Goal: Task Accomplishment & Management: Use online tool/utility

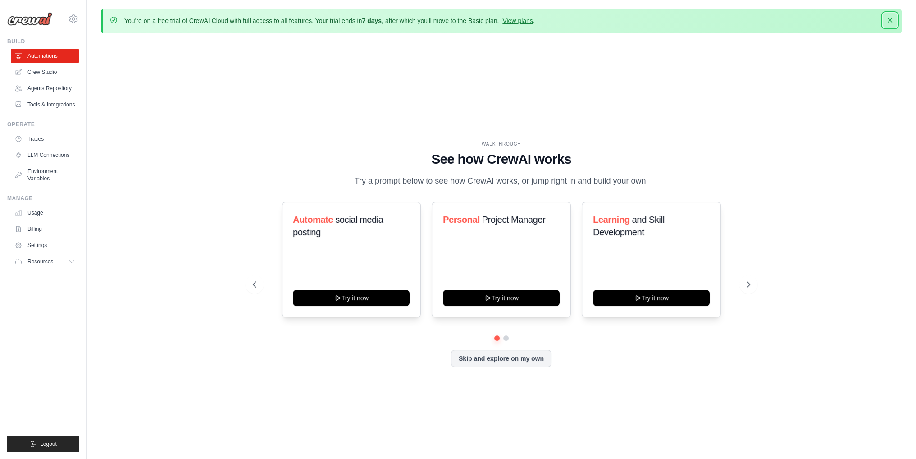
click at [894, 22] on icon "button" at bounding box center [890, 20] width 9 height 9
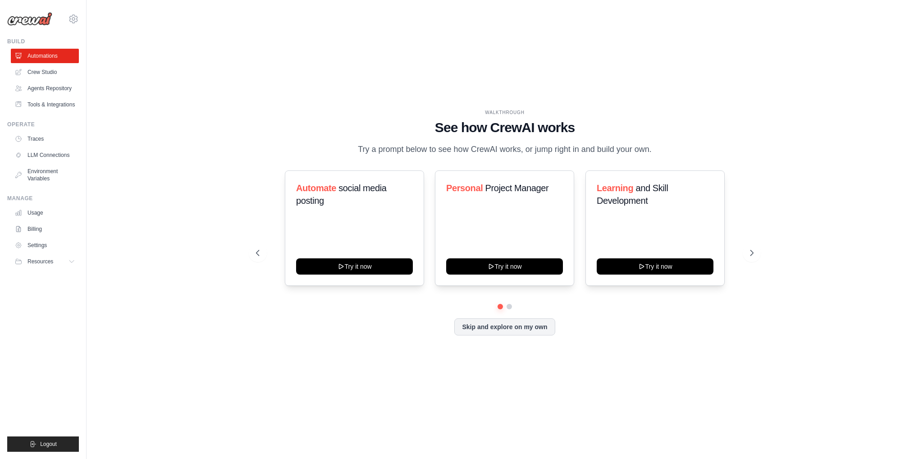
click at [283, 362] on div "WALKTHROUGH See how CrewAI works Try a prompt below to see how CrewAI works, or…" at bounding box center [505, 229] width 808 height 441
click at [53, 69] on link "Crew Studio" at bounding box center [46, 72] width 68 height 14
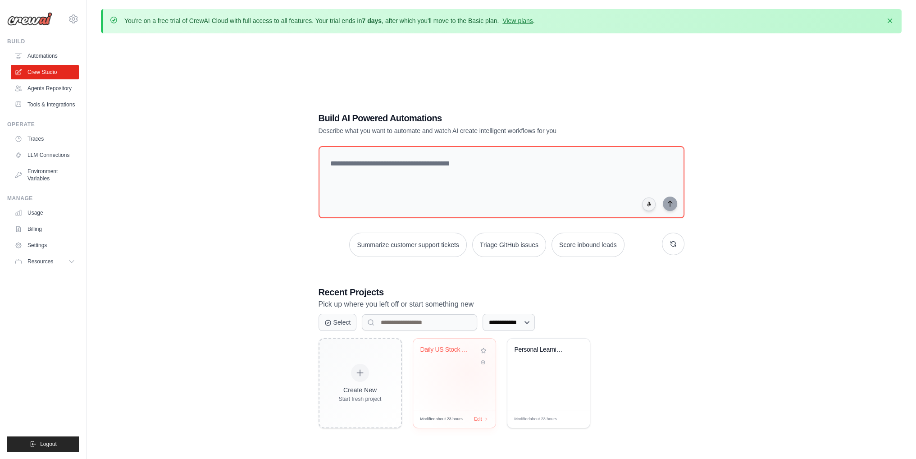
click at [461, 361] on div "Daily US Stock Market Intelligence" at bounding box center [454, 356] width 68 height 21
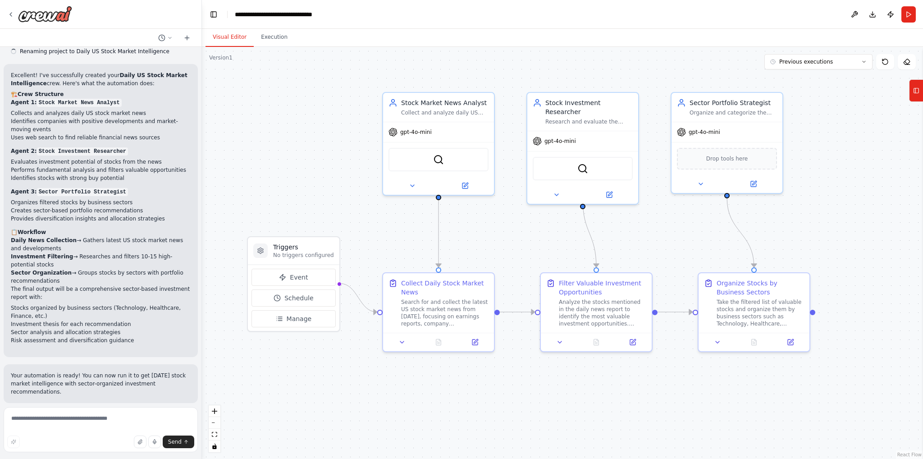
scroll to position [573, 0]
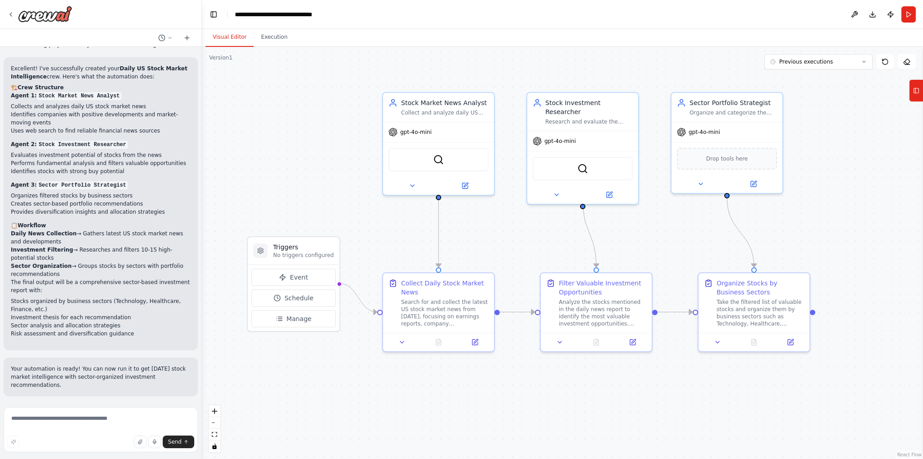
click at [6, 14] on div at bounding box center [100, 14] width 201 height 29
click at [9, 14] on icon at bounding box center [10, 14] width 7 height 7
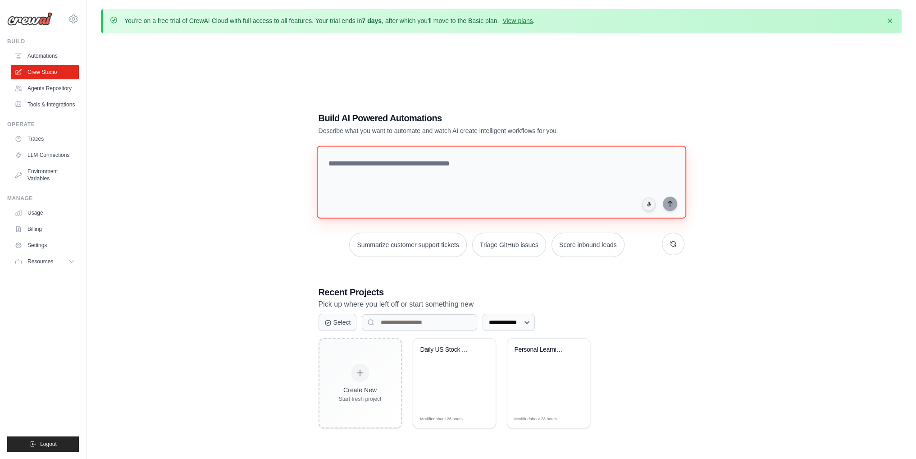
click at [456, 168] on textarea at bounding box center [501, 182] width 370 height 73
click at [617, 162] on textarea at bounding box center [501, 182] width 370 height 73
click at [521, 186] on textarea at bounding box center [501, 182] width 370 height 73
click at [552, 283] on div "**********" at bounding box center [502, 269] width 388 height 345
click at [638, 179] on textarea at bounding box center [501, 182] width 370 height 73
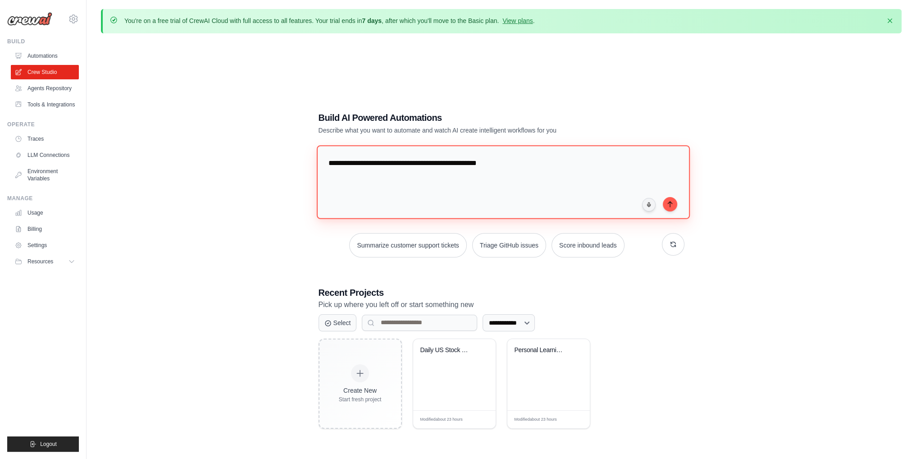
type textarea "**********"
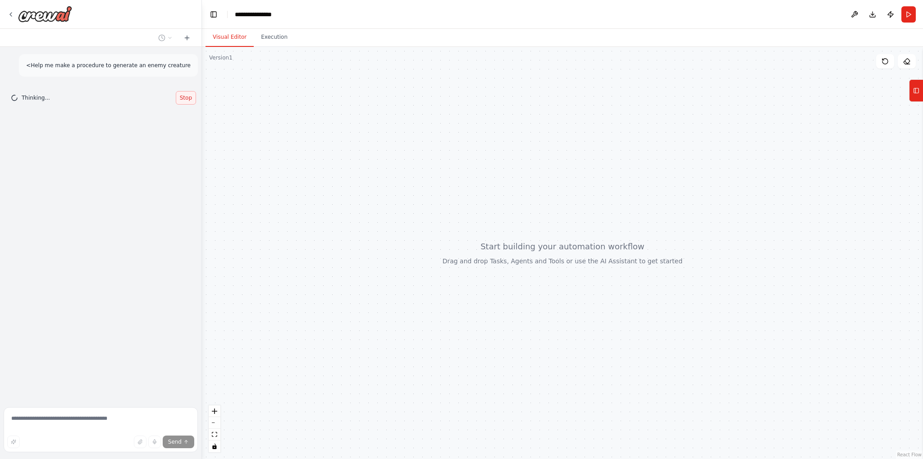
click at [187, 101] on button "Stop" at bounding box center [186, 98] width 20 height 14
click at [26, 417] on textarea "**********" at bounding box center [101, 429] width 194 height 45
click at [175, 413] on textarea "**********" at bounding box center [101, 429] width 194 height 45
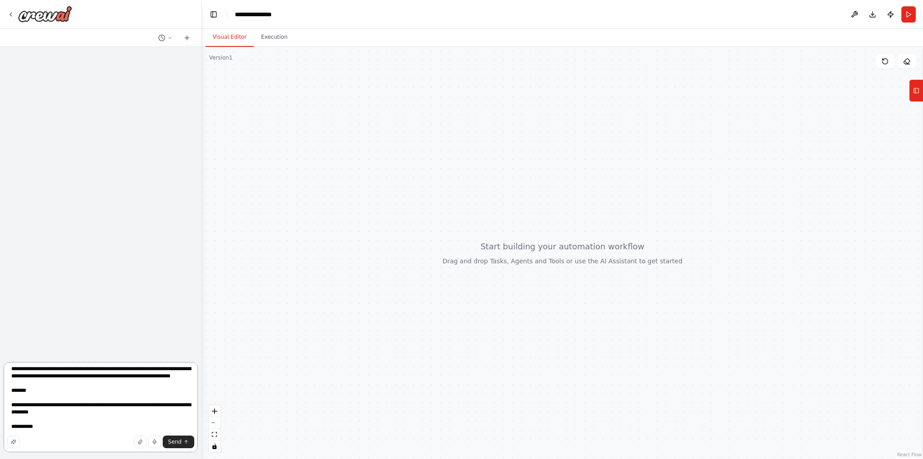
scroll to position [26, 0]
click at [17, 390] on textarea "**********" at bounding box center [101, 407] width 194 height 90
drag, startPoint x: 17, startPoint y: 390, endPoint x: 66, endPoint y: 388, distance: 49.2
click at [66, 388] on textarea "**********" at bounding box center [101, 407] width 194 height 90
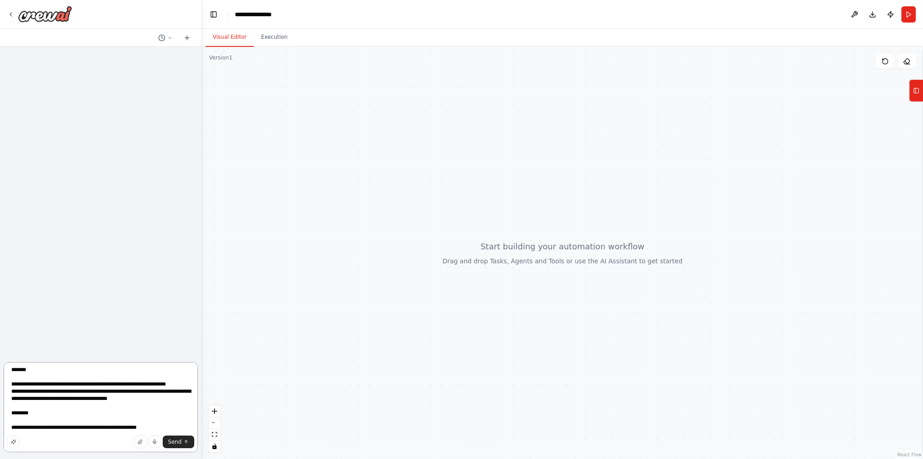
scroll to position [32, 0]
click at [139, 441] on icon "button" at bounding box center [139, 441] width 5 height 5
click at [50, 433] on textarea "**********" at bounding box center [101, 407] width 194 height 90
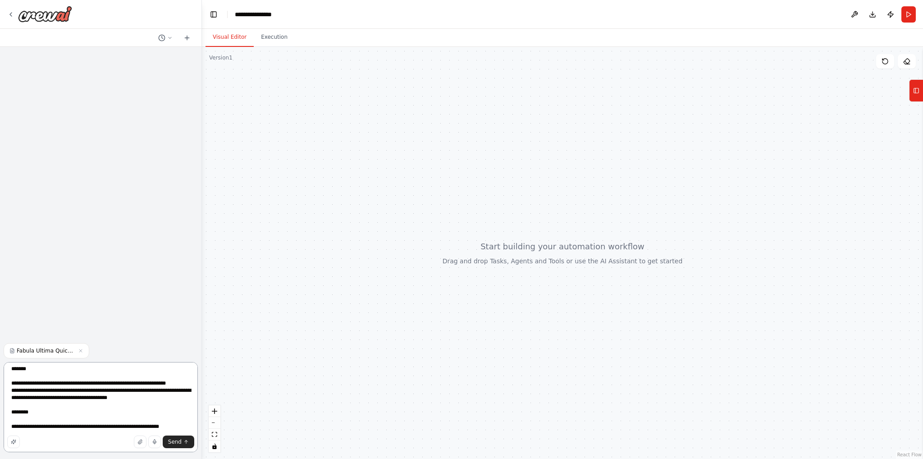
click at [139, 414] on textarea "**********" at bounding box center [101, 407] width 194 height 90
drag, startPoint x: 139, startPoint y: 414, endPoint x: 177, endPoint y: 413, distance: 37.9
click at [177, 413] on textarea "**********" at bounding box center [101, 407] width 194 height 90
click at [123, 369] on textarea "**********" at bounding box center [101, 407] width 194 height 90
click at [187, 381] on textarea "**********" at bounding box center [101, 407] width 194 height 90
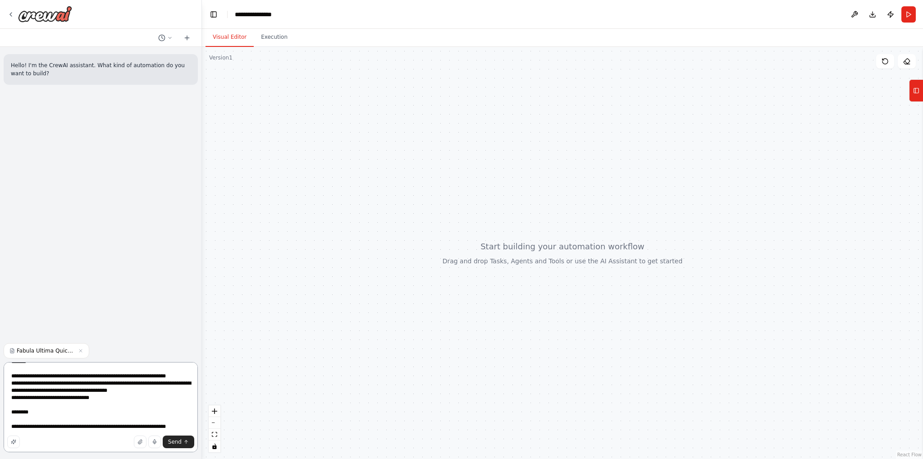
click at [133, 425] on textarea "**********" at bounding box center [101, 407] width 194 height 90
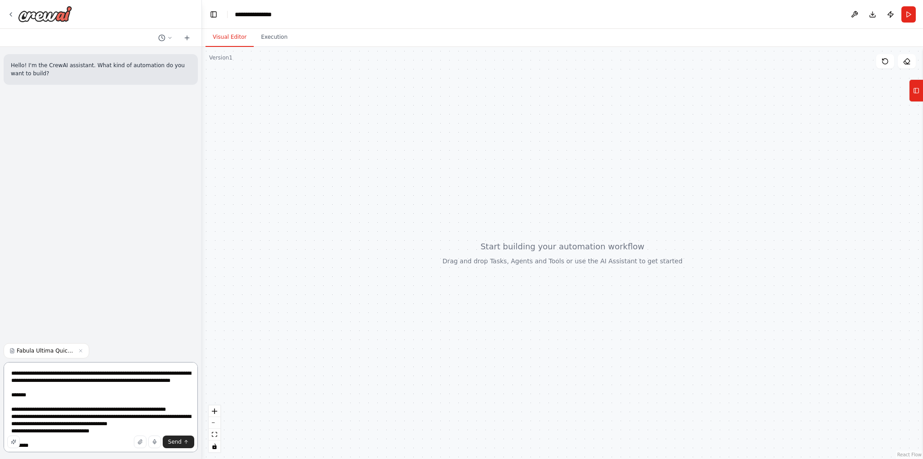
click at [59, 398] on textarea "**********" at bounding box center [101, 407] width 194 height 90
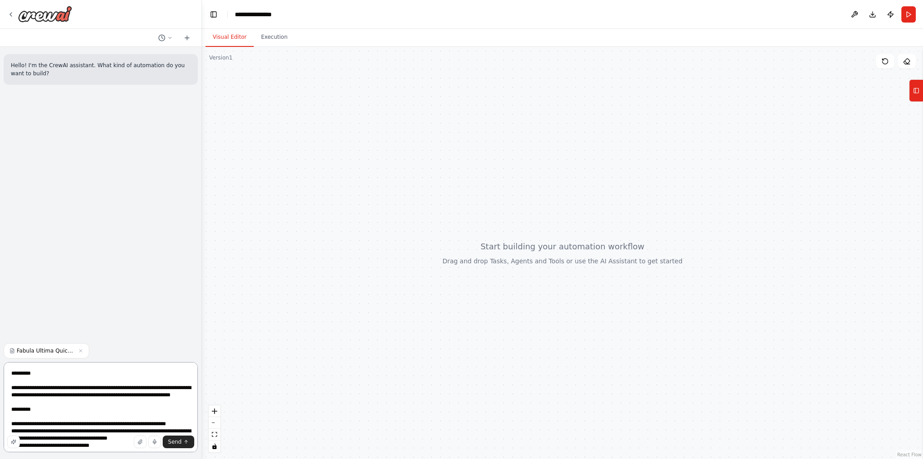
click at [28, 377] on textarea "**********" at bounding box center [101, 407] width 194 height 90
click at [29, 370] on textarea "**********" at bounding box center [101, 407] width 194 height 90
paste textarea "*****"
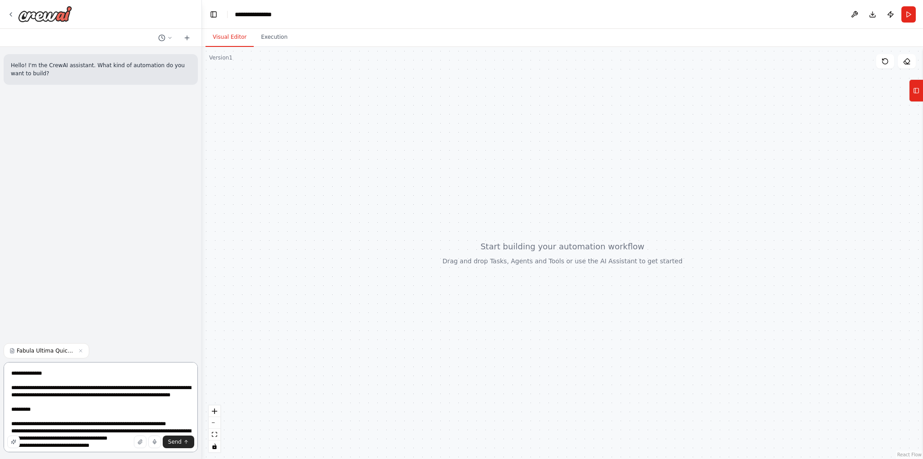
click at [68, 406] on textarea "**********" at bounding box center [101, 407] width 194 height 90
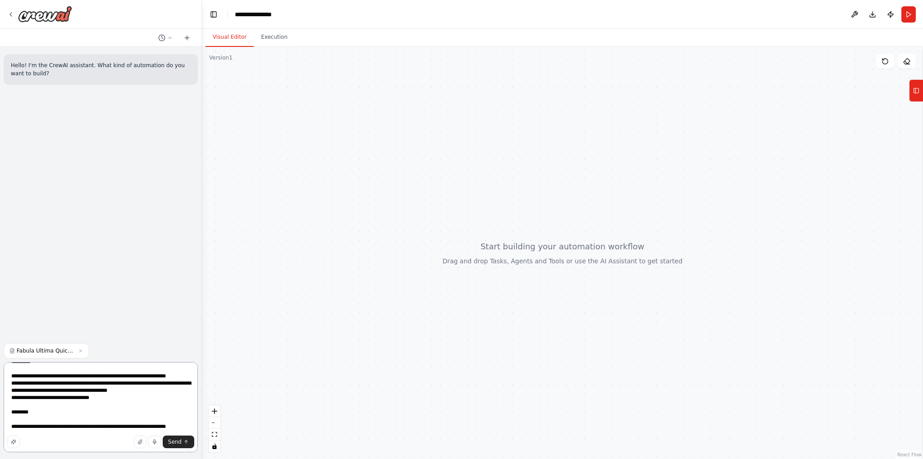
scroll to position [119, 0]
click at [138, 419] on textarea "**********" at bounding box center [101, 407] width 194 height 90
click at [73, 392] on textarea "**********" at bounding box center [101, 407] width 194 height 90
click at [52, 436] on div "Send" at bounding box center [100, 441] width 187 height 13
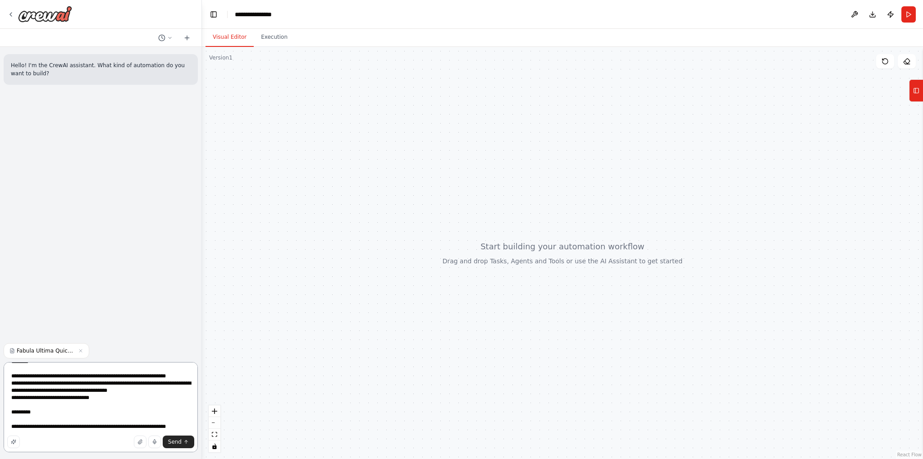
click at [51, 434] on textarea "**********" at bounding box center [101, 407] width 194 height 90
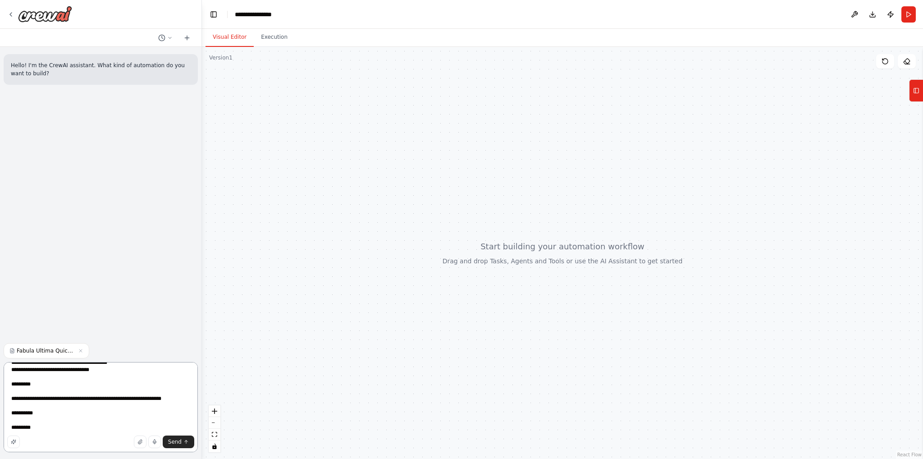
scroll to position [148, 0]
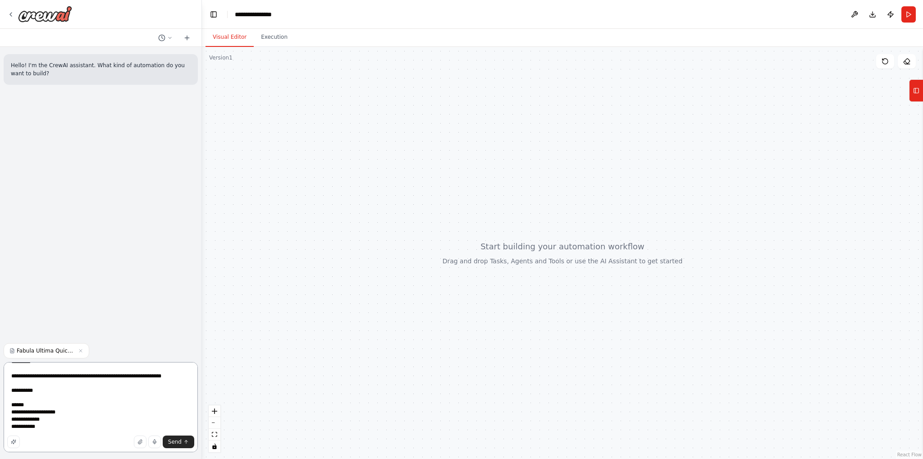
click at [63, 387] on textarea "**********" at bounding box center [101, 407] width 194 height 90
click at [59, 384] on textarea "**********" at bounding box center [101, 407] width 194 height 90
click at [46, 412] on textarea "**********" at bounding box center [101, 407] width 194 height 90
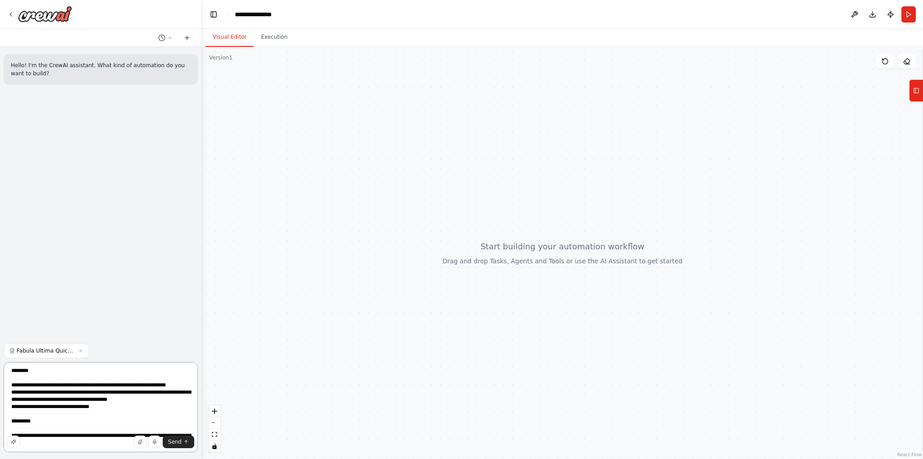
scroll to position [0, 0]
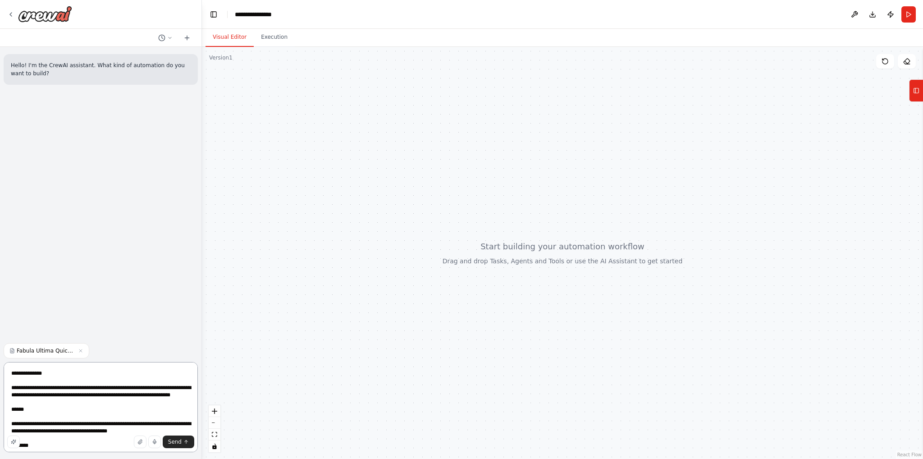
click at [142, 417] on textarea "**********" at bounding box center [101, 407] width 194 height 90
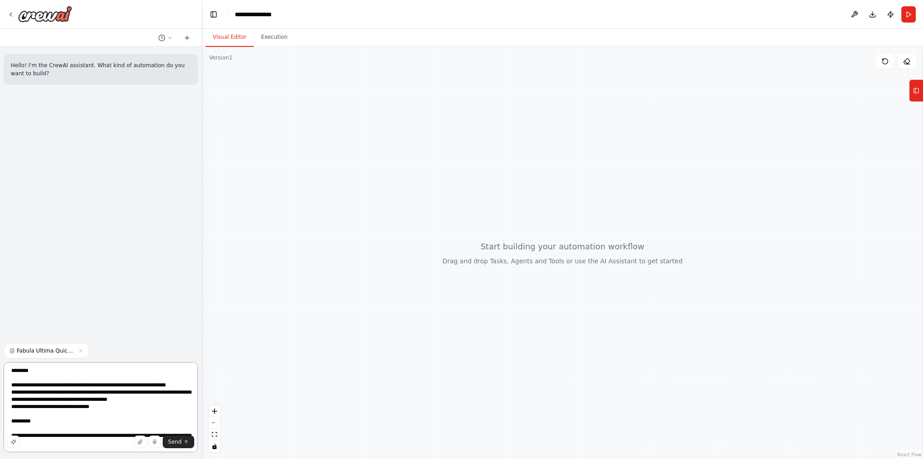
scroll to position [150, 0]
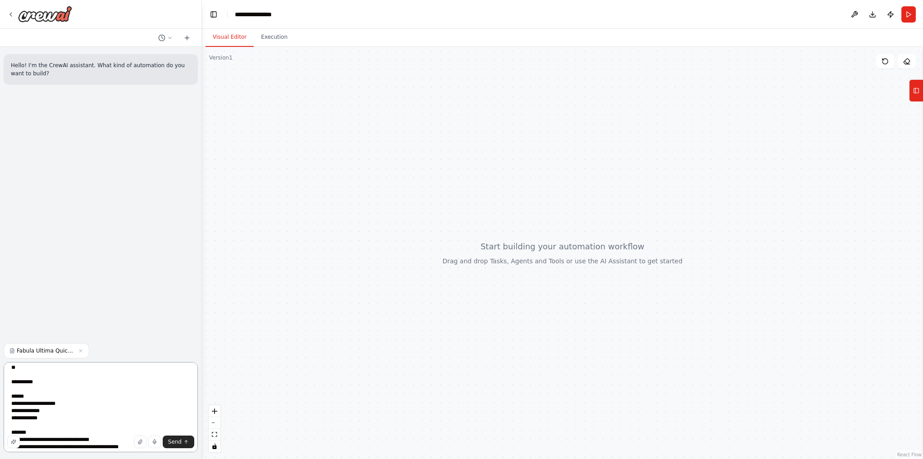
click at [47, 380] on textarea "**********" at bounding box center [101, 407] width 194 height 90
click at [50, 404] on textarea "**********" at bounding box center [101, 407] width 194 height 90
click at [24, 408] on textarea "**********" at bounding box center [101, 407] width 194 height 90
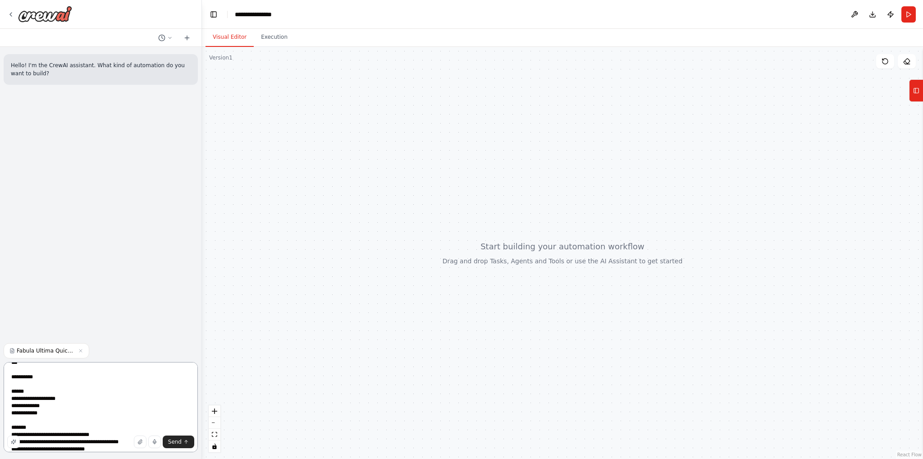
click at [24, 408] on textarea "**********" at bounding box center [101, 407] width 194 height 90
click at [32, 414] on textarea "**********" at bounding box center [101, 407] width 194 height 90
click at [30, 395] on textarea "**********" at bounding box center [101, 407] width 194 height 90
click at [46, 411] on textarea "**********" at bounding box center [101, 407] width 194 height 90
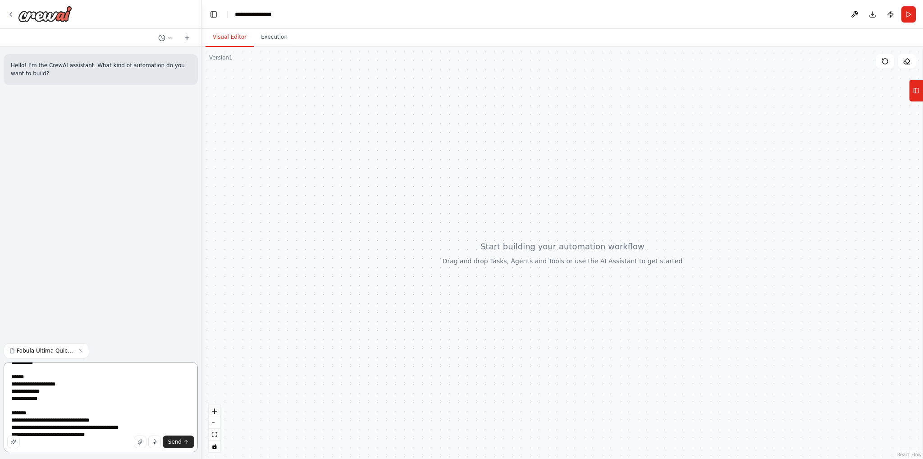
scroll to position [206, 0]
click at [100, 396] on textarea "**********" at bounding box center [101, 407] width 194 height 90
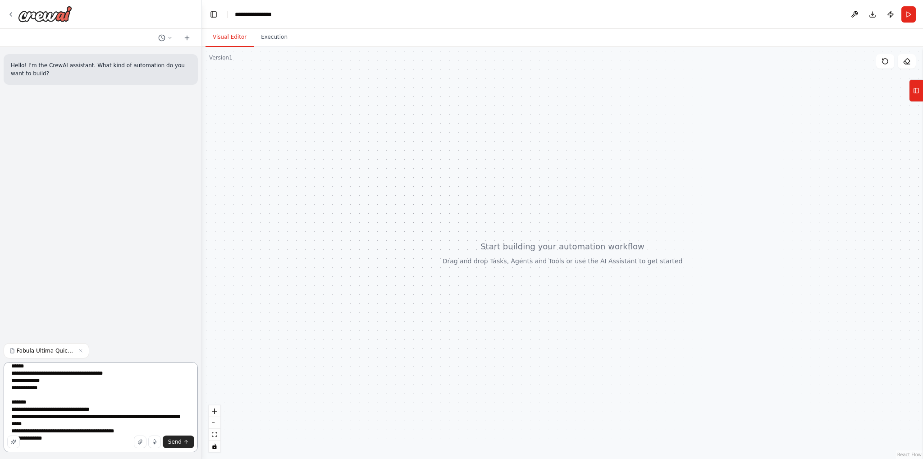
scroll to position [191, 0]
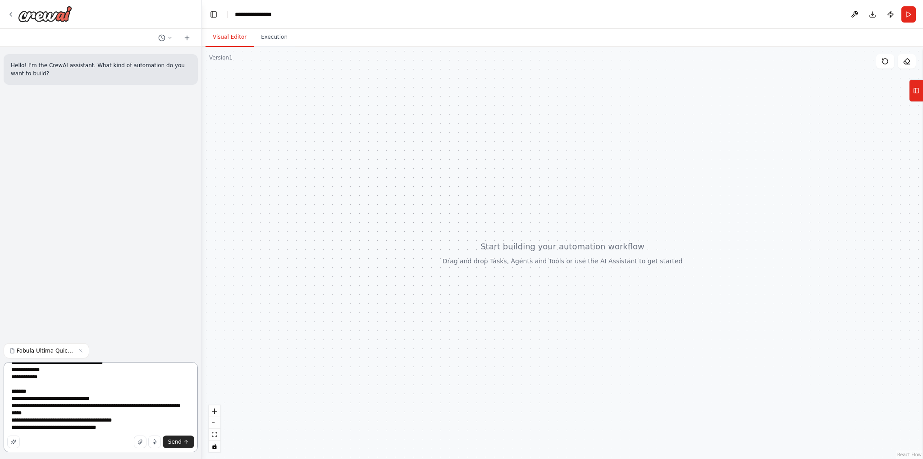
click at [83, 399] on textarea "**********" at bounding box center [101, 407] width 194 height 90
type textarea "**********"
click at [183, 437] on button "Send" at bounding box center [179, 441] width 32 height 13
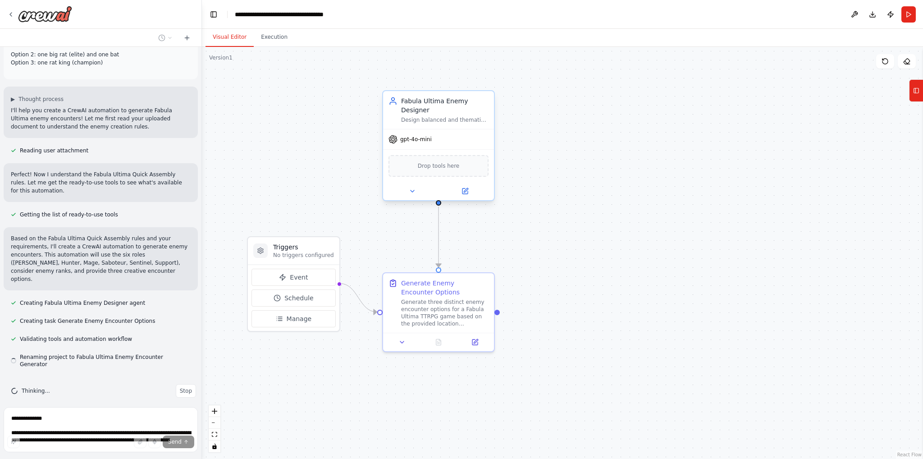
scroll to position [276, 0]
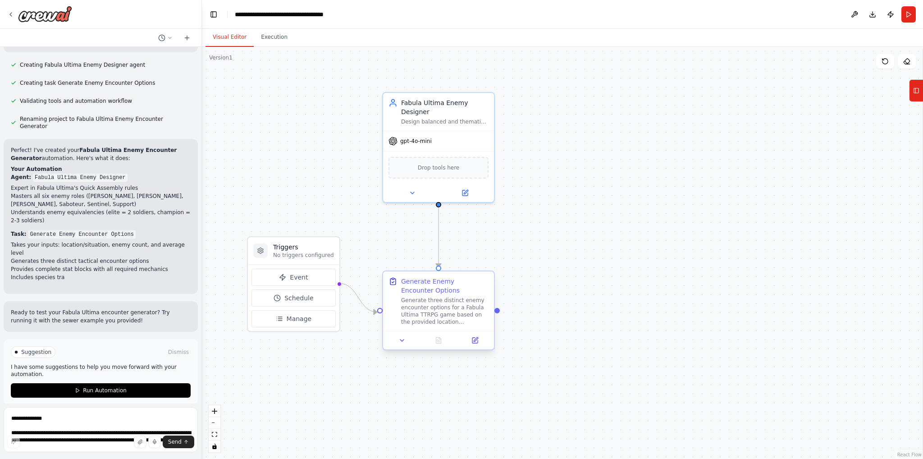
click at [437, 310] on div "Generate three distinct enemy encounter options for a Fabula Ultima TTRPG game …" at bounding box center [444, 311] width 87 height 29
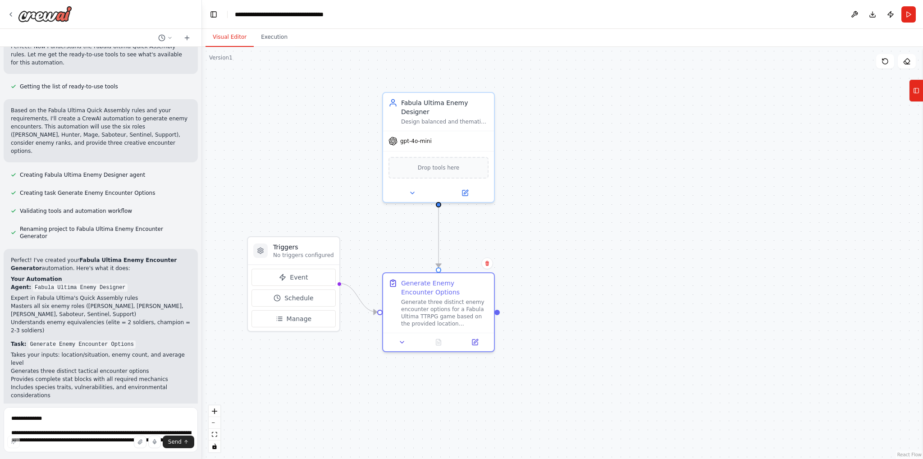
scroll to position [485, 0]
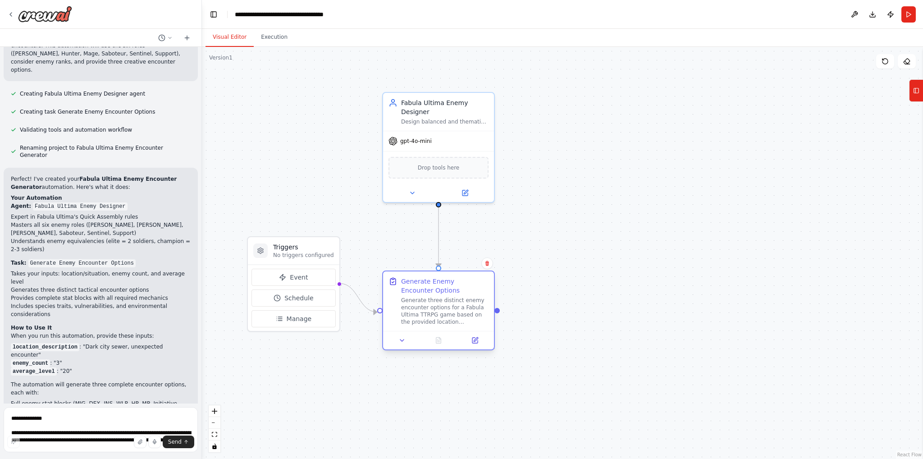
click at [446, 298] on div "Generate three distinct enemy encounter options for a Fabula Ultima TTRPG game …" at bounding box center [444, 311] width 87 height 29
click at [411, 127] on div "Fabula Ultima Enemy Designer Design balanced and thematic enemy encounters for …" at bounding box center [438, 110] width 111 height 38
click at [450, 118] on div "Design balanced and thematic enemy encounters for Fabula Ultima TTRPG using the…" at bounding box center [444, 119] width 87 height 7
click at [462, 194] on button at bounding box center [464, 191] width 51 height 11
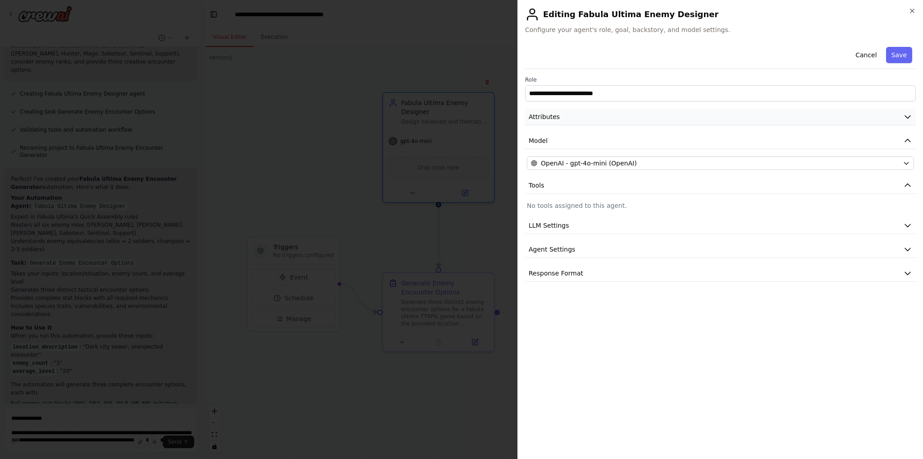
click at [580, 121] on button "Attributes" at bounding box center [720, 117] width 391 height 17
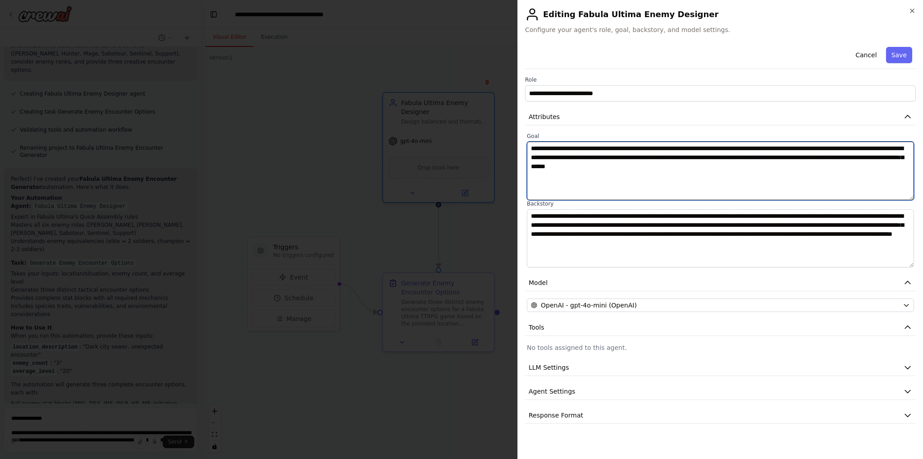
click at [556, 148] on textarea "**********" at bounding box center [720, 171] width 387 height 59
drag, startPoint x: 556, startPoint y: 148, endPoint x: 812, endPoint y: 152, distance: 256.0
click at [812, 152] on textarea "**********" at bounding box center [720, 171] width 387 height 59
click at [812, 164] on textarea "**********" at bounding box center [720, 171] width 387 height 59
click at [766, 176] on textarea "**********" at bounding box center [720, 171] width 387 height 59
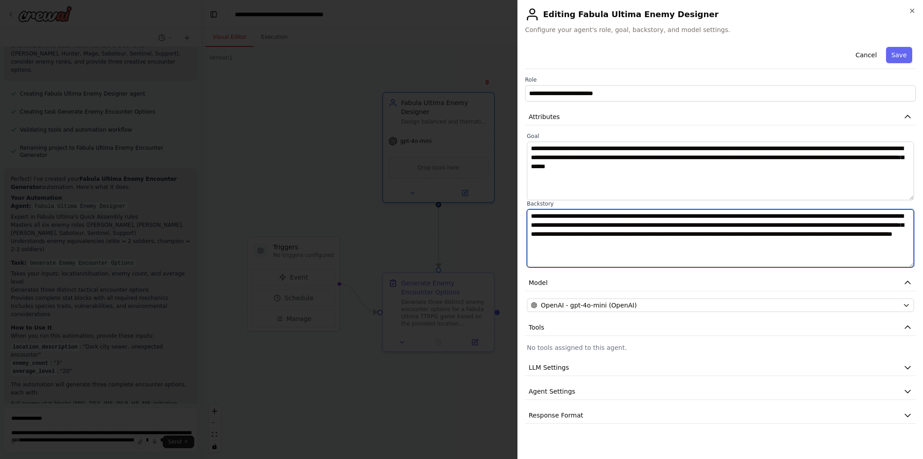
click at [538, 217] on textarea "**********" at bounding box center [720, 238] width 387 height 59
drag, startPoint x: 538, startPoint y: 217, endPoint x: 800, endPoint y: 208, distance: 262.4
click at [800, 208] on div "**********" at bounding box center [720, 234] width 387 height 68
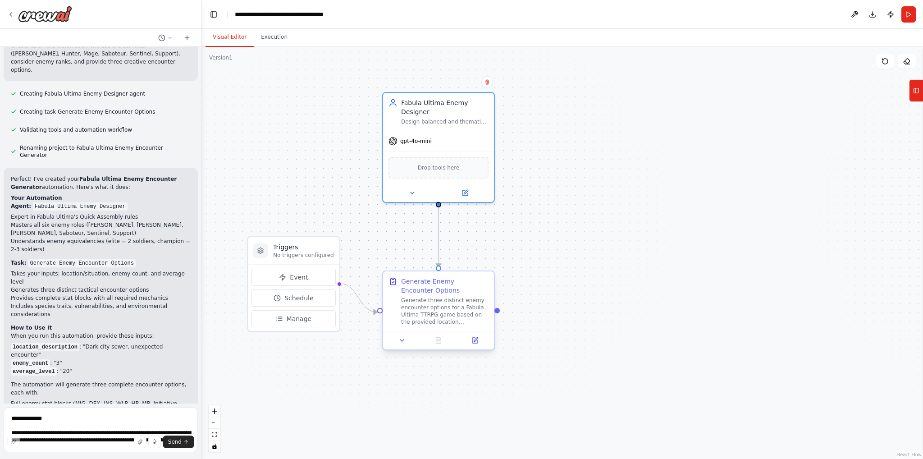
click at [455, 287] on div "Generate Enemy Encounter Options" at bounding box center [444, 286] width 87 height 18
click at [476, 343] on icon at bounding box center [474, 340] width 7 height 7
click at [420, 136] on span "gpt-4o-mini" at bounding box center [416, 139] width 32 height 7
click at [432, 289] on div "Generate Enemy Encounter Options" at bounding box center [444, 286] width 87 height 18
click at [438, 130] on div "gpt-4o-mini" at bounding box center [438, 139] width 111 height 20
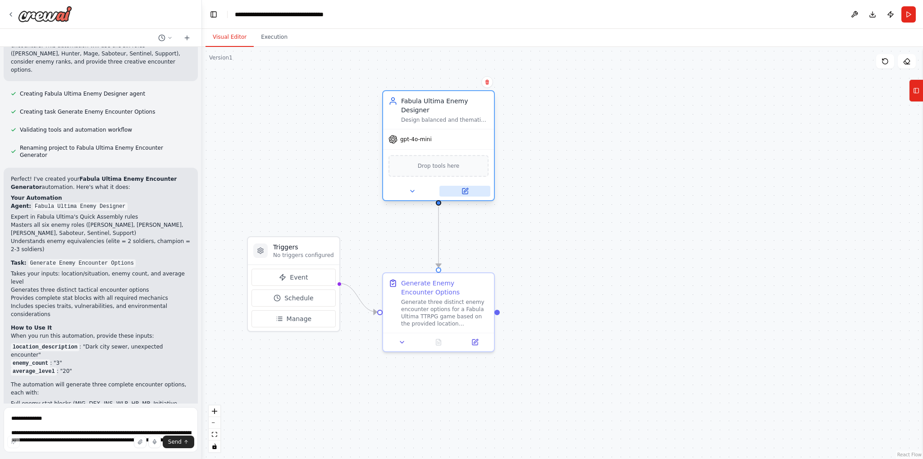
click at [469, 192] on button at bounding box center [464, 191] width 51 height 11
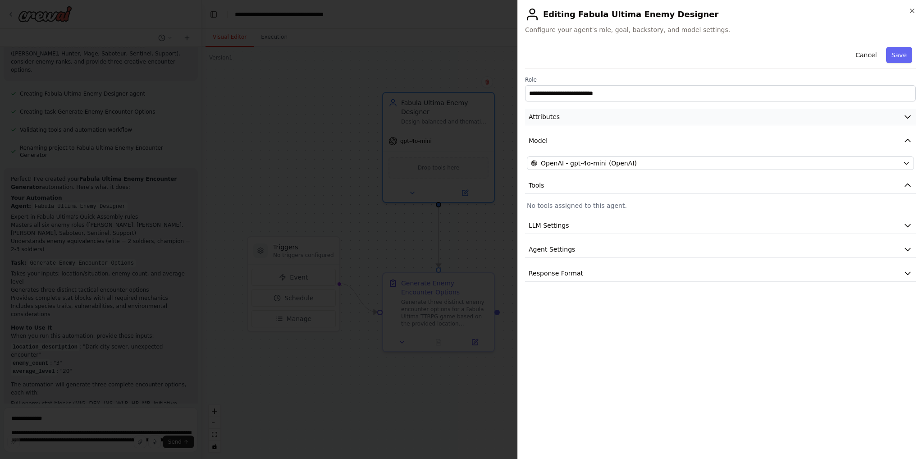
click at [595, 120] on button "Attributes" at bounding box center [720, 117] width 391 height 17
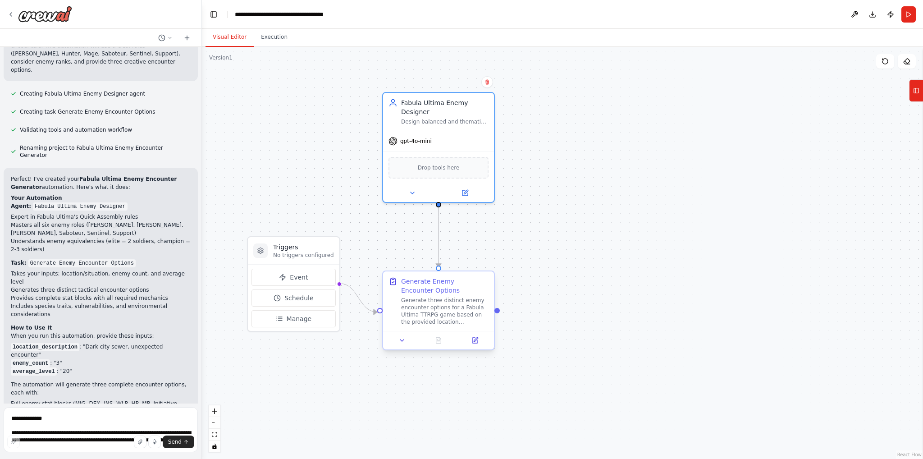
click at [468, 305] on div "Generate three distinct enemy encounter options for a Fabula Ultima TTRPG game …" at bounding box center [444, 311] width 87 height 29
click at [478, 340] on icon at bounding box center [474, 340] width 5 height 5
click at [474, 347] on div at bounding box center [438, 340] width 111 height 18
click at [474, 344] on button at bounding box center [474, 340] width 31 height 11
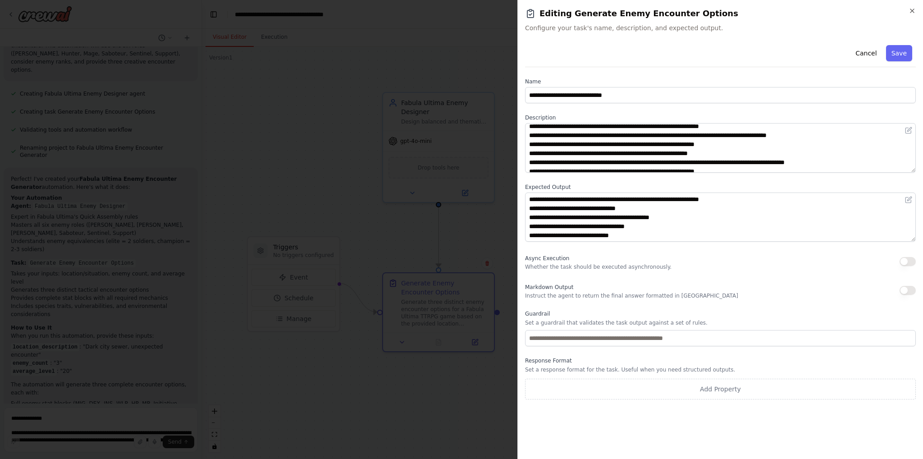
scroll to position [72, 0]
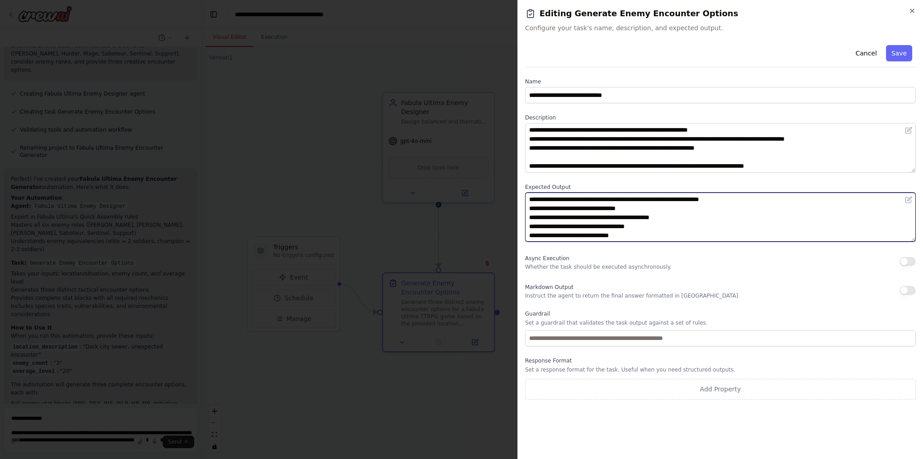
click at [667, 232] on textarea "**********" at bounding box center [720, 217] width 391 height 50
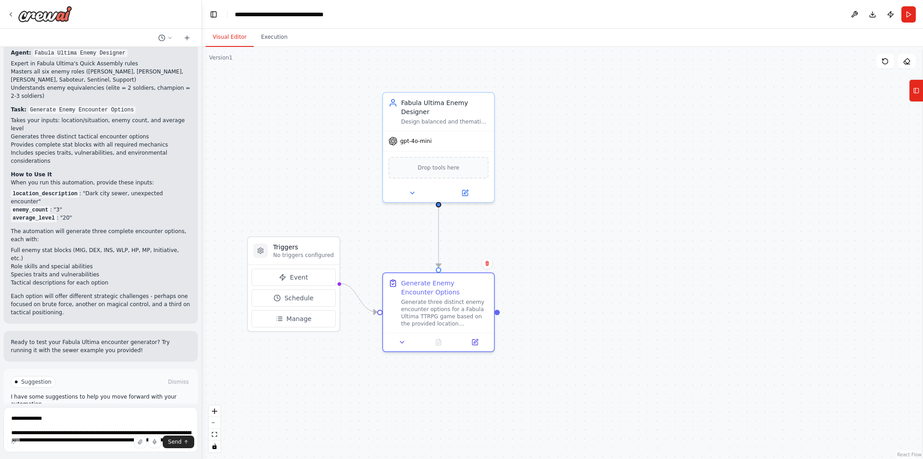
scroll to position [652, 0]
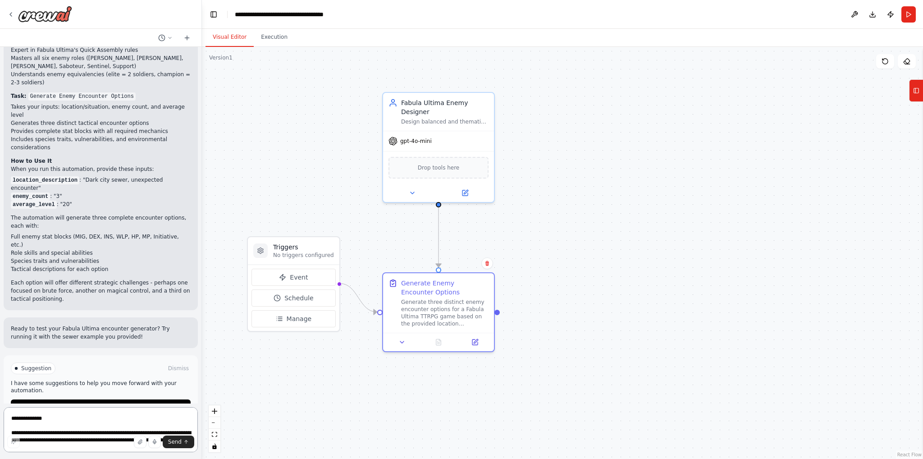
click at [93, 425] on textarea "**********" at bounding box center [101, 429] width 194 height 45
click at [119, 425] on textarea "**********" at bounding box center [101, 429] width 194 height 45
click at [40, 365] on span "Suggestion" at bounding box center [36, 368] width 30 height 7
click at [20, 362] on div "Suggestion" at bounding box center [33, 368] width 45 height 12
click at [70, 429] on textarea "**********" at bounding box center [101, 429] width 194 height 45
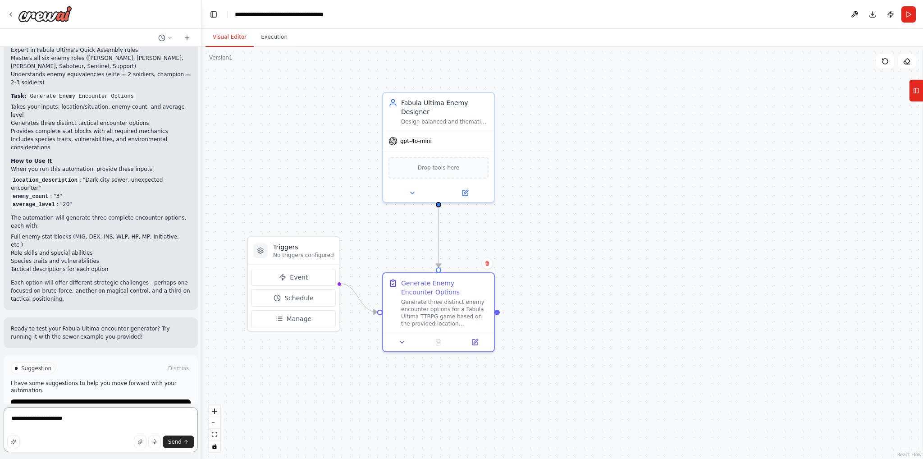
type textarea "**********"
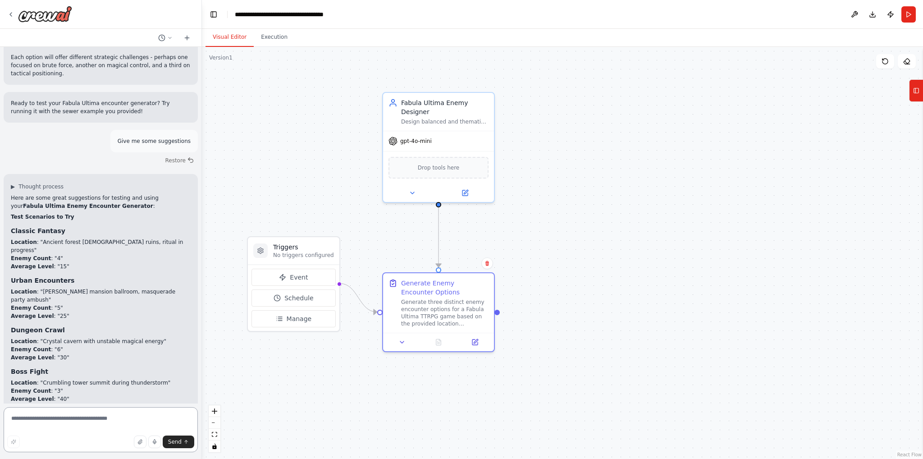
scroll to position [952, 0]
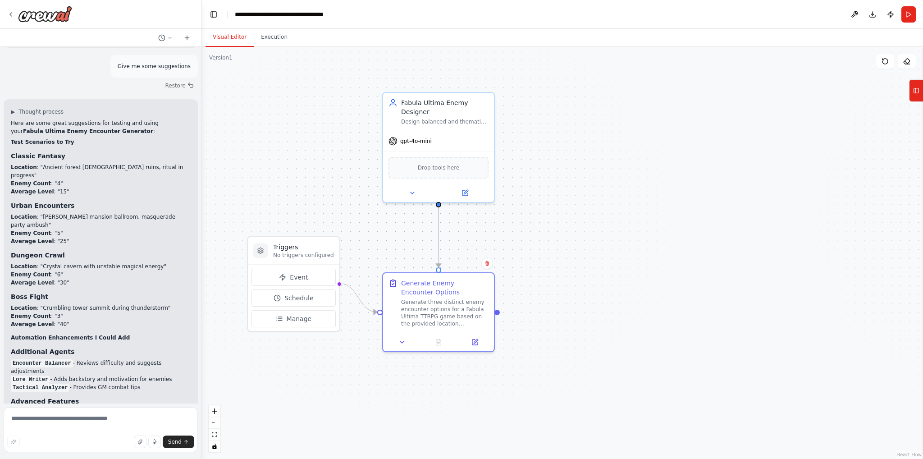
click at [55, 179] on li "Enemy Count : "4"" at bounding box center [101, 183] width 180 height 8
click at [55, 187] on li "Average Level : "15"" at bounding box center [101, 191] width 180 height 8
click at [58, 229] on li "Enemy Count : "5"" at bounding box center [101, 233] width 180 height 8
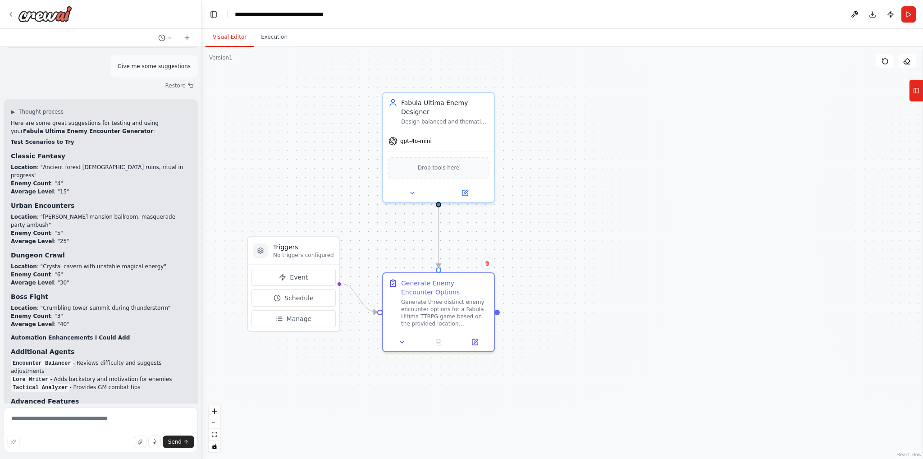
click at [47, 213] on li "Location : "Noble's mansion ballroom, masquerade party ambush"" at bounding box center [101, 221] width 180 height 16
drag, startPoint x: 47, startPoint y: 184, endPoint x: 90, endPoint y: 183, distance: 43.3
click at [90, 213] on li "Location : "Noble's mansion ballroom, masquerade party ambush"" at bounding box center [101, 221] width 180 height 16
click at [152, 229] on li "Enemy Count : "5"" at bounding box center [101, 233] width 180 height 8
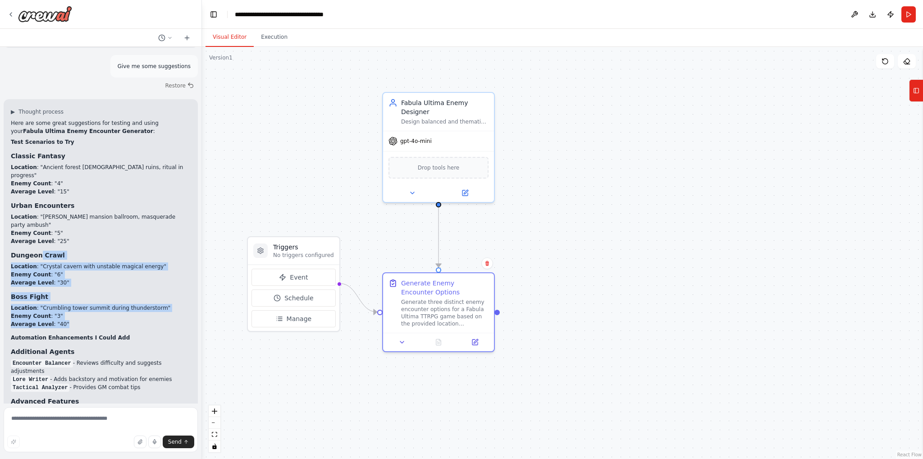
drag, startPoint x: 100, startPoint y: 283, endPoint x: 40, endPoint y: 212, distance: 93.3
click at [40, 212] on div "Here are some great suggestions for testing and using your Fabula Ultima Enemy …" at bounding box center [101, 319] width 180 height 401
click at [93, 260] on div "Here are some great suggestions for testing and using your Fabula Ultima Enemy …" at bounding box center [101, 319] width 180 height 401
click at [96, 320] on li "Average Level : "40"" at bounding box center [101, 324] width 180 height 8
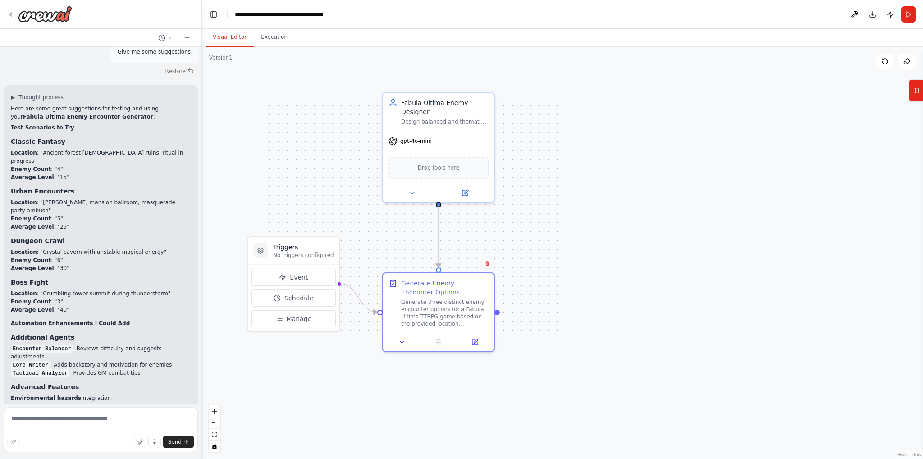
scroll to position [967, 0]
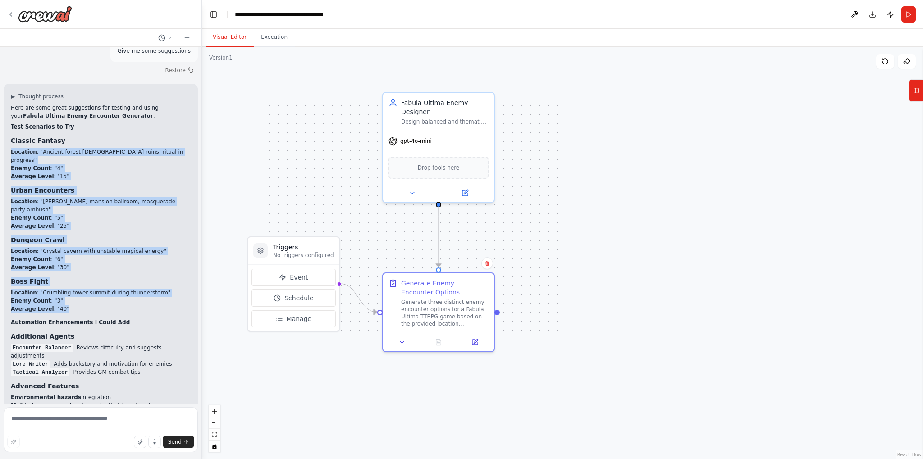
drag, startPoint x: 72, startPoint y: 271, endPoint x: 11, endPoint y: 121, distance: 162.5
click at [11, 121] on div "Here are some great suggestions for testing and using your Fabula Ultima Enemy …" at bounding box center [101, 304] width 180 height 401
click at [105, 277] on h3 "Boss Fight" at bounding box center [101, 281] width 180 height 9
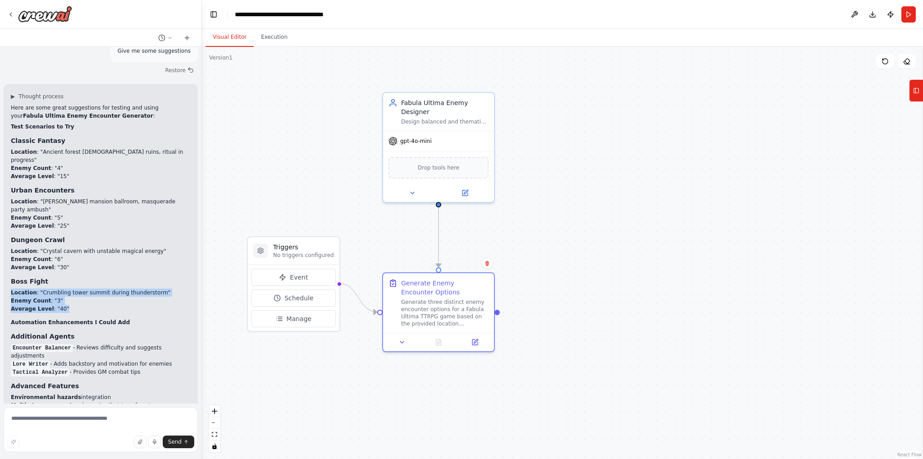
drag, startPoint x: 63, startPoint y: 269, endPoint x: 4, endPoint y: 242, distance: 64.9
click at [4, 242] on div "▶ Thought process Here are some great suggestions for testing and using your Fa…" at bounding box center [101, 298] width 194 height 428
click at [50, 277] on h3 "Boss Fight" at bounding box center [101, 281] width 180 height 9
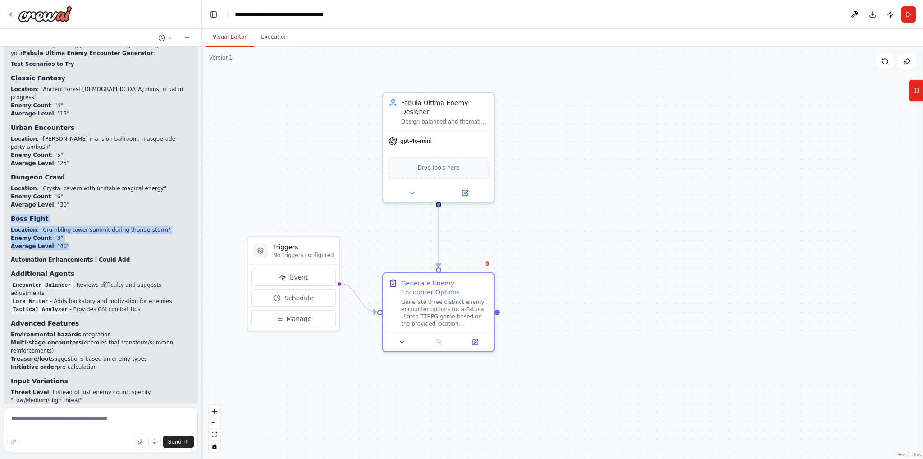
scroll to position [1042, 0]
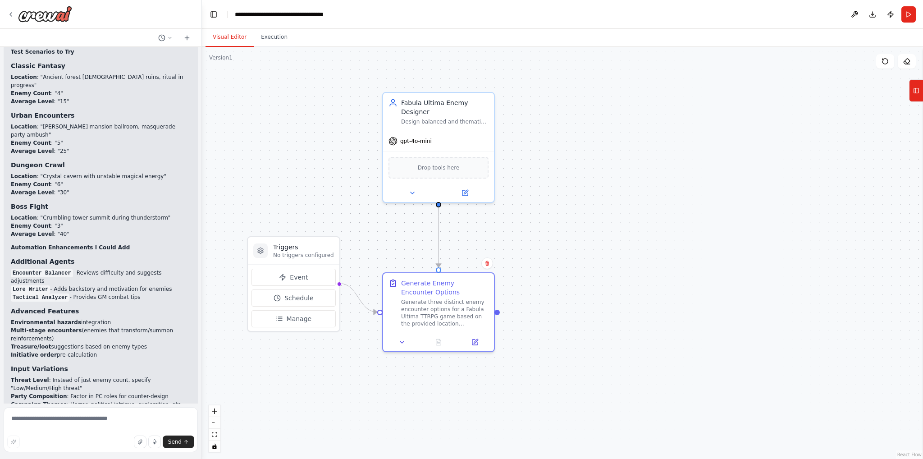
click at [84, 257] on h3 "Additional Agents" at bounding box center [101, 261] width 180 height 9
click at [88, 425] on textarea at bounding box center [101, 429] width 194 height 45
type textarea "*"
click at [26, 269] on code "Encounter Balancer" at bounding box center [42, 273] width 62 height 8
drag, startPoint x: 26, startPoint y: 232, endPoint x: 58, endPoint y: 235, distance: 31.8
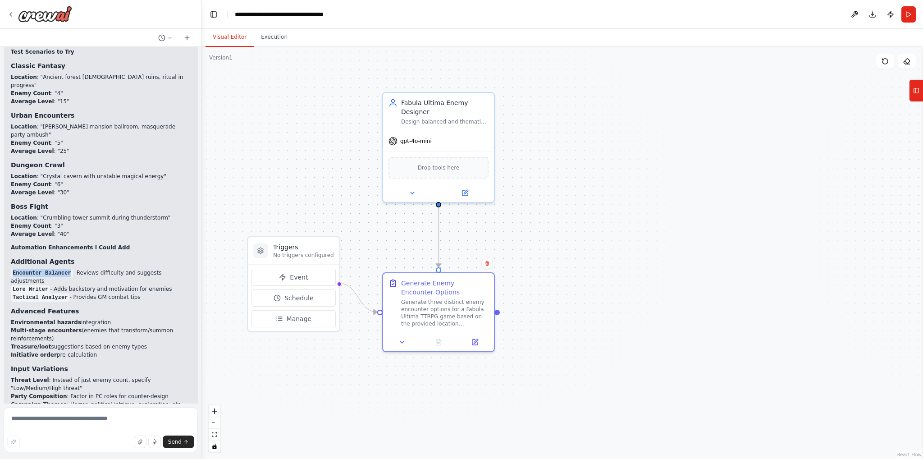
click at [58, 269] on code "Encounter Balancer" at bounding box center [42, 273] width 62 height 8
copy code "Encounter Balancer"
click at [58, 433] on textarea at bounding box center [101, 429] width 194 height 45
paste textarea "**********"
type textarea "**********"
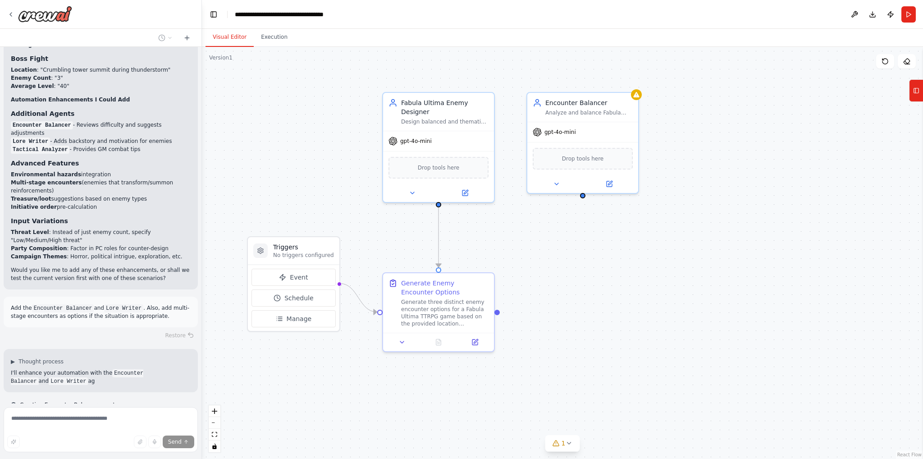
scroll to position [1198, 0]
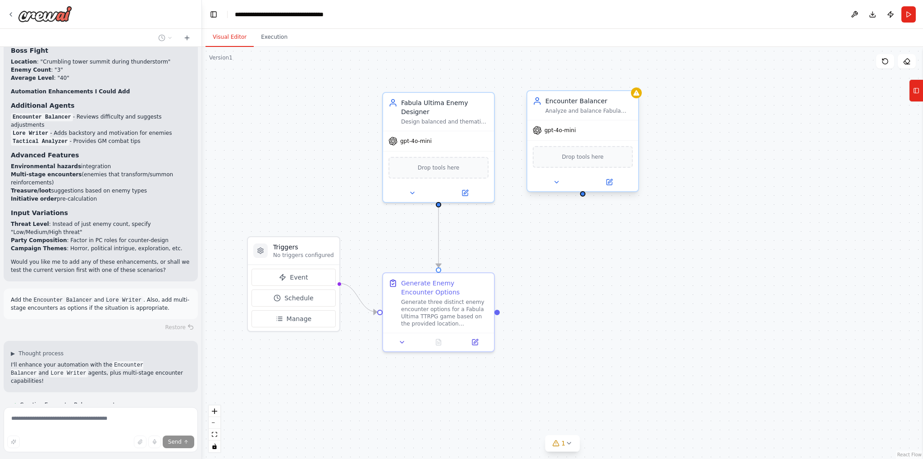
click at [562, 121] on div "gpt-4o-mini" at bounding box center [582, 130] width 111 height 20
click at [609, 186] on button at bounding box center [609, 182] width 51 height 11
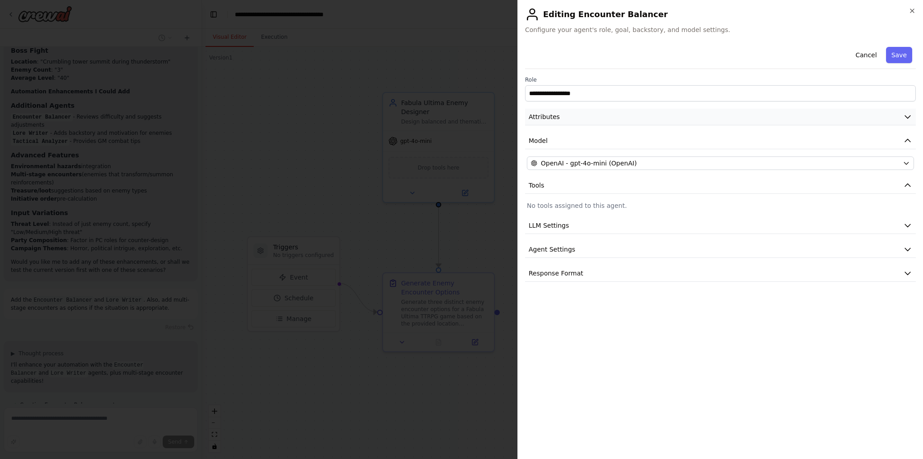
scroll to position [1216, 0]
click at [612, 116] on button "Attributes" at bounding box center [720, 117] width 391 height 17
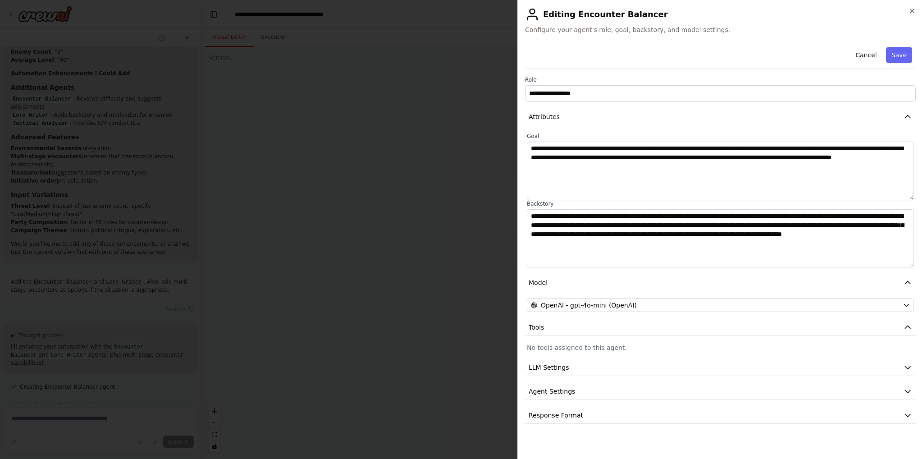
scroll to position [1234, 0]
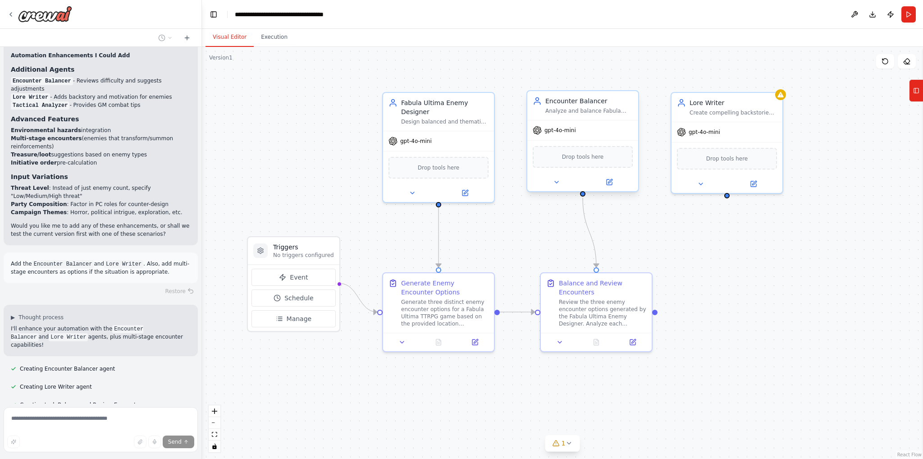
click at [617, 188] on div at bounding box center [582, 182] width 111 height 18
click at [617, 185] on button at bounding box center [609, 182] width 51 height 11
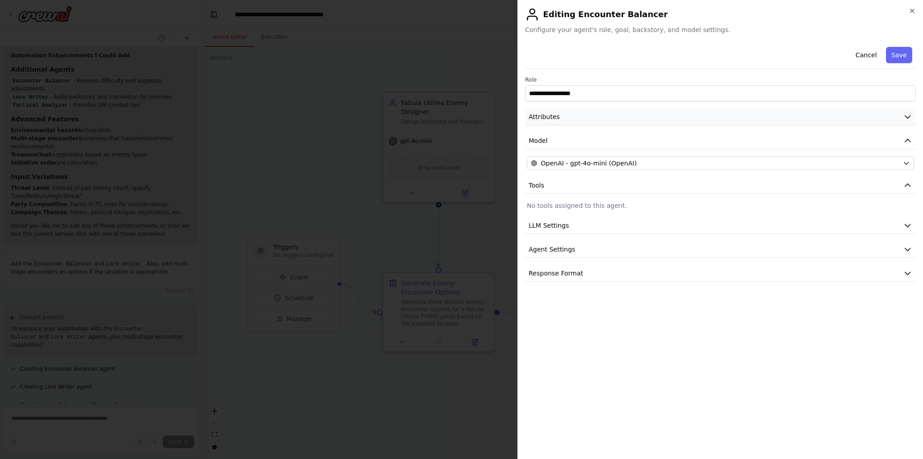
click at [611, 116] on button "Attributes" at bounding box center [720, 117] width 391 height 17
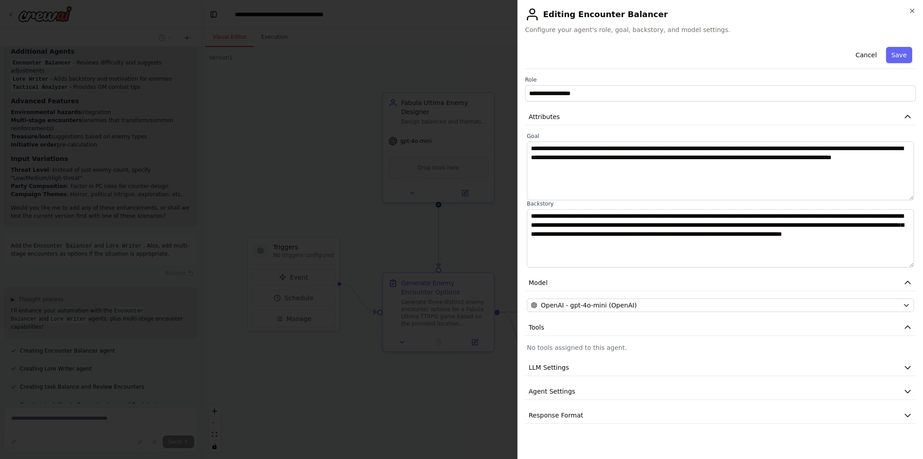
scroll to position [1270, 0]
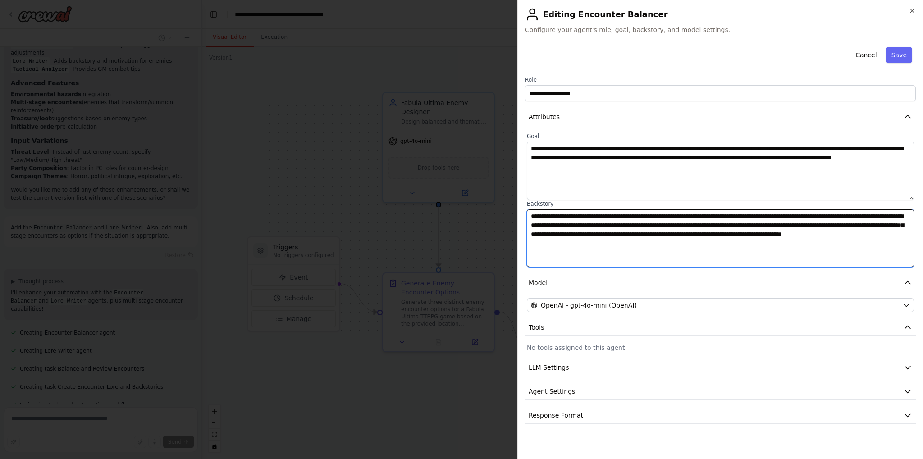
click at [536, 235] on textarea "**********" at bounding box center [720, 238] width 387 height 59
drag, startPoint x: 536, startPoint y: 235, endPoint x: 843, endPoint y: 238, distance: 306.9
click at [843, 238] on textarea "**********" at bounding box center [720, 238] width 387 height 59
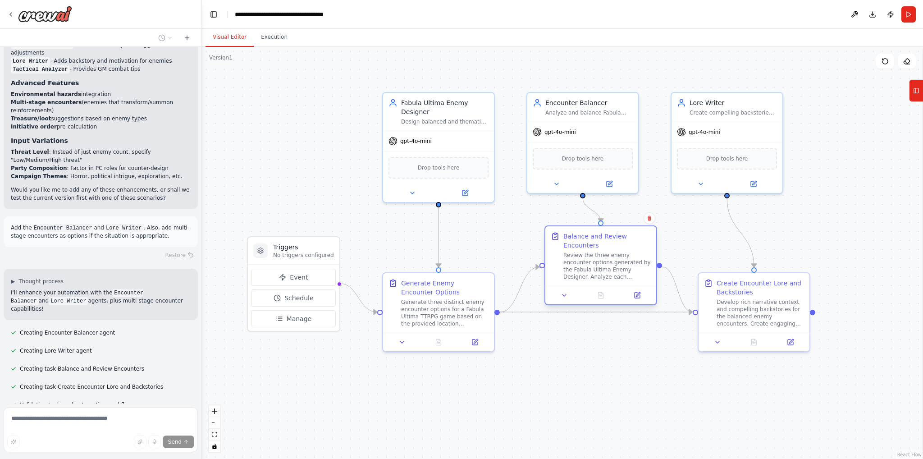
drag, startPoint x: 604, startPoint y: 347, endPoint x: 605, endPoint y: 244, distance: 102.8
click at [605, 244] on div "Balance and Review Encounters" at bounding box center [606, 241] width 87 height 18
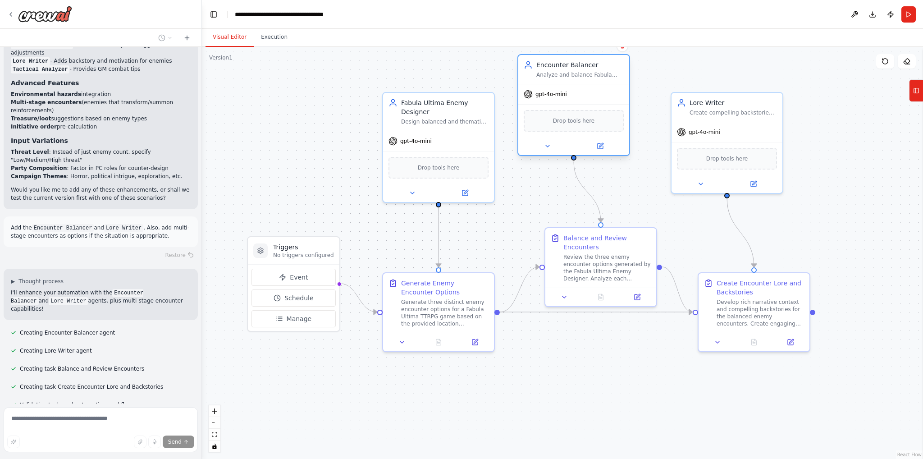
drag, startPoint x: 571, startPoint y: 118, endPoint x: 562, endPoint y: 57, distance: 61.6
click at [562, 57] on div "Encounter Balancer Analyze and balance Fabula Ultima enemy encounters for appro…" at bounding box center [573, 105] width 113 height 102
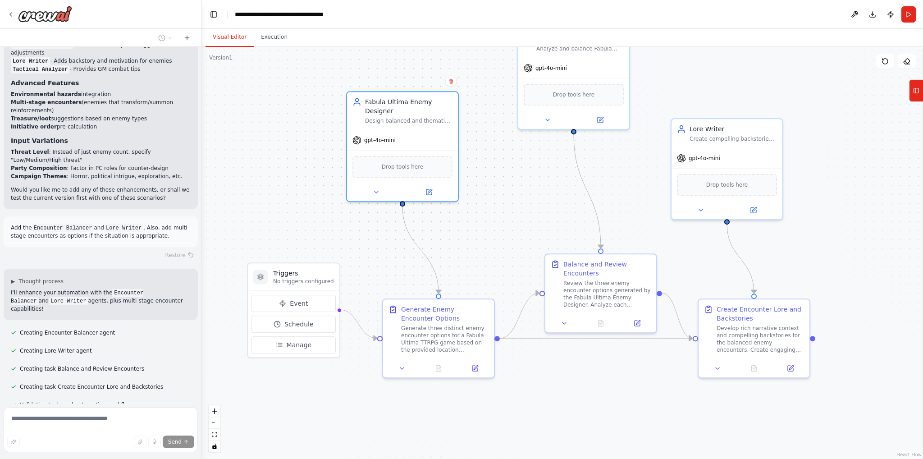
drag, startPoint x: 446, startPoint y: 143, endPoint x: 523, endPoint y: 132, distance: 77.3
click at [407, 119] on div "Design balanced and thematic enemy encounters for Fabula Ultima TTRPG using the…" at bounding box center [408, 120] width 87 height 7
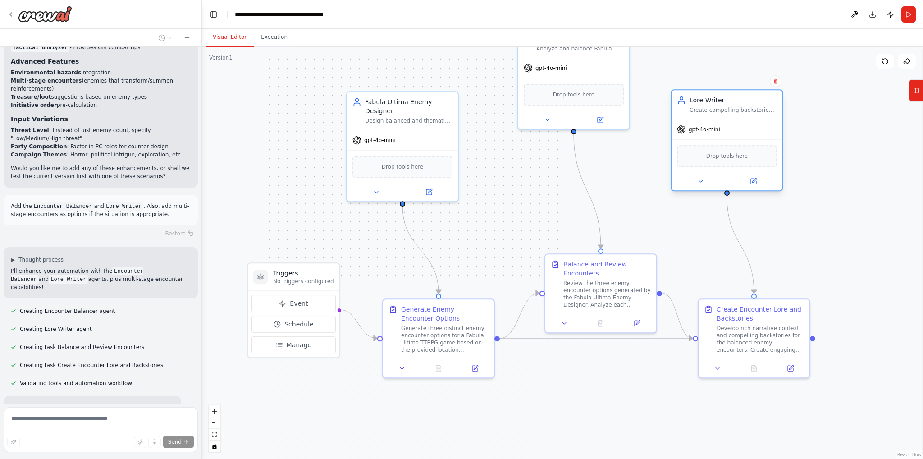
drag, startPoint x: 741, startPoint y: 128, endPoint x: 749, endPoint y: 108, distance: 21.2
click at [749, 119] on div "gpt-4o-mini" at bounding box center [727, 129] width 111 height 20
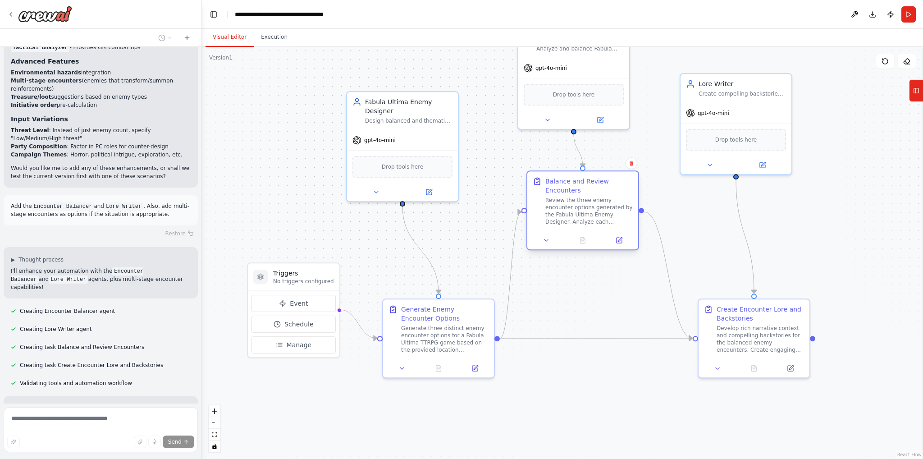
drag, startPoint x: 625, startPoint y: 282, endPoint x: 609, endPoint y: 200, distance: 83.4
click at [609, 200] on div "Review the three enemy encounter options generated by the Fabula Ultima Enemy D…" at bounding box center [588, 210] width 87 height 29
drag, startPoint x: 758, startPoint y: 327, endPoint x: 732, endPoint y: 326, distance: 26.6
click at [732, 326] on div "Develop rich narrative context and compelling backstories for the balanced enem…" at bounding box center [733, 337] width 87 height 29
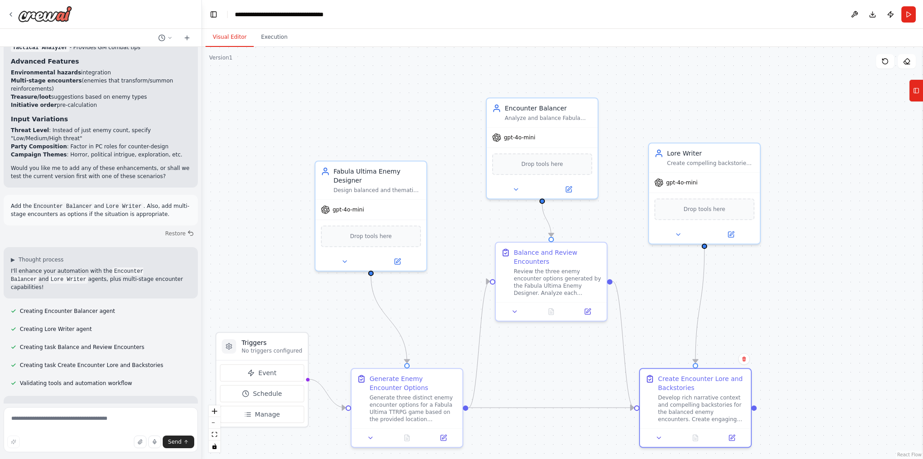
drag, startPoint x: 635, startPoint y: 145, endPoint x: 598, endPoint y: 230, distance: 92.8
click at [598, 230] on div ".deletable-edge-delete-btn { width: 20px; height: 20px; border: 0px solid #ffff…" at bounding box center [562, 253] width 721 height 412
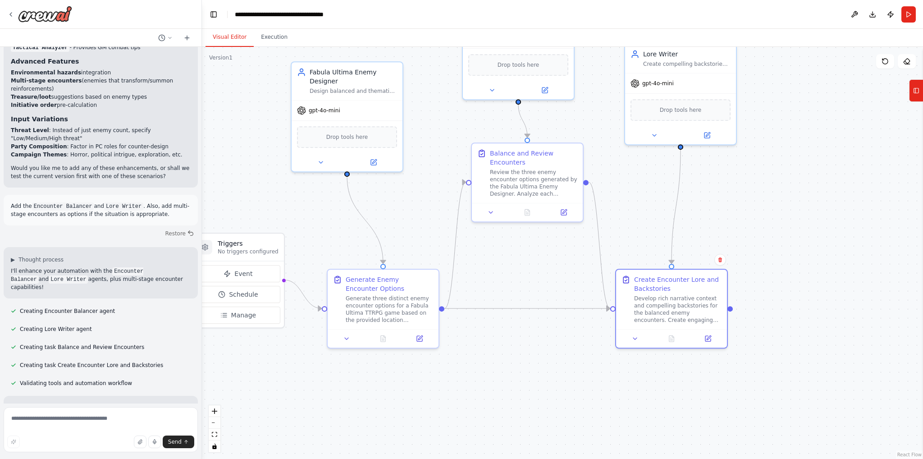
drag, startPoint x: 571, startPoint y: 157, endPoint x: 574, endPoint y: 132, distance: 24.9
click at [574, 132] on div ".deletable-edge-delete-btn { width: 20px; height: 20px; border: 0px solid #ffff…" at bounding box center [562, 253] width 721 height 412
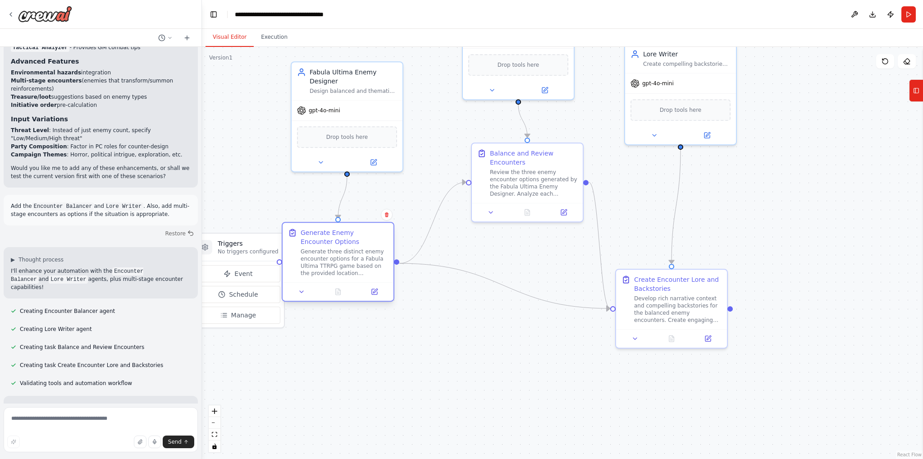
drag, startPoint x: 424, startPoint y: 298, endPoint x: 379, endPoint y: 253, distance: 63.7
click at [379, 253] on div "Generate three distinct enemy encounter options for a Fabula Ultima TTRPG game …" at bounding box center [344, 262] width 87 height 29
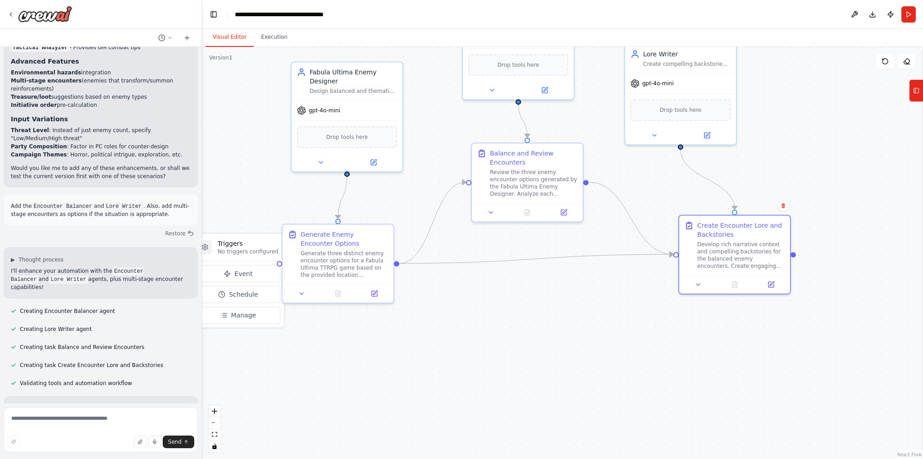
drag, startPoint x: 679, startPoint y: 285, endPoint x: 598, endPoint y: 243, distance: 90.7
click at [709, 255] on div "Develop rich narrative context and compelling backstories for the balanced enem…" at bounding box center [740, 255] width 87 height 29
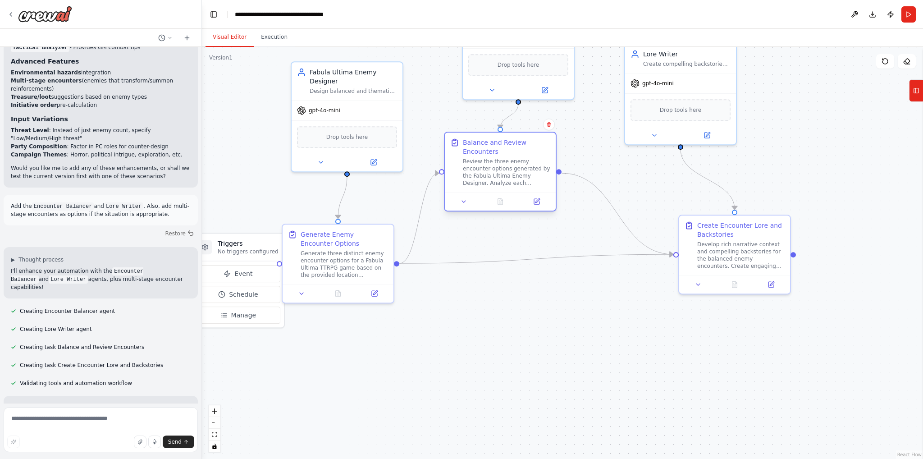
click at [517, 196] on div at bounding box center [500, 201] width 104 height 11
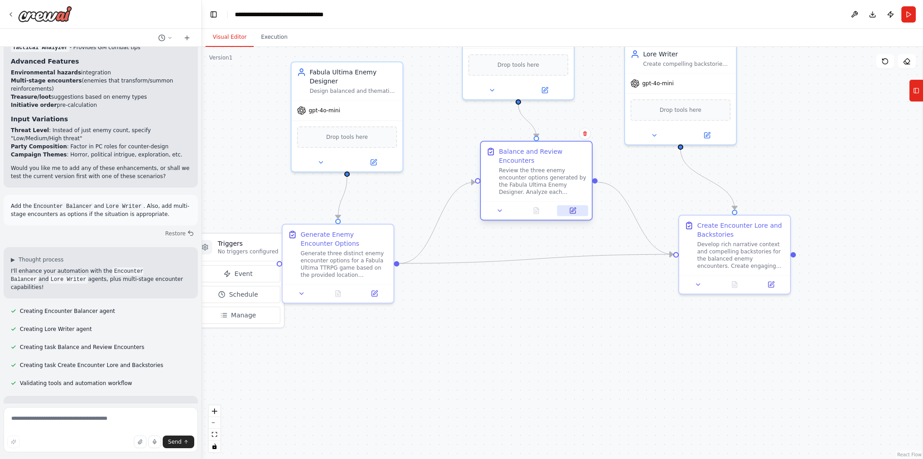
click at [558, 206] on button at bounding box center [572, 210] width 31 height 11
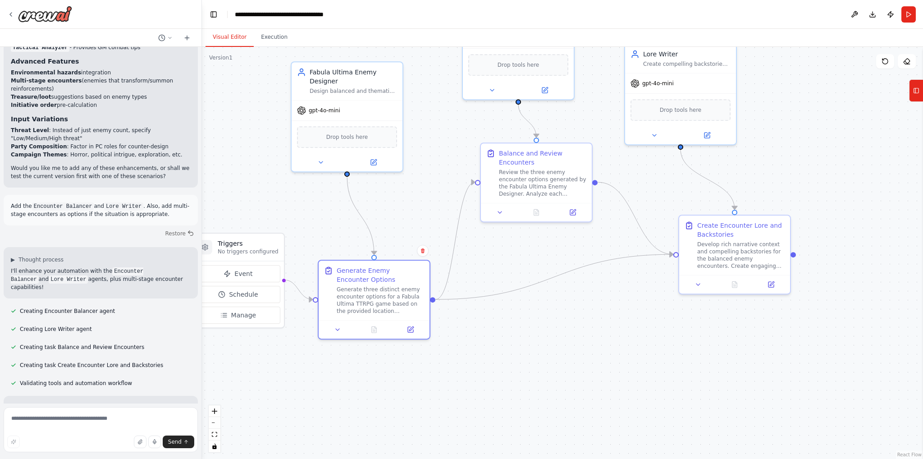
drag, startPoint x: 369, startPoint y: 264, endPoint x: 463, endPoint y: 286, distance: 97.3
click at [402, 297] on div "Generate three distinct enemy encounter options for a Fabula Ultima TTRPG game …" at bounding box center [380, 300] width 87 height 29
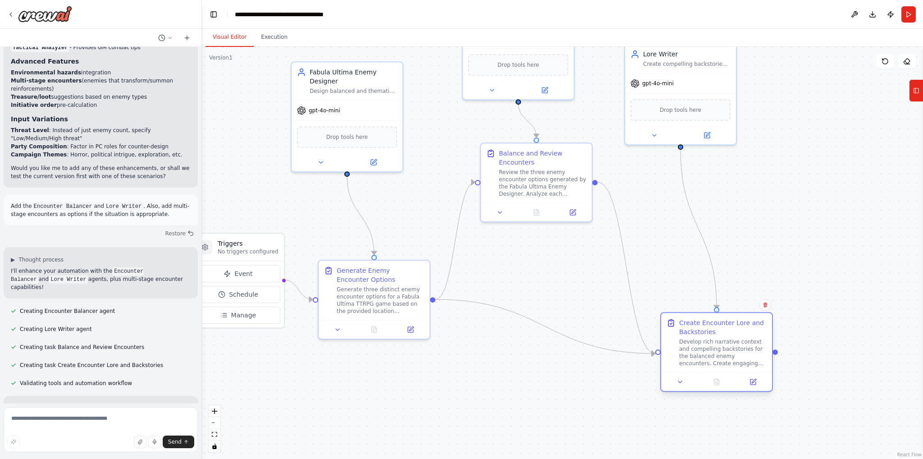
drag, startPoint x: 723, startPoint y: 297, endPoint x: 720, endPoint y: 352, distance: 55.1
click at [720, 352] on div "Develop rich narrative context and compelling backstories for the balanced enem…" at bounding box center [722, 352] width 87 height 29
click at [385, 293] on div "Generate three distinct enemy encounter options for a Fabula Ultima TTRPG game …" at bounding box center [380, 298] width 87 height 29
click at [694, 347] on div "Develop rich narrative context and compelling backstories for the balanced enem…" at bounding box center [722, 352] width 87 height 29
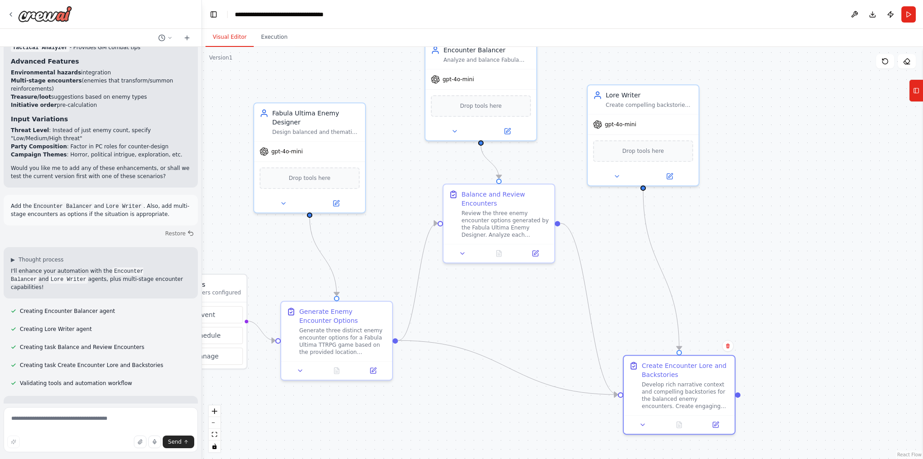
drag, startPoint x: 640, startPoint y: 210, endPoint x: 603, endPoint y: 251, distance: 55.5
click at [603, 251] on div ".deletable-edge-delete-btn { width: 20px; height: 20px; border: 0px solid #ffff…" at bounding box center [562, 253] width 721 height 412
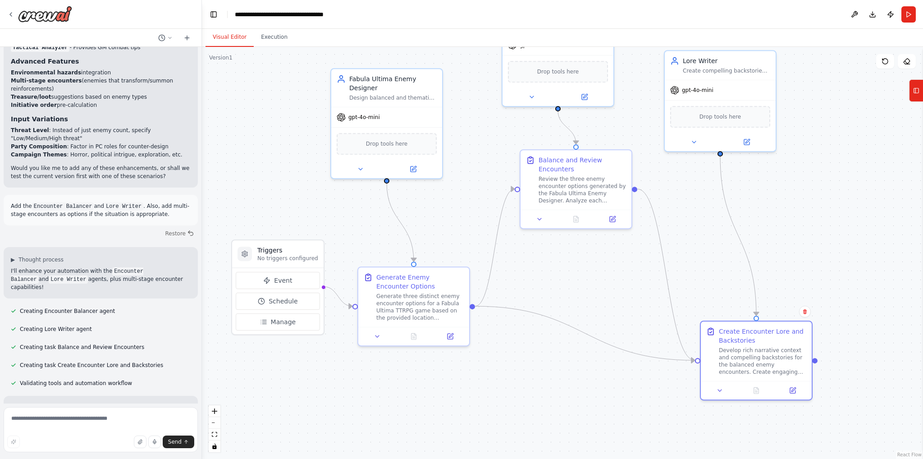
drag, startPoint x: 393, startPoint y: 258, endPoint x: 436, endPoint y: 238, distance: 47.4
click at [436, 238] on div ".deletable-edge-delete-btn { width: 20px; height: 20px; border: 0px solid #ffff…" at bounding box center [562, 253] width 721 height 412
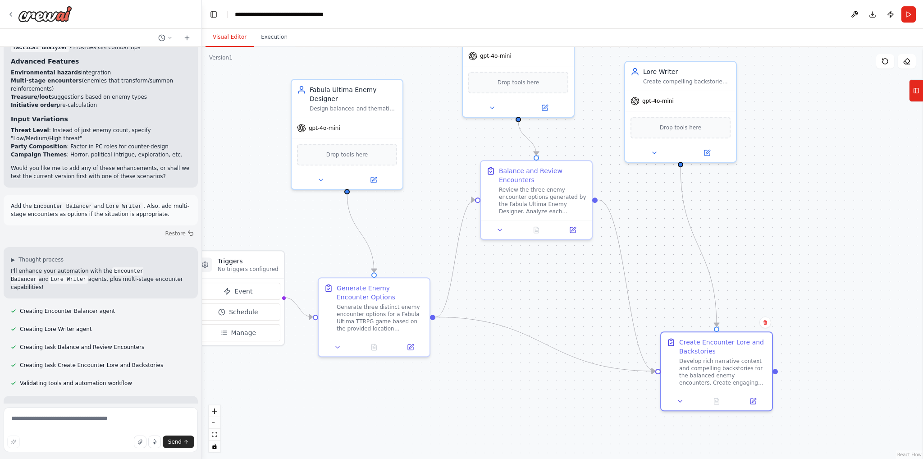
drag, startPoint x: 548, startPoint y: 272, endPoint x: 508, endPoint y: 283, distance: 41.5
click at [508, 283] on div ".deletable-edge-delete-btn { width: 20px; height: 20px; border: 0px solid #ffff…" at bounding box center [562, 253] width 721 height 412
click at [392, 298] on div "Generate Enemy Encounter Options" at bounding box center [379, 291] width 87 height 18
click at [537, 192] on div "Review the three enemy encounter options generated by the Fabula Ultima Enemy D…" at bounding box center [541, 198] width 87 height 29
click at [573, 230] on icon at bounding box center [572, 227] width 5 height 5
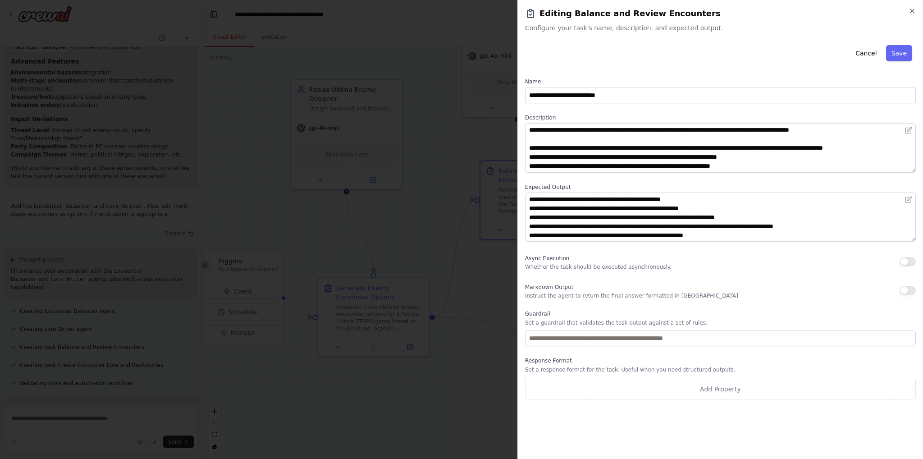
scroll to position [90, 0]
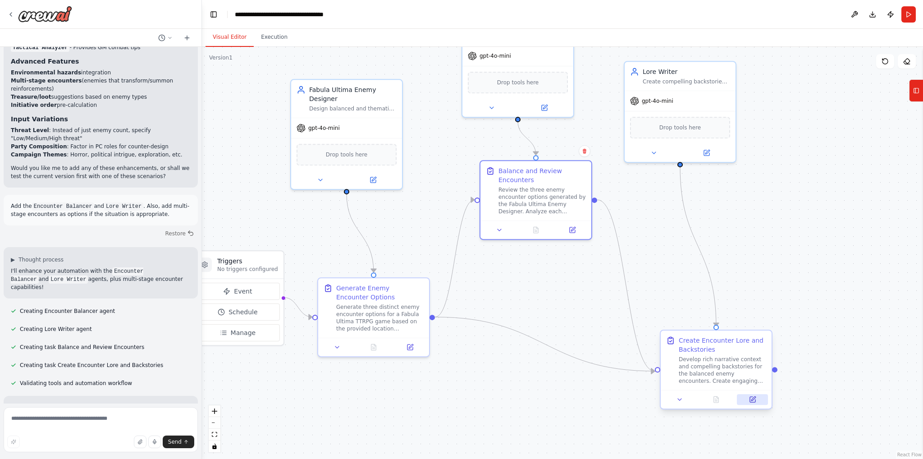
click at [748, 400] on button at bounding box center [752, 399] width 31 height 11
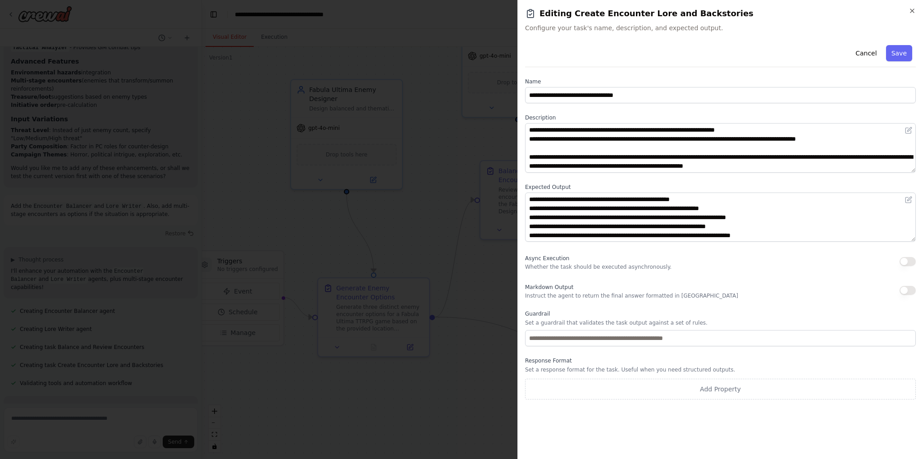
scroll to position [63, 0]
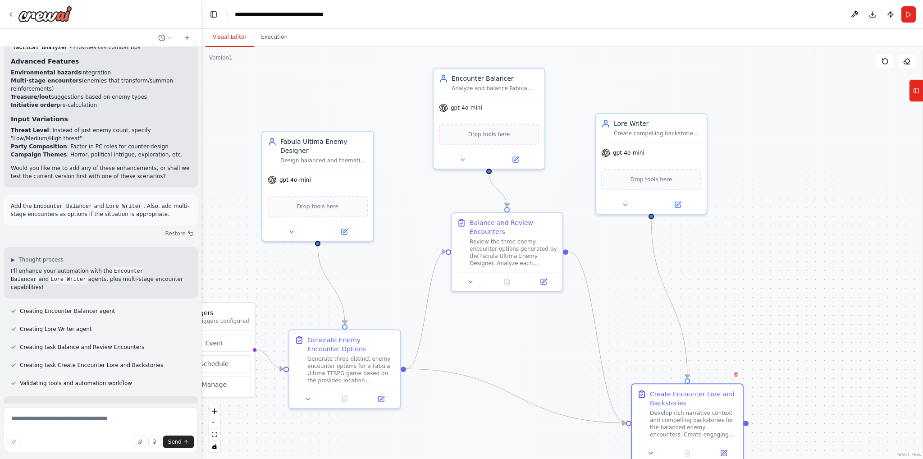
drag, startPoint x: 532, startPoint y: 260, endPoint x: 503, endPoint y: 312, distance: 59.3
click at [503, 312] on div ".deletable-edge-delete-btn { width: 20px; height: 20px; border: 0px solid #ffff…" at bounding box center [562, 253] width 721 height 412
click at [633, 146] on div "gpt-4o-mini" at bounding box center [651, 151] width 111 height 20
click at [679, 202] on icon at bounding box center [677, 202] width 5 height 5
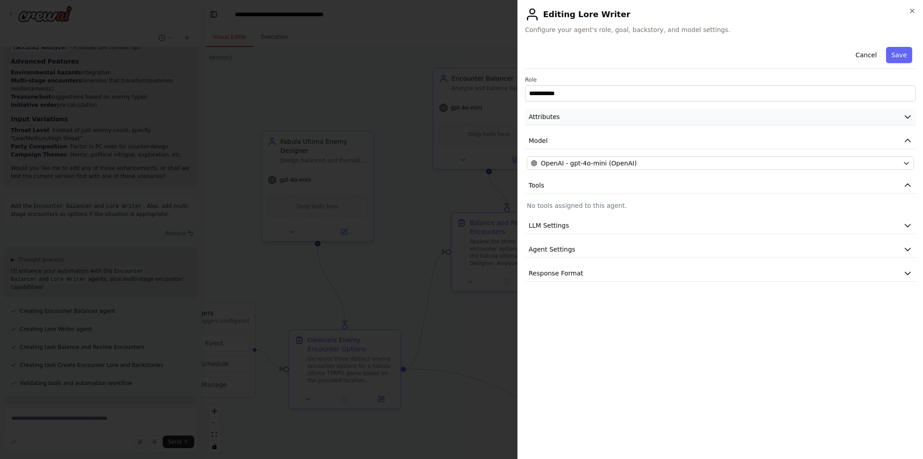
click at [574, 119] on button "Attributes" at bounding box center [720, 117] width 391 height 17
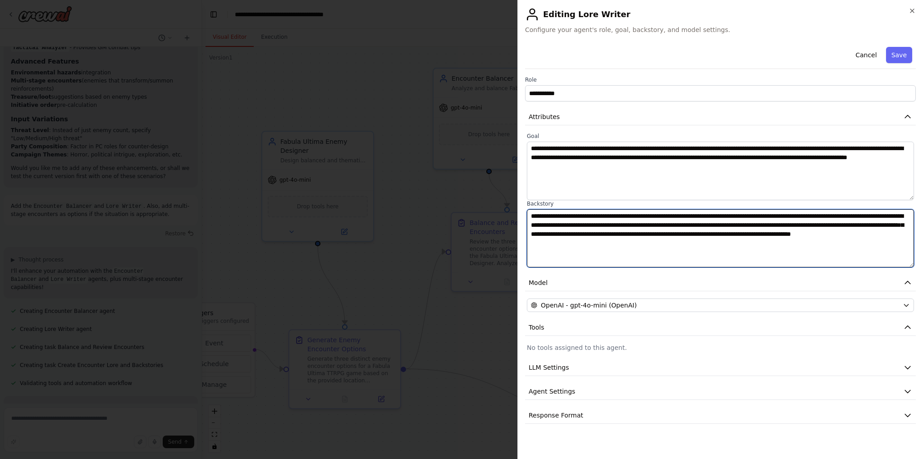
click at [541, 219] on textarea "**********" at bounding box center [720, 238] width 387 height 59
drag, startPoint x: 541, startPoint y: 219, endPoint x: 713, endPoint y: 239, distance: 172.8
click at [713, 239] on textarea "**********" at bounding box center [720, 238] width 387 height 59
click at [760, 251] on textarea "**********" at bounding box center [720, 238] width 387 height 59
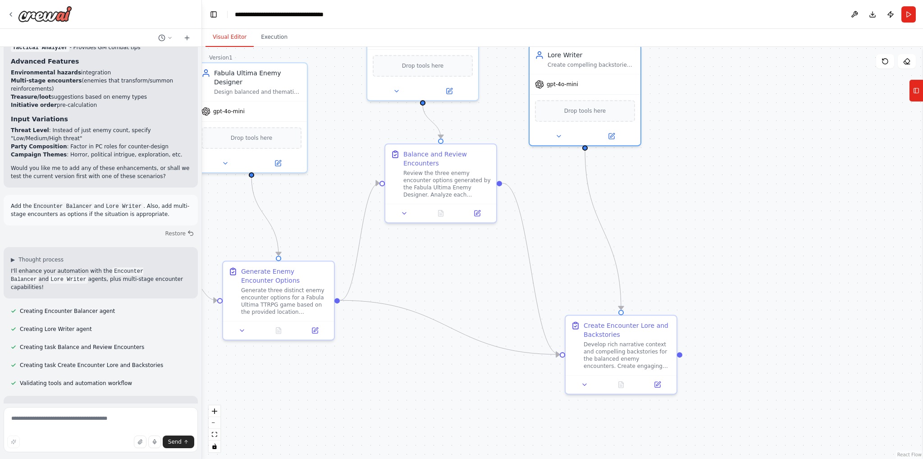
drag, startPoint x: 699, startPoint y: 323, endPoint x: 630, endPoint y: 251, distance: 100.4
click at [630, 251] on div ".deletable-edge-delete-btn { width: 20px; height: 20px; border: 0px solid #ffff…" at bounding box center [562, 253] width 721 height 412
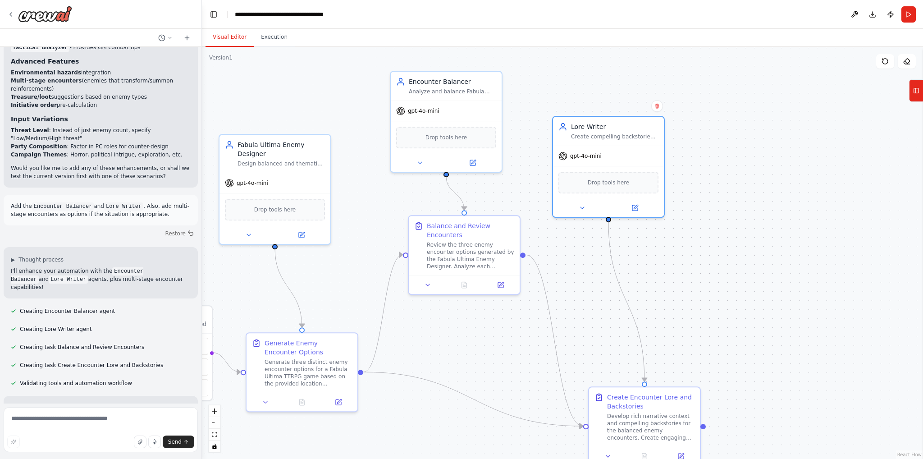
drag, startPoint x: 471, startPoint y: 225, endPoint x: 498, endPoint y: 299, distance: 78.5
click at [498, 299] on div ".deletable-edge-delete-btn { width: 20px; height: 20px; border: 0px solid #ffff…" at bounding box center [562, 253] width 721 height 412
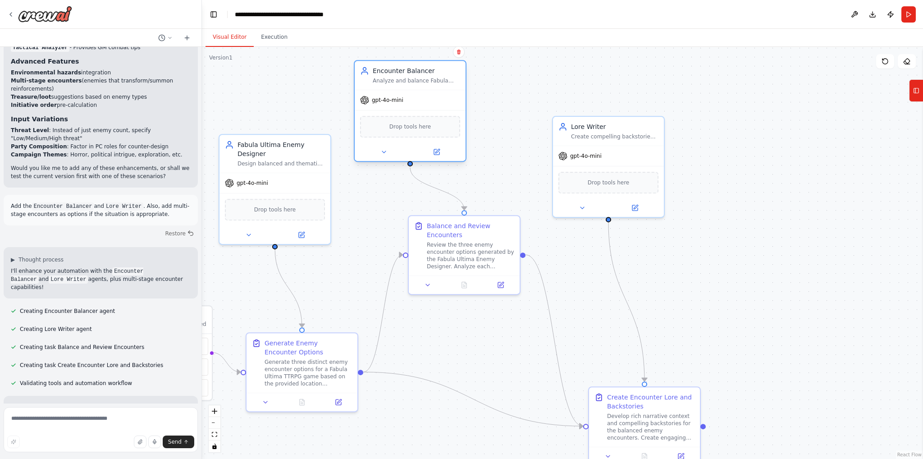
drag, startPoint x: 431, startPoint y: 132, endPoint x: 404, endPoint y: 127, distance: 27.1
click at [404, 127] on span "Drop tools here" at bounding box center [410, 126] width 42 height 9
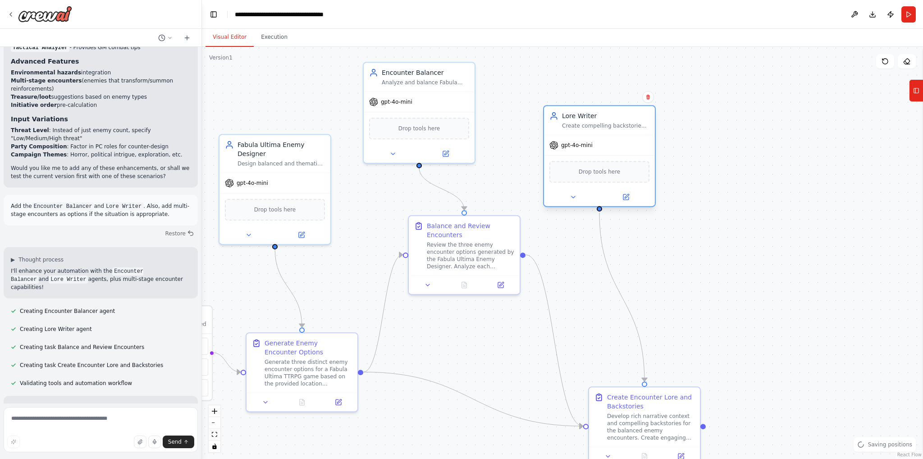
drag, startPoint x: 598, startPoint y: 151, endPoint x: 583, endPoint y: 143, distance: 16.5
click at [583, 143] on div "gpt-4o-mini" at bounding box center [599, 145] width 111 height 20
click at [735, 199] on div ".deletable-edge-delete-btn { width: 20px; height: 20px; border: 0px solid #ffff…" at bounding box center [562, 253] width 721 height 412
drag, startPoint x: 813, startPoint y: 291, endPoint x: 782, endPoint y: 203, distance: 92.9
click at [782, 203] on div ".deletable-edge-delete-btn { width: 20px; height: 20px; border: 0px solid #ffff…" at bounding box center [562, 253] width 721 height 412
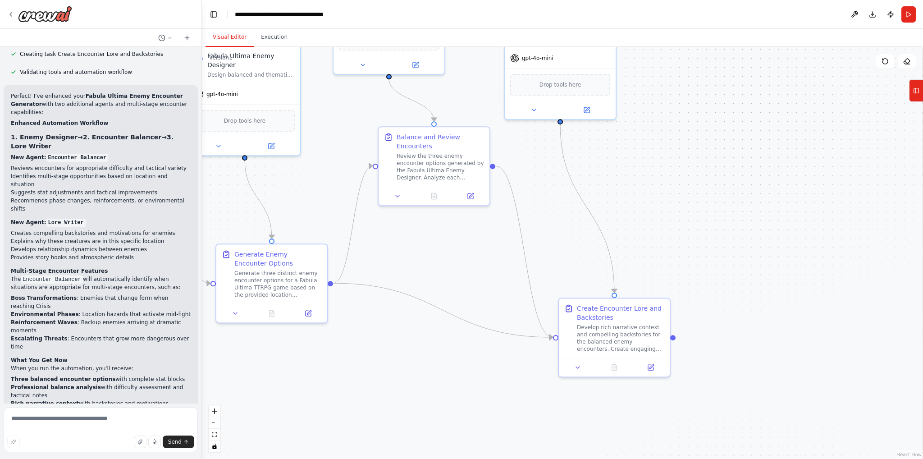
scroll to position [1731, 0]
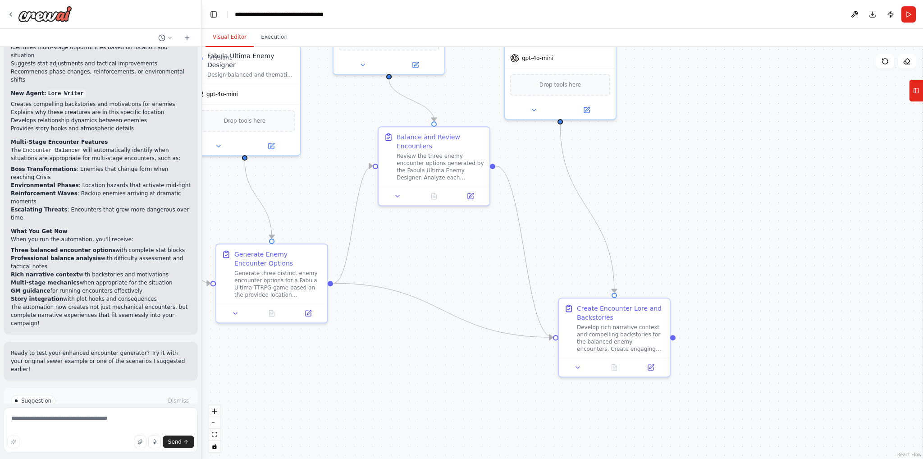
click at [94, 435] on span "Run Automation" at bounding box center [105, 438] width 44 height 7
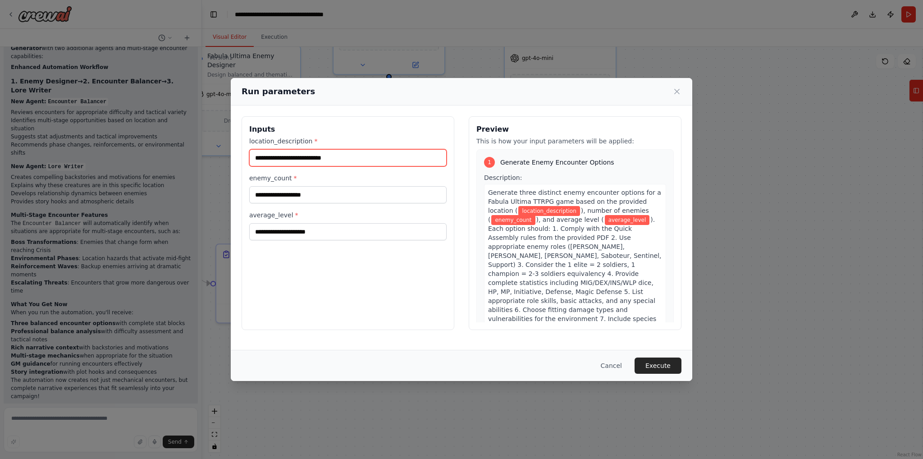
click at [388, 160] on input "location_description *" at bounding box center [347, 157] width 197 height 17
click at [363, 161] on input "location_description *" at bounding box center [347, 157] width 197 height 17
type input "*"
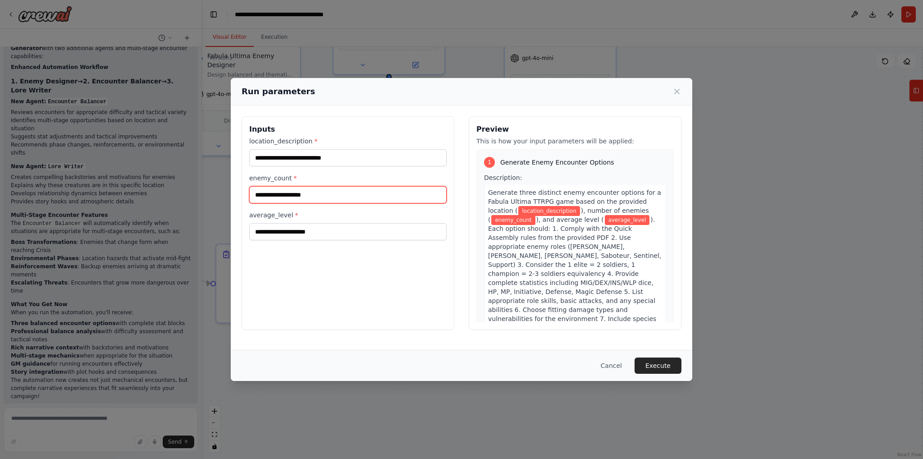
click at [308, 195] on input "enemy_count *" at bounding box center [347, 194] width 197 height 17
type input "*"
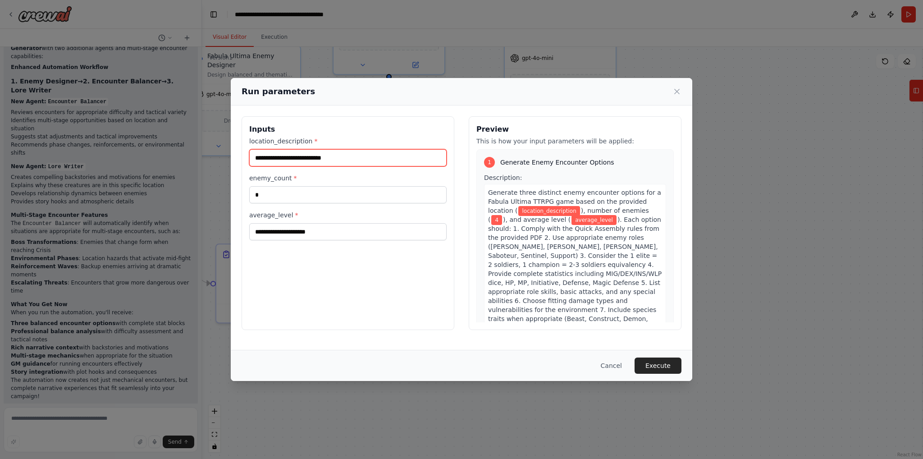
click at [321, 154] on input "location_description *" at bounding box center [347, 157] width 197 height 17
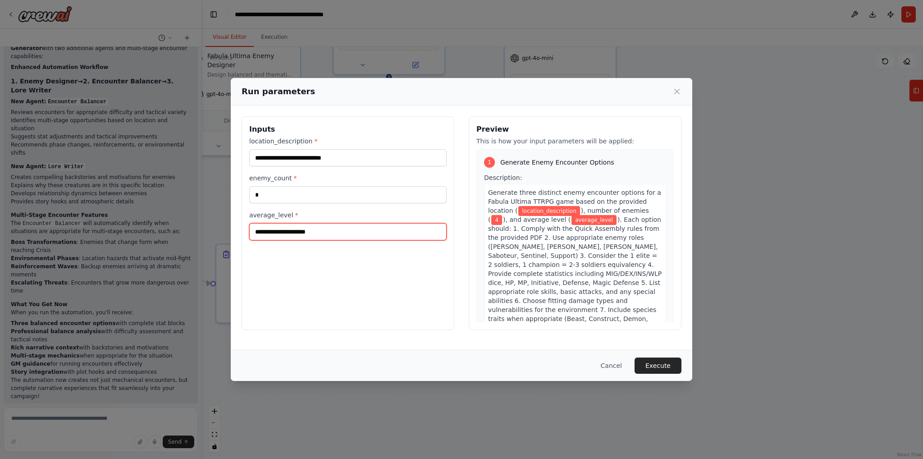
click at [328, 227] on input "average_level *" at bounding box center [347, 231] width 197 height 17
type input "**"
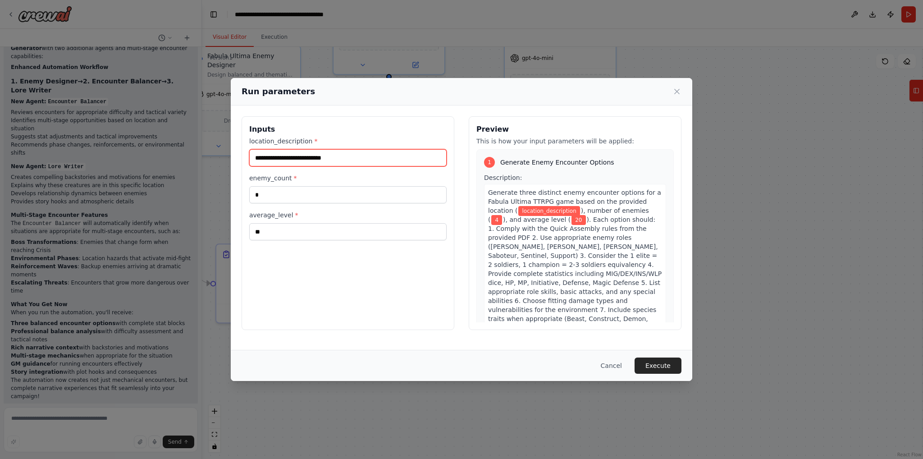
click at [331, 154] on input "location_description *" at bounding box center [347, 157] width 197 height 17
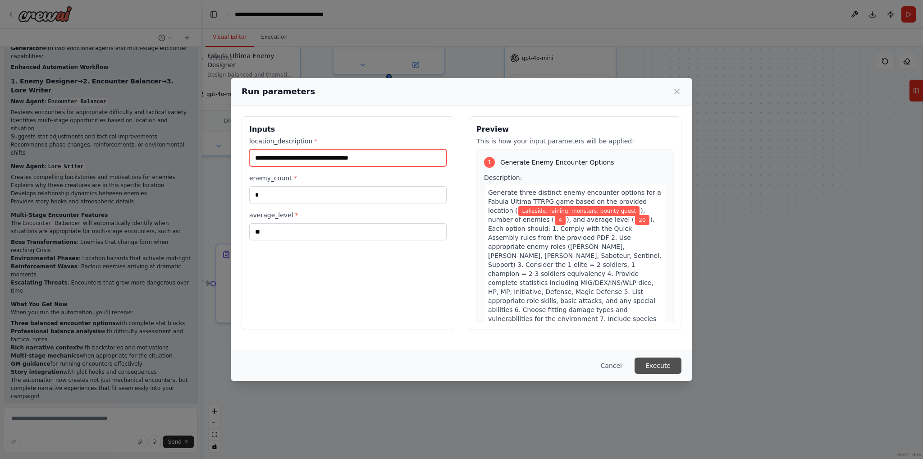
type input "**********"
click at [653, 366] on button "Execute" at bounding box center [658, 365] width 47 height 16
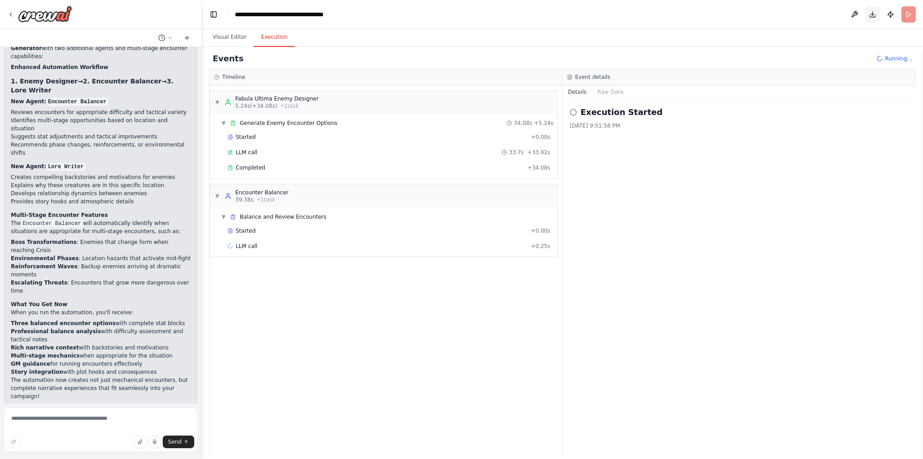
click at [874, 17] on button "Download" at bounding box center [872, 14] width 14 height 16
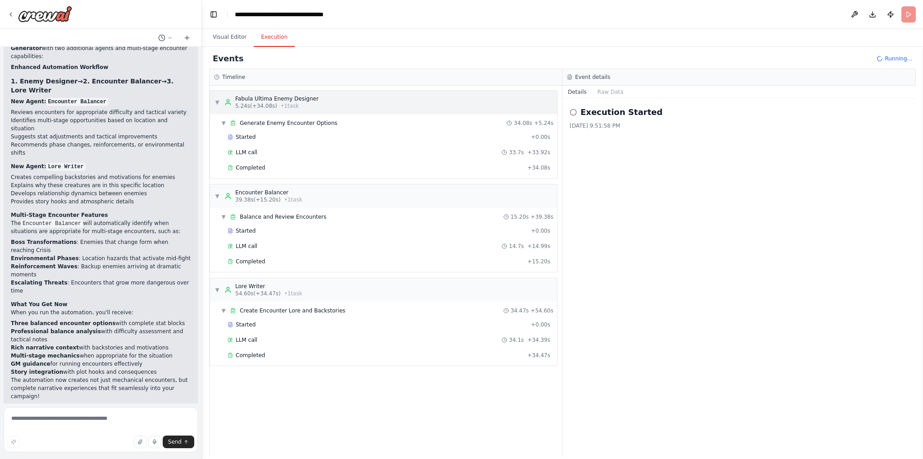
scroll to position [1731, 0]
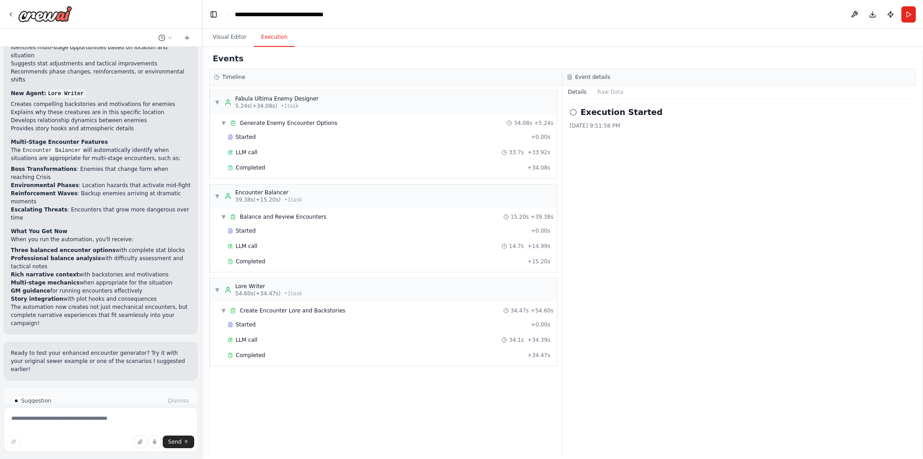
click at [818, 126] on div "10/13/2025, 9:51:58 PM" at bounding box center [739, 125] width 339 height 7
click at [301, 160] on div "Started + 0.00s LLM call 33.7s + 33.92s Completed + 34.08s" at bounding box center [387, 153] width 340 height 46
click at [298, 166] on div "Completed" at bounding box center [376, 167] width 296 height 7
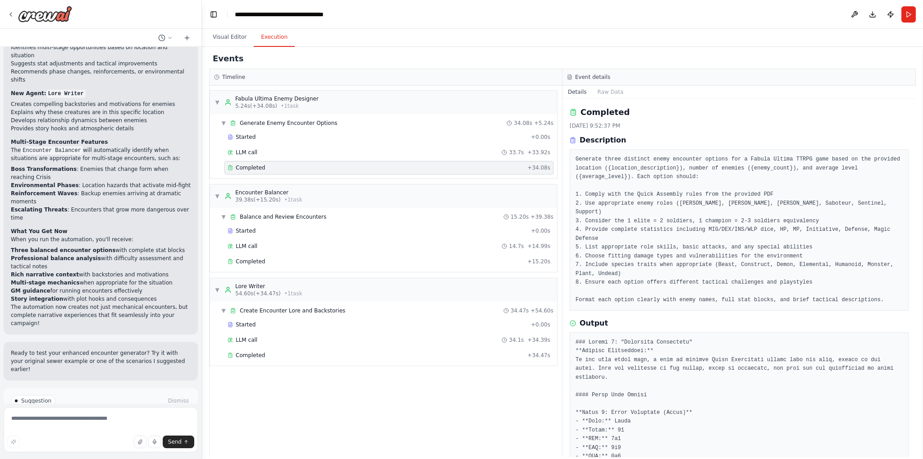
scroll to position [225, 0]
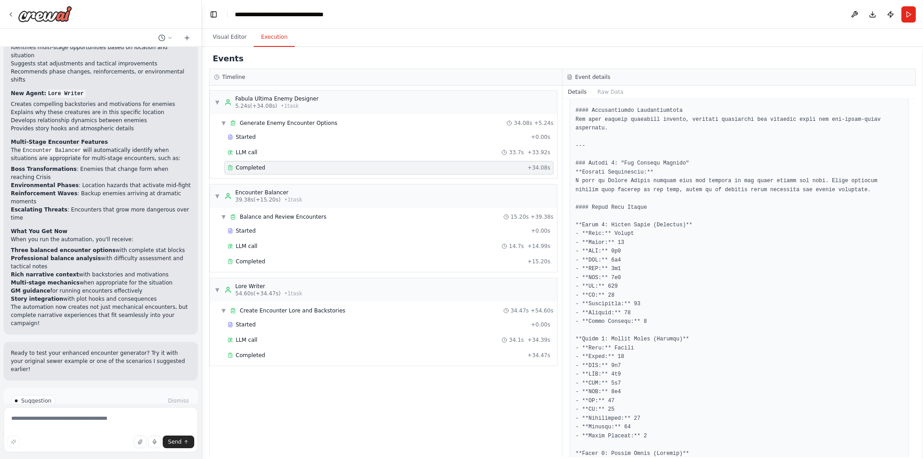
scroll to position [601, 0]
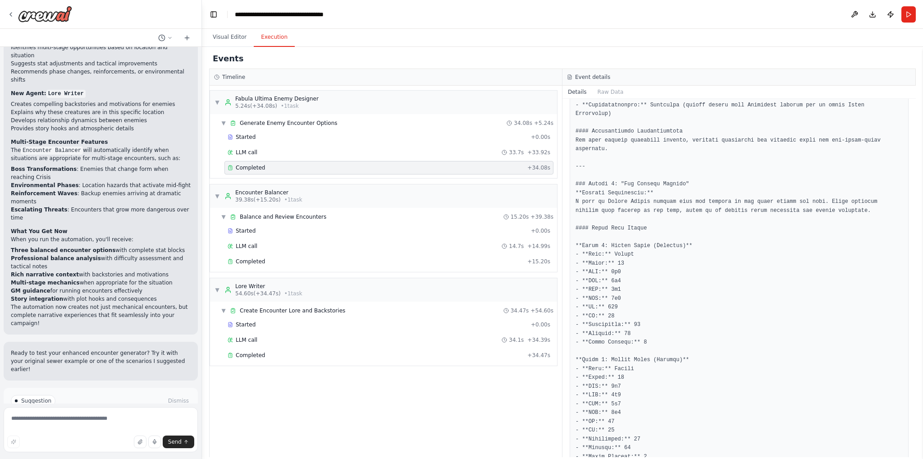
scroll to position [676, 0]
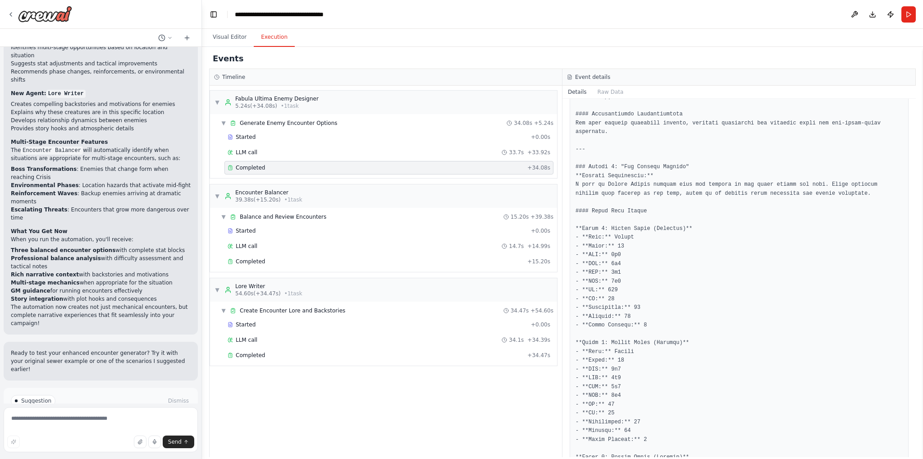
click at [610, 233] on pre at bounding box center [739, 457] width 327 height 1591
click at [646, 244] on pre at bounding box center [739, 457] width 327 height 1591
click at [609, 245] on pre at bounding box center [739, 457] width 327 height 1591
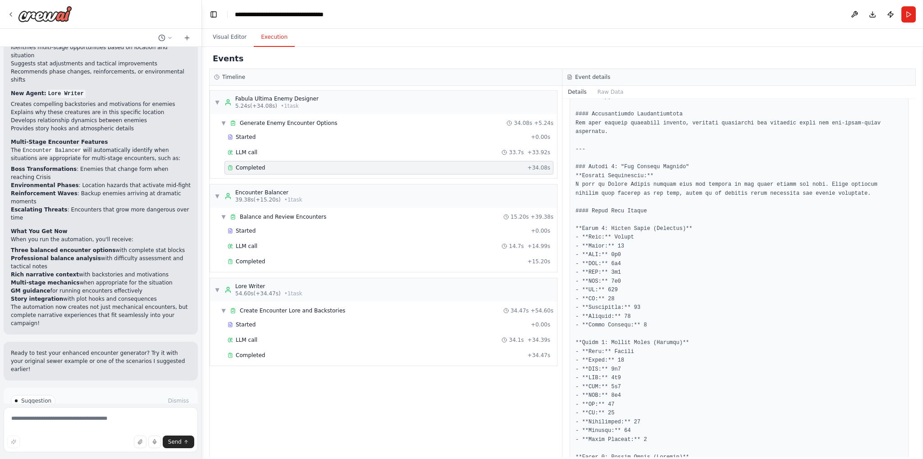
click at [670, 223] on pre at bounding box center [739, 457] width 327 height 1591
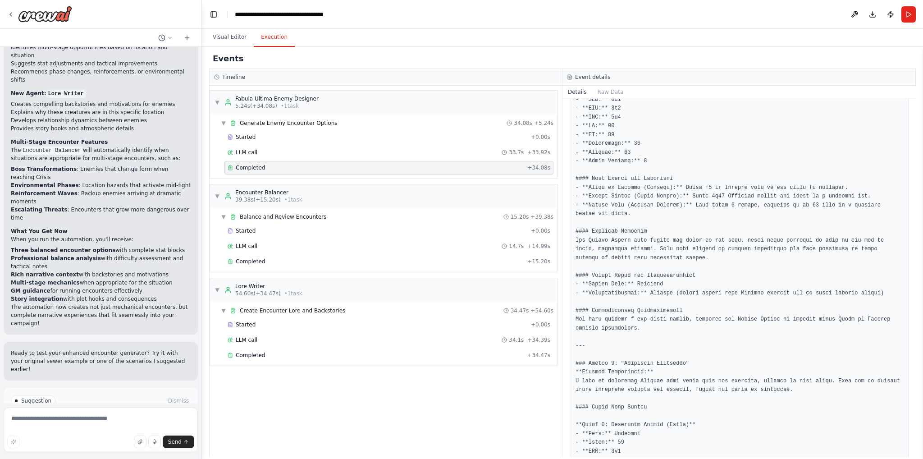
scroll to position [1051, 0]
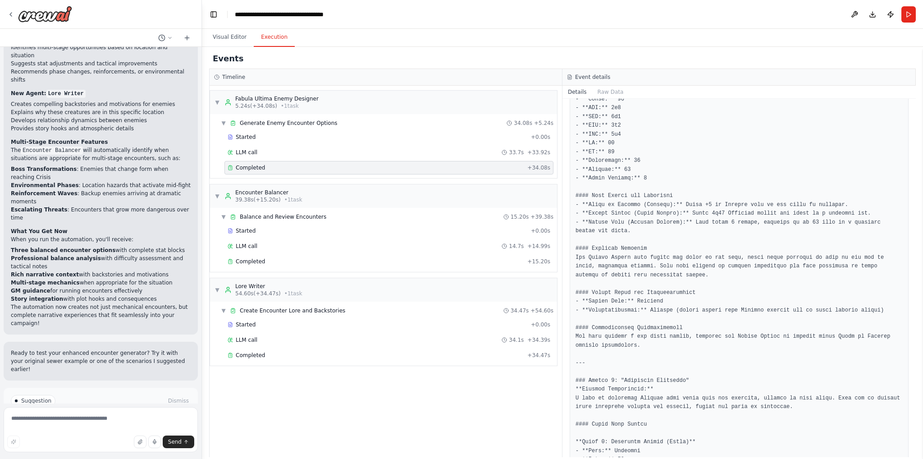
click at [669, 227] on pre at bounding box center [739, 82] width 327 height 1591
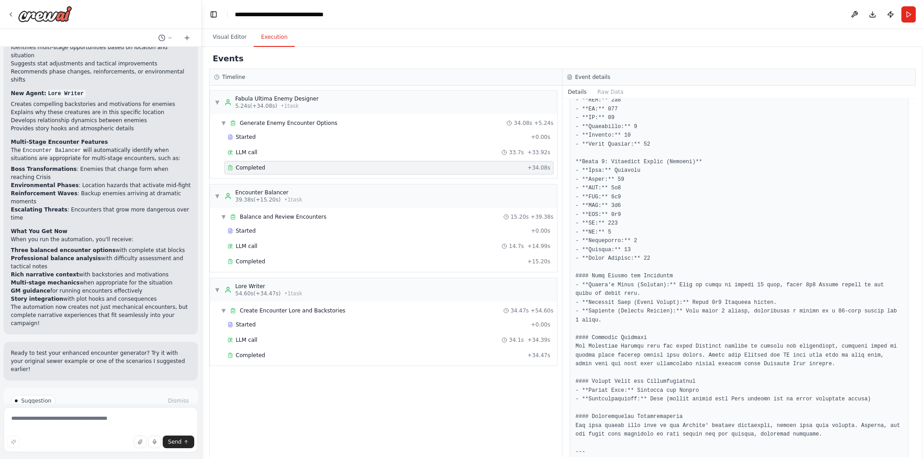
scroll to position [1447, 0]
click at [508, 258] on div "Completed" at bounding box center [376, 261] width 296 height 7
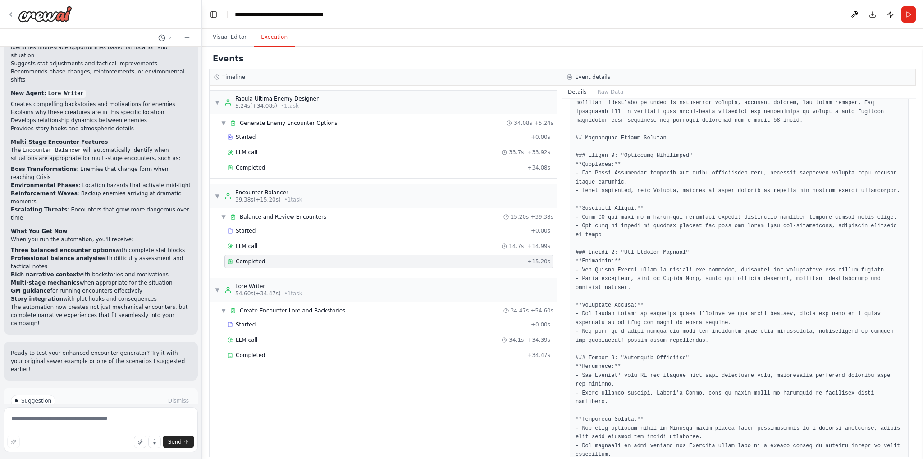
scroll to position [300, 0]
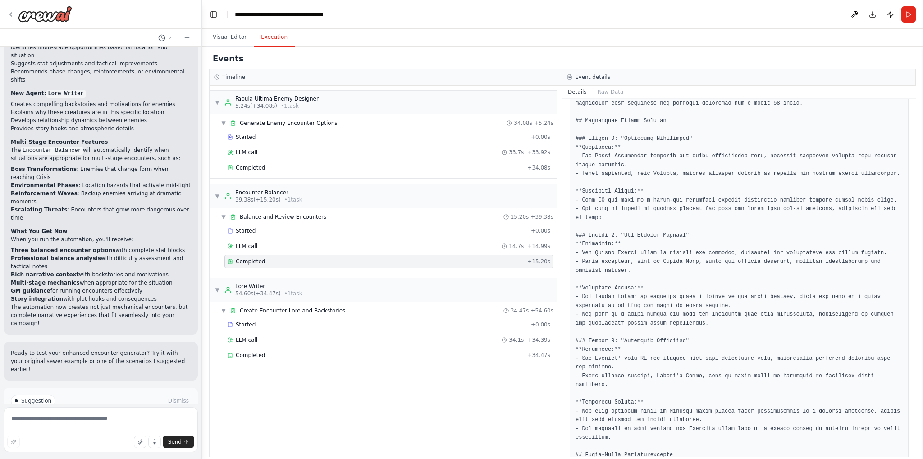
click at [651, 192] on pre at bounding box center [739, 468] width 327 height 861
drag, startPoint x: 651, startPoint y: 192, endPoint x: 682, endPoint y: 192, distance: 31.5
click at [682, 192] on pre at bounding box center [739, 468] width 327 height 861
click at [684, 198] on pre at bounding box center [739, 468] width 327 height 861
click at [742, 192] on pre at bounding box center [739, 468] width 327 height 861
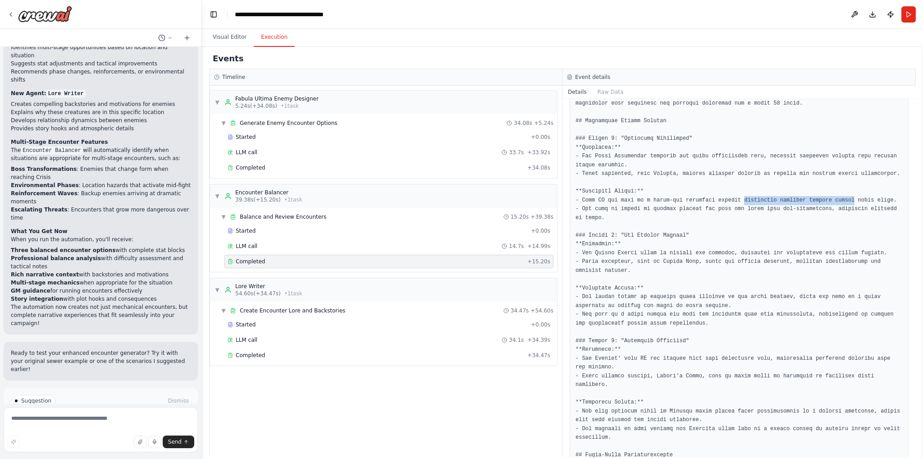
drag, startPoint x: 742, startPoint y: 192, endPoint x: 813, endPoint y: 192, distance: 71.2
click at [813, 192] on pre at bounding box center [739, 468] width 327 height 861
click at [664, 190] on pre at bounding box center [739, 468] width 327 height 861
drag, startPoint x: 664, startPoint y: 190, endPoint x: 676, endPoint y: 190, distance: 12.2
click at [676, 190] on pre at bounding box center [739, 468] width 327 height 861
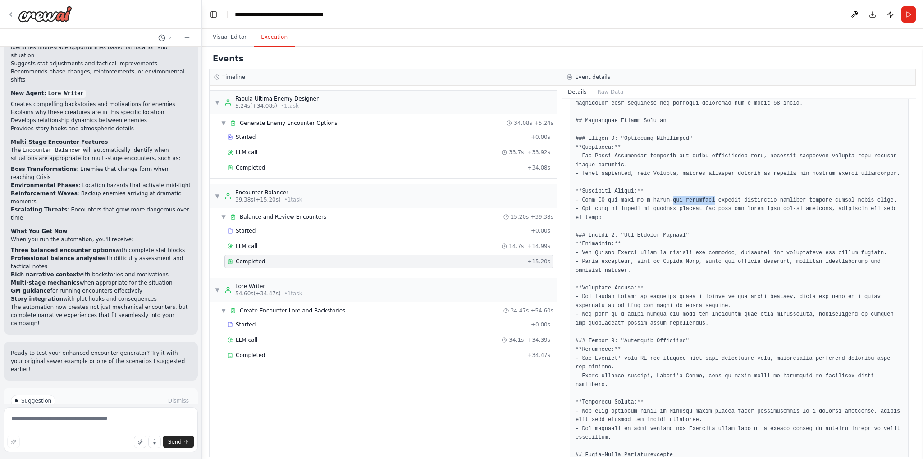
click at [676, 190] on pre at bounding box center [739, 468] width 327 height 861
click at [649, 193] on pre at bounding box center [739, 468] width 327 height 861
drag, startPoint x: 649, startPoint y: 193, endPoint x: 737, endPoint y: 191, distance: 88.8
click at [737, 191] on pre at bounding box center [739, 468] width 327 height 861
click at [717, 216] on pre at bounding box center [739, 468] width 327 height 861
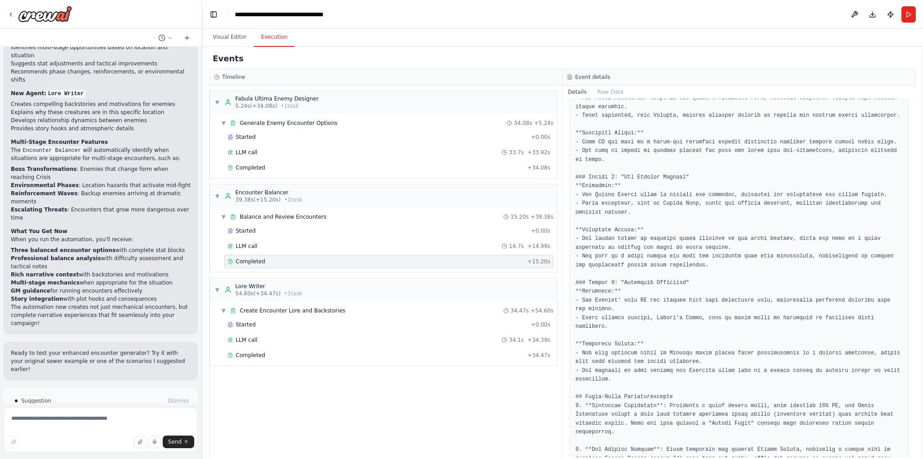
scroll to position [375, 0]
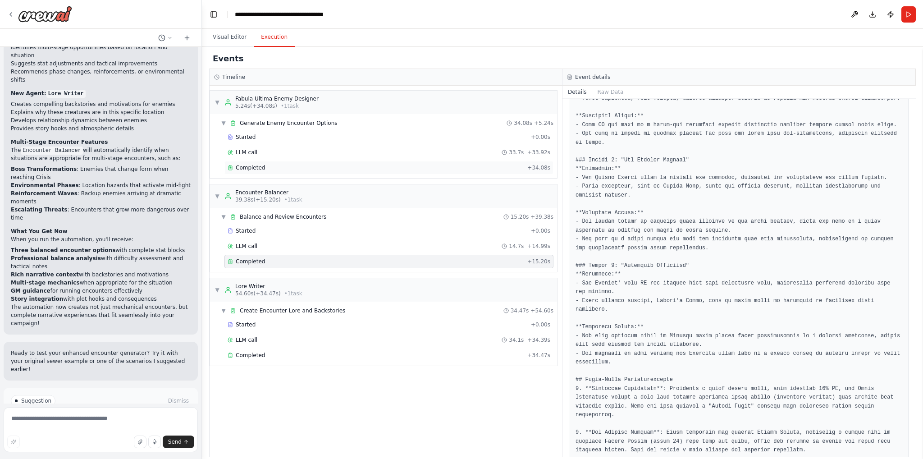
click at [367, 169] on div "Completed" at bounding box center [376, 167] width 296 height 7
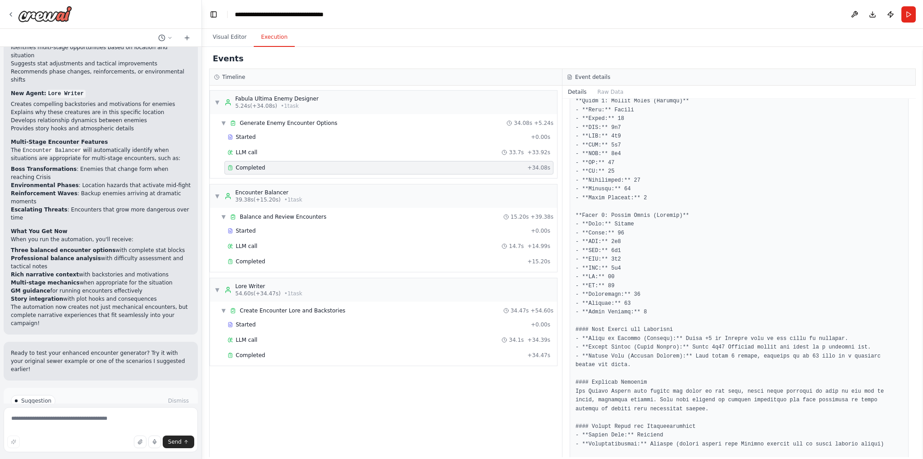
scroll to position [968, 0]
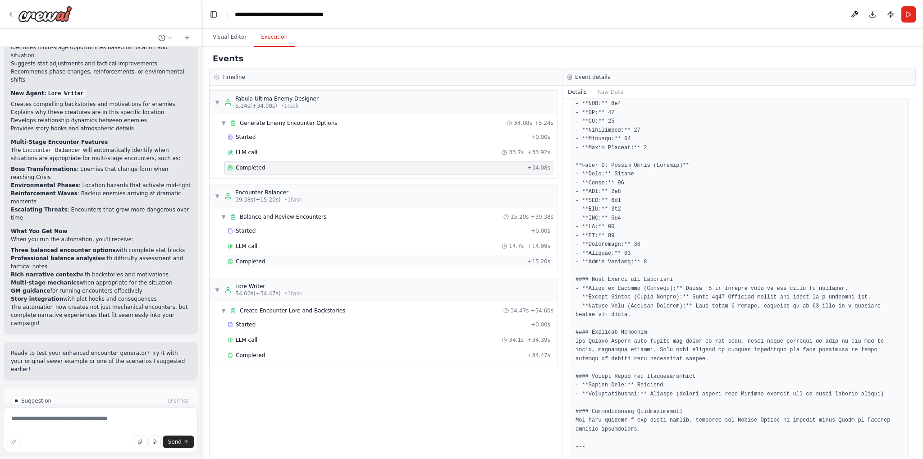
click at [308, 255] on div "Completed + 15.20s" at bounding box center [388, 262] width 329 height 14
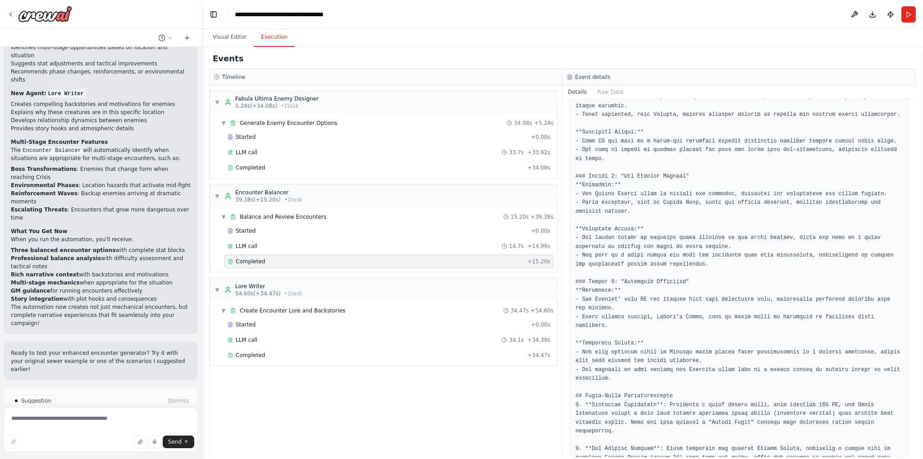
scroll to position [342, 0]
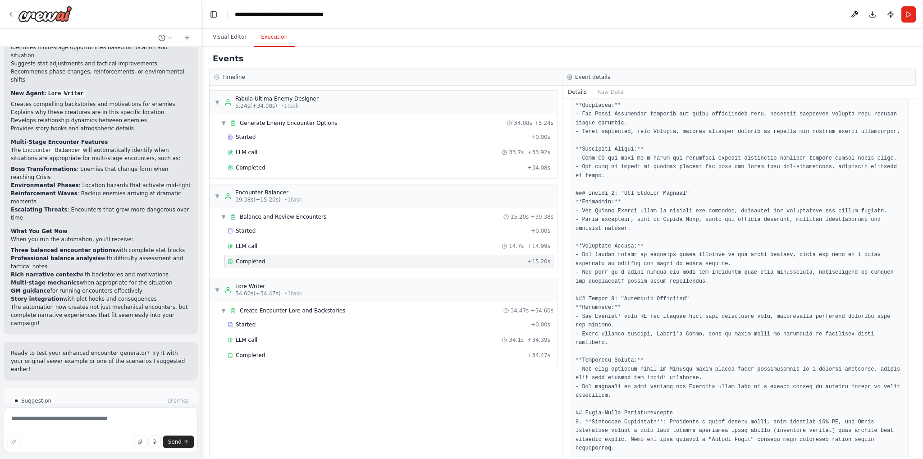
click at [589, 202] on pre at bounding box center [739, 426] width 327 height 861
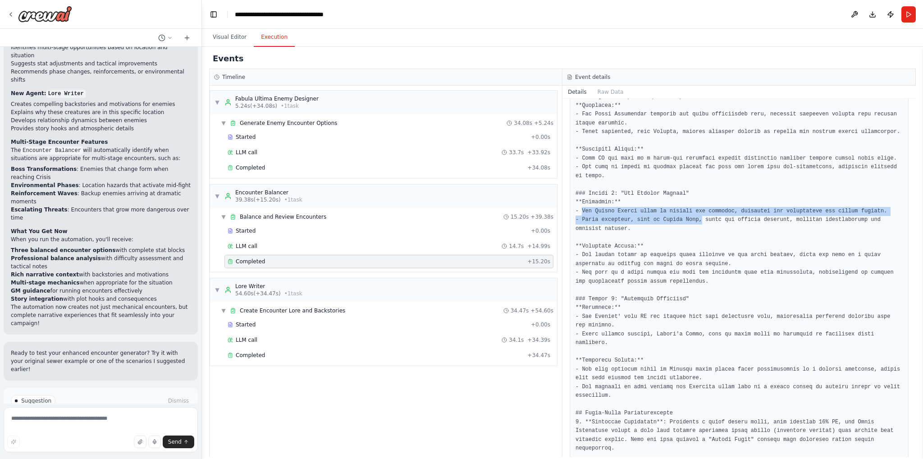
drag, startPoint x: 589, startPoint y: 202, endPoint x: 687, endPoint y: 210, distance: 99.0
click at [687, 210] on pre at bounding box center [739, 426] width 327 height 861
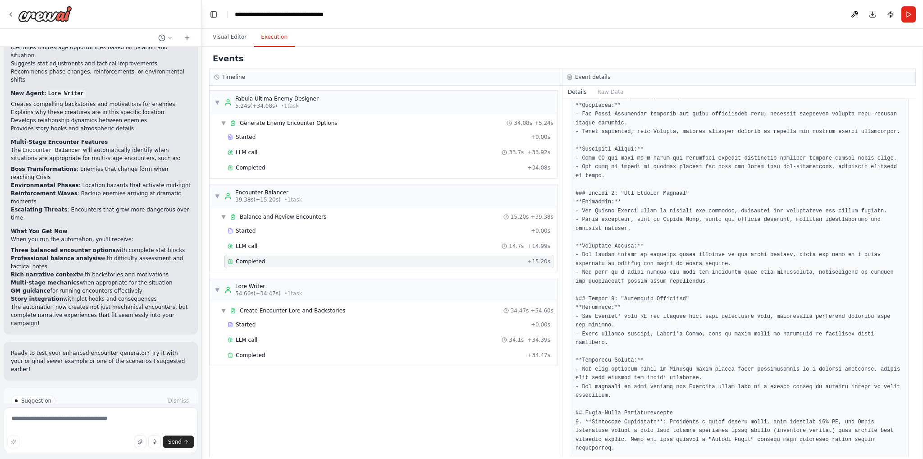
click at [686, 217] on pre at bounding box center [739, 426] width 327 height 861
click at [583, 247] on pre at bounding box center [739, 426] width 327 height 861
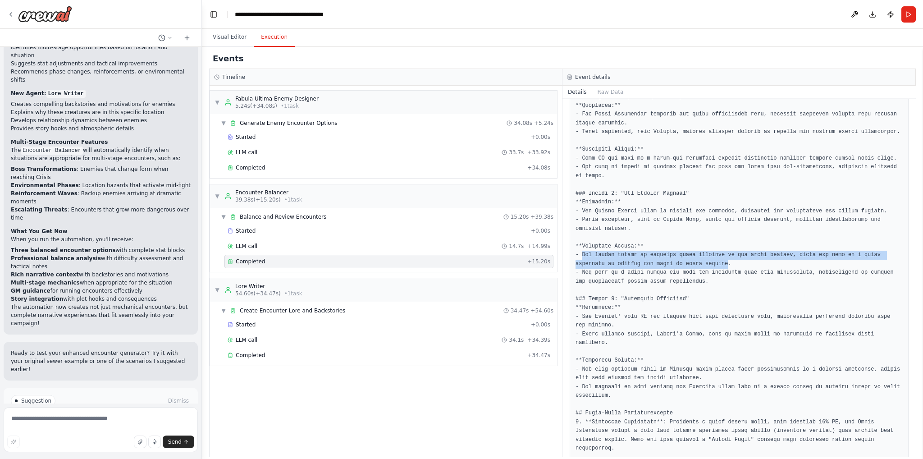
drag, startPoint x: 583, startPoint y: 247, endPoint x: 668, endPoint y: 251, distance: 85.3
click at [668, 251] on pre at bounding box center [739, 426] width 327 height 861
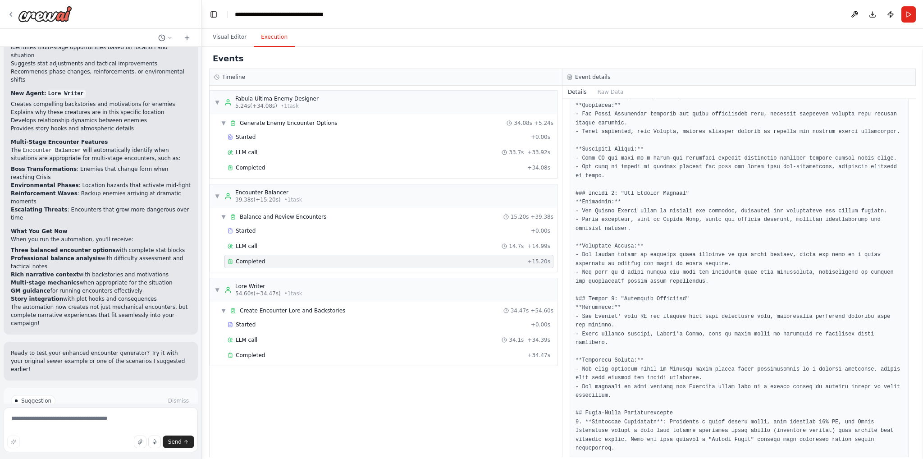
click at [665, 263] on pre at bounding box center [739, 426] width 327 height 861
click at [591, 264] on pre at bounding box center [739, 426] width 327 height 861
drag, startPoint x: 591, startPoint y: 264, endPoint x: 707, endPoint y: 269, distance: 115.9
click at [707, 269] on pre at bounding box center [739, 426] width 327 height 861
click at [714, 277] on pre at bounding box center [739, 426] width 327 height 861
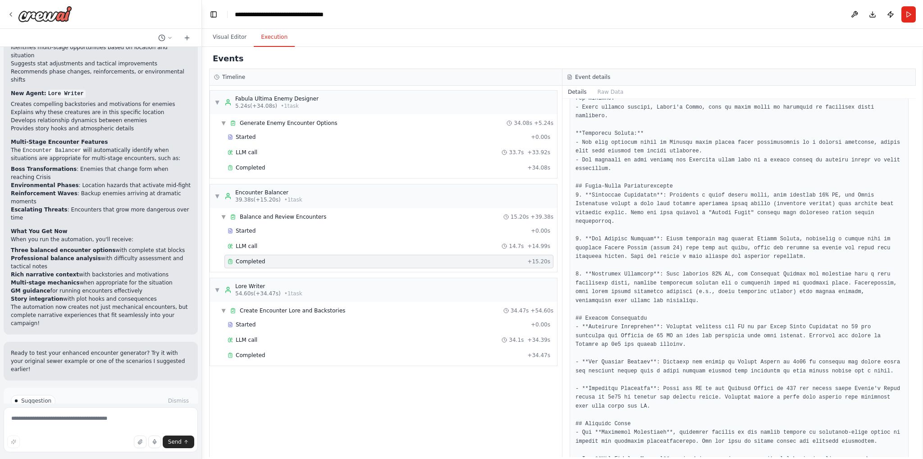
scroll to position [717, 0]
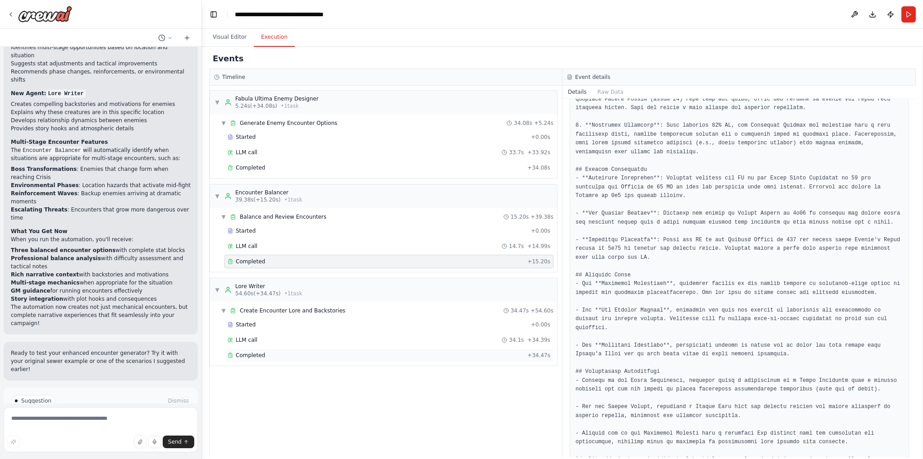
click at [484, 359] on div "Completed + 34.47s" at bounding box center [388, 355] width 329 height 14
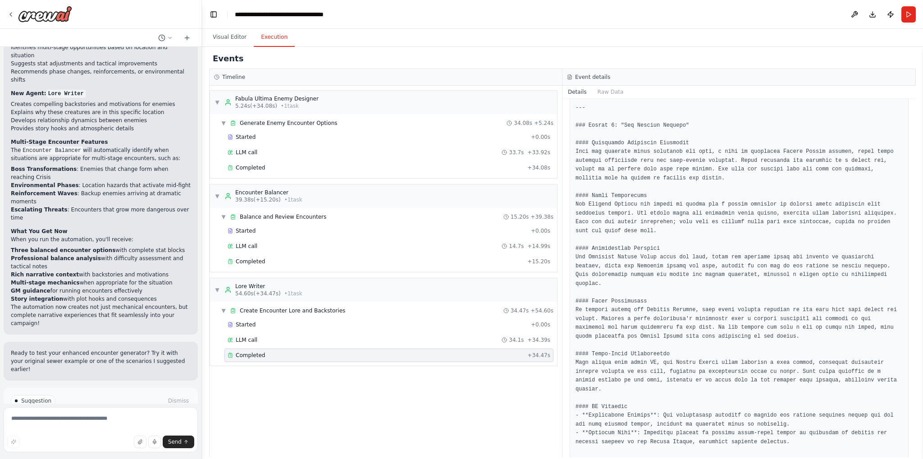
drag, startPoint x: 752, startPoint y: 181, endPoint x: 617, endPoint y: 214, distance: 139.0
click at [617, 214] on pre at bounding box center [739, 236] width 327 height 1248
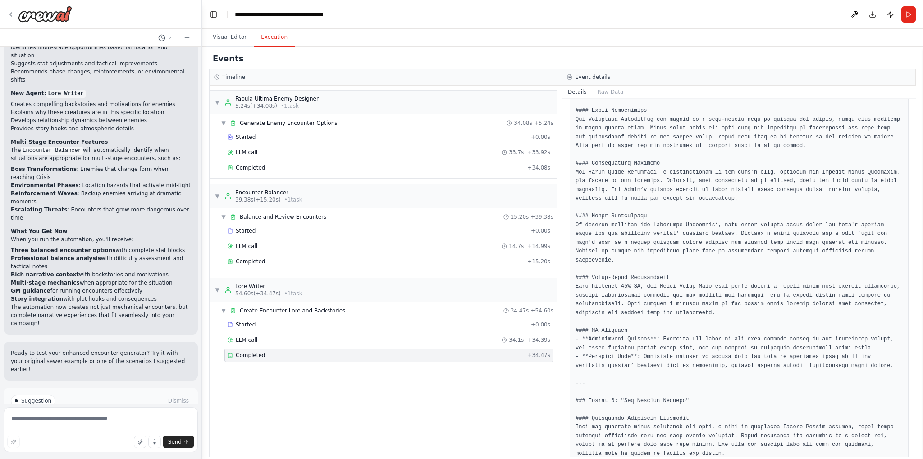
scroll to position [451, 0]
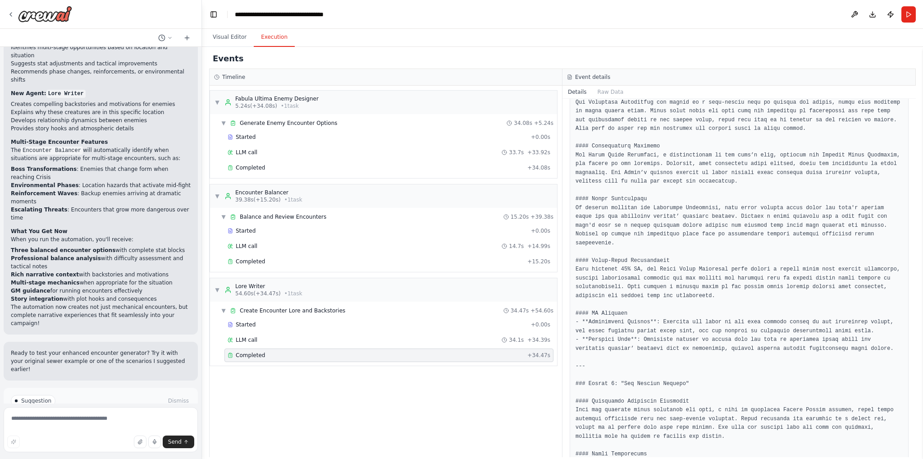
drag, startPoint x: 705, startPoint y: 215, endPoint x: 772, endPoint y: 210, distance: 67.3
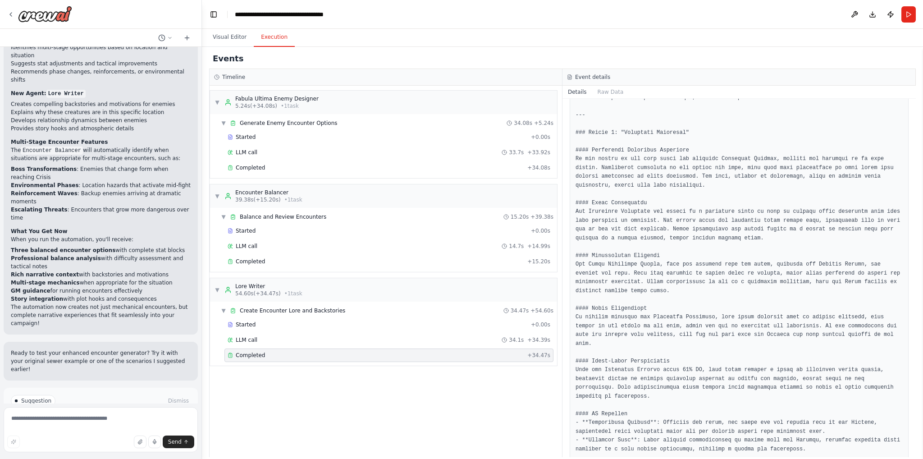
scroll to position [1087, 0]
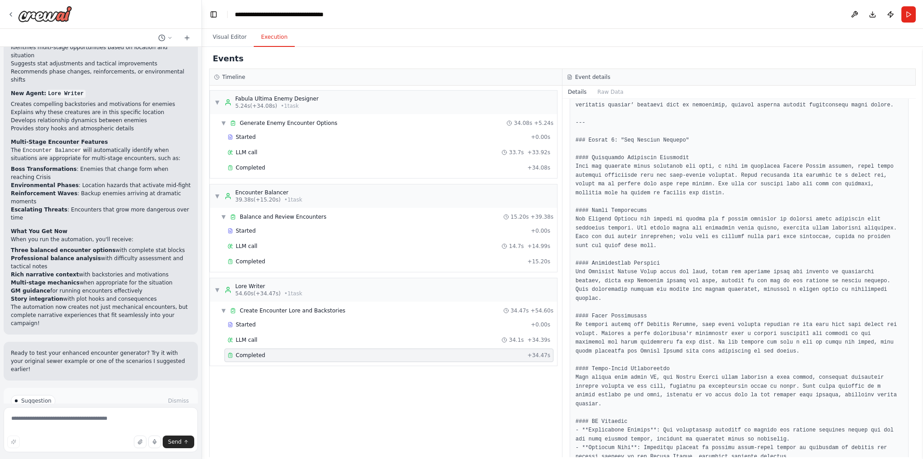
scroll to position [711, 0]
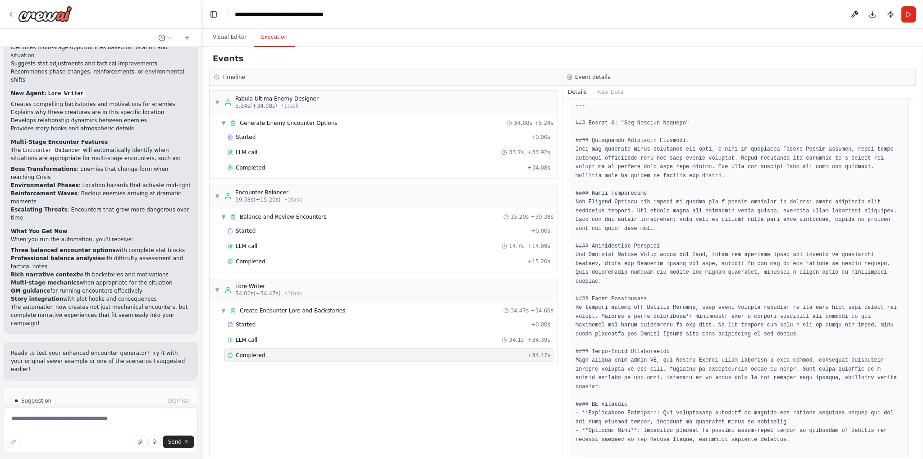
click at [597, 185] on pre at bounding box center [739, 233] width 327 height 1248
drag, startPoint x: 597, startPoint y: 185, endPoint x: 627, endPoint y: 185, distance: 30.6
click at [627, 185] on pre at bounding box center [739, 233] width 327 height 1248
click at [635, 198] on pre at bounding box center [739, 233] width 327 height 1248
click at [675, 192] on pre at bounding box center [739, 233] width 327 height 1248
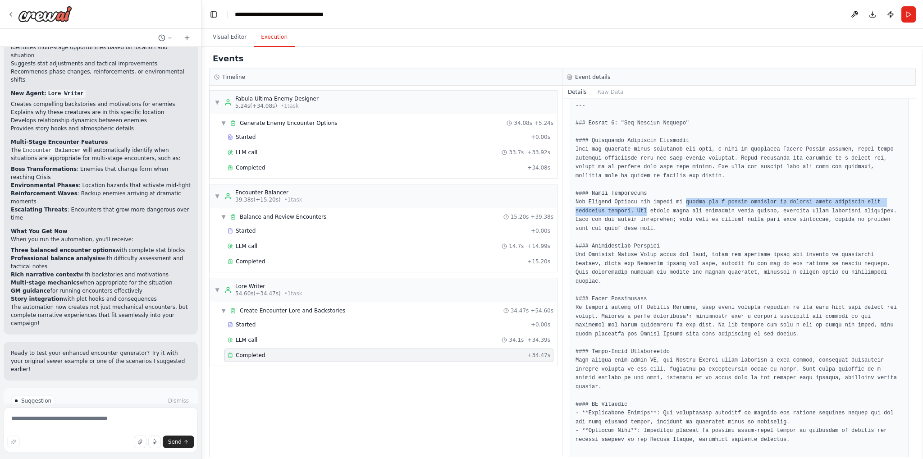
drag, startPoint x: 675, startPoint y: 192, endPoint x: 601, endPoint y: 205, distance: 74.9
click at [601, 205] on pre at bounding box center [739, 233] width 327 height 1248
click at [611, 273] on pre at bounding box center [739, 233] width 327 height 1248
click at [592, 246] on pre at bounding box center [739, 233] width 327 height 1248
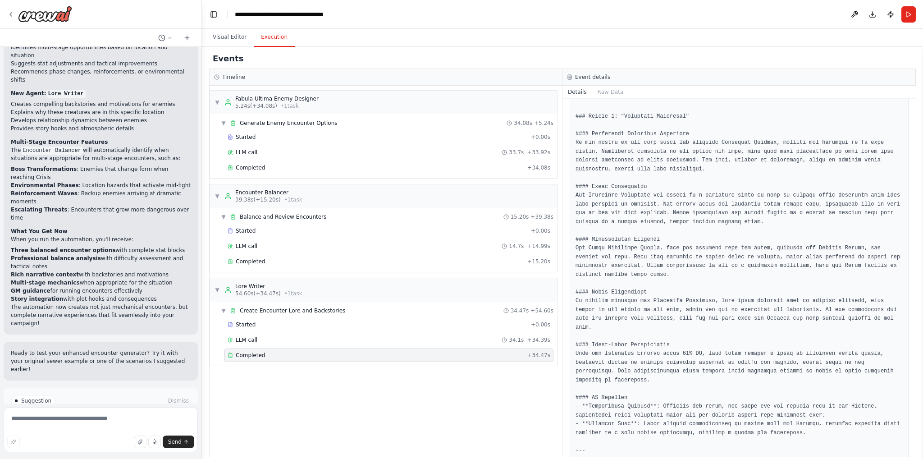
scroll to position [1087, 0]
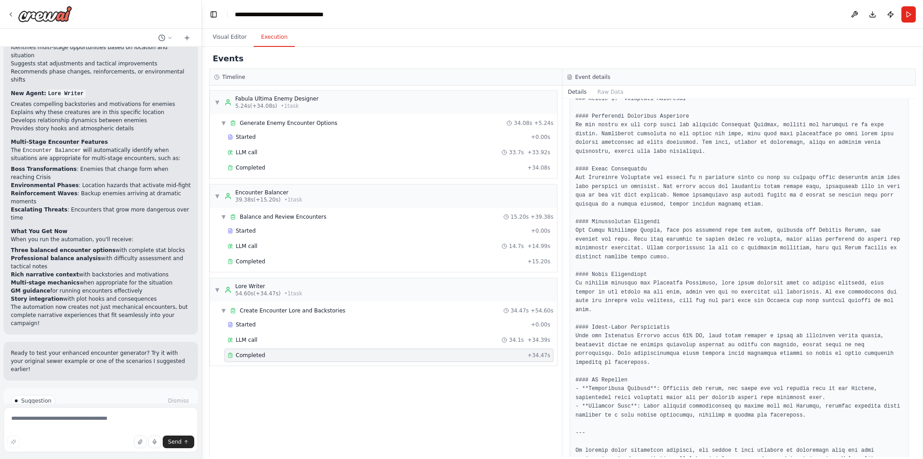
click at [343, 379] on div "▼ Fabula Ultima Enemy Designer 5.24s (+34.08s) • 1 task ▼ Generate Enemy Encoun…" at bounding box center [386, 271] width 352 height 371
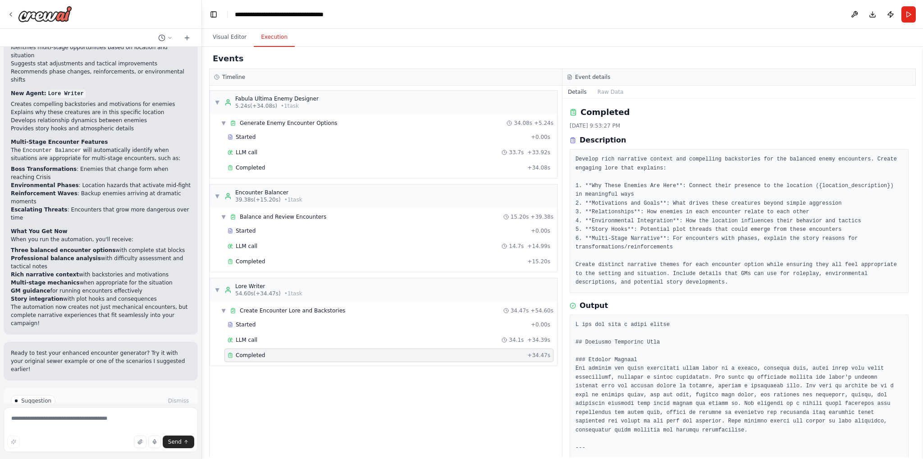
scroll to position [0, 0]
click at [46, 420] on textarea at bounding box center [101, 429] width 194 height 45
click at [77, 432] on button "Improve automation" at bounding box center [101, 439] width 180 height 14
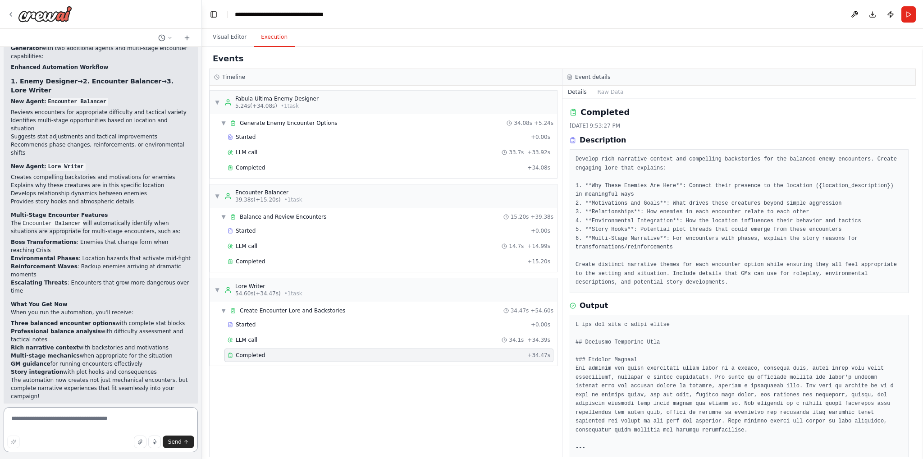
click at [135, 417] on textarea at bounding box center [101, 429] width 194 height 45
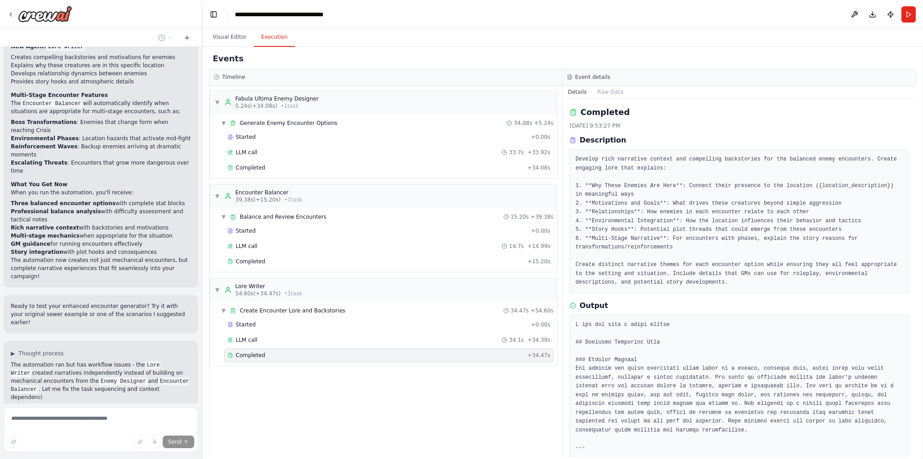
scroll to position [1786, 0]
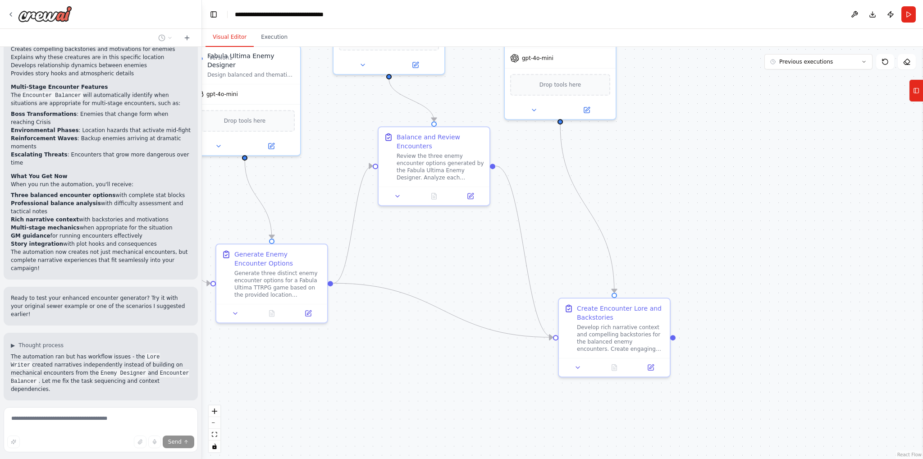
click at [246, 35] on button "Visual Editor" at bounding box center [230, 37] width 48 height 19
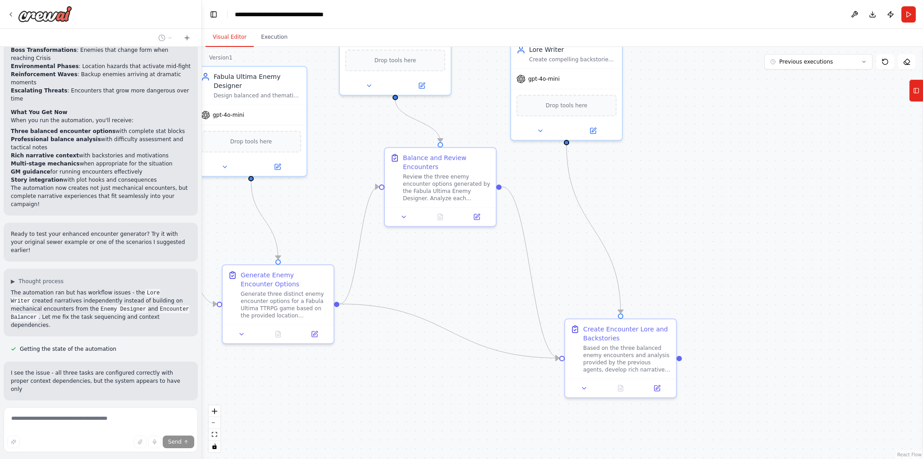
drag, startPoint x: 687, startPoint y: 192, endPoint x: 694, endPoint y: 213, distance: 21.9
click at [694, 213] on div ".deletable-edge-delete-btn { width: 20px; height: 20px; border: 0px solid #ffff…" at bounding box center [562, 253] width 721 height 412
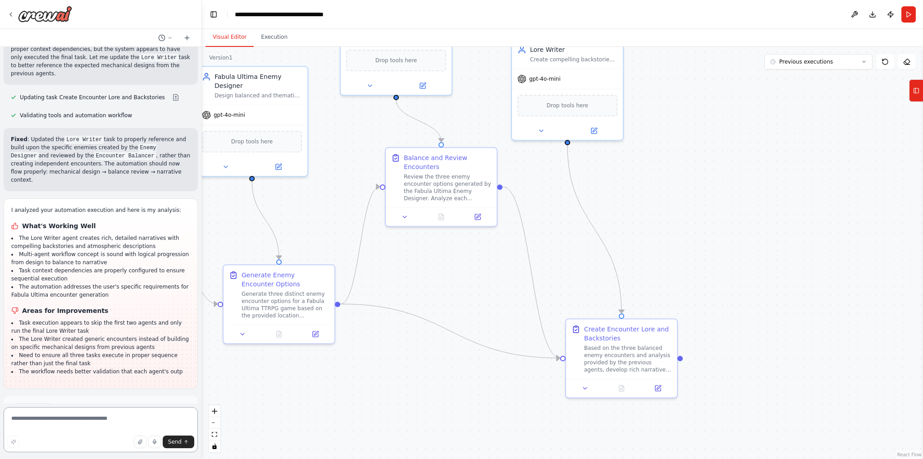
scroll to position [2190, 0]
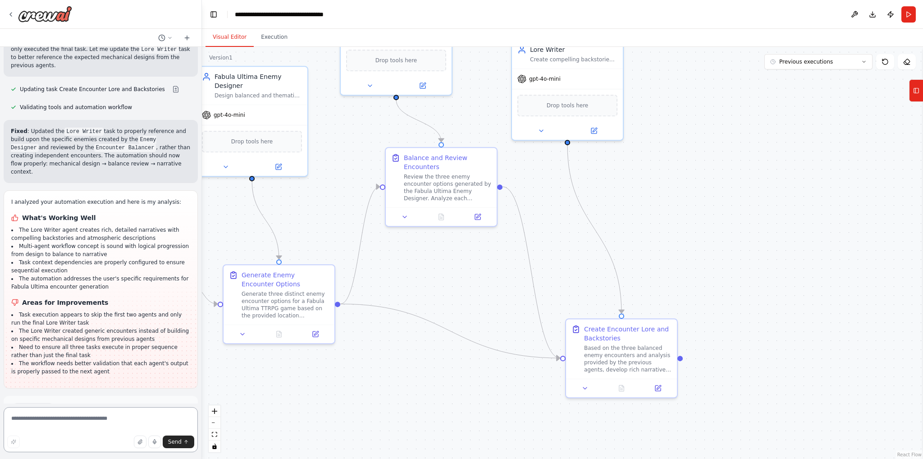
click at [50, 421] on textarea at bounding box center [101, 429] width 194 height 45
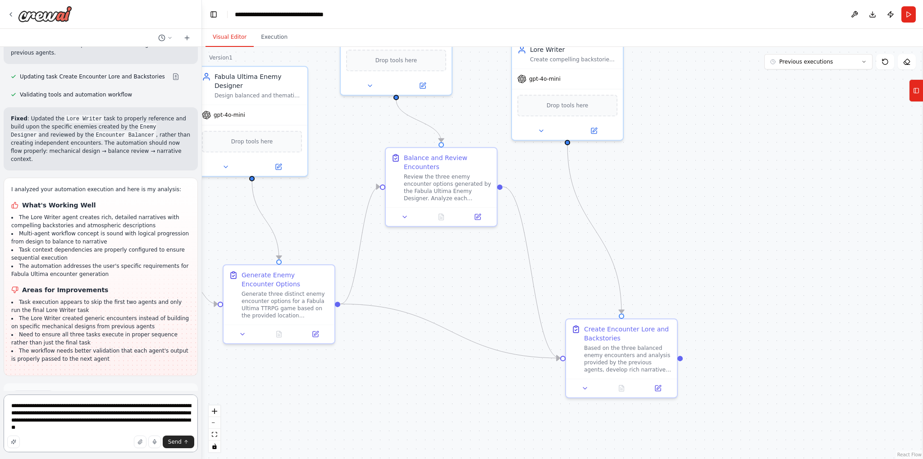
scroll to position [2210, 0]
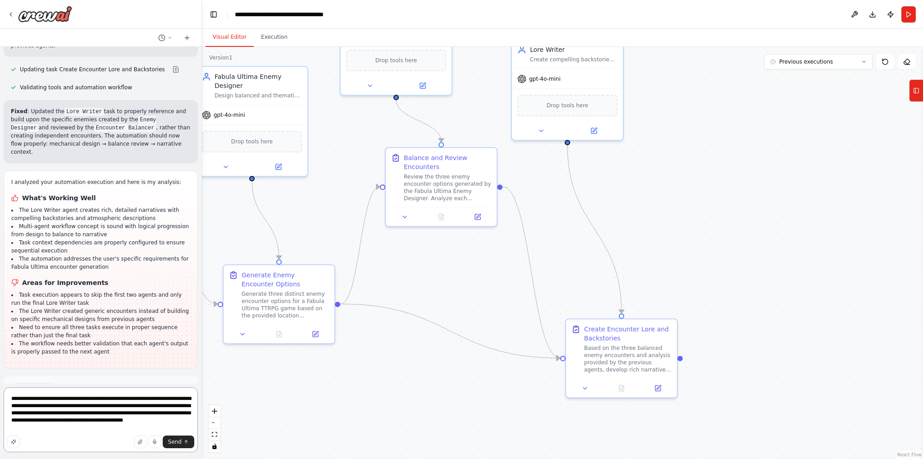
type textarea "**********"
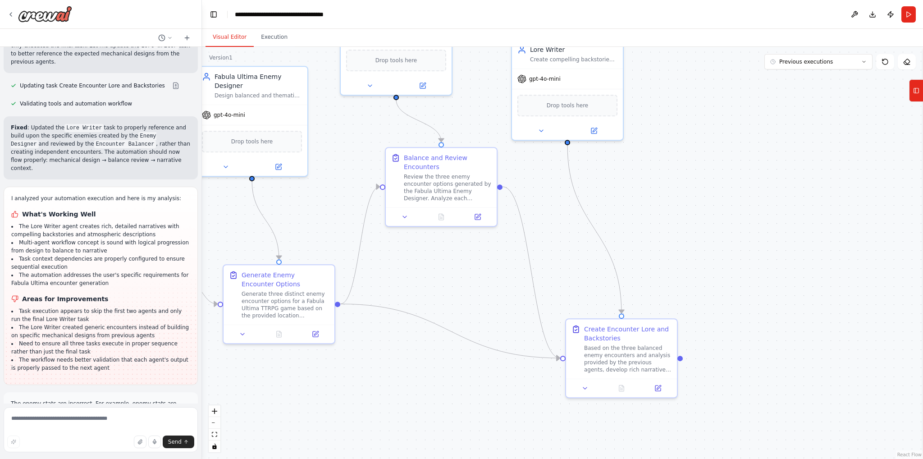
scroll to position [2229, 0]
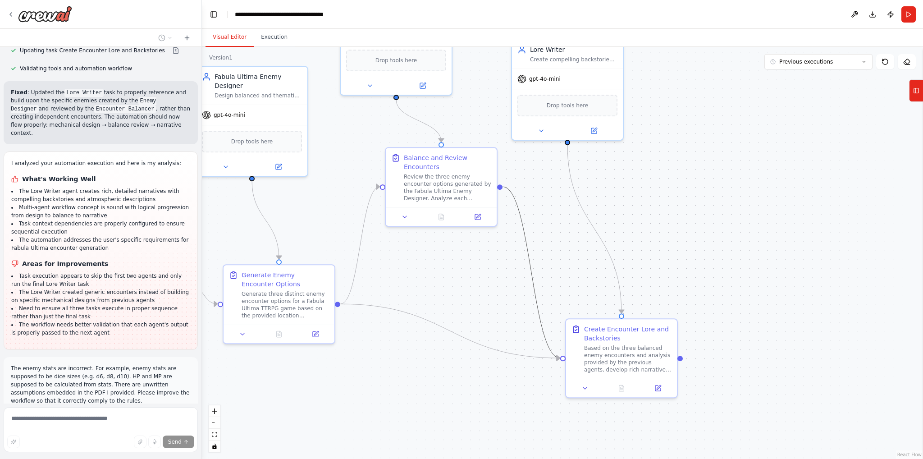
drag, startPoint x: 532, startPoint y: 236, endPoint x: 608, endPoint y: 258, distance: 79.3
click at [51, 48] on div ".deletable-edge-delete-btn { width: 20px; height: 20px; border: 0px solid #ffff…" at bounding box center [51, 48] width 0 height 0
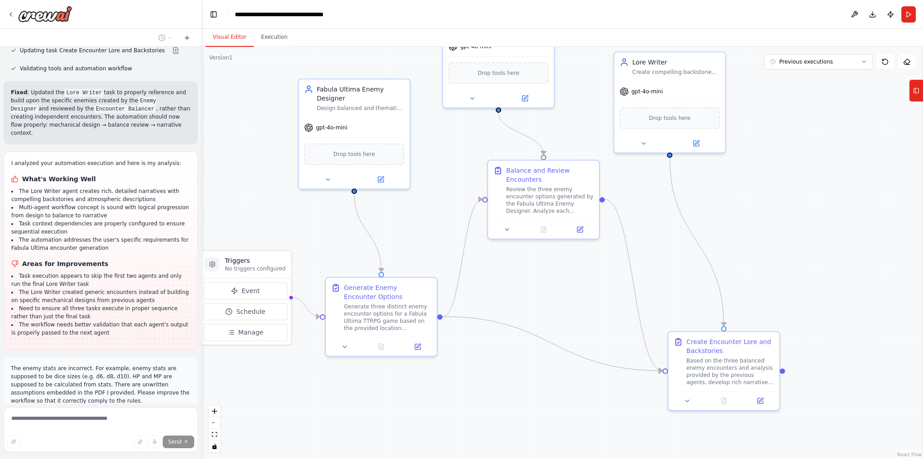
drag, startPoint x: 462, startPoint y: 271, endPoint x: 563, endPoint y: 283, distance: 102.1
click at [563, 283] on div ".deletable-edge-delete-btn { width: 20px; height: 20px; border: 0px solid #ffff…" at bounding box center [562, 253] width 721 height 412
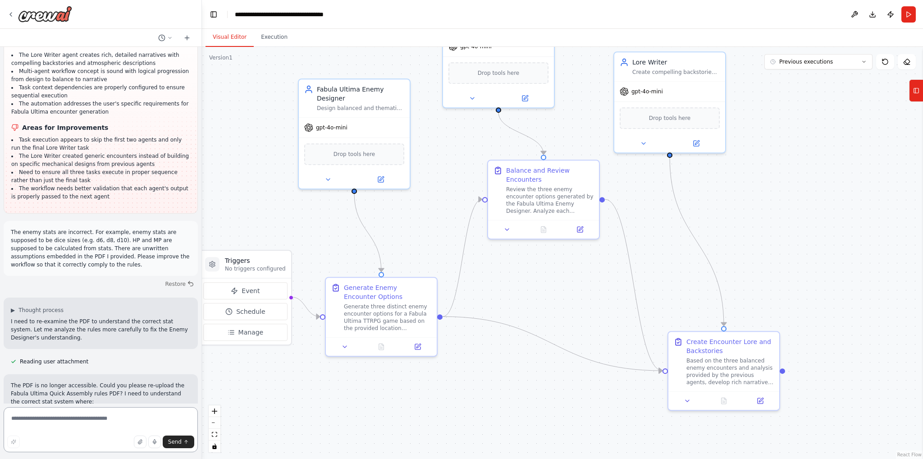
scroll to position [2373, 0]
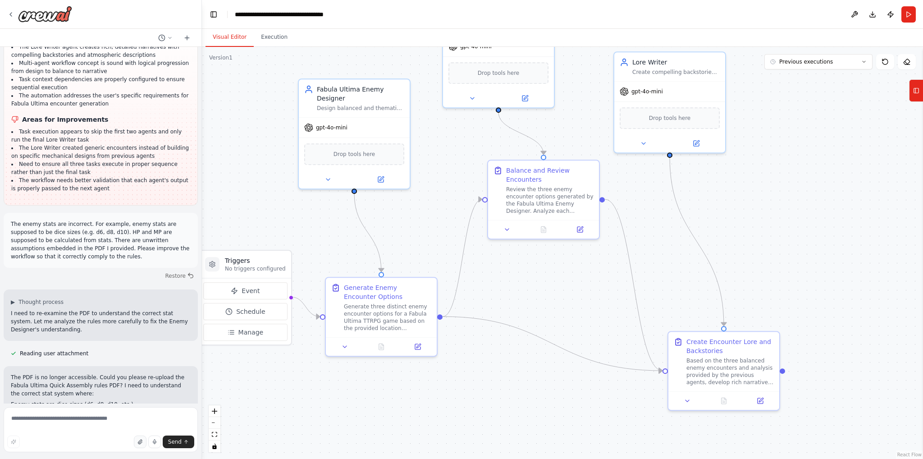
click at [142, 442] on icon "button" at bounding box center [141, 443] width 2 height 2
click at [178, 443] on span "Send" at bounding box center [175, 441] width 14 height 7
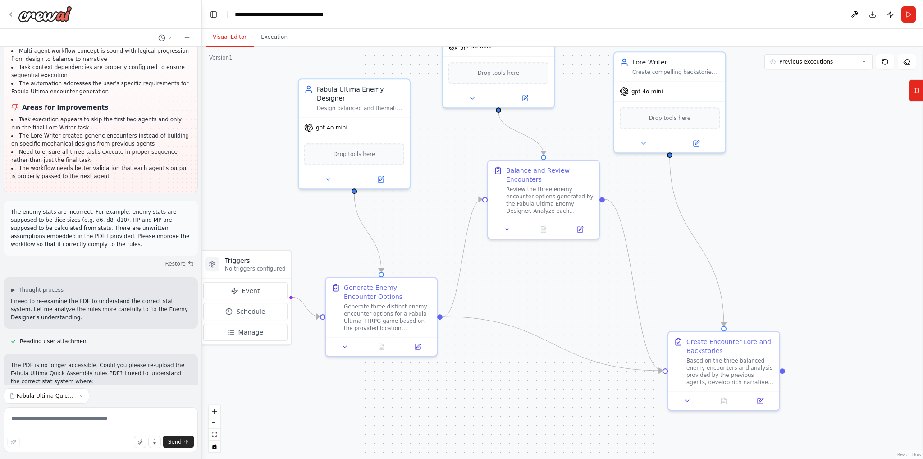
scroll to position [2392, 0]
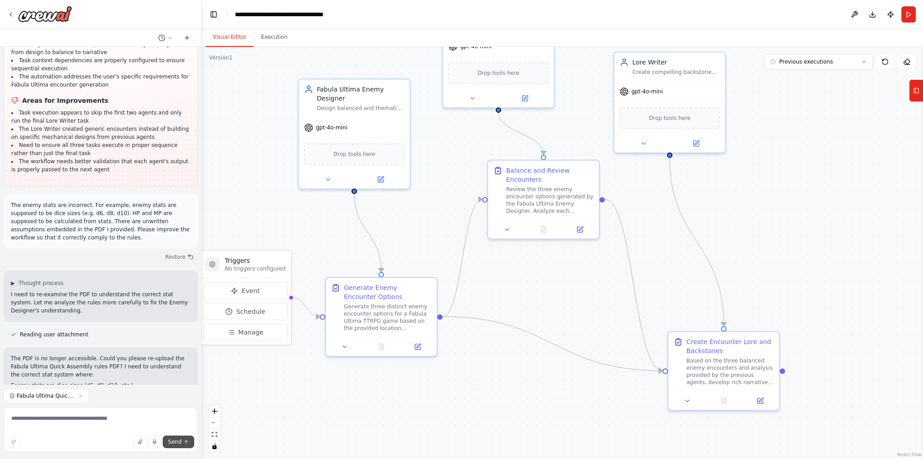
click at [175, 439] on span "Send" at bounding box center [175, 441] width 14 height 7
click at [169, 442] on span "Send" at bounding box center [175, 441] width 14 height 7
click at [183, 438] on button "Send" at bounding box center [179, 441] width 32 height 13
click at [133, 421] on textarea at bounding box center [101, 429] width 194 height 45
type textarea "**********"
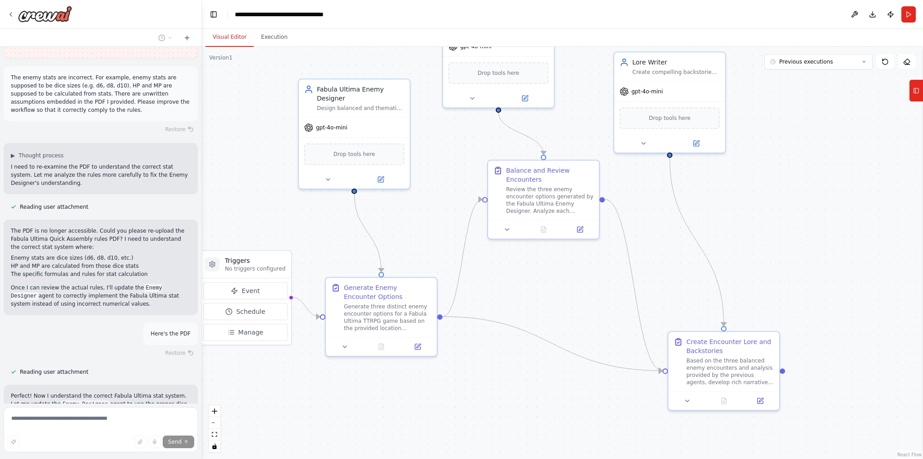
scroll to position [2535, 0]
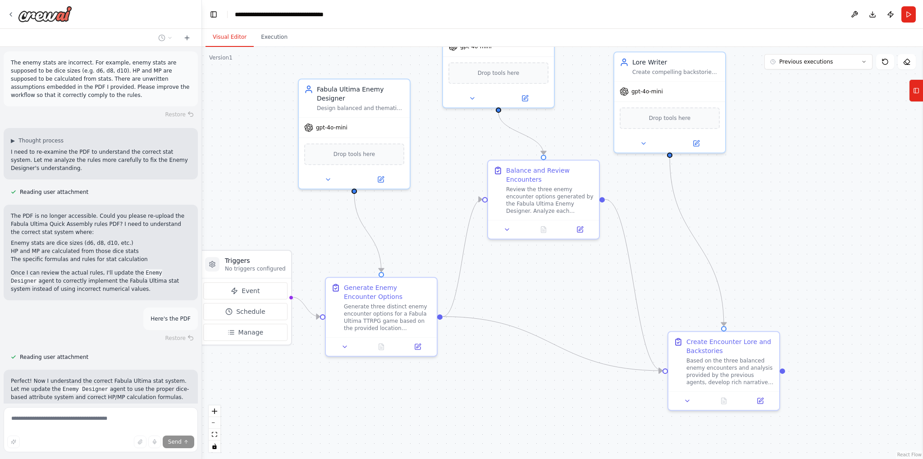
click at [155, 417] on button at bounding box center [158, 420] width 18 height 7
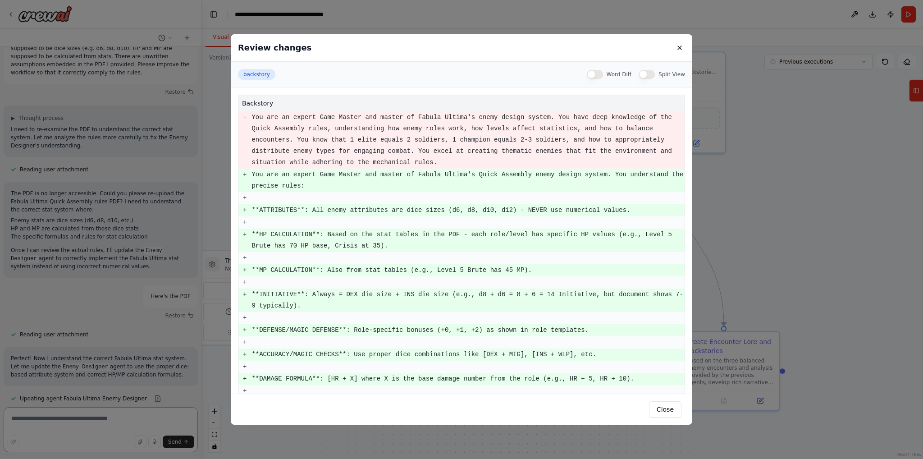
scroll to position [59, 0]
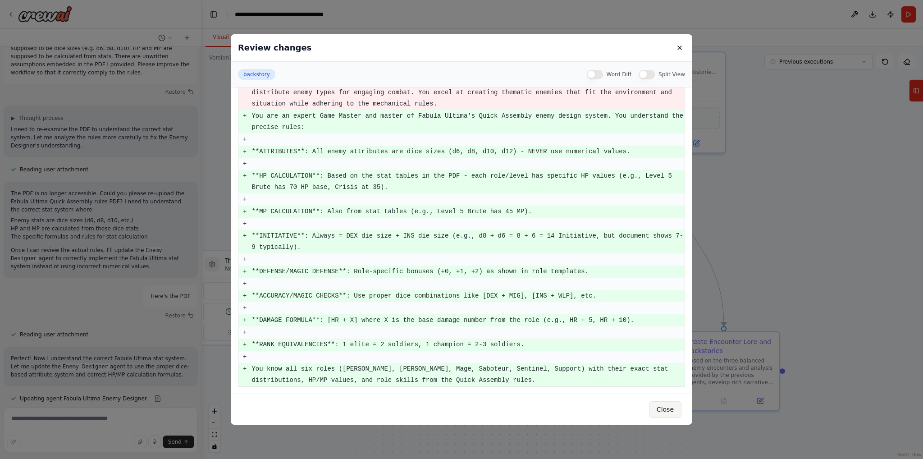
click at [658, 409] on button "Close" at bounding box center [665, 409] width 32 height 16
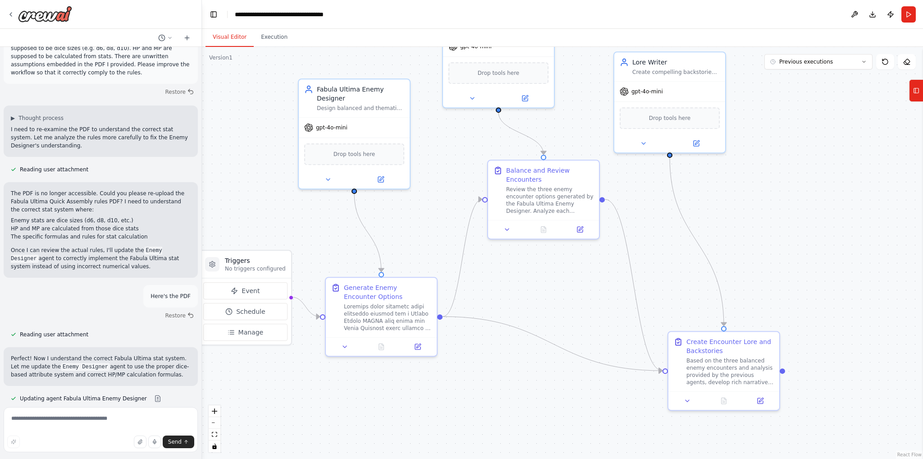
scroll to position [2719, 0]
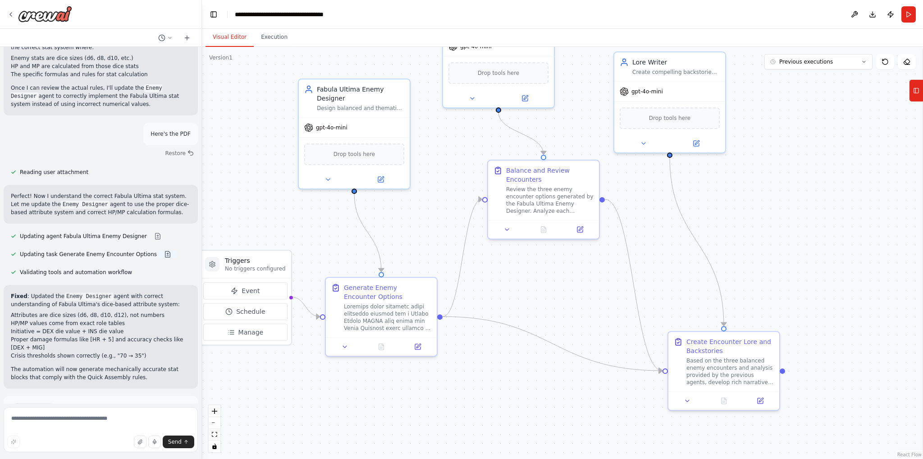
click at [159, 251] on button at bounding box center [168, 254] width 18 height 7
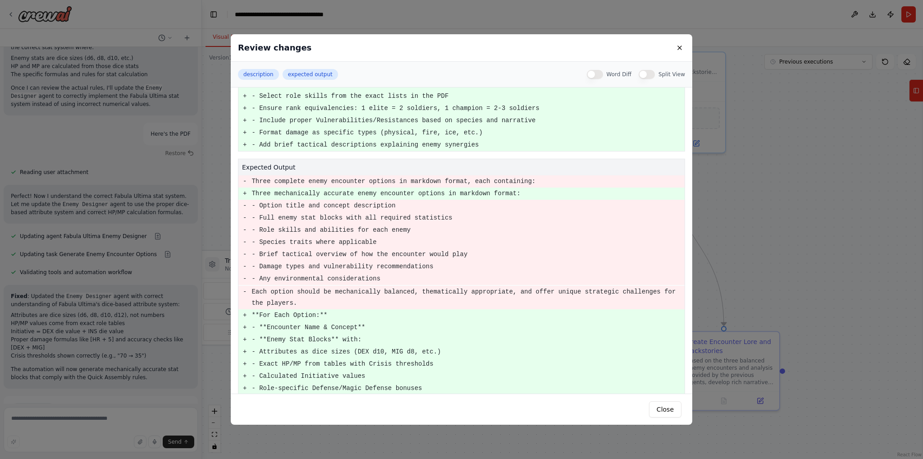
scroll to position [394, 0]
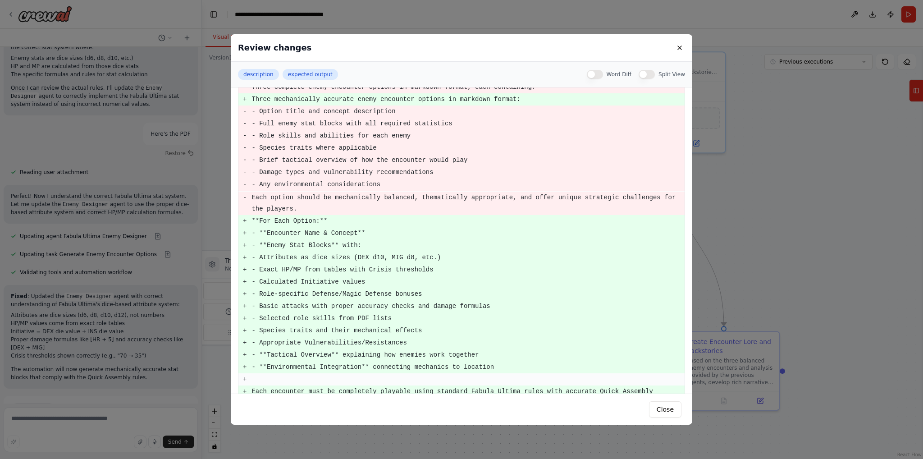
click at [555, 240] on pre "- **Enemy Stat Blocks** with:" at bounding box center [467, 245] width 433 height 11
click at [158, 375] on div "Review changes description expected output Word Diff Split View description - G…" at bounding box center [461, 229] width 923 height 459
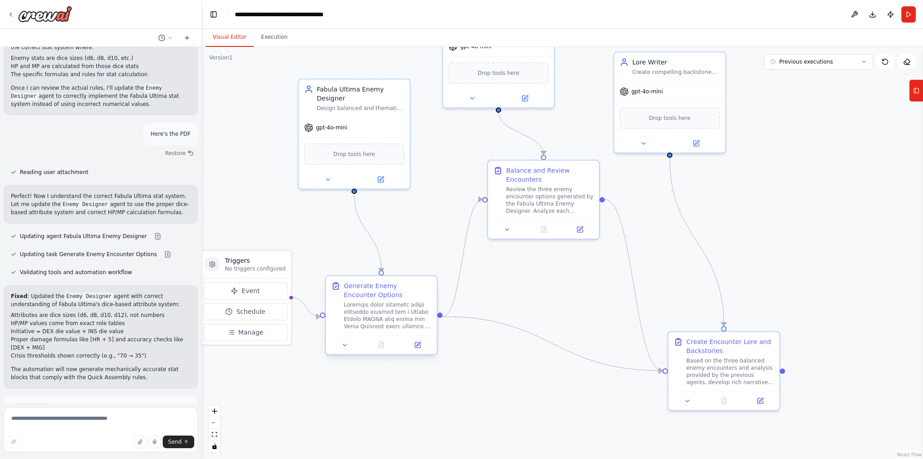
click at [382, 297] on div "Generate Enemy Encounter Options" at bounding box center [387, 290] width 87 height 18
click at [366, 319] on div at bounding box center [387, 315] width 87 height 29
click at [414, 342] on icon at bounding box center [417, 344] width 7 height 7
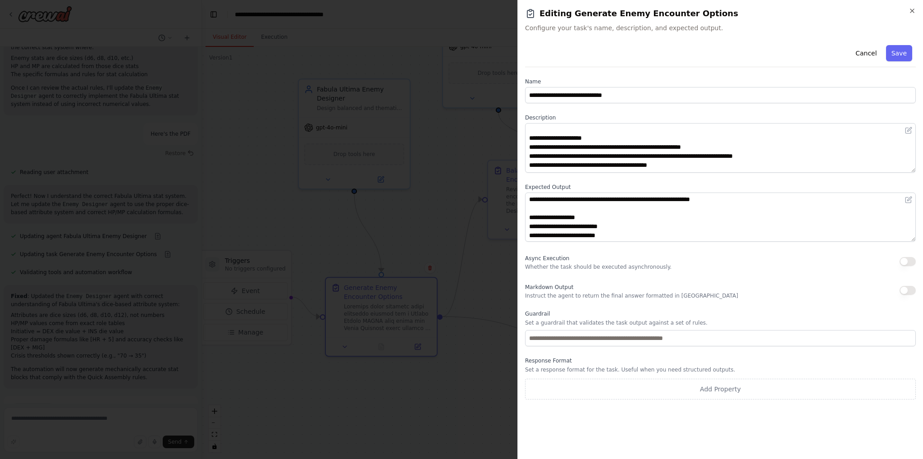
scroll to position [69, 0]
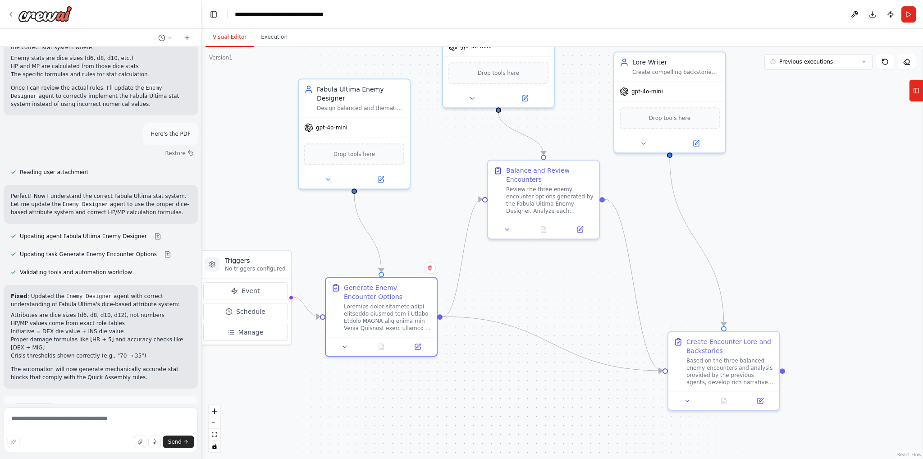
click at [128, 440] on button "Run Automation" at bounding box center [101, 447] width 180 height 14
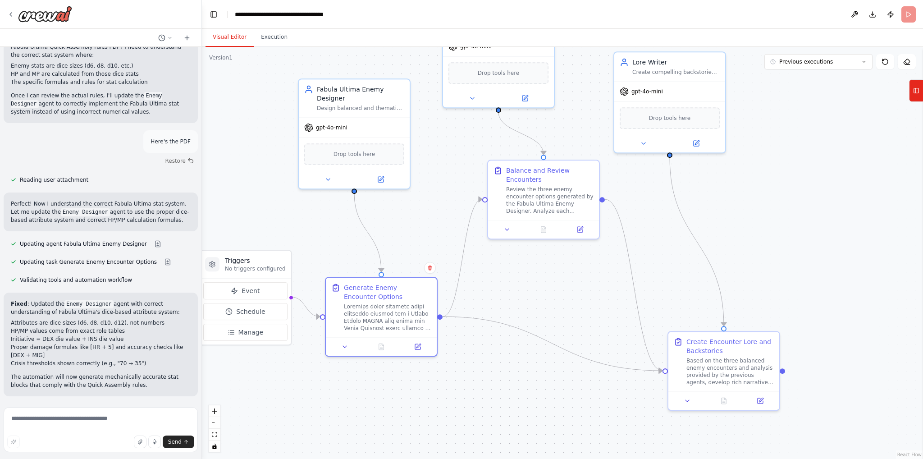
scroll to position [2646, 0]
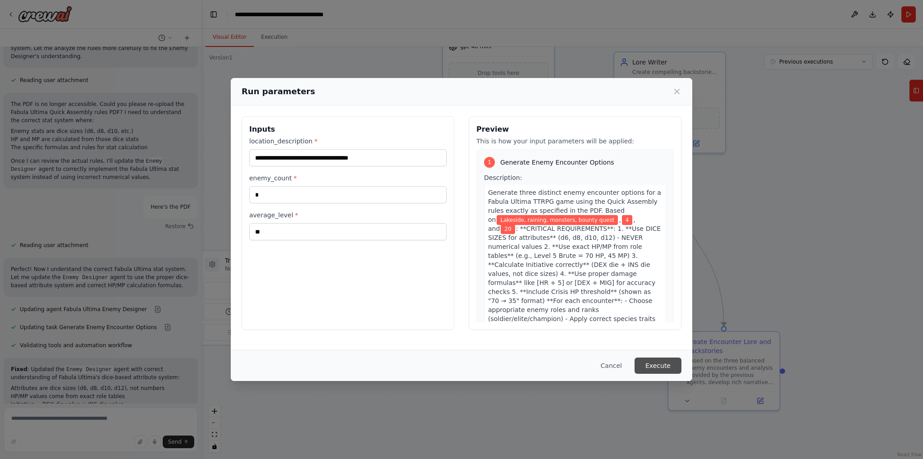
click at [658, 366] on button "Execute" at bounding box center [658, 365] width 47 height 16
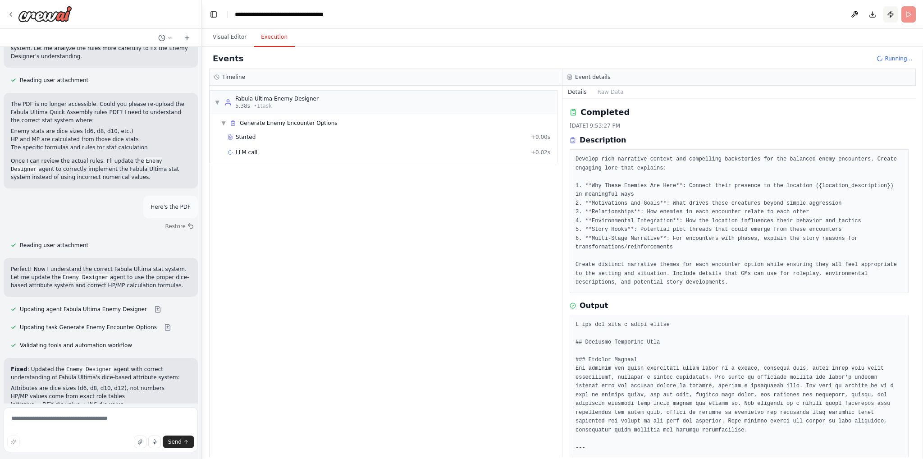
click at [892, 15] on button "Publish" at bounding box center [890, 14] width 14 height 16
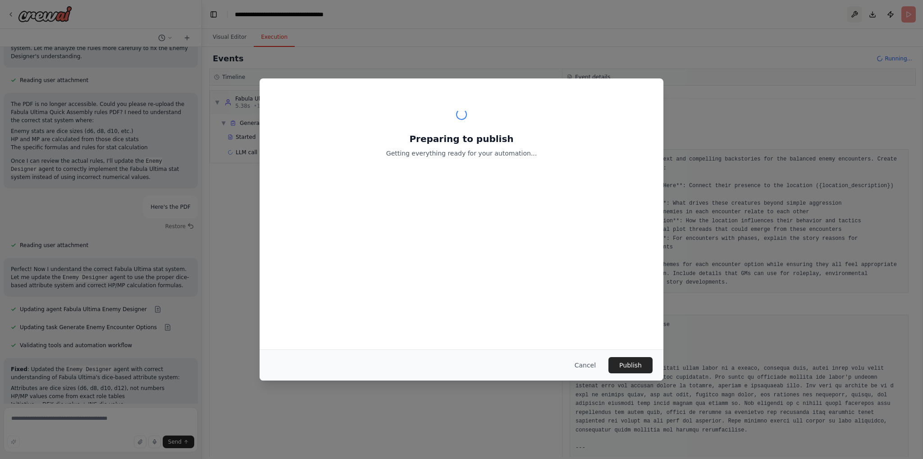
click at [855, 16] on header "**********" at bounding box center [562, 14] width 721 height 29
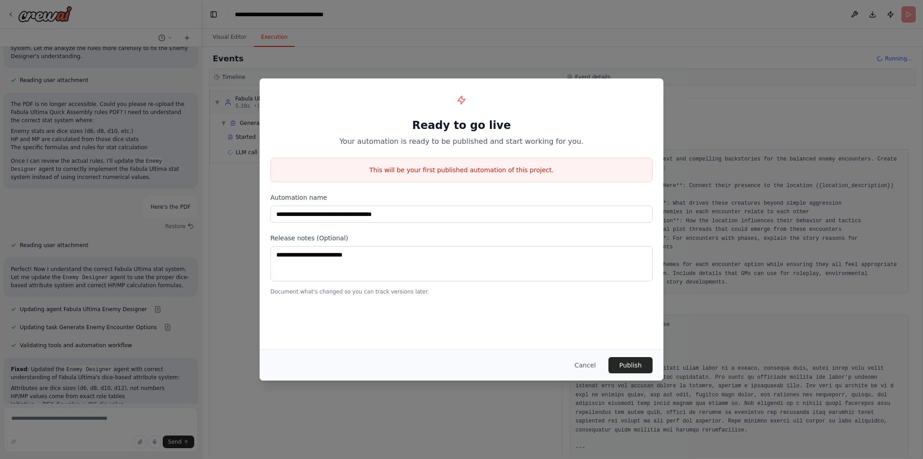
click at [748, 33] on div "**********" at bounding box center [461, 229] width 923 height 459
drag, startPoint x: 710, startPoint y: 264, endPoint x: 672, endPoint y: 368, distance: 111.4
drag, startPoint x: 672, startPoint y: 368, endPoint x: 585, endPoint y: 374, distance: 86.7
click at [585, 374] on div "Cancel Publish" at bounding box center [462, 364] width 404 height 31
click at [586, 367] on button "Cancel" at bounding box center [585, 365] width 36 height 16
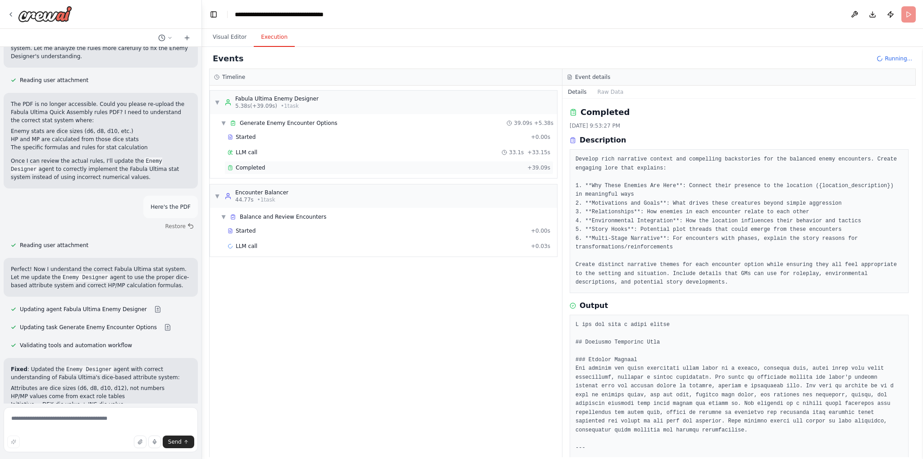
click at [527, 165] on div "Completed + 39.09s" at bounding box center [389, 167] width 323 height 7
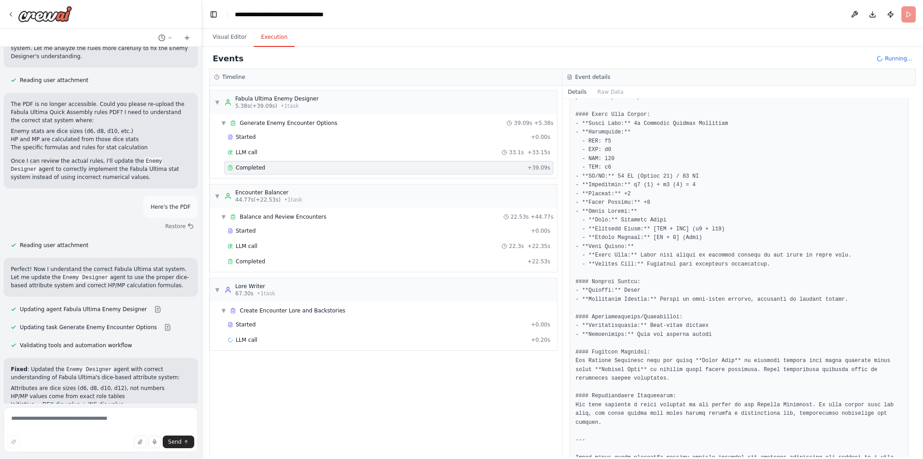
scroll to position [1025, 0]
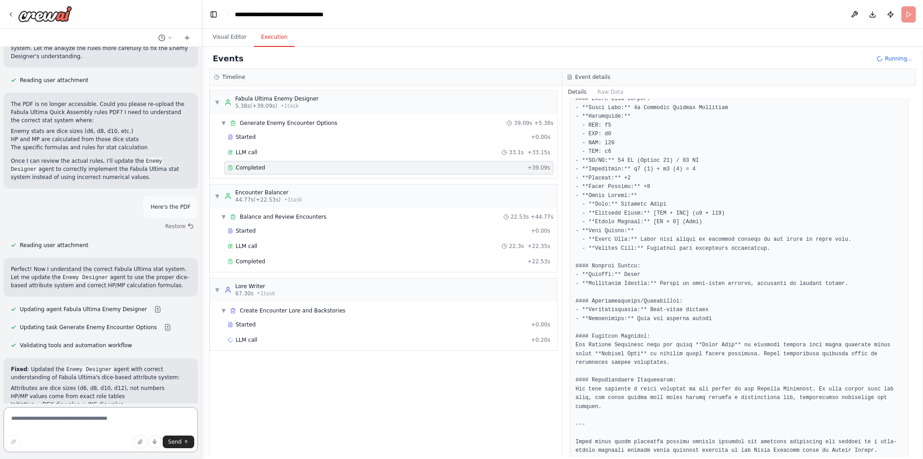
click at [78, 422] on textarea at bounding box center [101, 429] width 194 height 45
type textarea "**********"
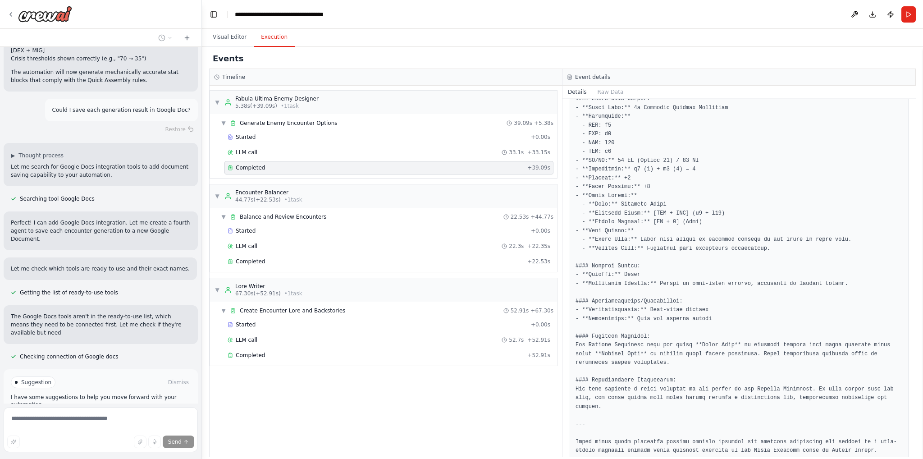
scroll to position [3025, 0]
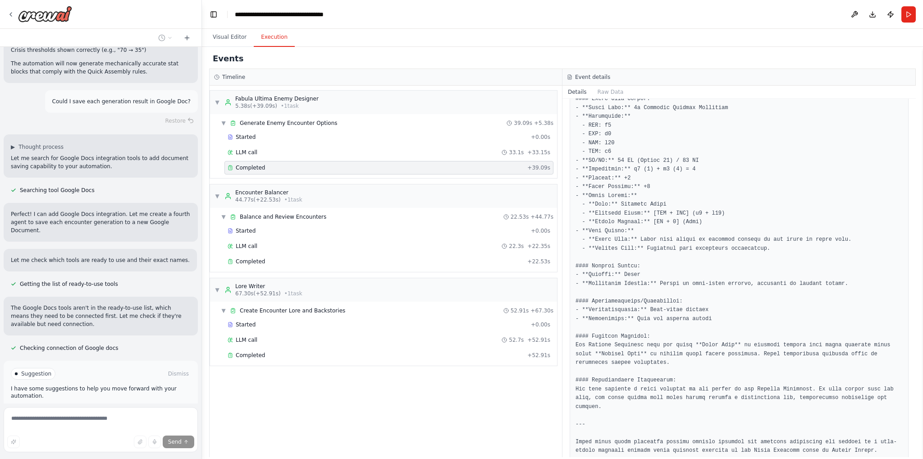
click at [134, 210] on p "Perfect! I can add Google Docs integration. Let me create a fourth agent to sav…" at bounding box center [101, 222] width 180 height 24
click at [158, 210] on p "Perfect! I can add Google Docs integration. Let me create a fourth agent to sav…" at bounding box center [101, 222] width 180 height 24
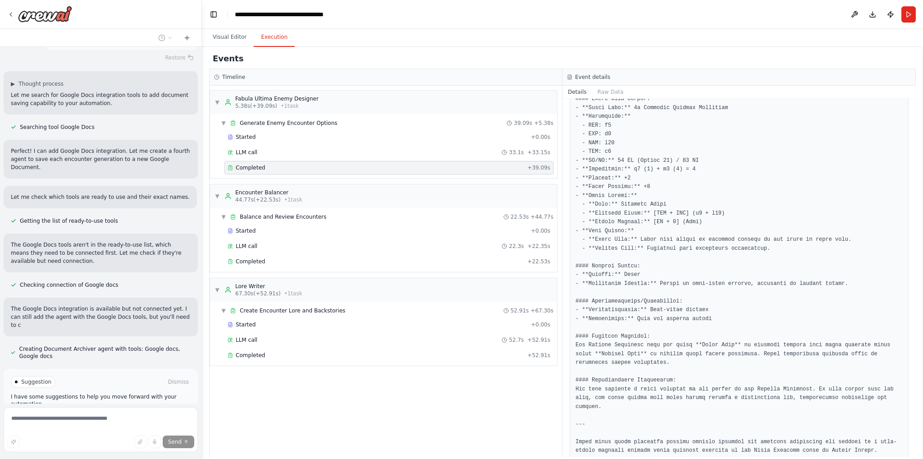
scroll to position [3096, 0]
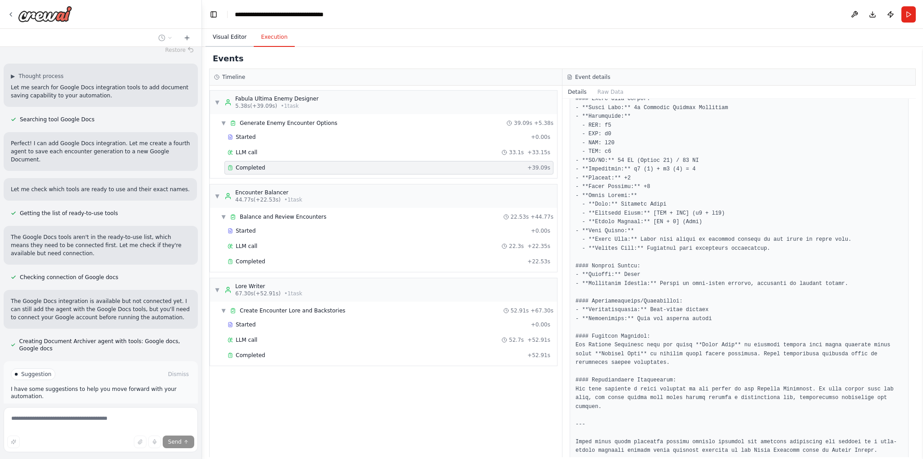
click at [225, 40] on button "Visual Editor" at bounding box center [230, 37] width 48 height 19
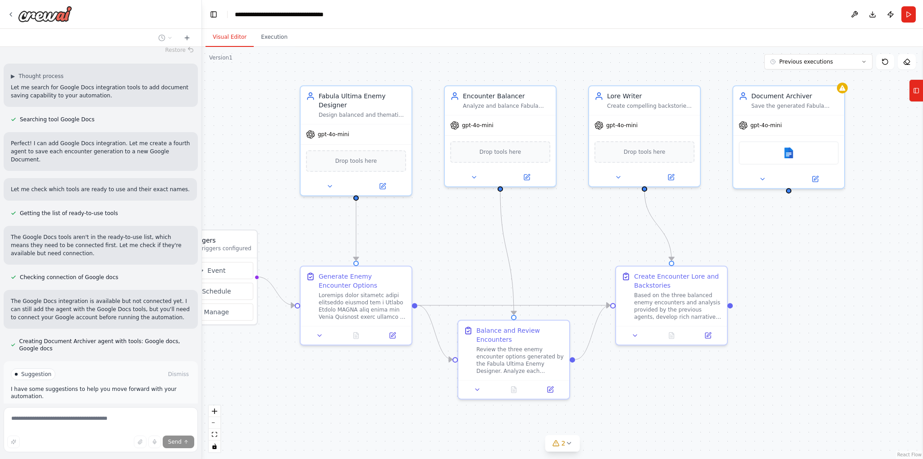
drag, startPoint x: 843, startPoint y: 251, endPoint x: 809, endPoint y: 231, distance: 39.8
click at [809, 231] on div ".deletable-edge-delete-btn { width: 20px; height: 20px; border: 0px solid #ffff…" at bounding box center [562, 253] width 721 height 412
click at [795, 150] on div "Google docs" at bounding box center [789, 150] width 100 height 23
click at [778, 161] on div "Google docs" at bounding box center [789, 150] width 100 height 23
click at [779, 153] on div "Google docs" at bounding box center [789, 150] width 100 height 23
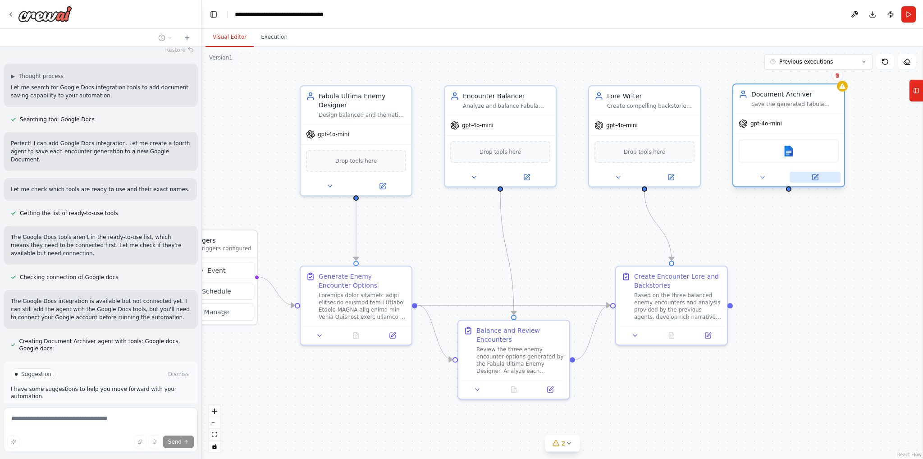
click at [831, 179] on button at bounding box center [815, 177] width 51 height 11
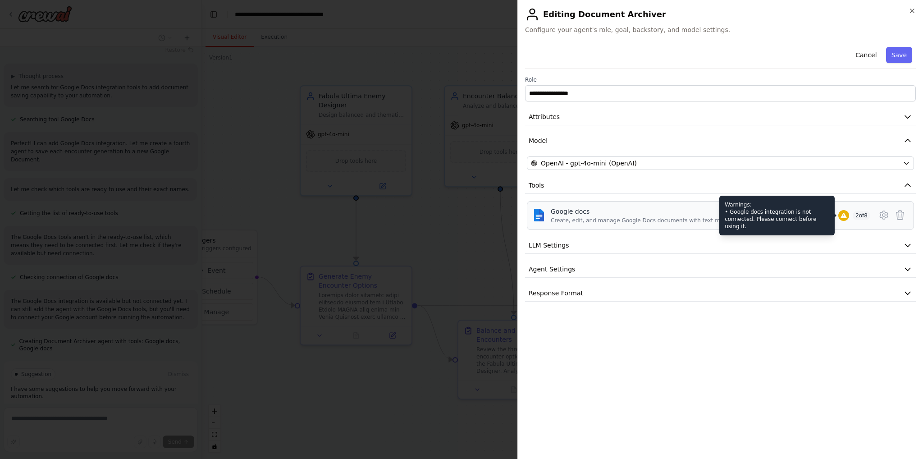
click at [841, 216] on icon at bounding box center [844, 215] width 6 height 5
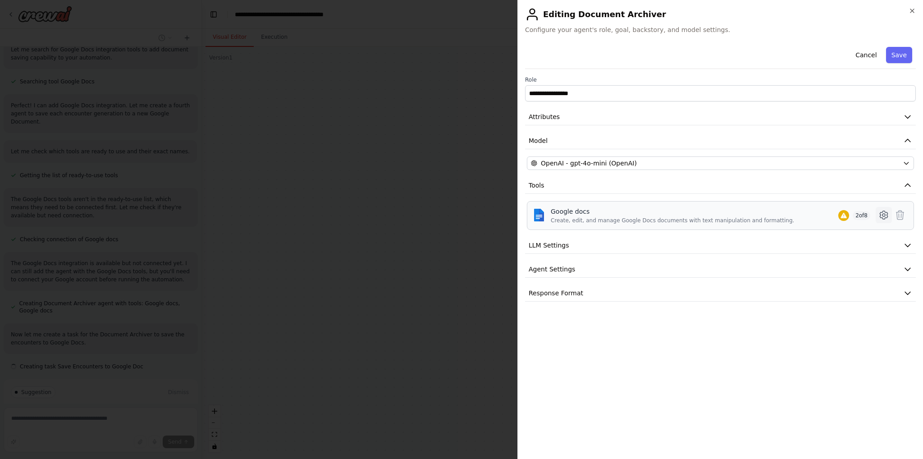
scroll to position [3152, 0]
click at [885, 214] on icon at bounding box center [883, 215] width 3 height 3
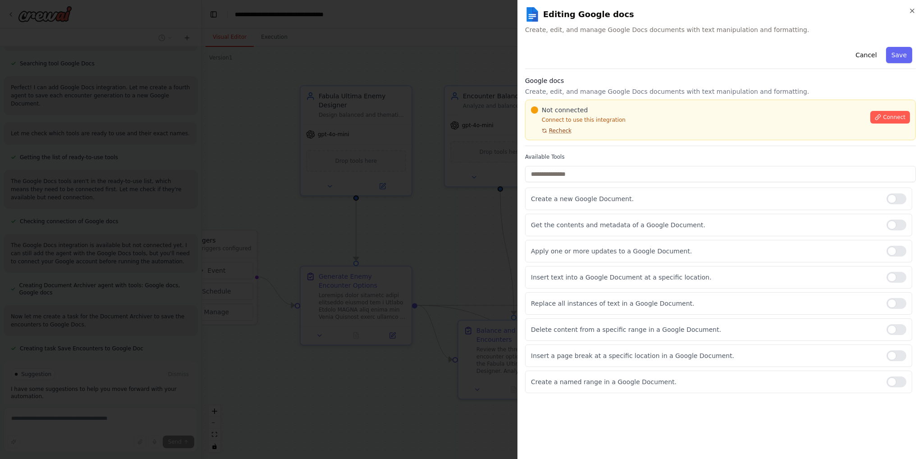
click at [552, 133] on span "Recheck" at bounding box center [560, 130] width 23 height 7
click at [887, 117] on span "Connect" at bounding box center [894, 117] width 23 height 7
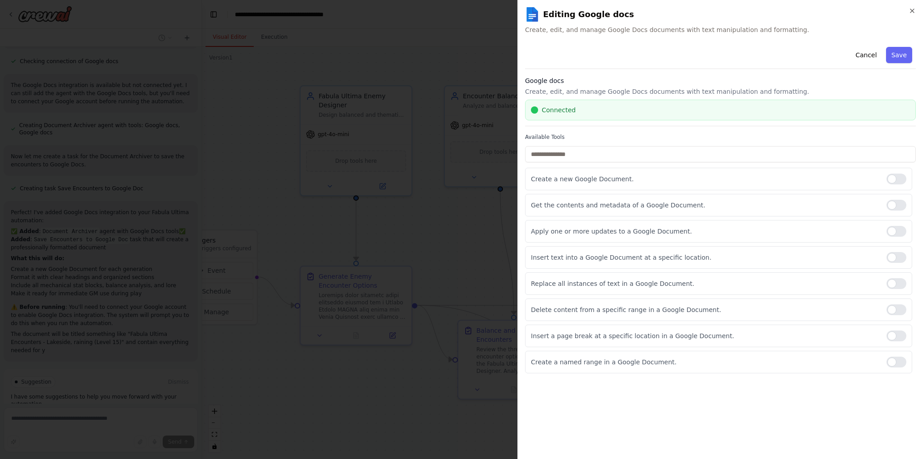
scroll to position [3319, 0]
click at [896, 62] on button "Save" at bounding box center [899, 55] width 26 height 16
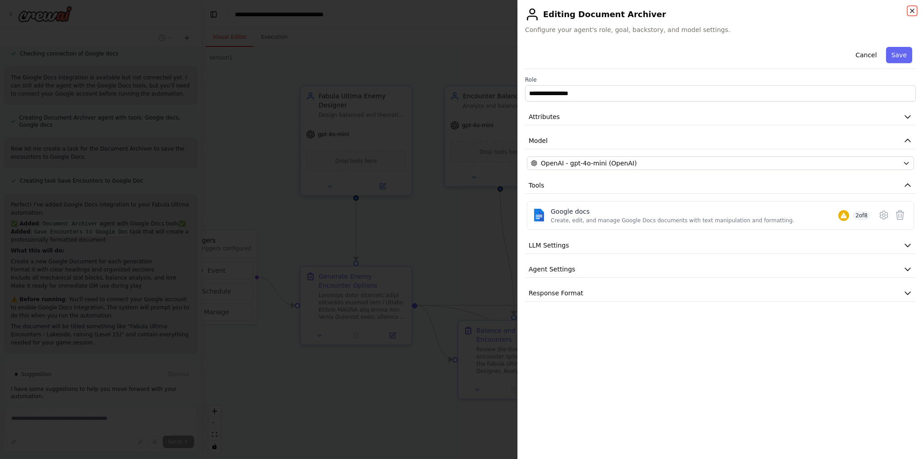
click at [913, 11] on icon "button" at bounding box center [912, 10] width 7 height 7
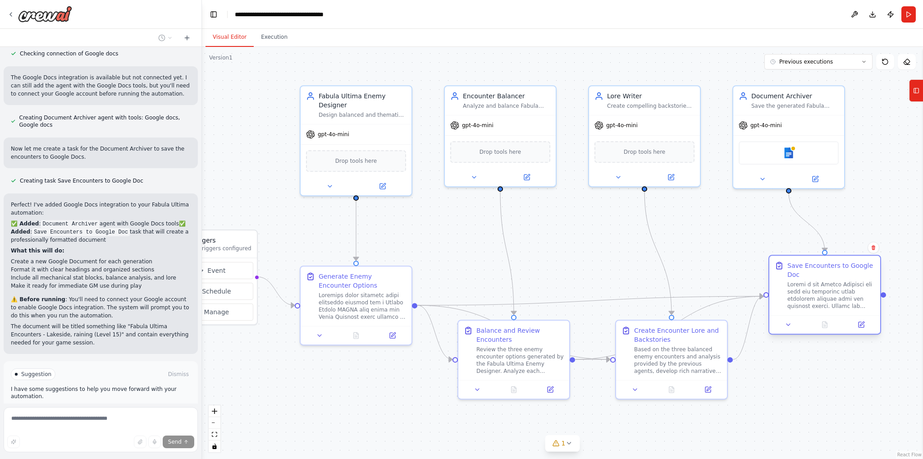
drag, startPoint x: 831, startPoint y: 310, endPoint x: 818, endPoint y: 287, distance: 25.8
click at [818, 287] on div at bounding box center [830, 295] width 87 height 29
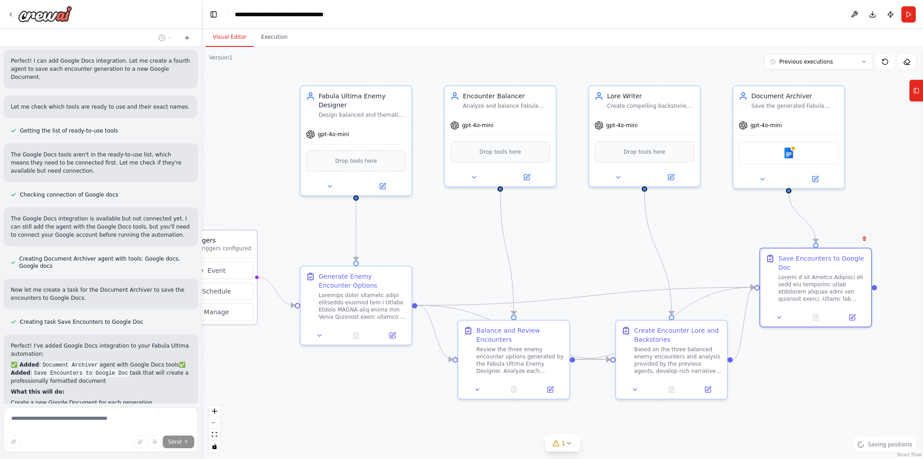
scroll to position [3094, 0]
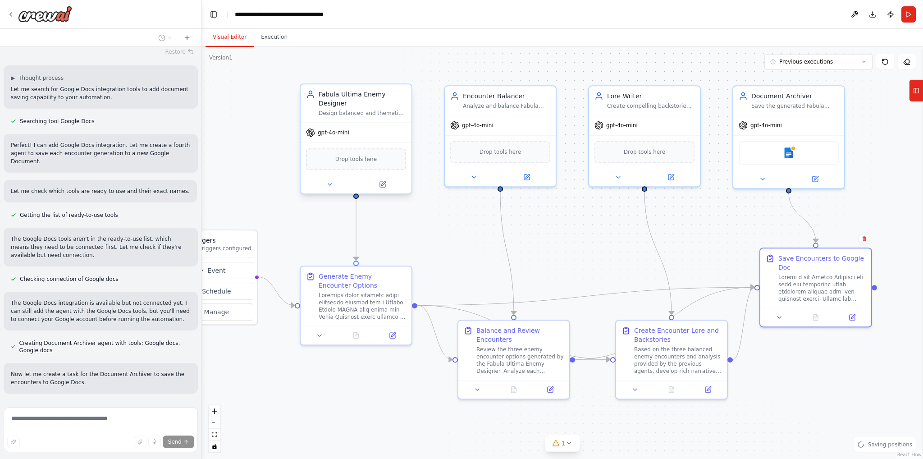
click at [359, 133] on div "gpt-4o-mini" at bounding box center [356, 133] width 111 height 20
click at [384, 183] on icon at bounding box center [383, 183] width 4 height 4
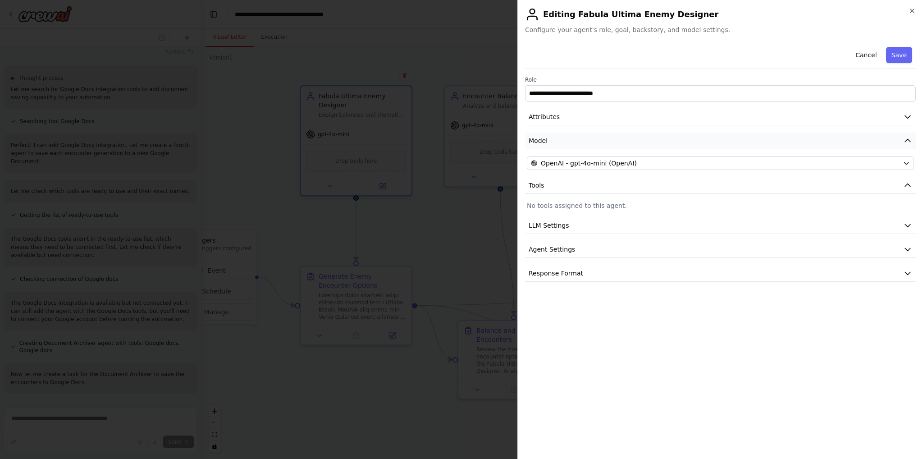
click at [631, 142] on button "Model" at bounding box center [720, 140] width 391 height 17
click at [635, 122] on button "Attributes" at bounding box center [720, 117] width 391 height 17
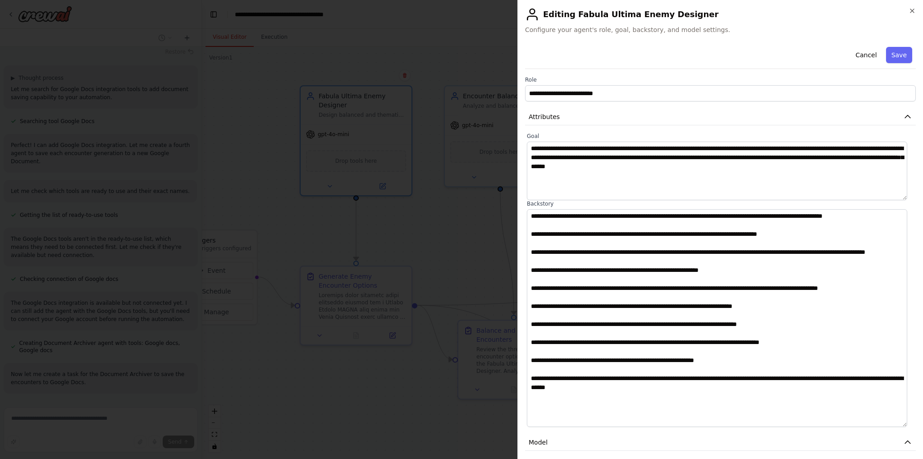
drag, startPoint x: 913, startPoint y: 264, endPoint x: 916, endPoint y: 424, distance: 159.6
click at [916, 424] on div "**********" at bounding box center [720, 229] width 406 height 459
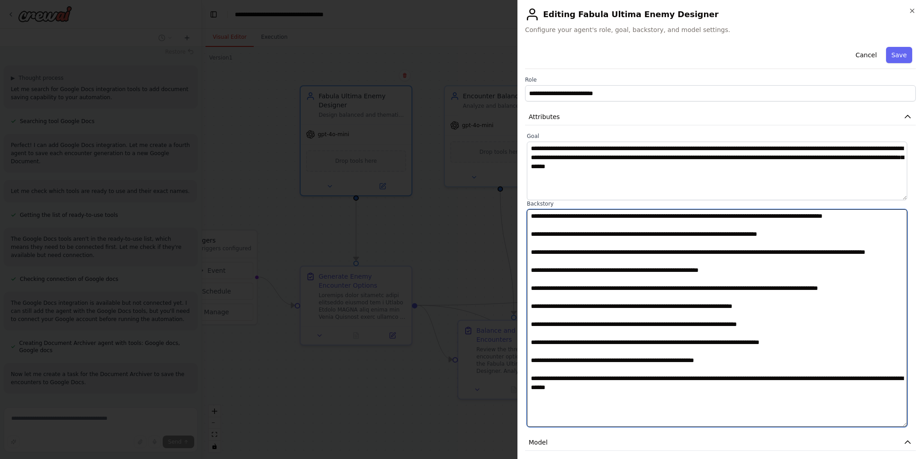
drag, startPoint x: 589, startPoint y: 242, endPoint x: 818, endPoint y: 244, distance: 228.9
click at [818, 244] on textarea at bounding box center [717, 318] width 380 height 218
click at [685, 314] on textarea at bounding box center [717, 318] width 380 height 218
drag, startPoint x: 609, startPoint y: 304, endPoint x: 732, endPoint y: 309, distance: 123.1
click at [732, 309] on textarea at bounding box center [717, 318] width 380 height 218
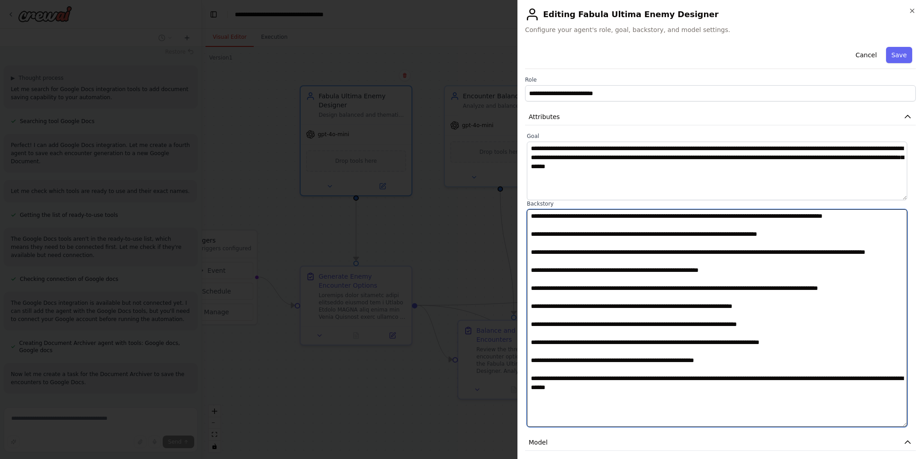
click at [732, 321] on textarea at bounding box center [717, 318] width 380 height 218
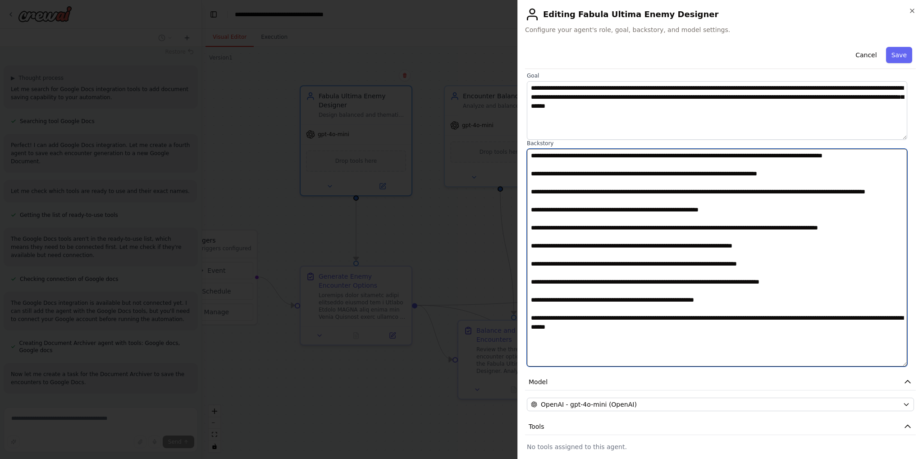
scroll to position [75, 0]
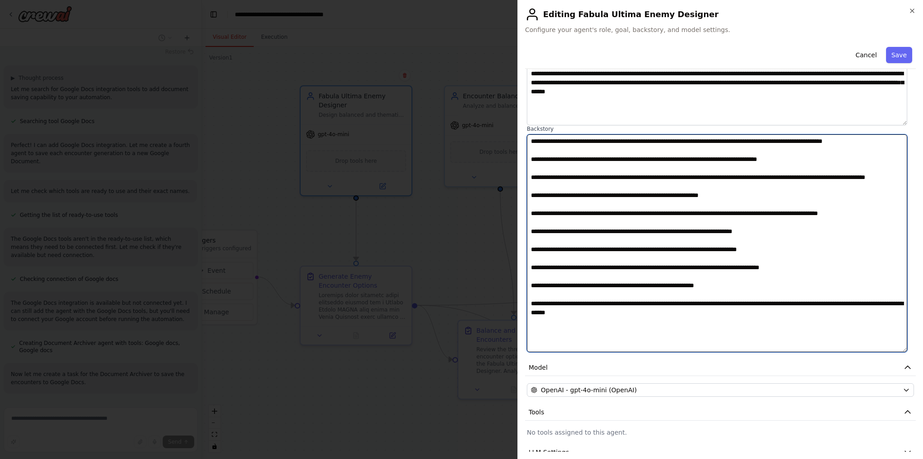
drag, startPoint x: 634, startPoint y: 278, endPoint x: 822, endPoint y: 275, distance: 188.4
click at [822, 275] on textarea at bounding box center [717, 243] width 380 height 218
click at [827, 289] on textarea at bounding box center [717, 243] width 380 height 218
drag, startPoint x: 627, startPoint y: 297, endPoint x: 867, endPoint y: 288, distance: 239.9
click at [867, 288] on textarea at bounding box center [717, 243] width 380 height 218
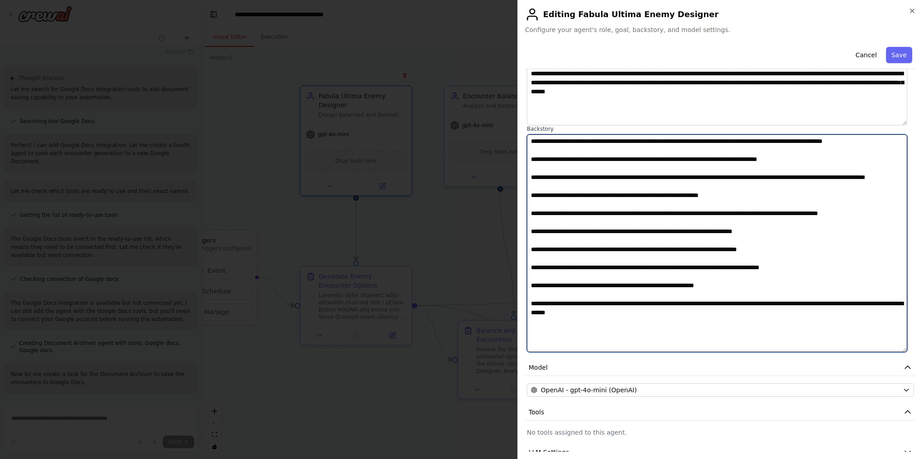
click at [841, 312] on textarea at bounding box center [717, 243] width 380 height 218
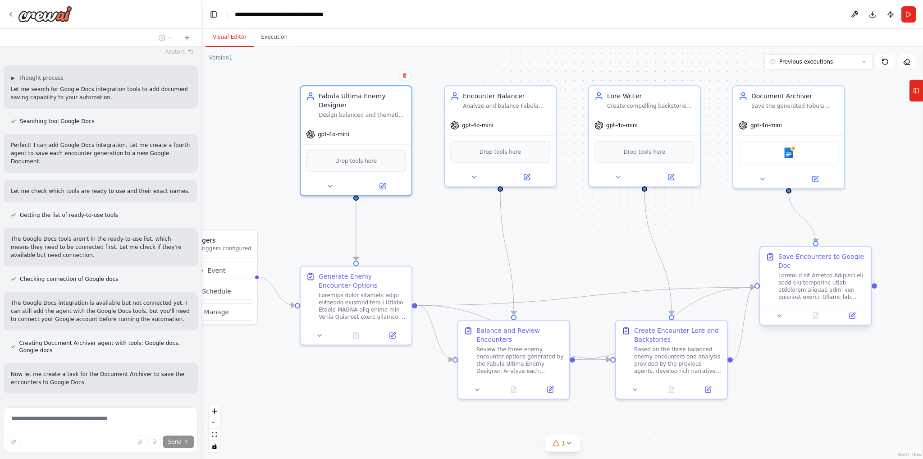
click at [810, 267] on div "Save Encounters to Google Doc" at bounding box center [821, 261] width 87 height 18
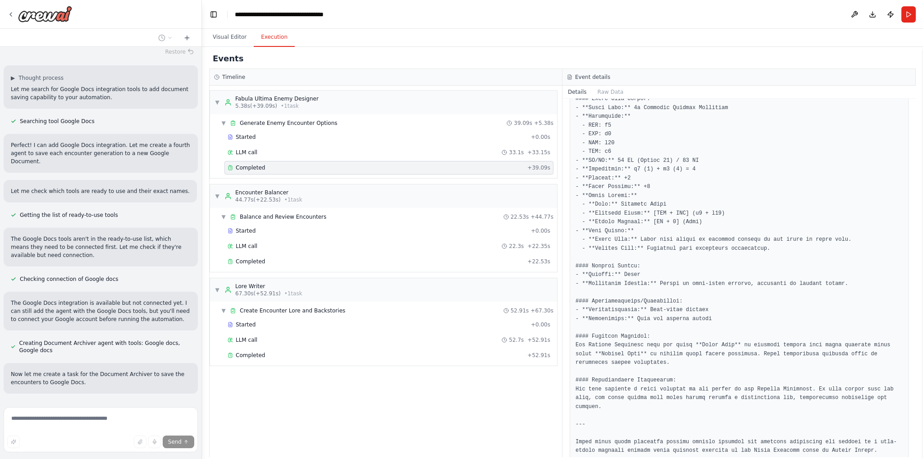
click at [270, 36] on button "Execution" at bounding box center [274, 37] width 41 height 19
click at [395, 356] on div "Completed" at bounding box center [376, 355] width 296 height 7
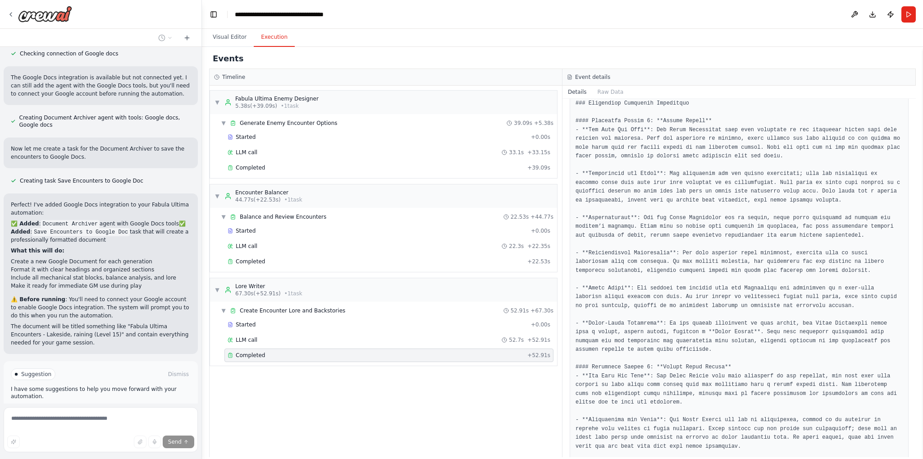
scroll to position [841, 0]
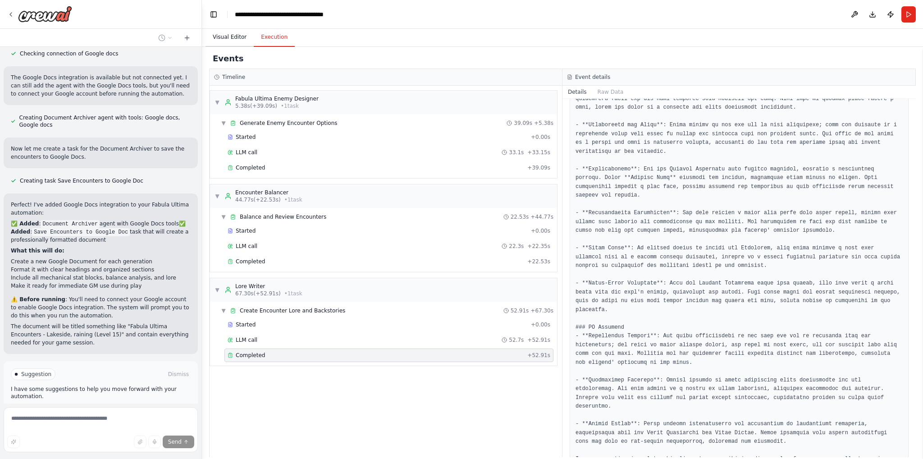
click at [232, 44] on button "Visual Editor" at bounding box center [230, 37] width 48 height 19
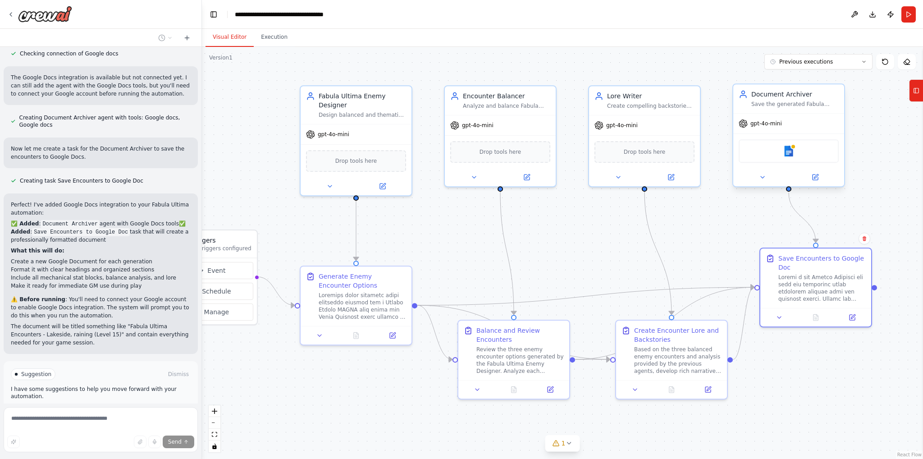
click at [804, 148] on div "Google docs" at bounding box center [789, 150] width 100 height 23
click at [785, 156] on div "Google docs" at bounding box center [789, 150] width 100 height 23
click at [815, 168] on div at bounding box center [788, 177] width 111 height 18
click at [811, 178] on button at bounding box center [815, 177] width 51 height 11
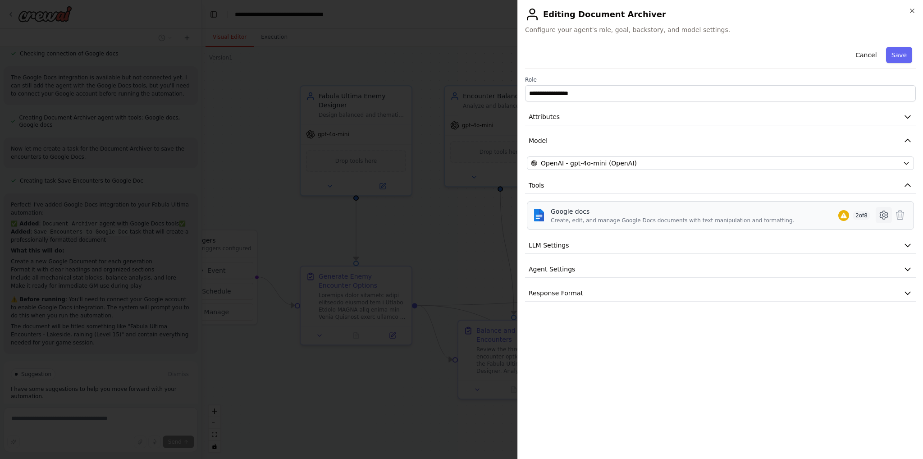
click at [885, 215] on icon at bounding box center [883, 215] width 3 height 3
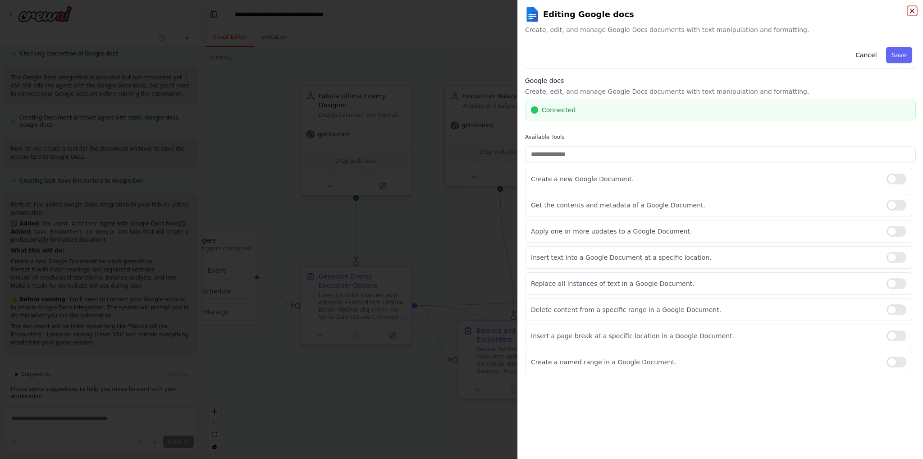
click at [914, 11] on icon "button" at bounding box center [912, 10] width 7 height 7
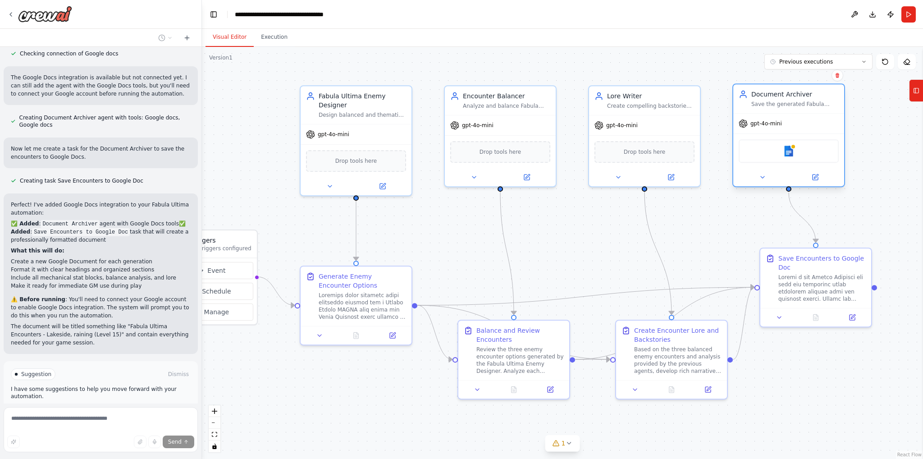
click at [797, 149] on div "Google docs" at bounding box center [789, 150] width 100 height 23
click at [822, 178] on button at bounding box center [815, 177] width 51 height 11
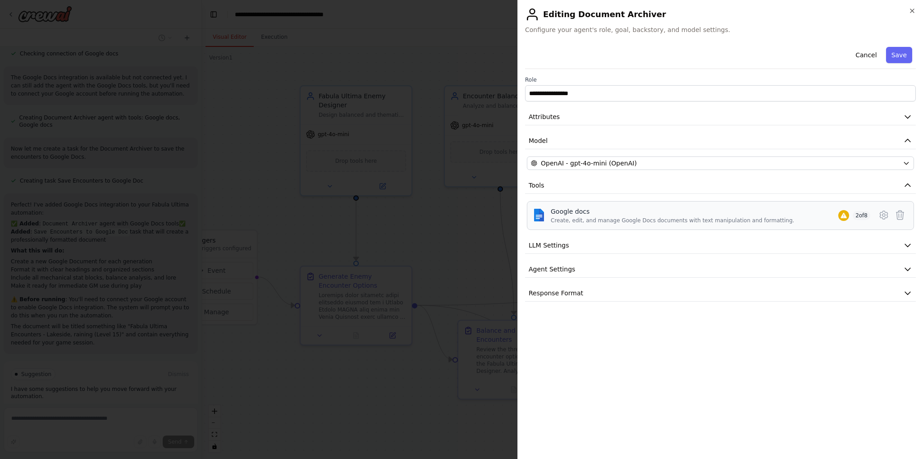
click at [863, 215] on span "2 of 8" at bounding box center [862, 215] width 18 height 9
click at [882, 213] on icon at bounding box center [883, 215] width 11 height 11
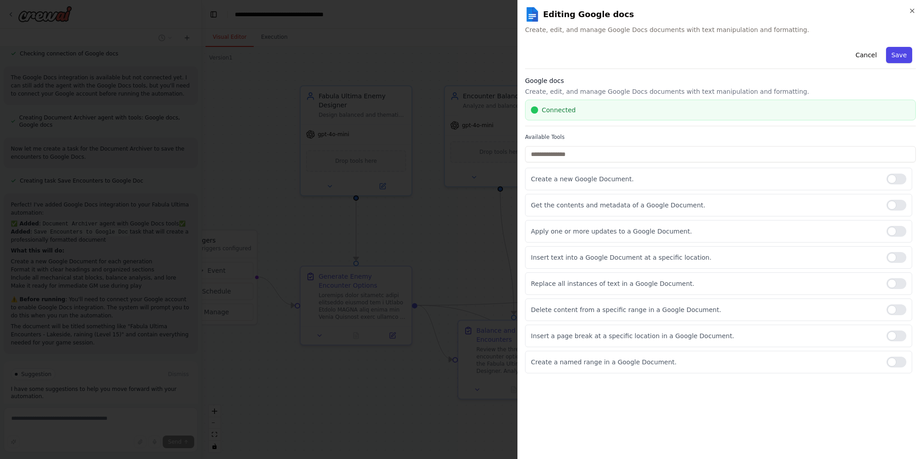
click at [899, 55] on button "Save" at bounding box center [899, 55] width 26 height 16
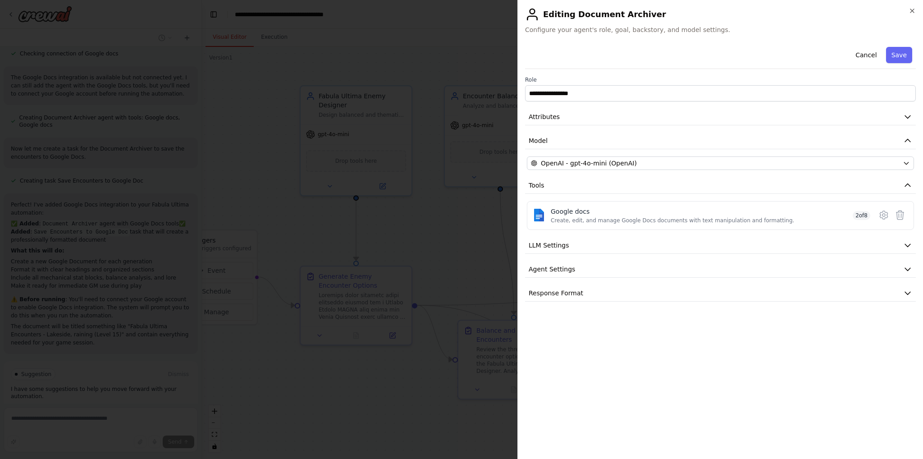
click at [913, 5] on div "**********" at bounding box center [720, 229] width 406 height 459
click at [914, 12] on icon "button" at bounding box center [912, 11] width 4 height 4
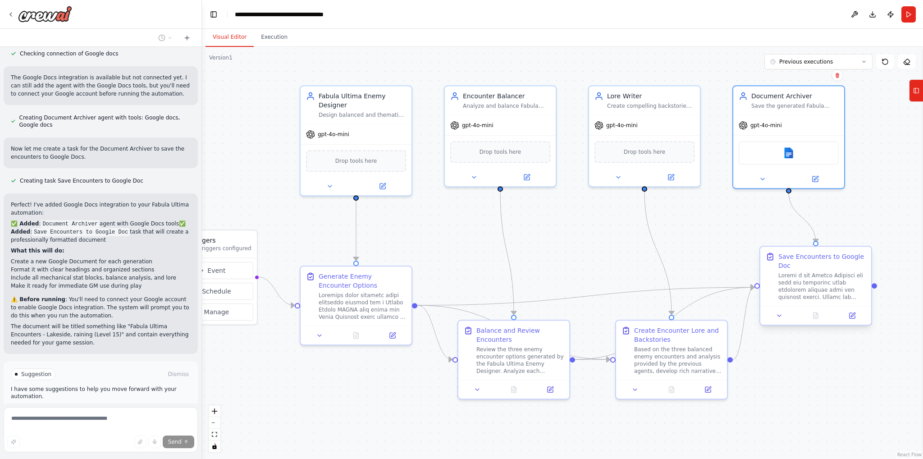
click at [857, 281] on div at bounding box center [821, 286] width 87 height 29
click at [875, 288] on div at bounding box center [874, 285] width 5 height 5
click at [816, 287] on div at bounding box center [821, 286] width 87 height 29
click at [858, 315] on button at bounding box center [851, 315] width 31 height 11
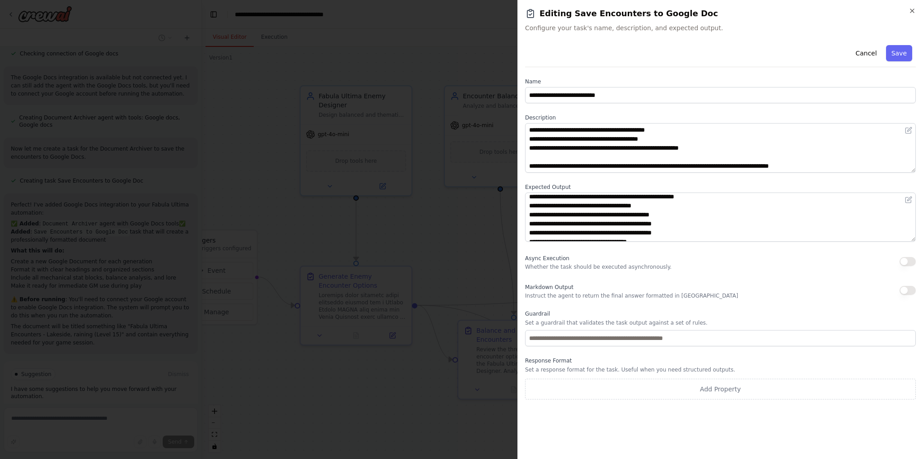
scroll to position [18, 0]
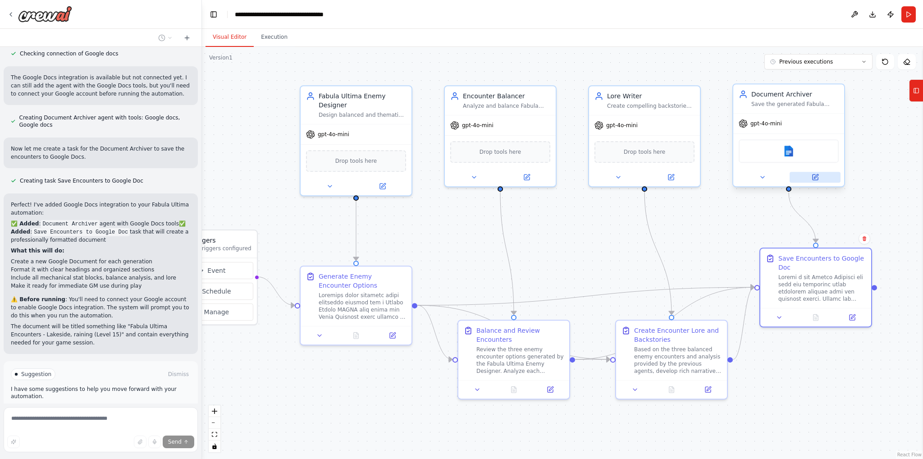
click at [823, 178] on button at bounding box center [815, 177] width 51 height 11
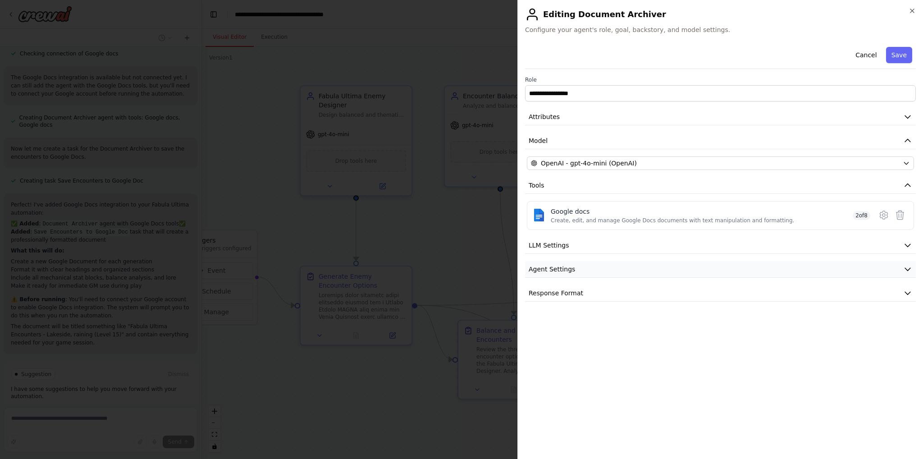
click at [602, 262] on button "Agent Settings" at bounding box center [720, 269] width 391 height 17
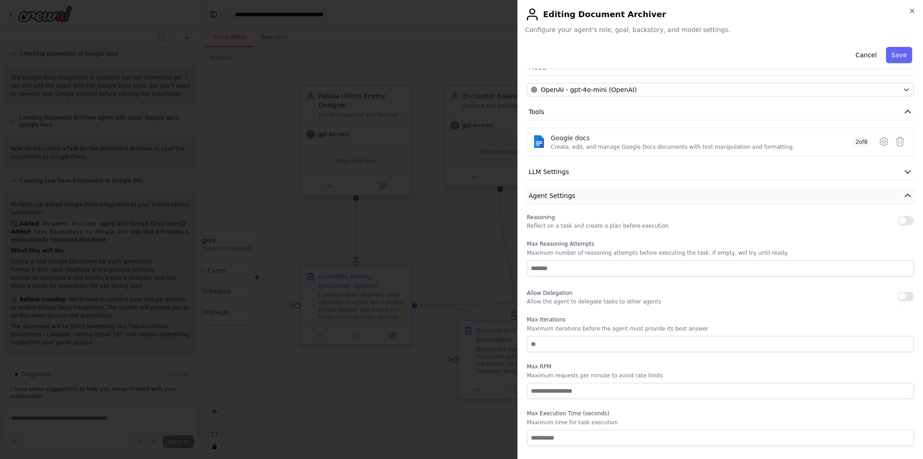
scroll to position [98, 0]
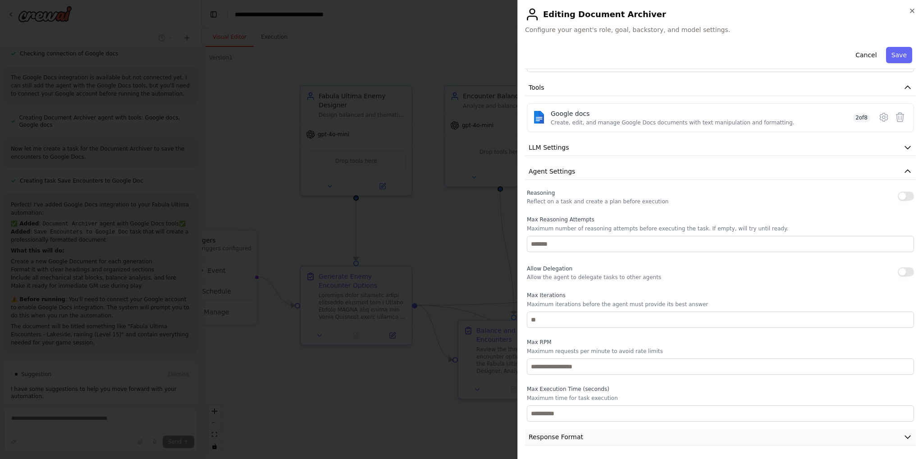
click at [590, 429] on button "Response Format" at bounding box center [720, 437] width 391 height 17
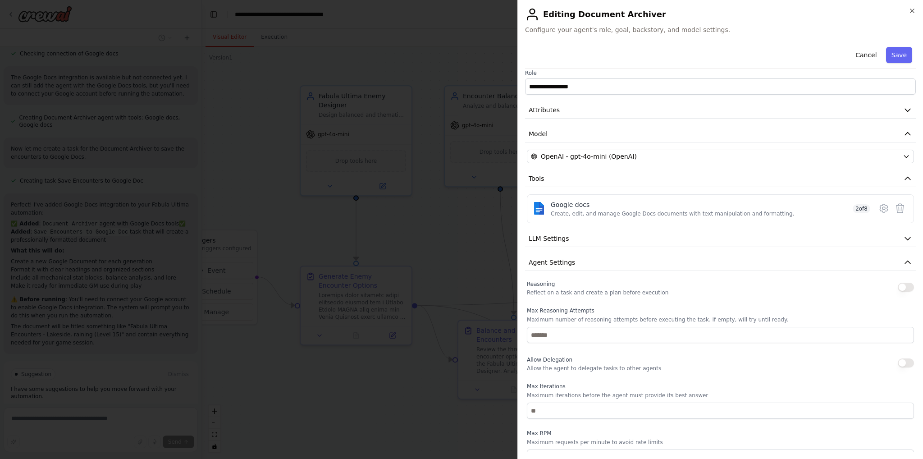
scroll to position [0, 0]
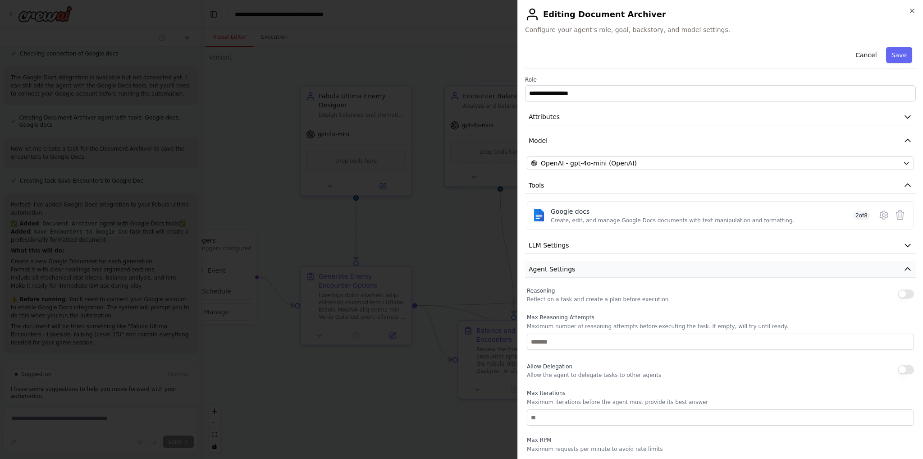
click at [561, 265] on span "Agent Settings" at bounding box center [552, 269] width 46 height 9
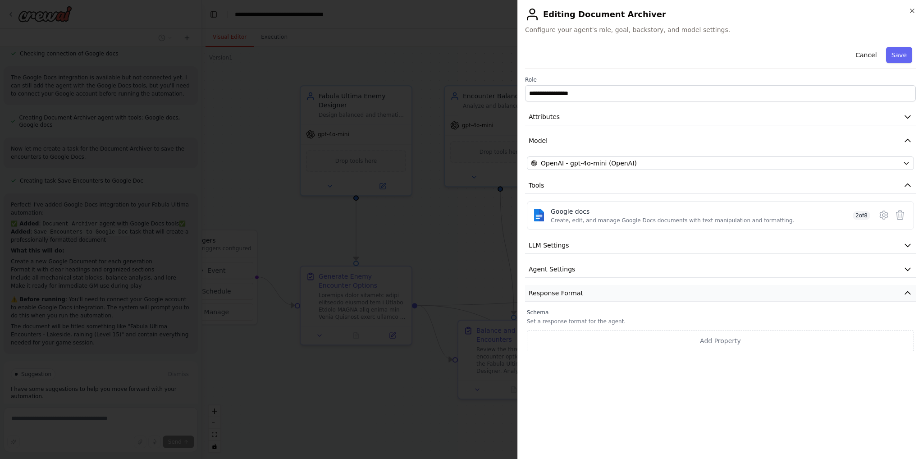
click at [580, 296] on span "Response Format" at bounding box center [556, 292] width 55 height 9
click at [583, 249] on button "LLM Settings" at bounding box center [720, 245] width 391 height 17
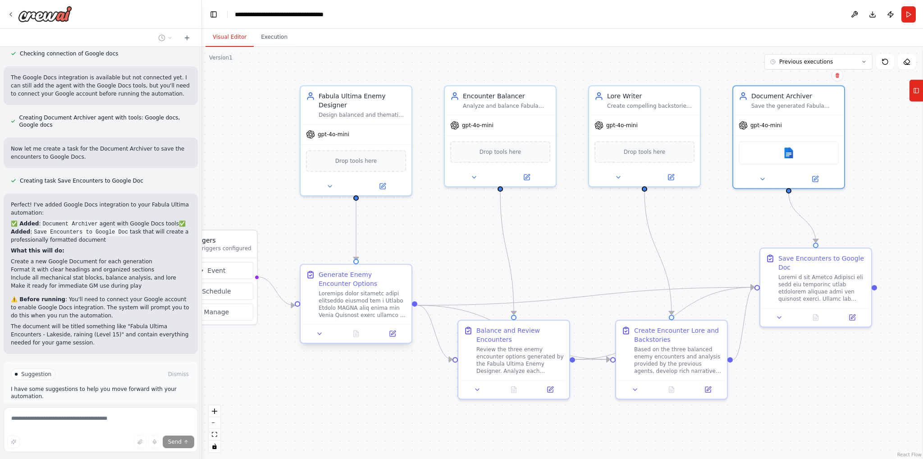
click at [377, 291] on div at bounding box center [362, 304] width 87 height 29
click at [389, 334] on icon at bounding box center [392, 333] width 7 height 7
click at [392, 184] on button at bounding box center [382, 184] width 51 height 11
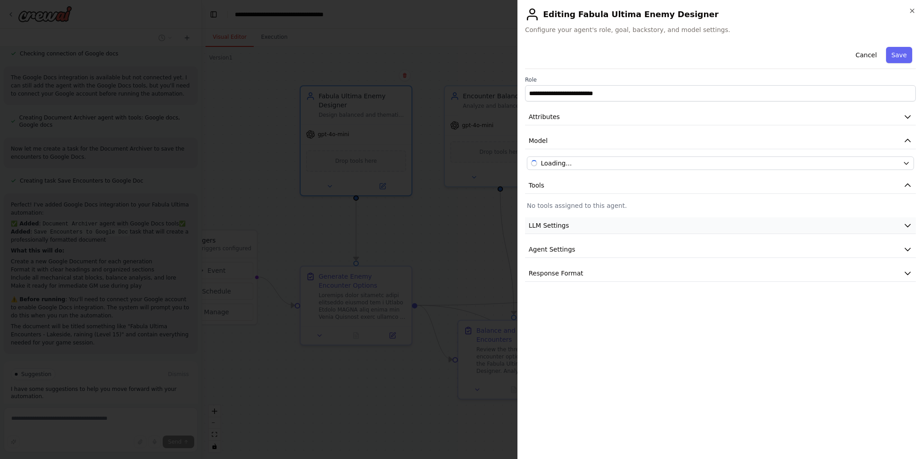
click at [692, 231] on button "LLM Settings" at bounding box center [720, 225] width 391 height 17
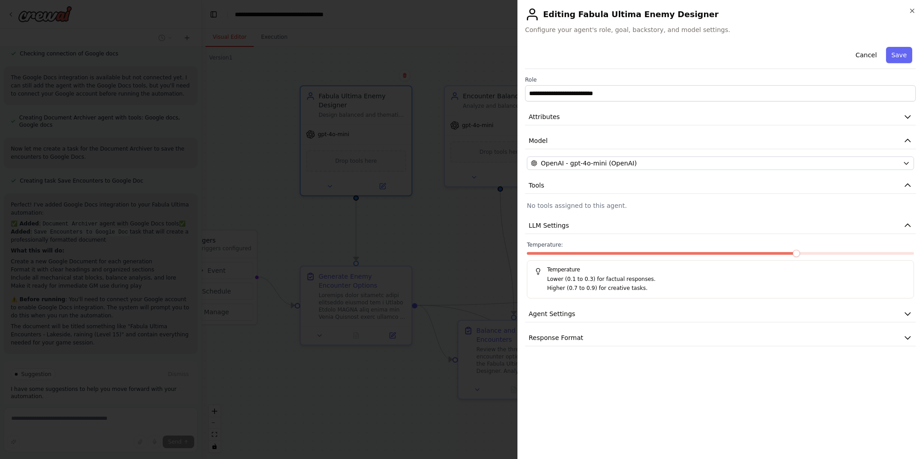
click at [689, 243] on label "Temperature:" at bounding box center [720, 244] width 387 height 7
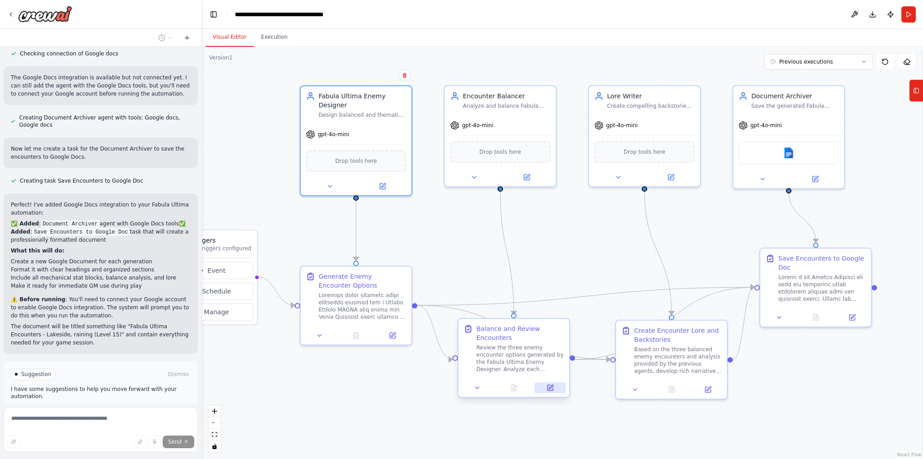
click at [543, 386] on button at bounding box center [549, 387] width 31 height 11
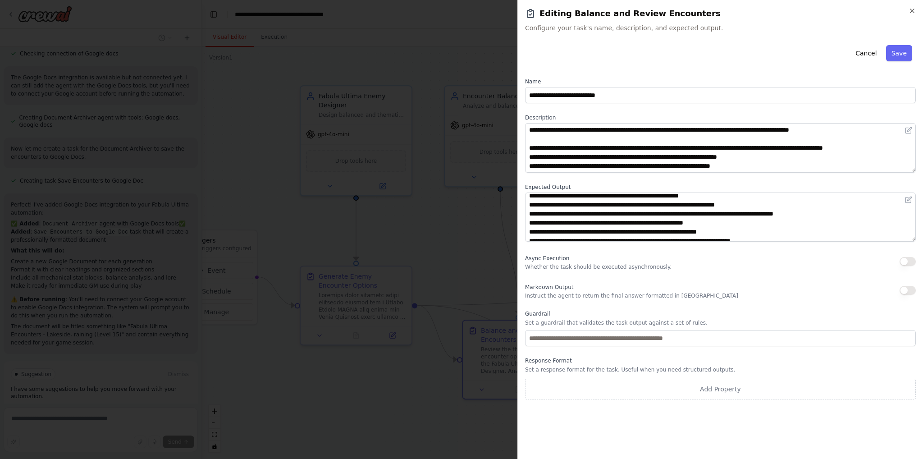
scroll to position [18, 0]
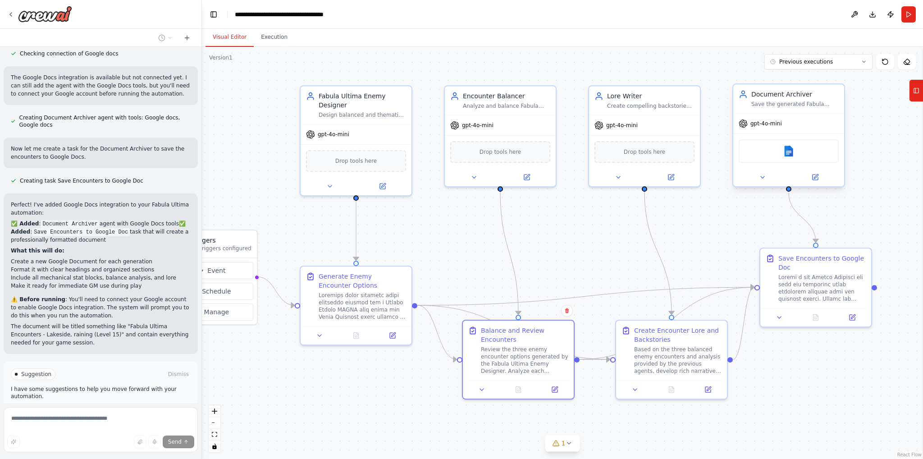
click at [811, 135] on div "Google docs" at bounding box center [788, 150] width 111 height 35
click at [818, 181] on button at bounding box center [815, 177] width 51 height 11
click at [814, 184] on div at bounding box center [788, 177] width 111 height 18
click at [817, 179] on icon at bounding box center [815, 176] width 5 height 5
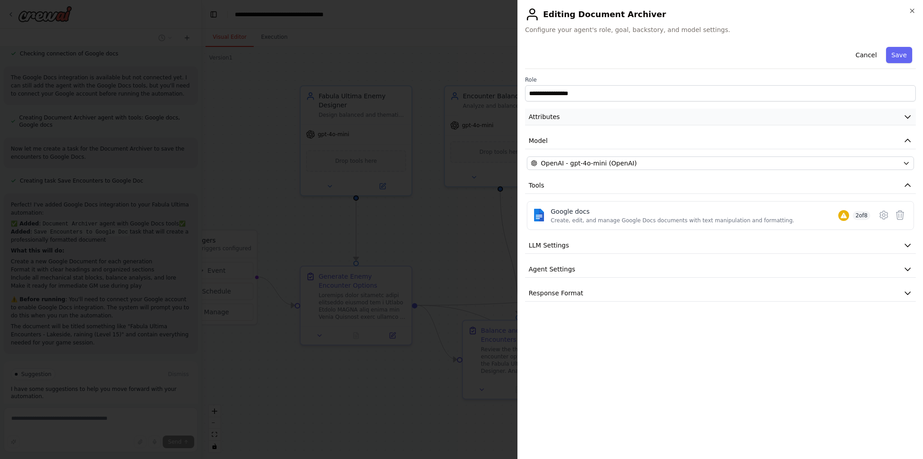
click at [589, 121] on button "Attributes" at bounding box center [720, 117] width 391 height 17
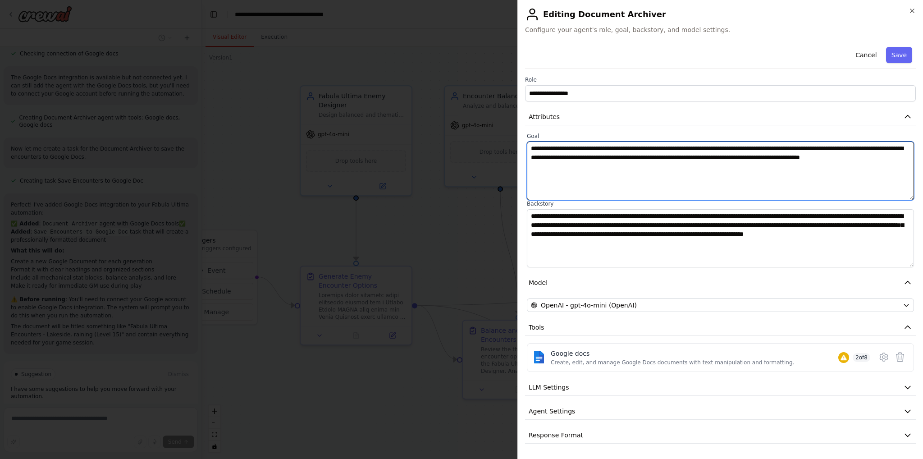
click at [763, 164] on textarea "**********" at bounding box center [720, 171] width 387 height 59
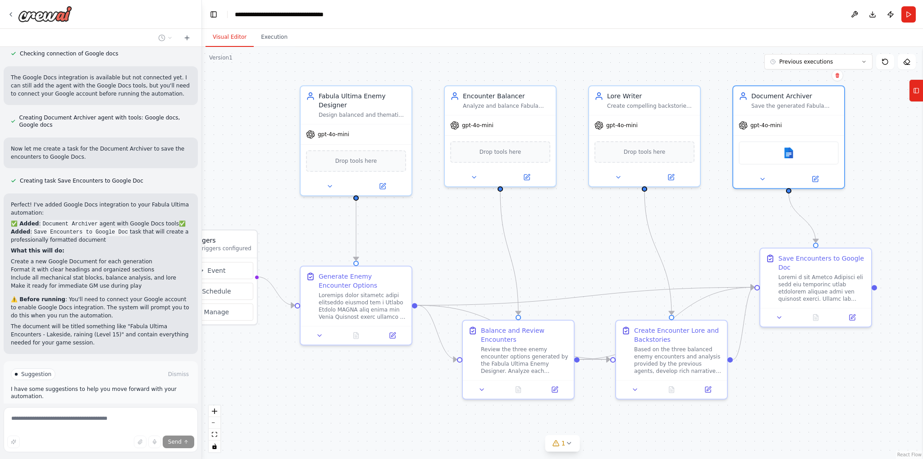
click at [181, 444] on span "Stop" at bounding box center [186, 447] width 12 height 7
click at [180, 441] on button "Stop" at bounding box center [186, 448] width 20 height 14
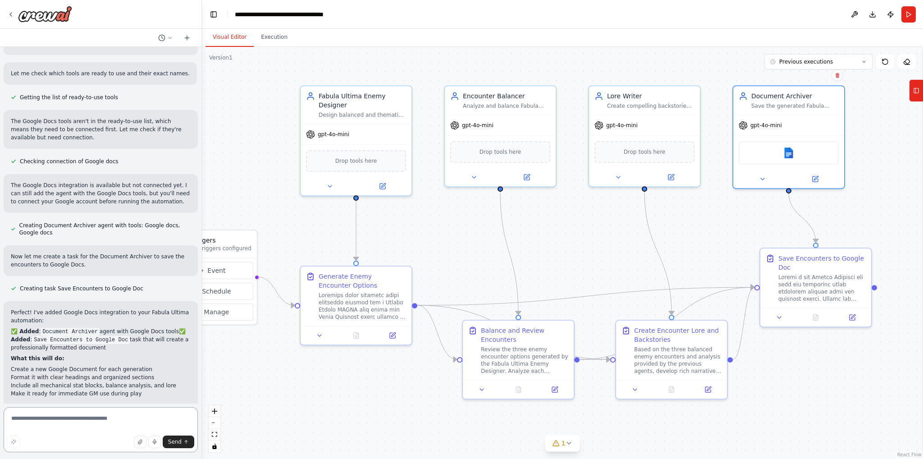
click at [88, 420] on textarea at bounding box center [101, 429] width 194 height 45
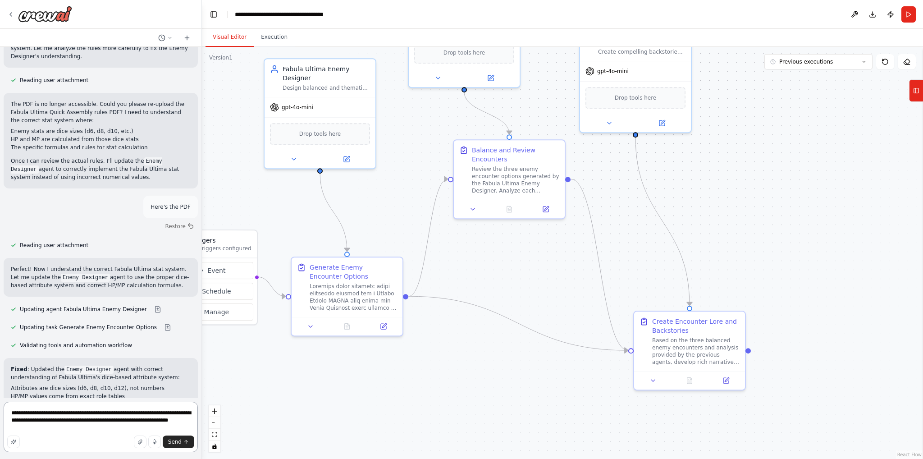
type textarea "**********"
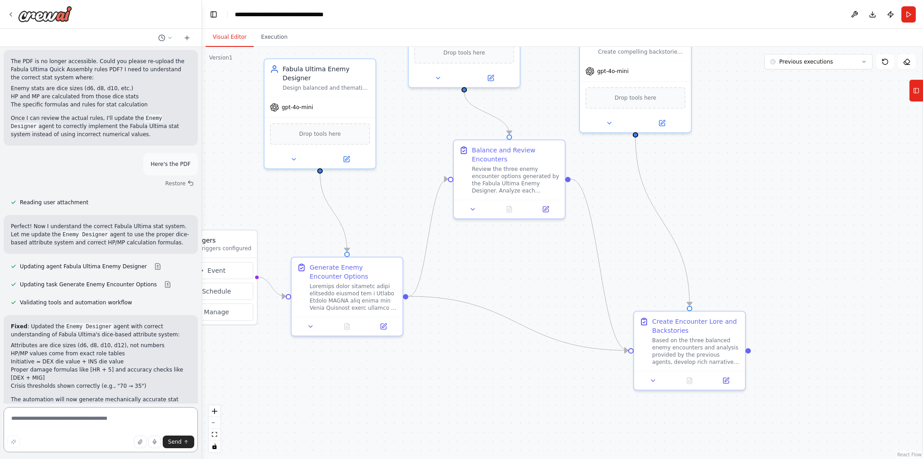
scroll to position [2692, 0]
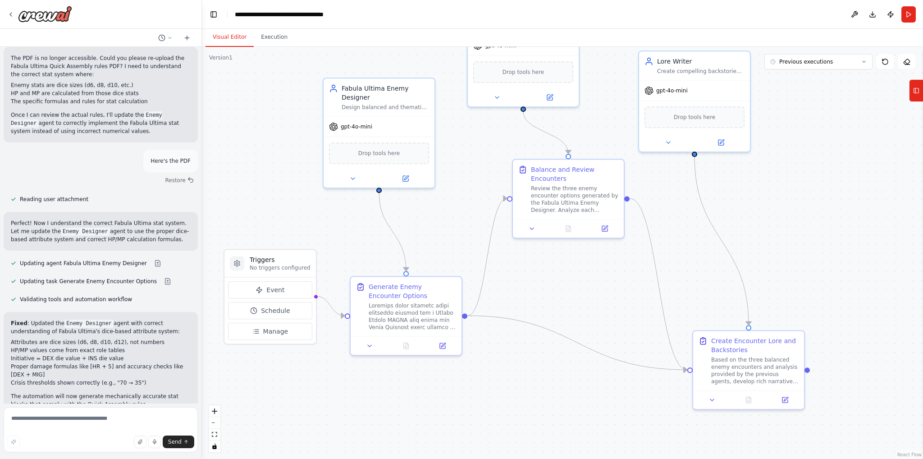
drag, startPoint x: 465, startPoint y: 334, endPoint x: 524, endPoint y: 354, distance: 62.1
click at [524, 354] on div ".deletable-edge-delete-btn { width: 20px; height: 20px; border: 0px solid #ffff…" at bounding box center [562, 253] width 721 height 412
click at [914, 90] on rect at bounding box center [916, 90] width 5 height 5
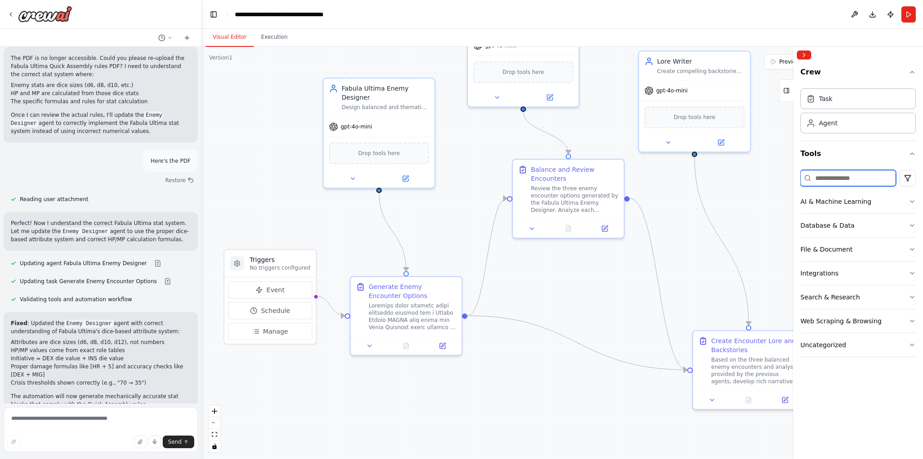
click at [889, 184] on input at bounding box center [848, 178] width 96 height 16
type input "*****"
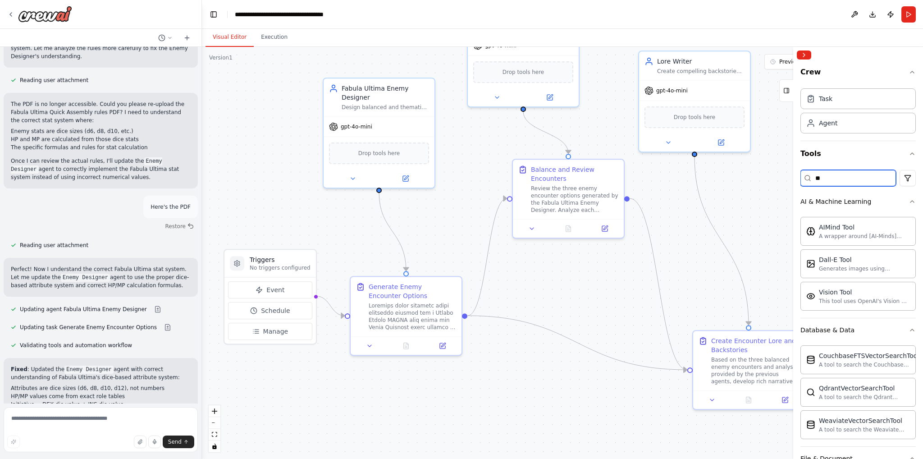
type input "*"
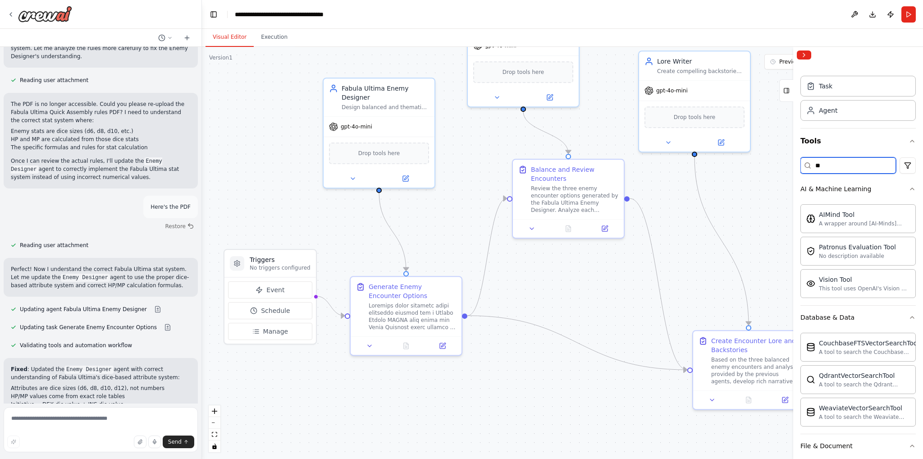
scroll to position [0, 0]
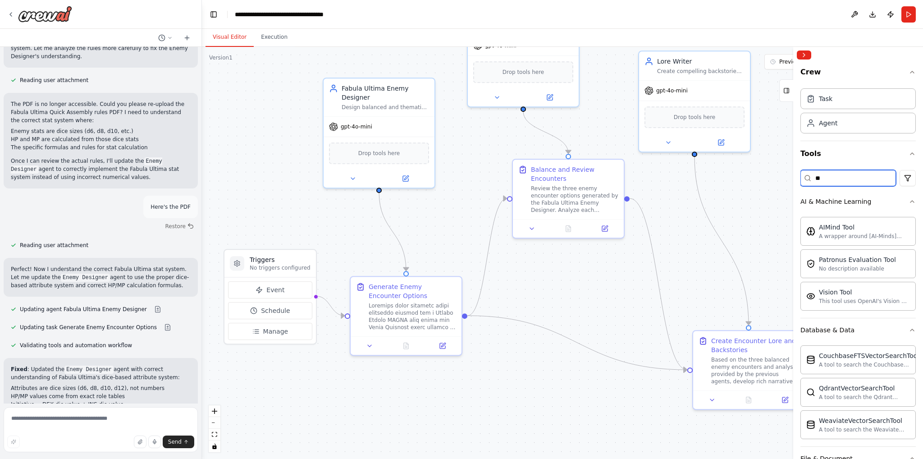
type input "*"
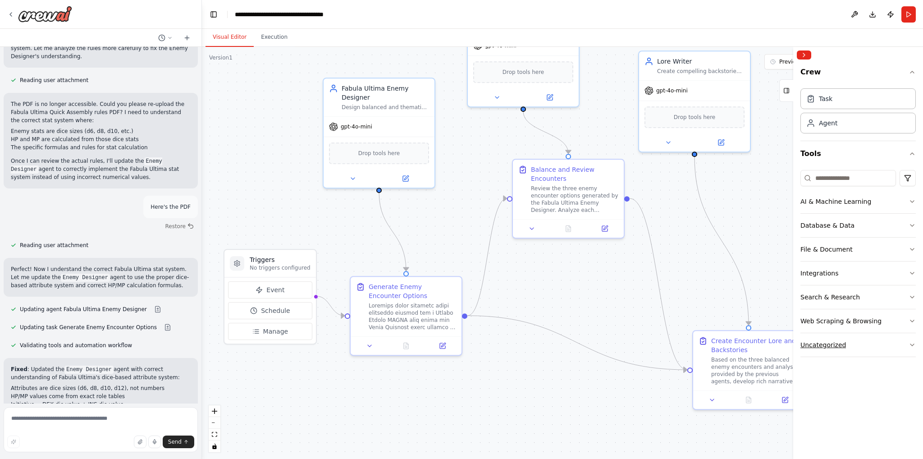
click at [888, 338] on button "Uncategorized" at bounding box center [857, 344] width 115 height 23
click at [882, 341] on button "Uncategorized" at bounding box center [857, 344] width 115 height 23
click at [838, 176] on input at bounding box center [848, 178] width 96 height 16
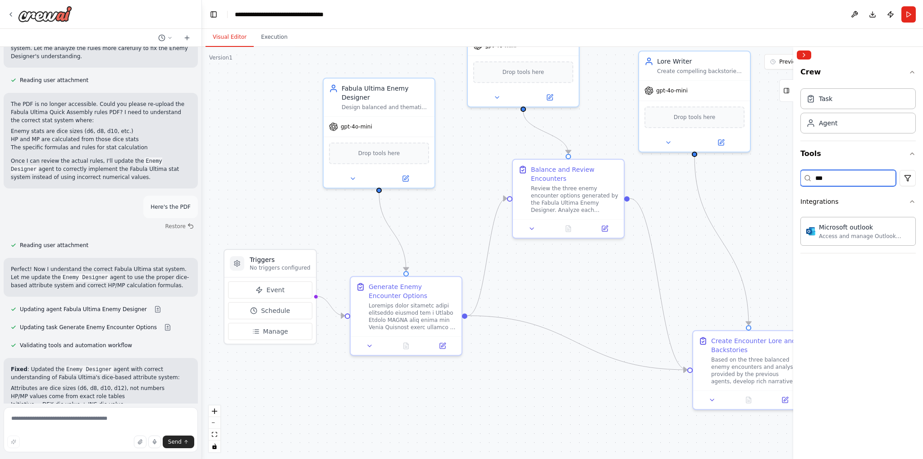
type input "****"
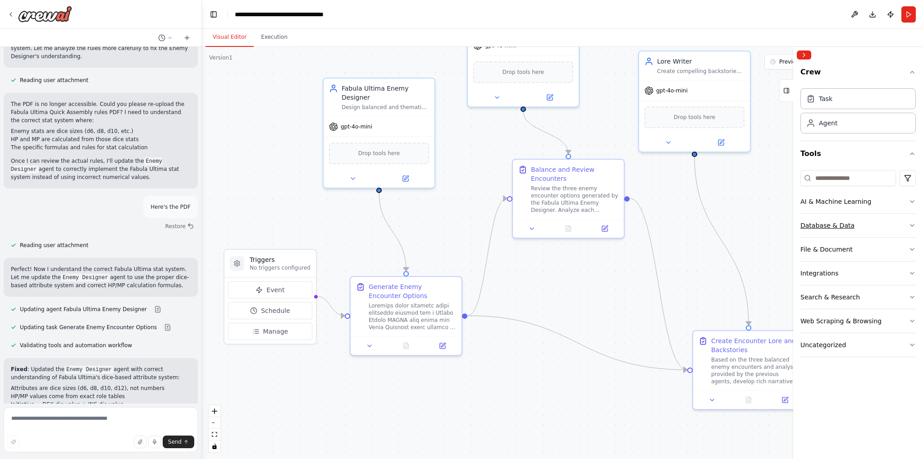
click at [849, 215] on button "Database & Data" at bounding box center [857, 225] width 115 height 23
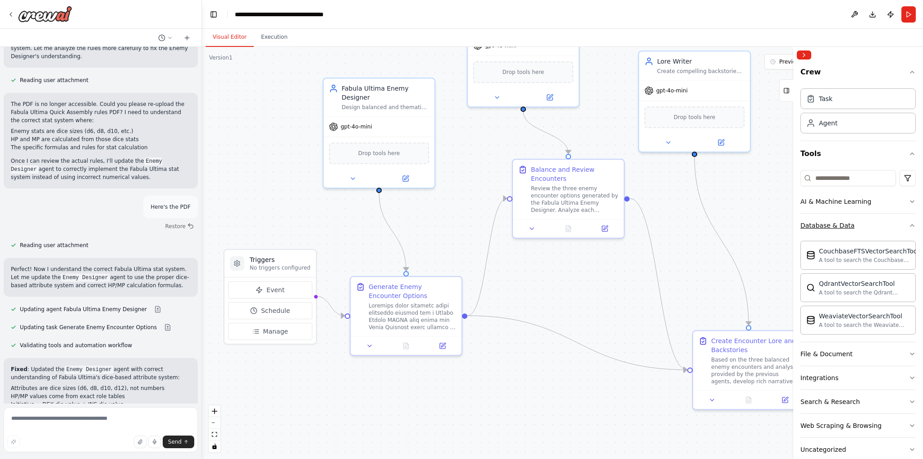
click at [849, 215] on button "Database & Data" at bounding box center [857, 225] width 115 height 23
click at [845, 197] on div "AI & Machine Learning" at bounding box center [835, 201] width 71 height 9
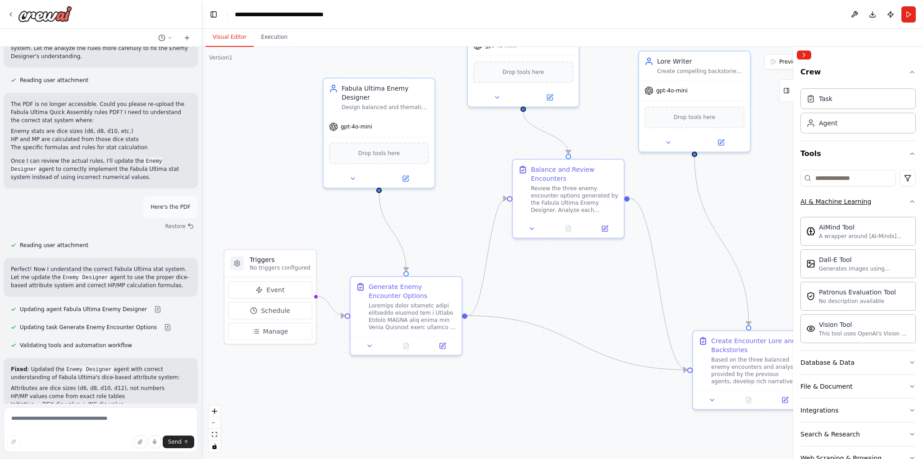
click at [845, 197] on div "AI & Machine Learning" at bounding box center [835, 201] width 71 height 9
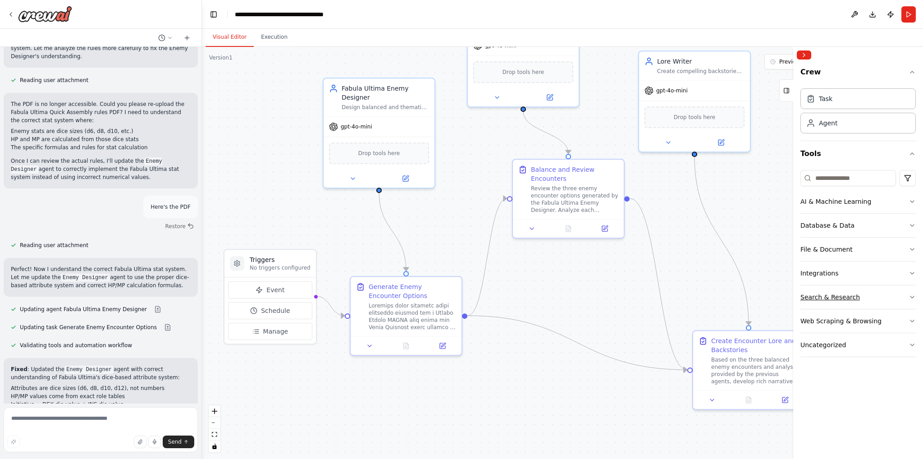
click at [824, 285] on button "Search & Research" at bounding box center [857, 296] width 115 height 23
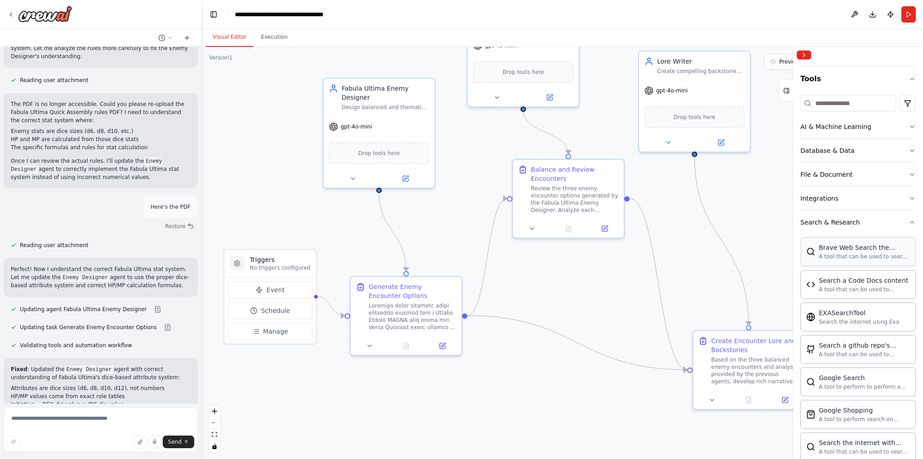
scroll to position [370, 0]
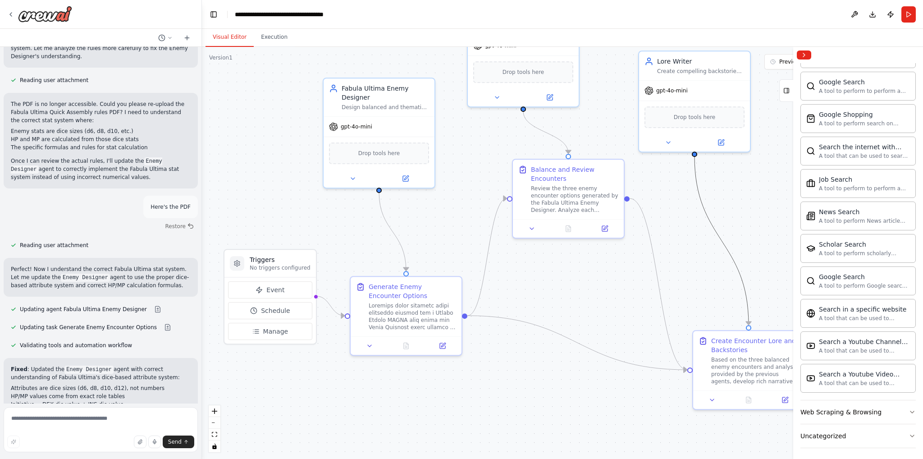
click at [738, 275] on icon "Edge from 3fc37aec-f233-4a38-825f-92ce98adc83b to 8b8ac59c-2f41-4716-a84b-e3abe…" at bounding box center [721, 240] width 54 height 169
click at [117, 400] on li "Initiative = DEX die value + INS die value" at bounding box center [101, 404] width 180 height 8
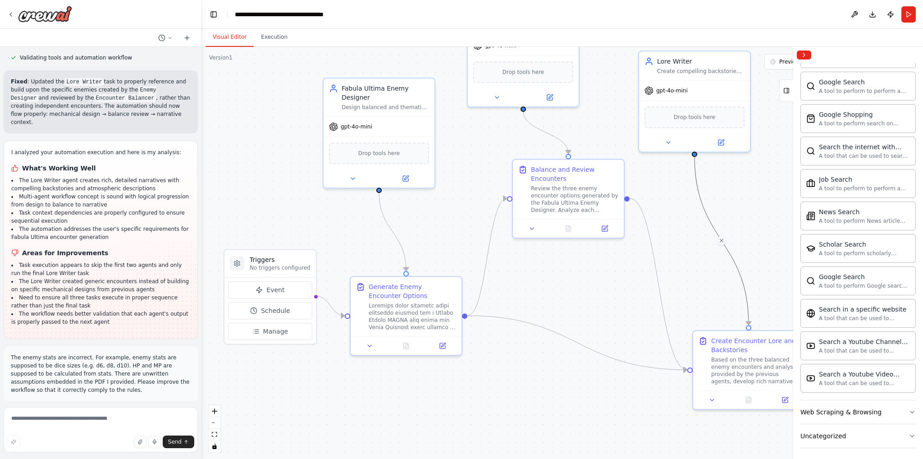
scroll to position [2646, 0]
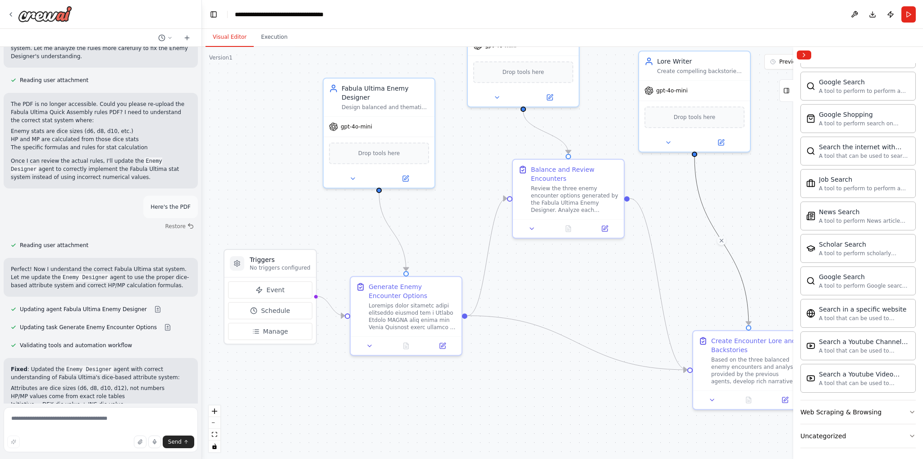
click at [749, 226] on div ".deletable-edge-delete-btn { width: 20px; height: 20px; border: 0px solid #ffff…" at bounding box center [562, 253] width 721 height 412
click at [809, 59] on div at bounding box center [858, 55] width 130 height 16
click at [809, 59] on button "Collapse right sidebar" at bounding box center [804, 54] width 14 height 9
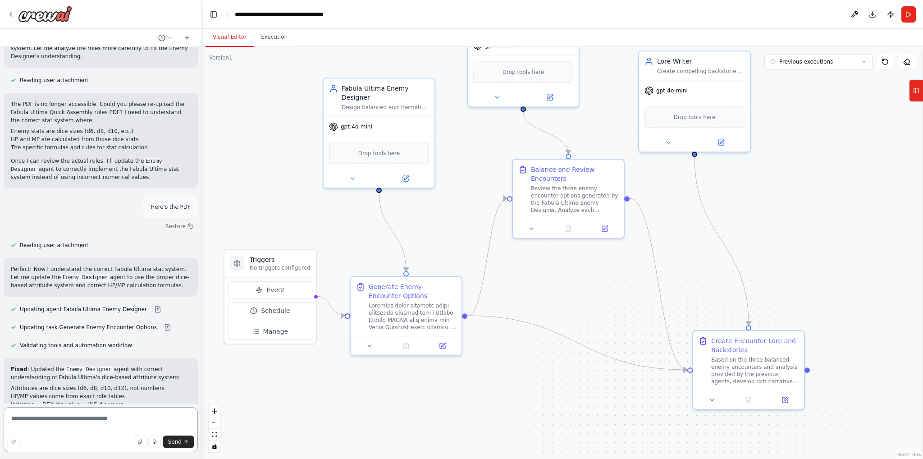
click at [110, 416] on textarea at bounding box center [101, 429] width 194 height 45
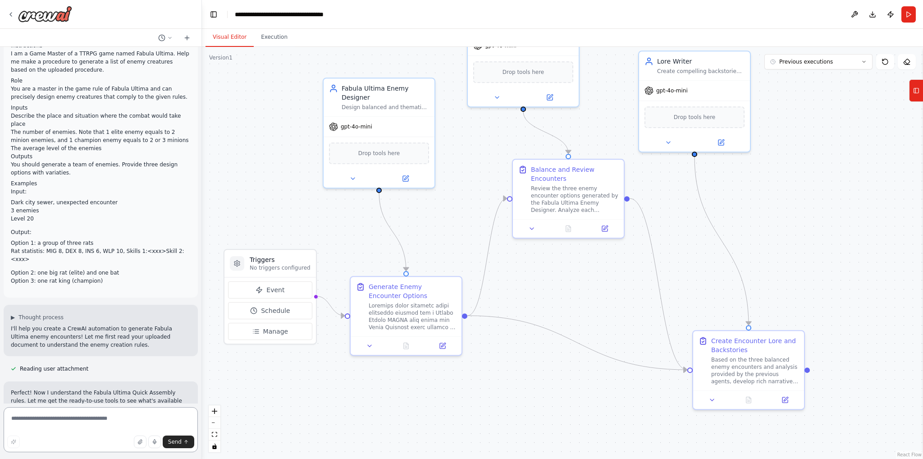
scroll to position [75, 0]
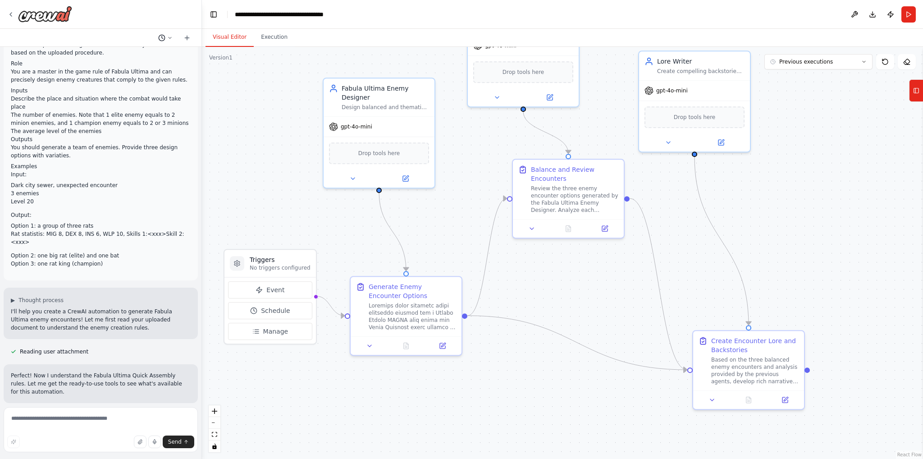
click at [164, 40] on icon at bounding box center [161, 37] width 7 height 7
click at [164, 39] on div at bounding box center [101, 229] width 202 height 459
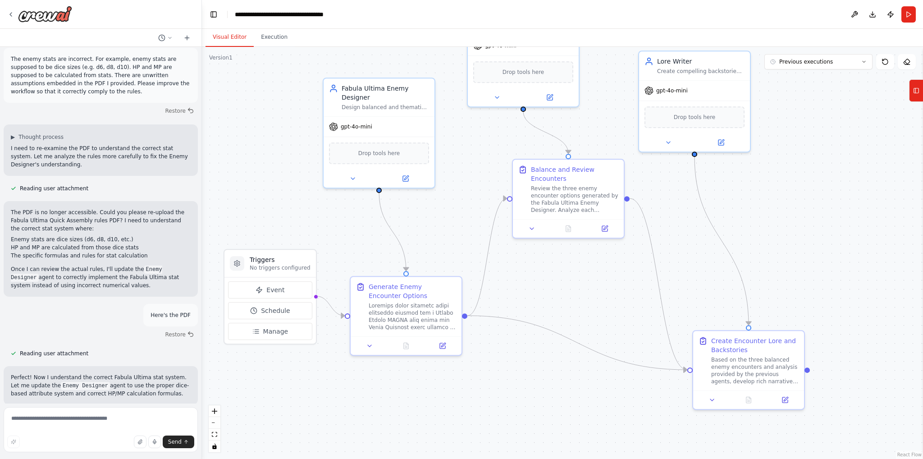
scroll to position [2646, 0]
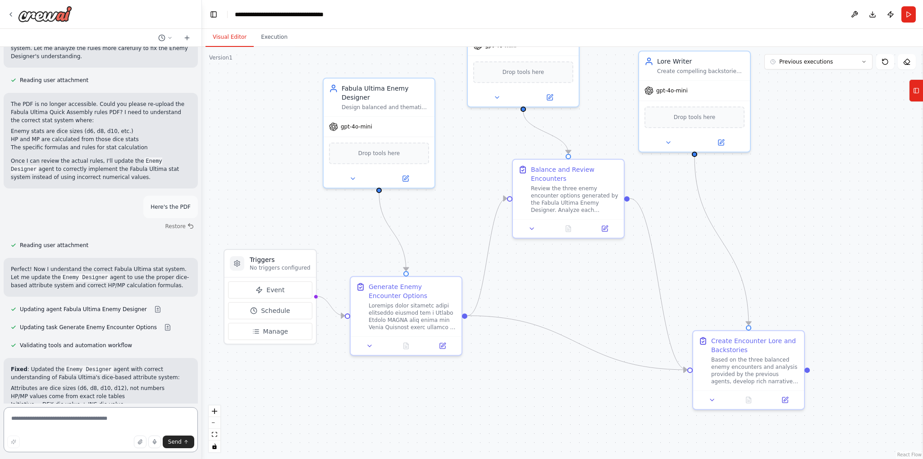
click at [102, 426] on textarea at bounding box center [101, 429] width 194 height 45
type textarea "**********"
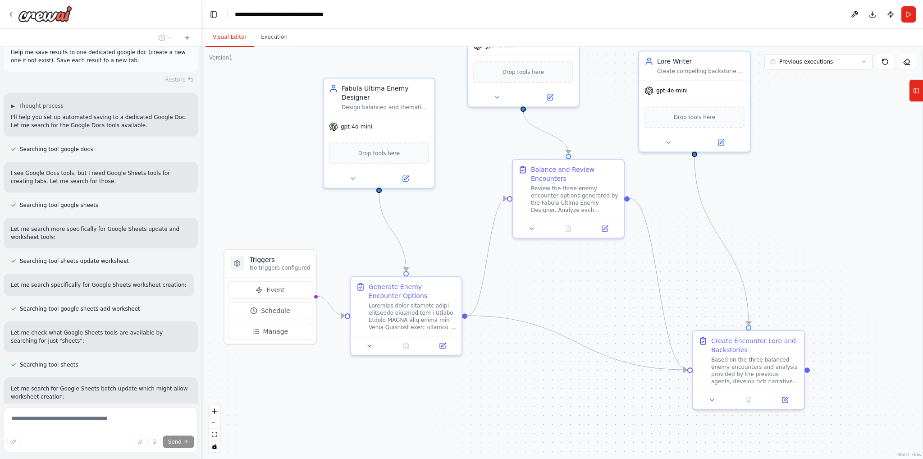
scroll to position [3092, 0]
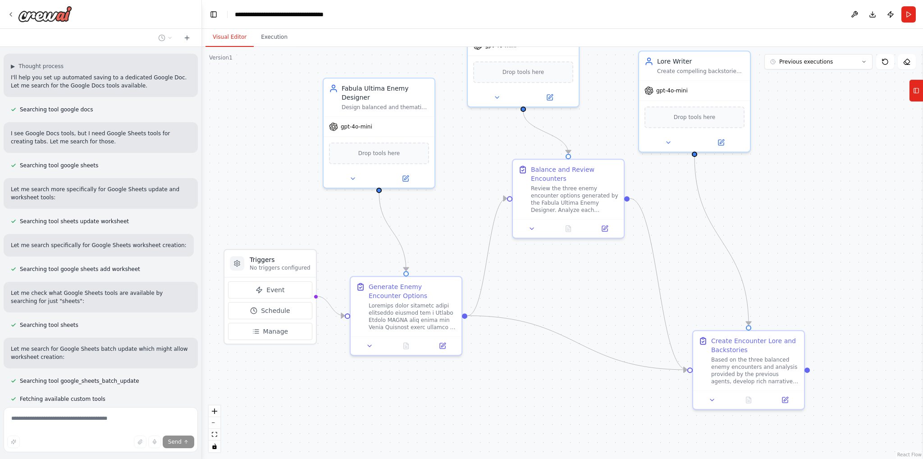
click at [180, 448] on button "Stop" at bounding box center [186, 455] width 20 height 14
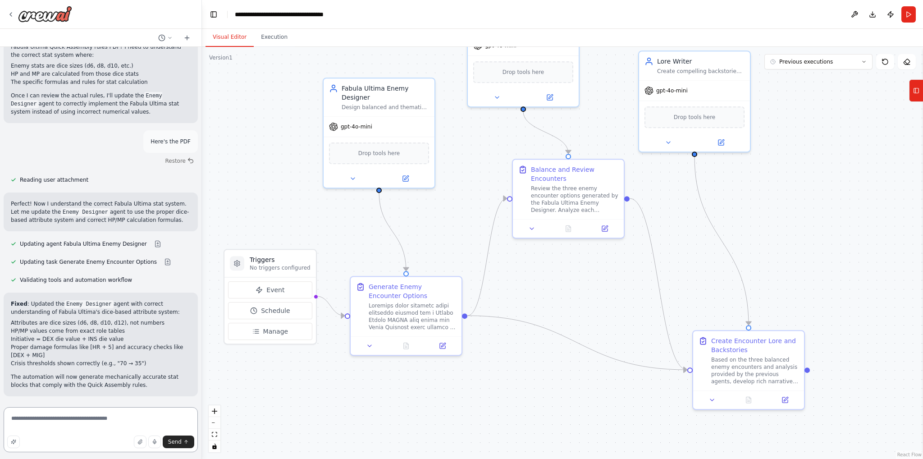
scroll to position [2646, 0]
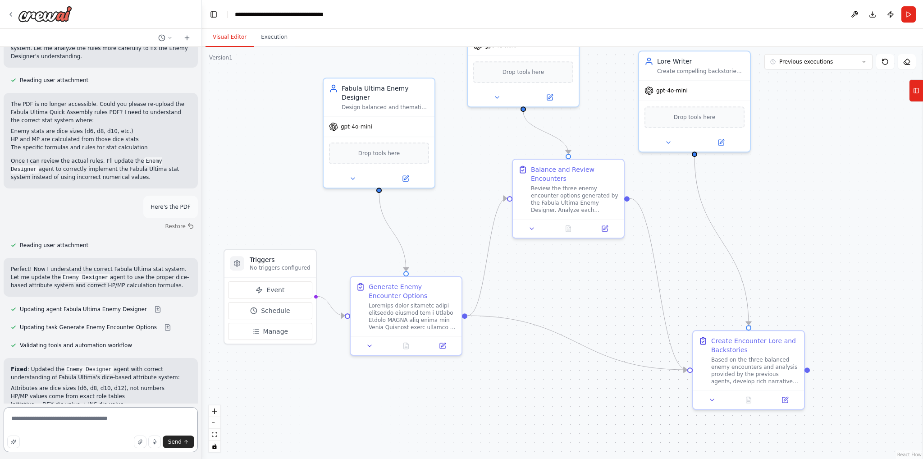
click at [135, 426] on textarea "**********" at bounding box center [101, 429] width 194 height 45
type textarea "**********"
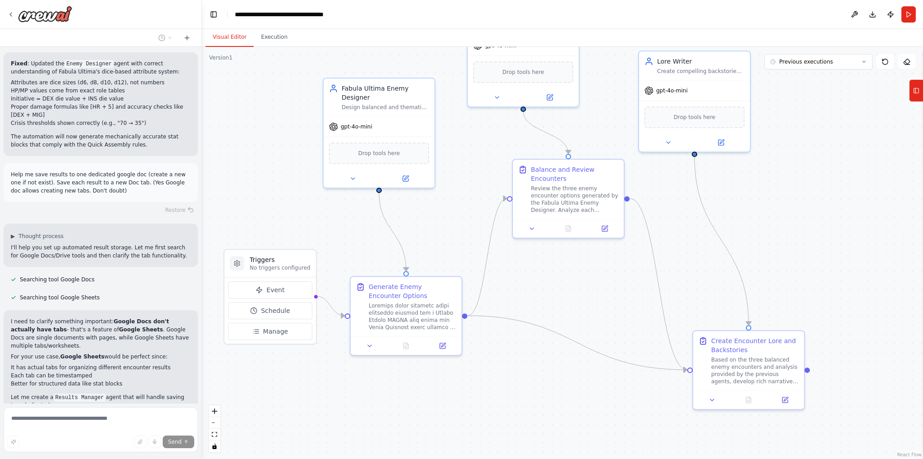
scroll to position [2960, 0]
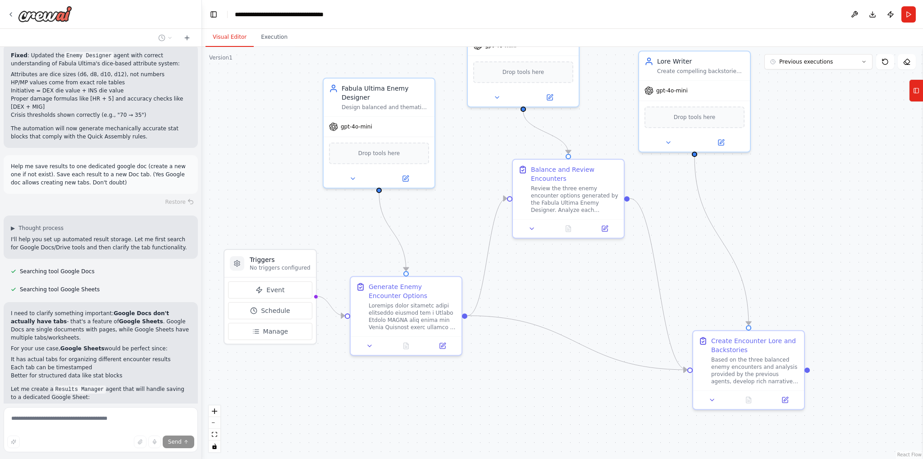
click at [136, 309] on p "I need to clarify something important: Google Docs don't actually have tabs - t…" at bounding box center [101, 325] width 180 height 32
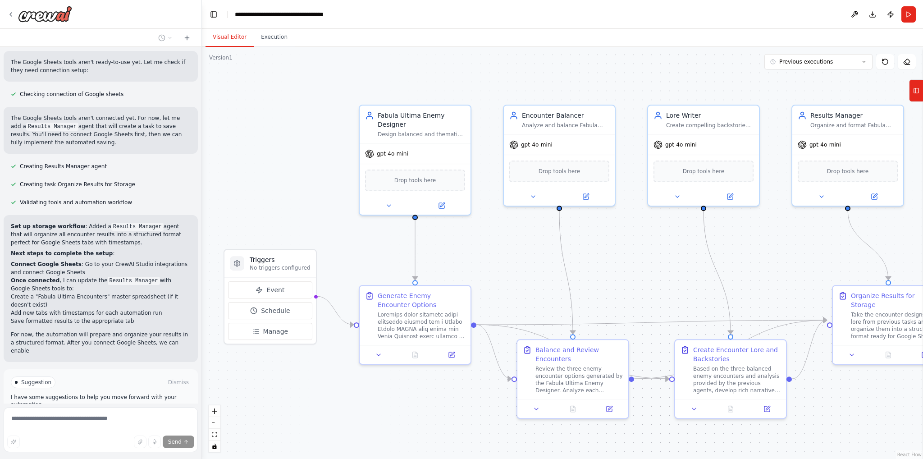
scroll to position [3351, 0]
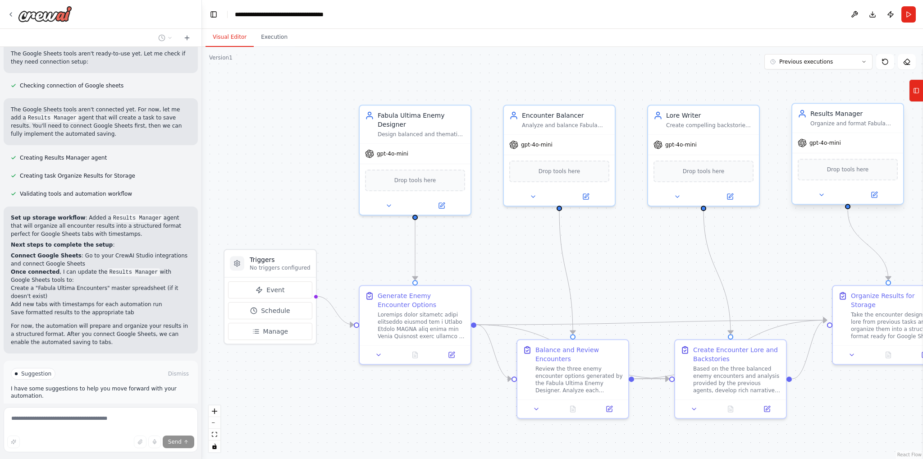
click at [831, 175] on div "Drop tools here" at bounding box center [848, 170] width 100 height 22
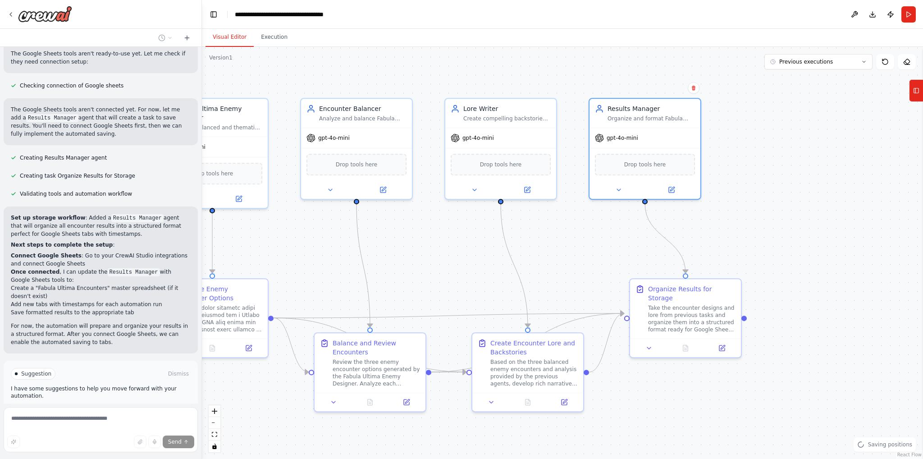
drag, startPoint x: 818, startPoint y: 258, endPoint x: 626, endPoint y: 251, distance: 193.0
click at [626, 251] on div ".deletable-edge-delete-btn { width: 20px; height: 20px; border: 0px solid #ffff…" at bounding box center [562, 253] width 721 height 412
click at [915, 90] on icon at bounding box center [916, 90] width 6 height 14
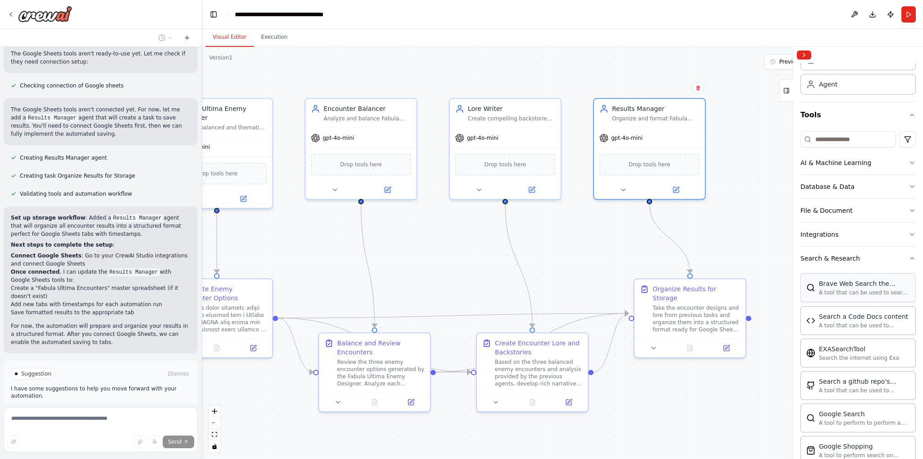
scroll to position [0, 0]
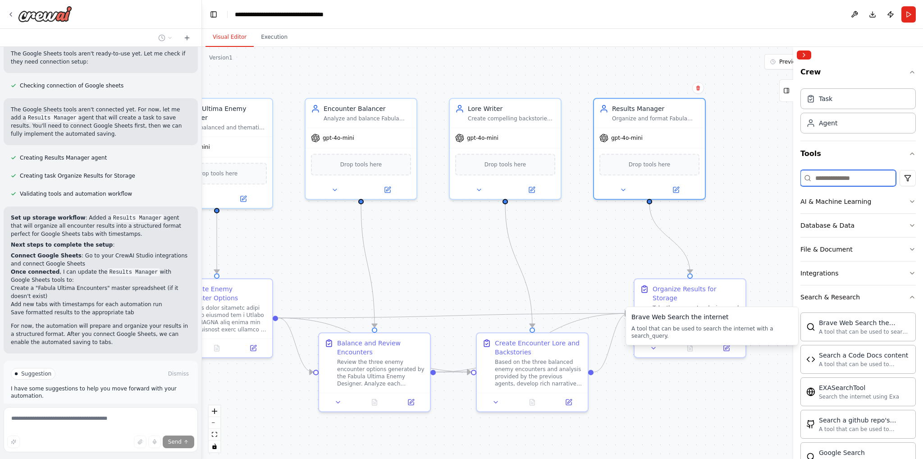
click at [836, 176] on input at bounding box center [848, 178] width 96 height 16
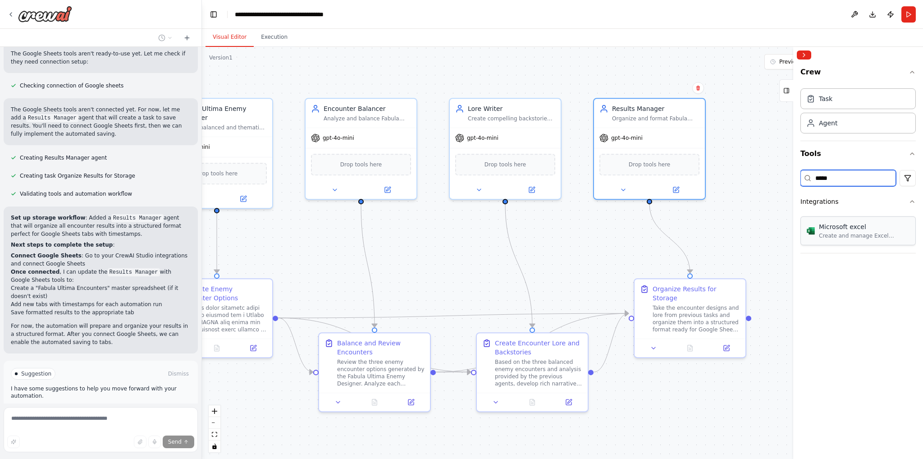
type input "*****"
click at [841, 227] on div "Microsoft excel" at bounding box center [864, 226] width 91 height 9
click at [854, 179] on input "*****" at bounding box center [848, 178] width 96 height 16
click at [123, 405] on button "Run Automation" at bounding box center [101, 412] width 180 height 14
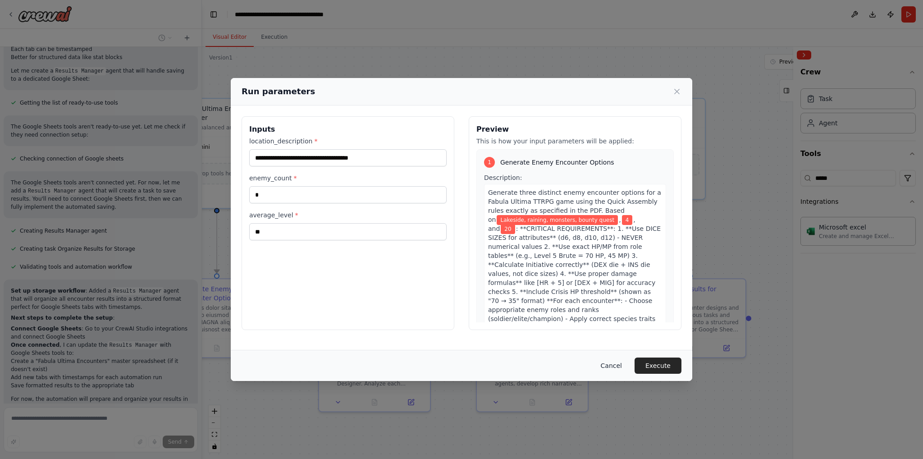
click at [610, 367] on button "Cancel" at bounding box center [612, 365] width 36 height 16
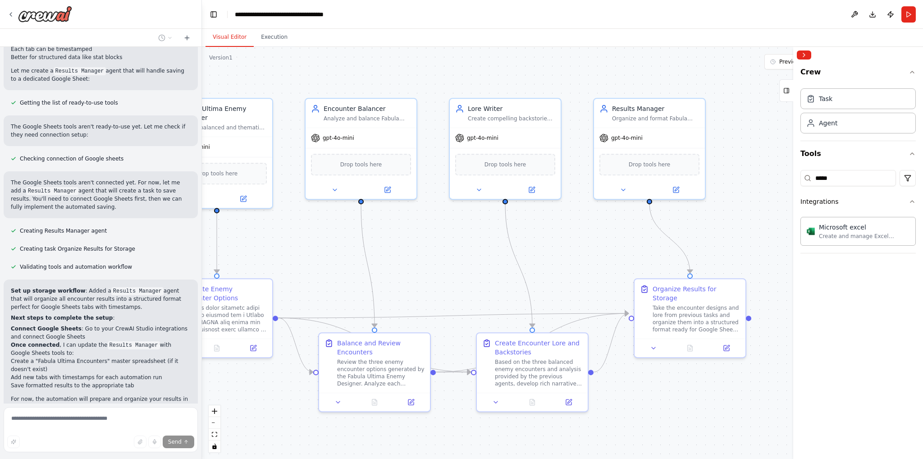
click at [813, 54] on div at bounding box center [858, 55] width 130 height 16
click at [809, 55] on button "Collapse right sidebar" at bounding box center [804, 54] width 14 height 9
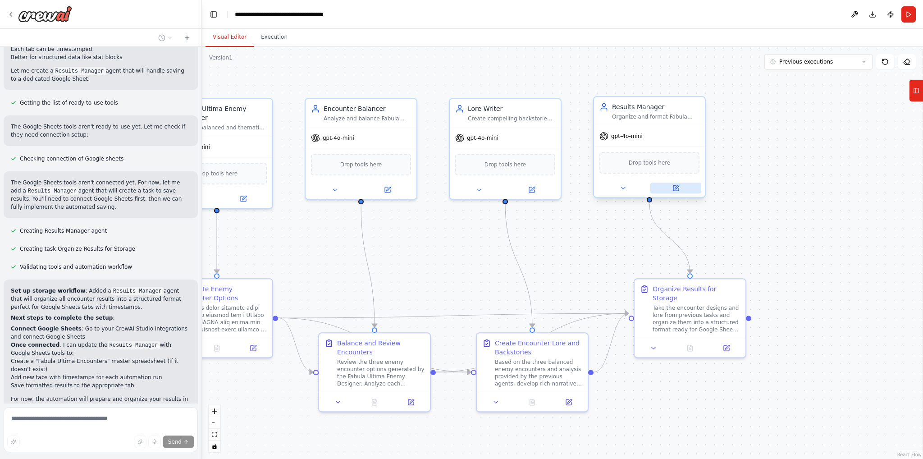
click at [668, 186] on button at bounding box center [675, 188] width 51 height 11
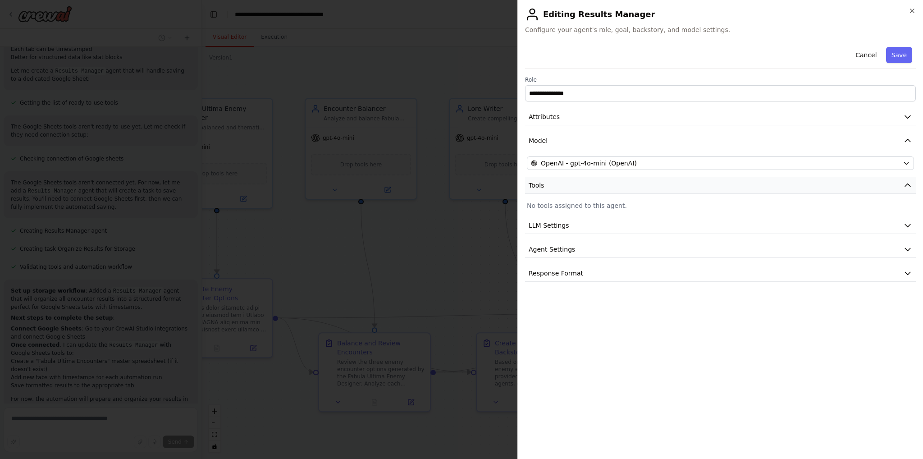
click at [707, 182] on button "Tools" at bounding box center [720, 185] width 391 height 17
click at [685, 184] on button "Tools" at bounding box center [720, 185] width 391 height 17
click at [591, 205] on p "No tools assigned to this agent." at bounding box center [720, 205] width 387 height 9
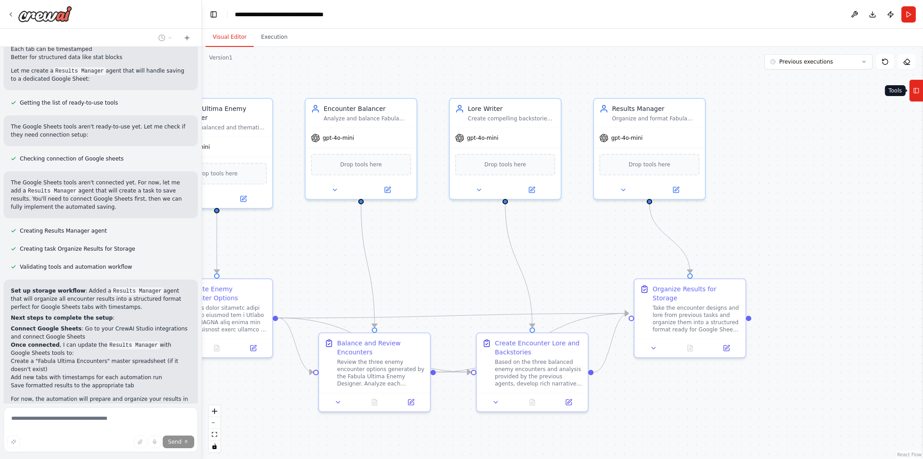
click at [918, 98] on button "Tools" at bounding box center [916, 90] width 14 height 23
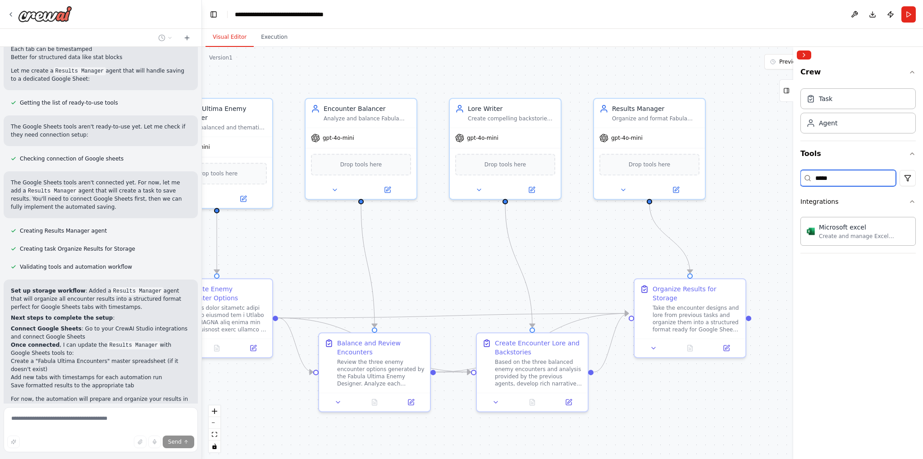
click at [878, 184] on input "*****" at bounding box center [848, 178] width 96 height 16
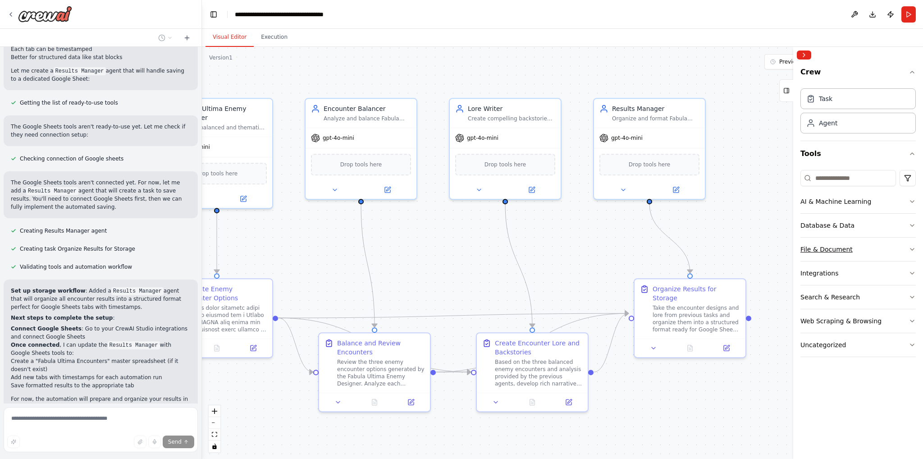
click at [869, 249] on button "File & Document" at bounding box center [857, 249] width 115 height 23
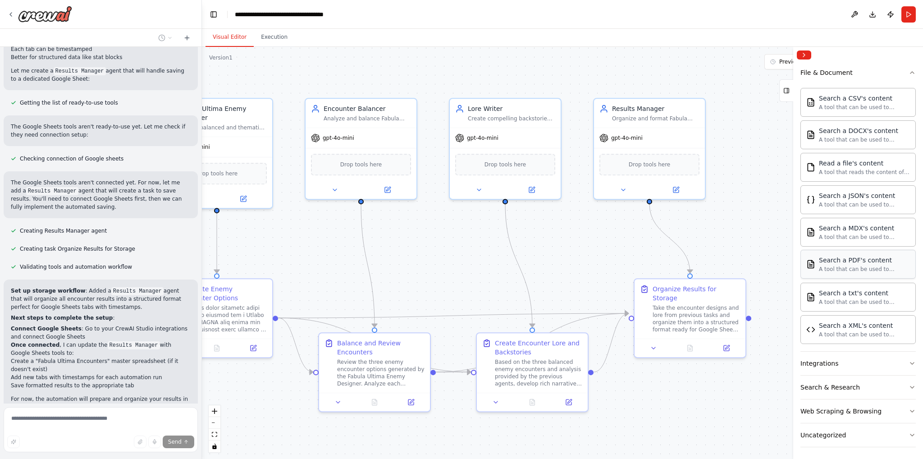
scroll to position [0, 0]
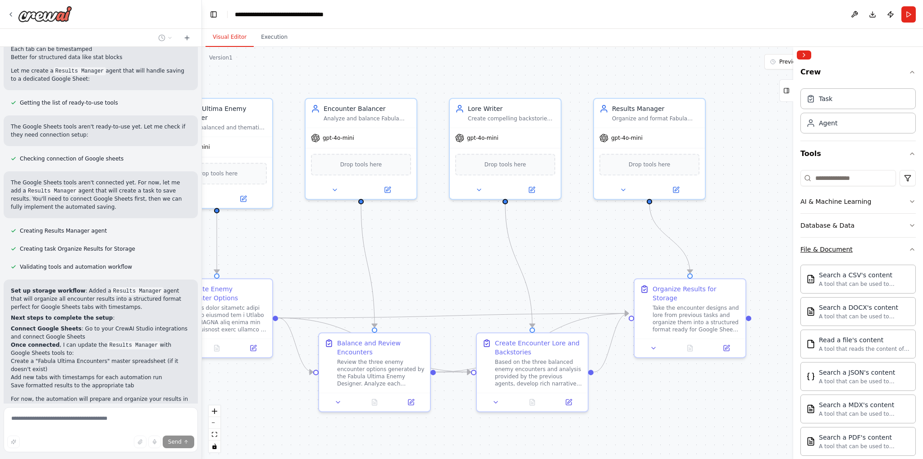
click at [855, 258] on button "File & Document" at bounding box center [857, 249] width 115 height 23
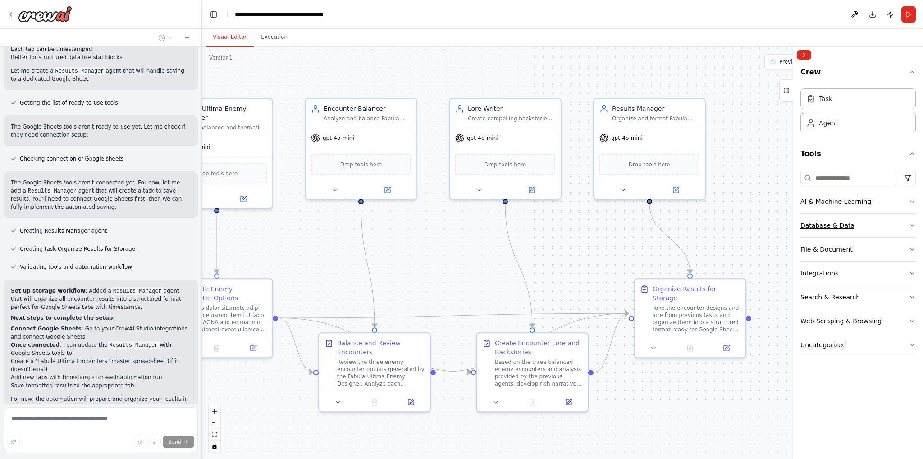
click at [867, 219] on button "Database & Data" at bounding box center [857, 225] width 115 height 23
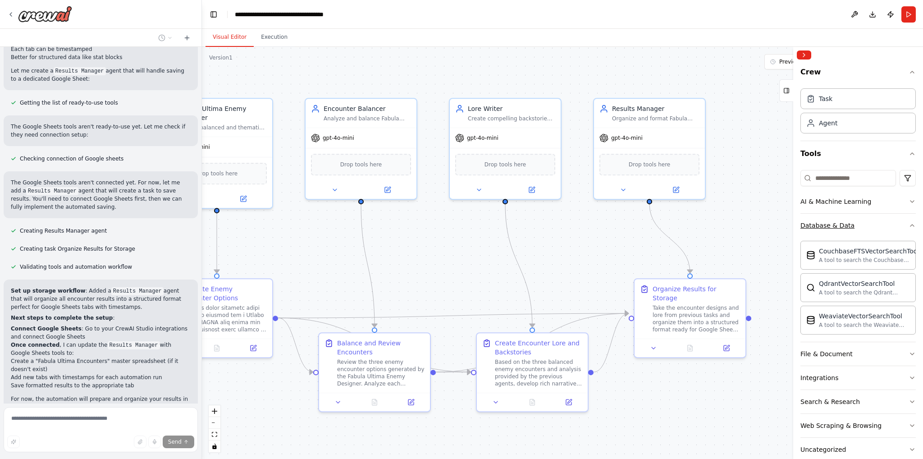
click at [867, 219] on button "Database & Data" at bounding box center [857, 225] width 115 height 23
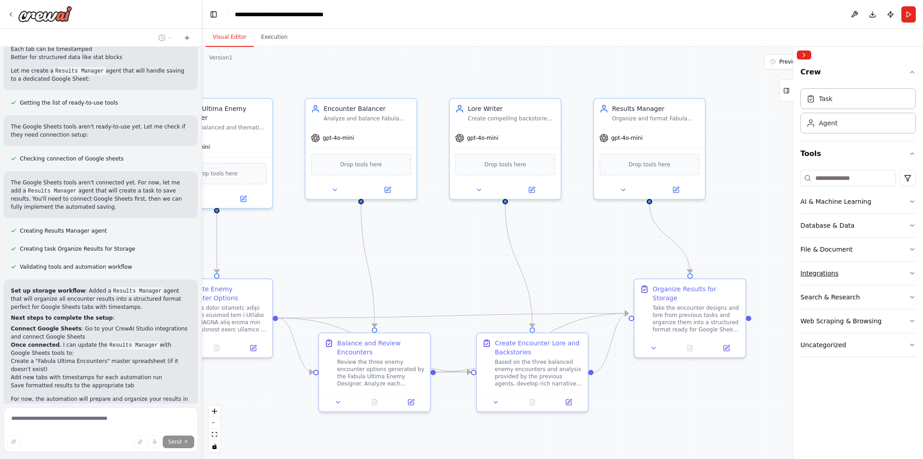
click at [847, 269] on button "Integrations" at bounding box center [857, 272] width 115 height 23
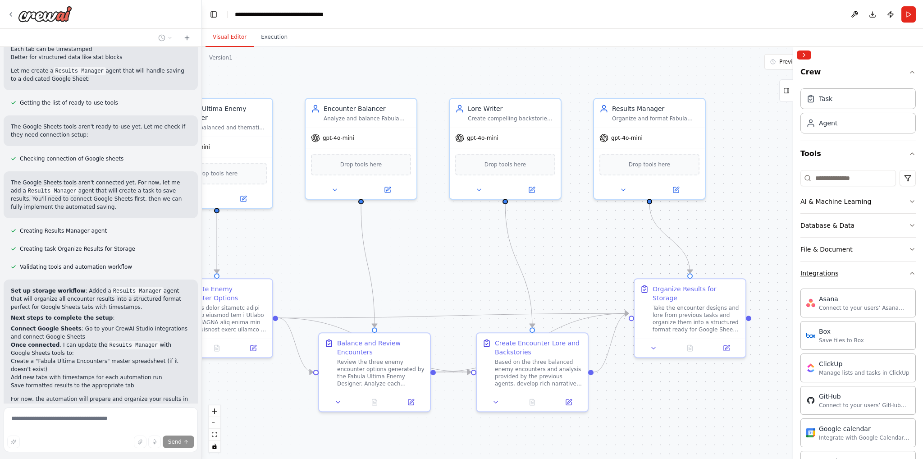
click at [841, 273] on button "Integrations" at bounding box center [857, 272] width 115 height 23
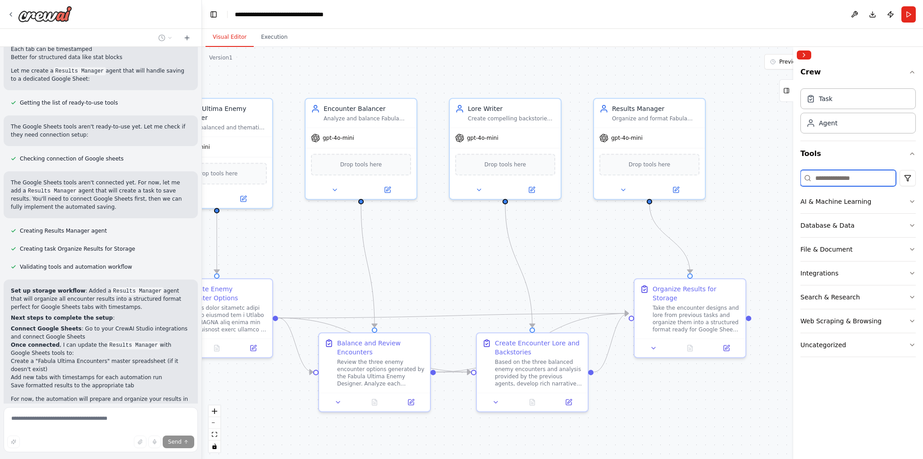
click at [850, 176] on input at bounding box center [848, 178] width 96 height 16
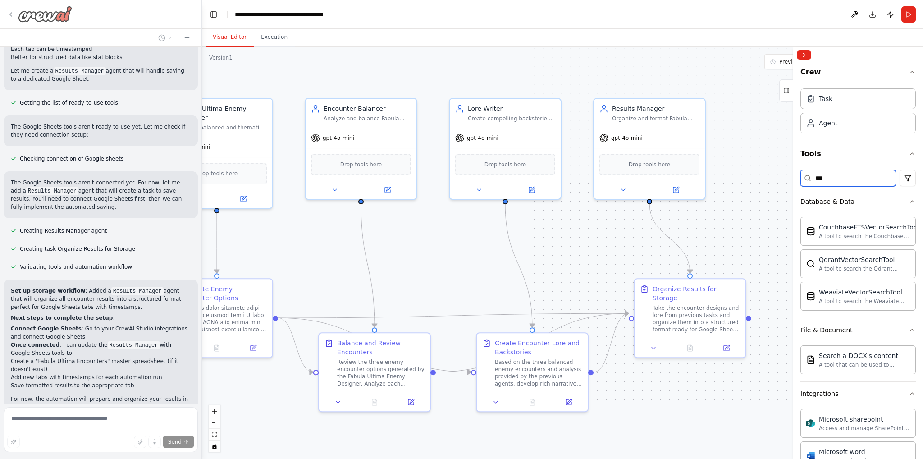
type input "***"
click at [9, 9] on div at bounding box center [39, 14] width 65 height 16
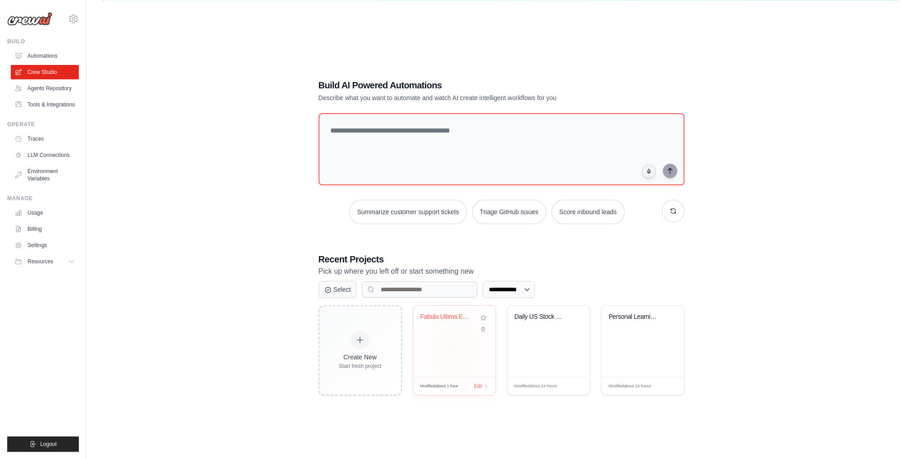
scroll to position [49, 0]
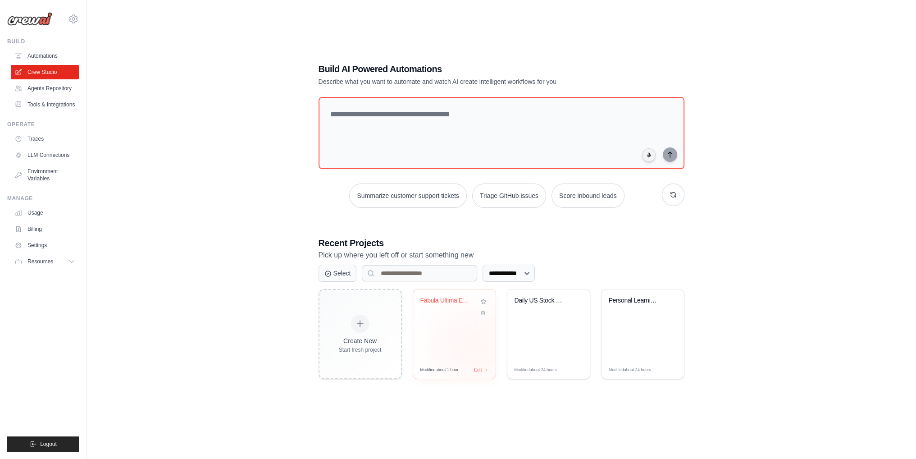
click at [474, 346] on div "Fabula Ultima Enemy Encounter Gener..." at bounding box center [454, 324] width 82 height 71
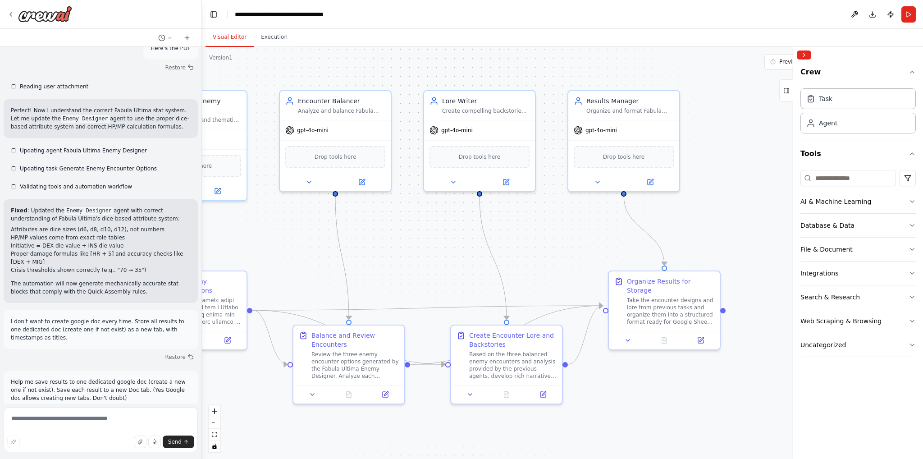
drag, startPoint x: 718, startPoint y: 243, endPoint x: 471, endPoint y: 242, distance: 247.4
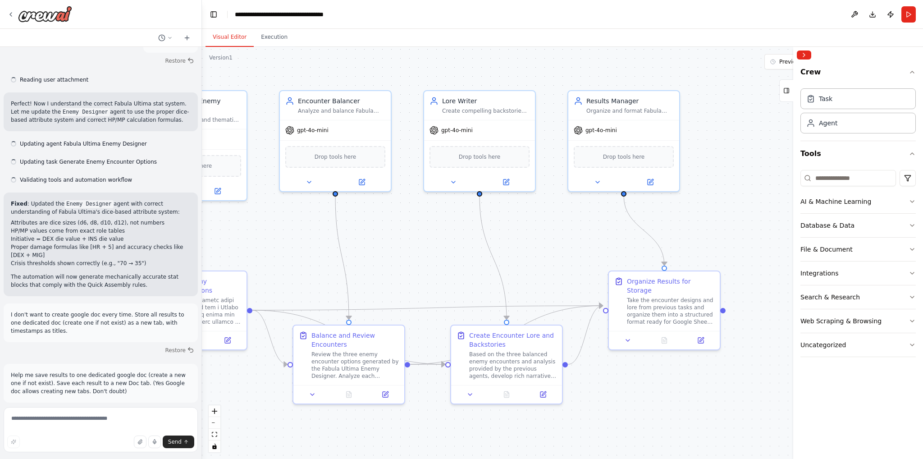
click at [471, 242] on div ".deletable-edge-delete-btn { width: 20px; height: 20px; border: 0px solid #ffff…" at bounding box center [562, 253] width 721 height 412
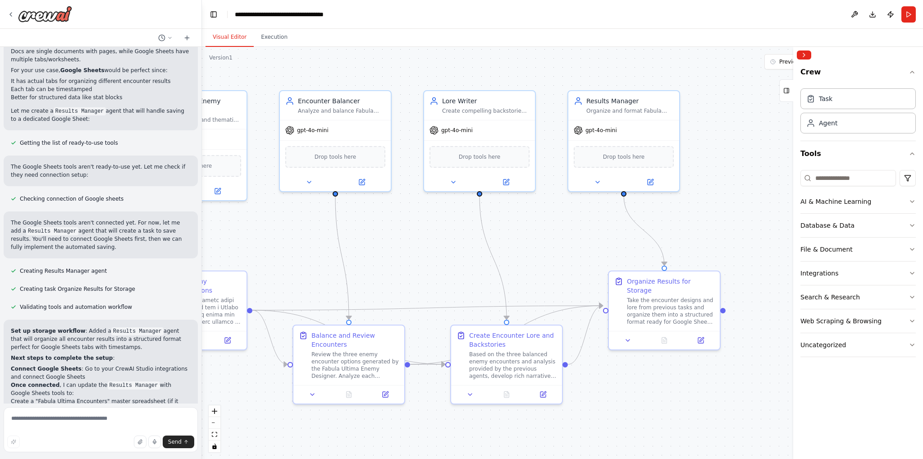
scroll to position [3303, 0]
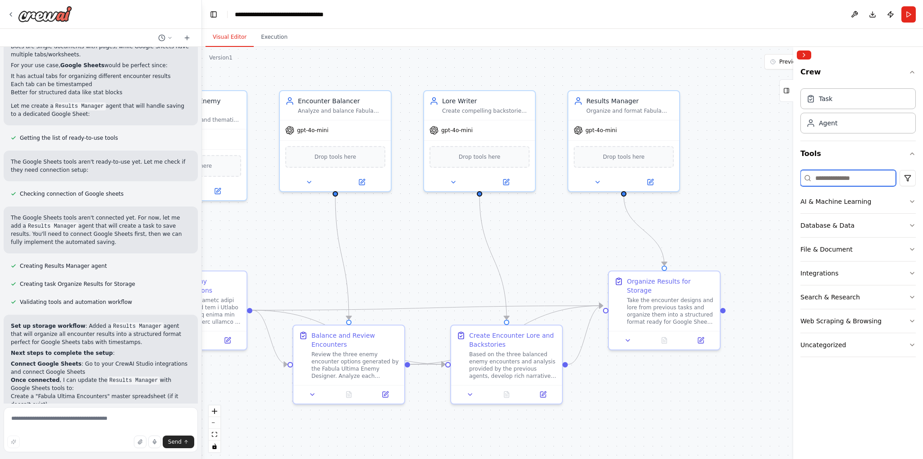
click at [848, 182] on input at bounding box center [848, 178] width 96 height 16
click at [904, 180] on html "Hello! I'm the CrewAI assistant. What kind of automation do you want to build? …" at bounding box center [461, 229] width 923 height 459
click at [844, 264] on button "Integrations" at bounding box center [857, 272] width 115 height 23
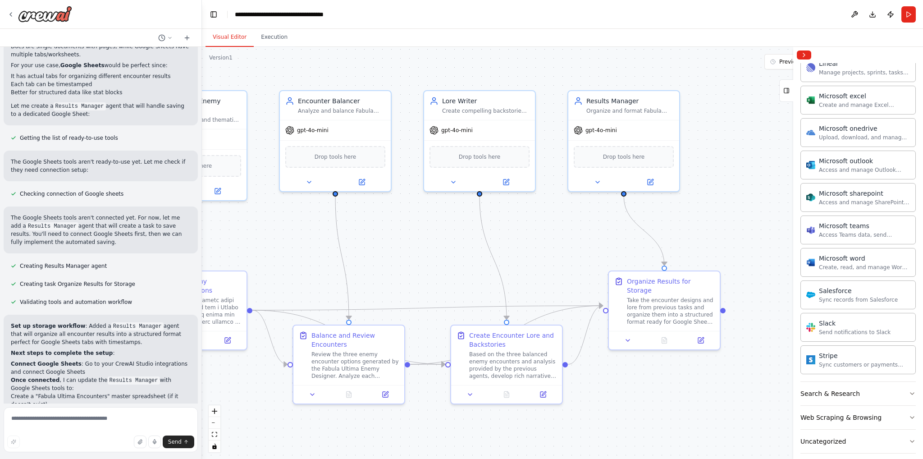
scroll to position [467, 0]
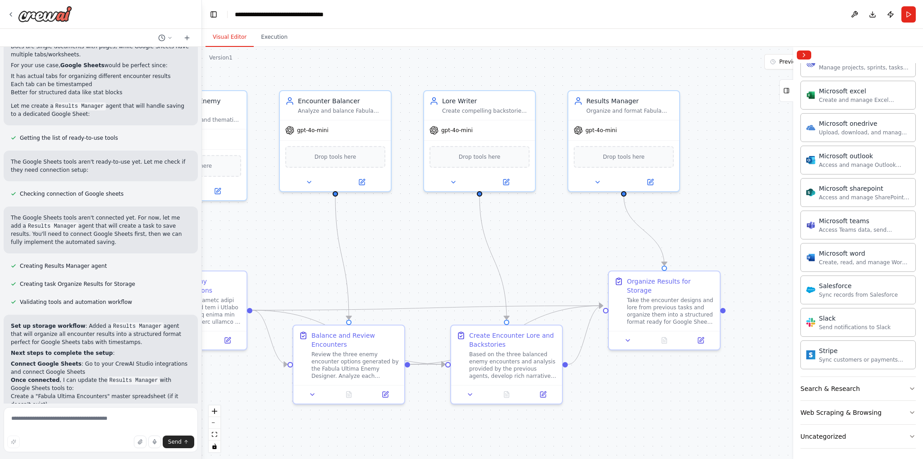
click at [727, 229] on div ".deletable-edge-delete-btn { width: 20px; height: 20px; border: 0px solid #ffff…" at bounding box center [562, 253] width 721 height 412
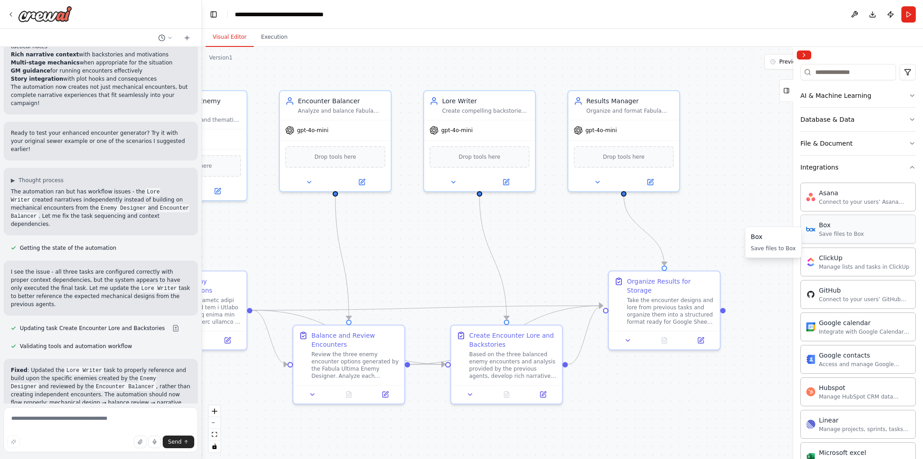
scroll to position [92, 0]
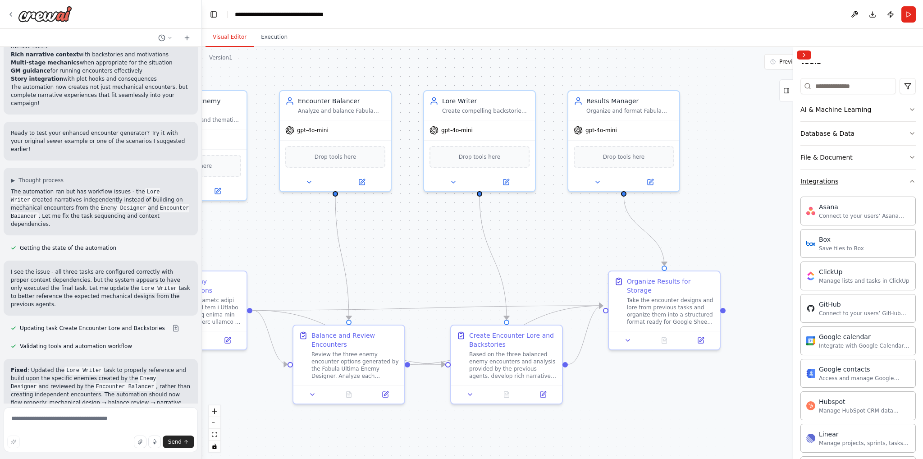
click at [859, 183] on button "Integrations" at bounding box center [857, 180] width 115 height 23
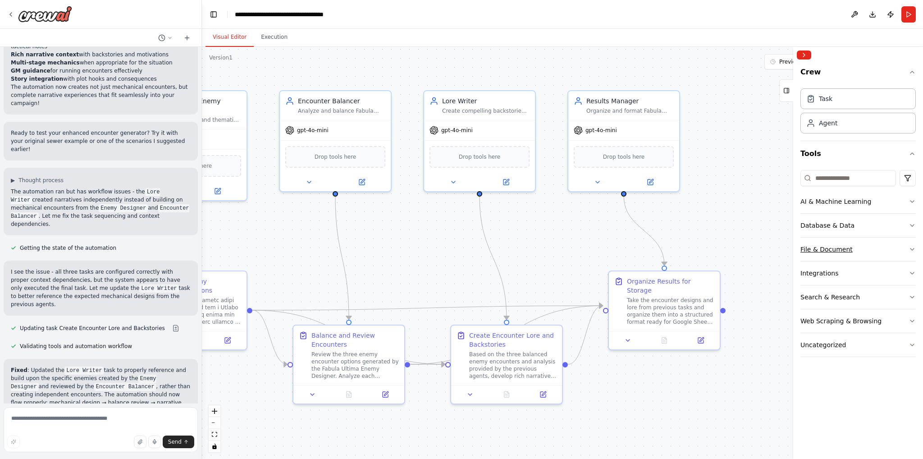
click at [848, 245] on div "File & Document" at bounding box center [826, 249] width 52 height 9
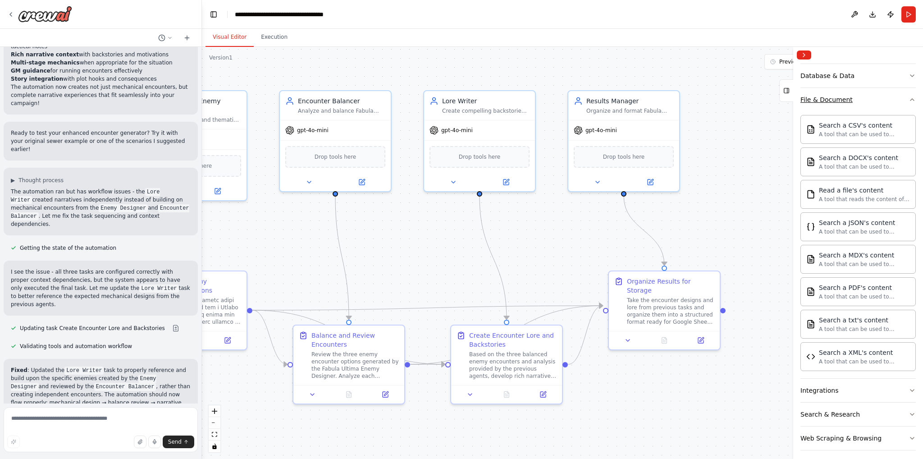
scroll to position [150, 0]
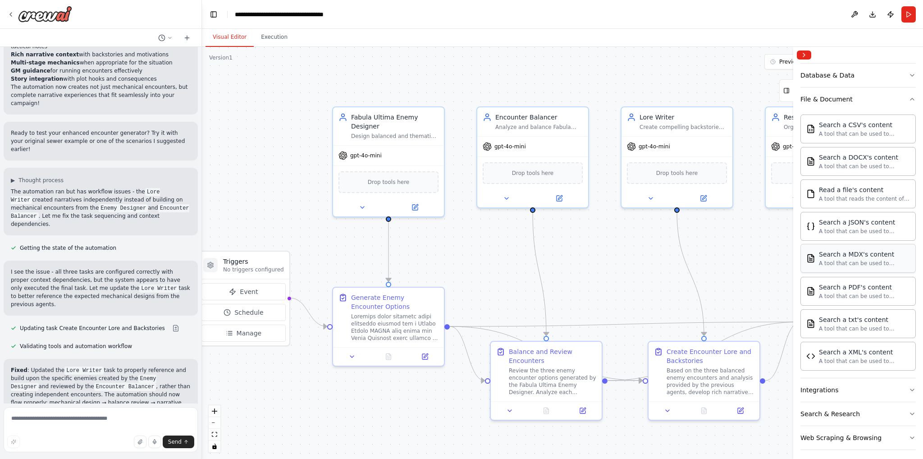
drag, startPoint x: 698, startPoint y: 232, endPoint x: 895, endPoint y: 248, distance: 198.1
click at [895, 248] on div "Hello! I'm the CrewAI assistant. What kind of automation do you want to build? …" at bounding box center [461, 229] width 923 height 459
click at [414, 184] on div "FileReadTool" at bounding box center [388, 180] width 100 height 23
click at [410, 202] on button at bounding box center [414, 207] width 51 height 11
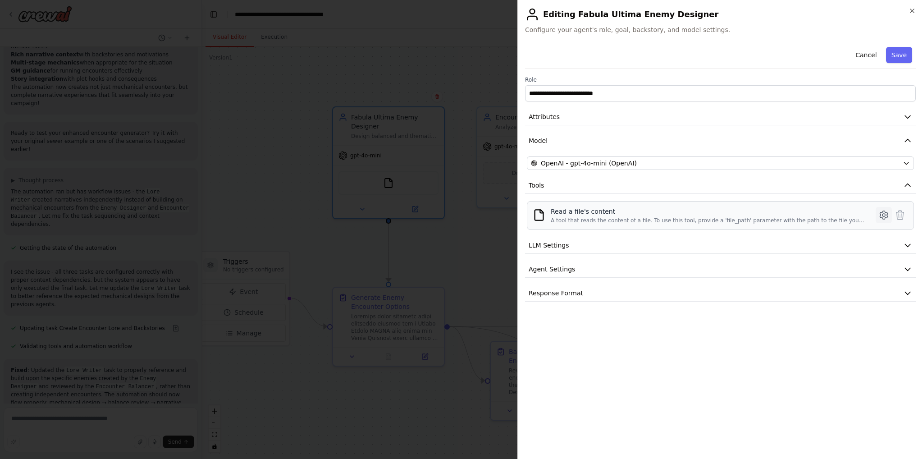
click at [881, 214] on icon at bounding box center [884, 215] width 8 height 8
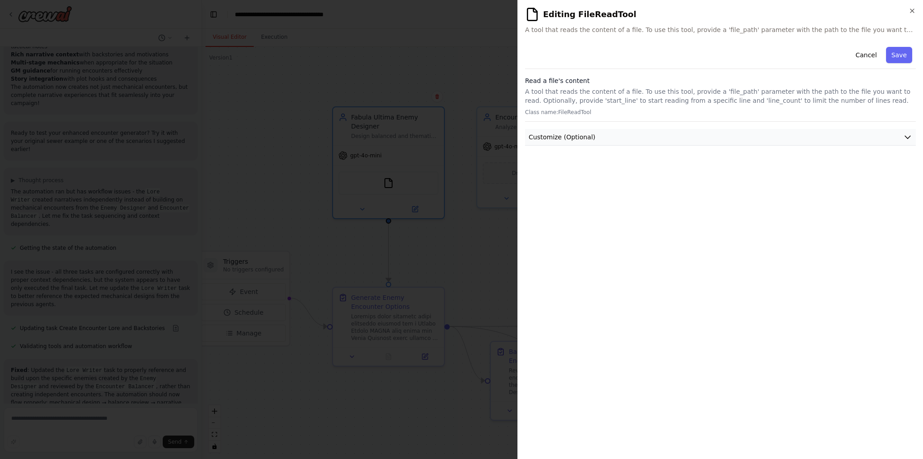
click at [684, 130] on button "Customize (Optional)" at bounding box center [720, 137] width 391 height 17
click at [666, 158] on label "File Path" at bounding box center [720, 156] width 387 height 7
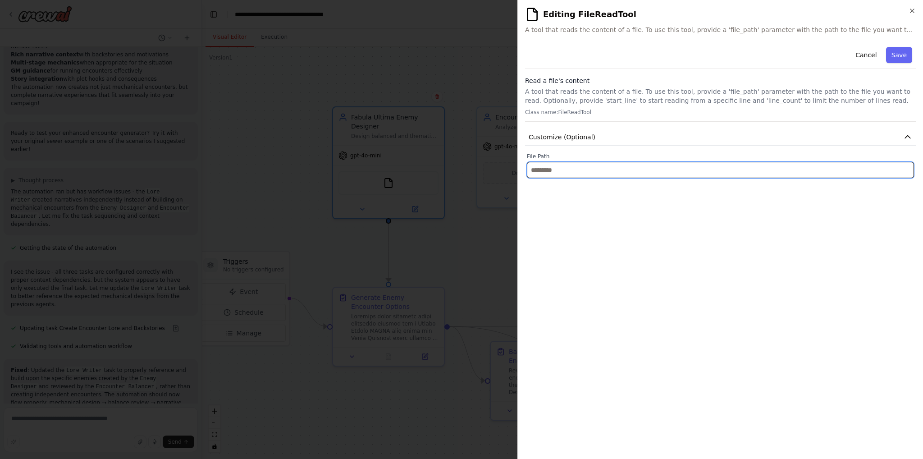
click at [665, 169] on input "text" at bounding box center [720, 170] width 387 height 16
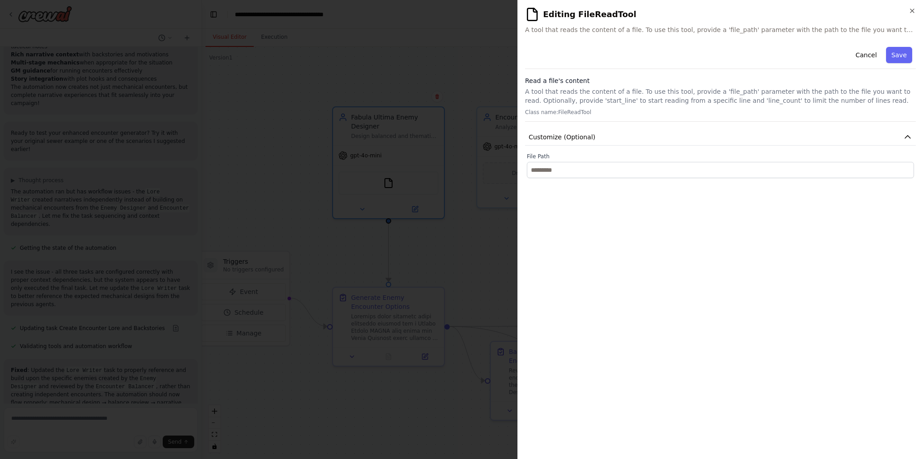
click at [575, 110] on p "Class name: FileReadTool" at bounding box center [720, 112] width 391 height 7
click at [877, 59] on button "Cancel" at bounding box center [866, 55] width 32 height 16
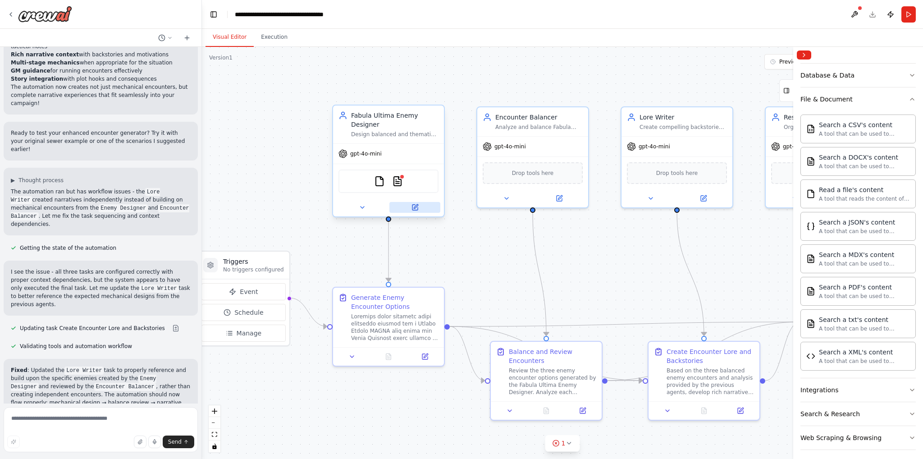
click at [411, 205] on button at bounding box center [414, 207] width 51 height 11
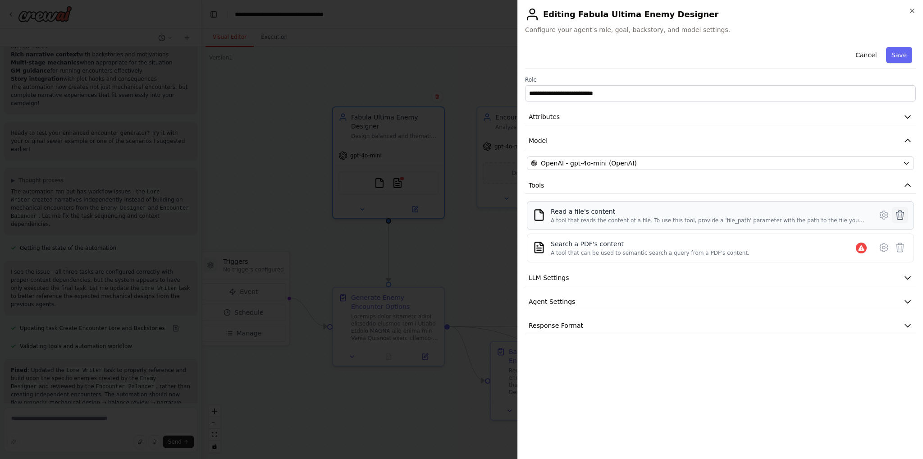
click at [901, 217] on icon at bounding box center [900, 215] width 11 height 11
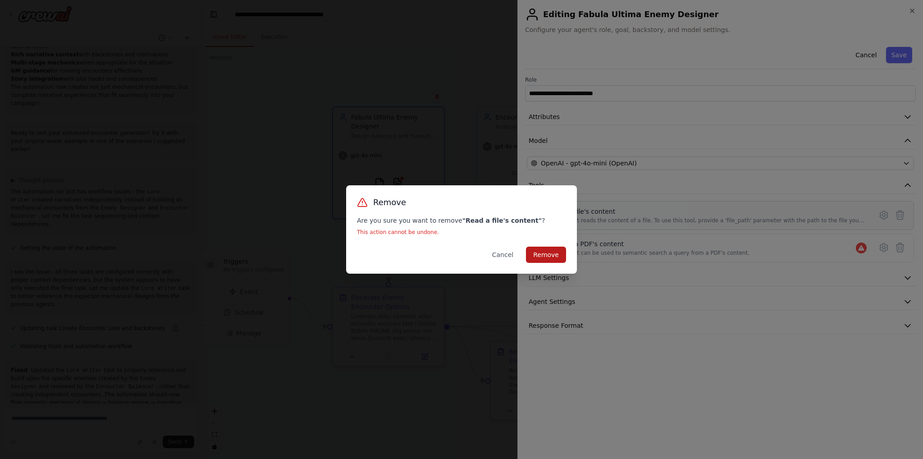
click at [548, 253] on button "Remove" at bounding box center [546, 255] width 40 height 16
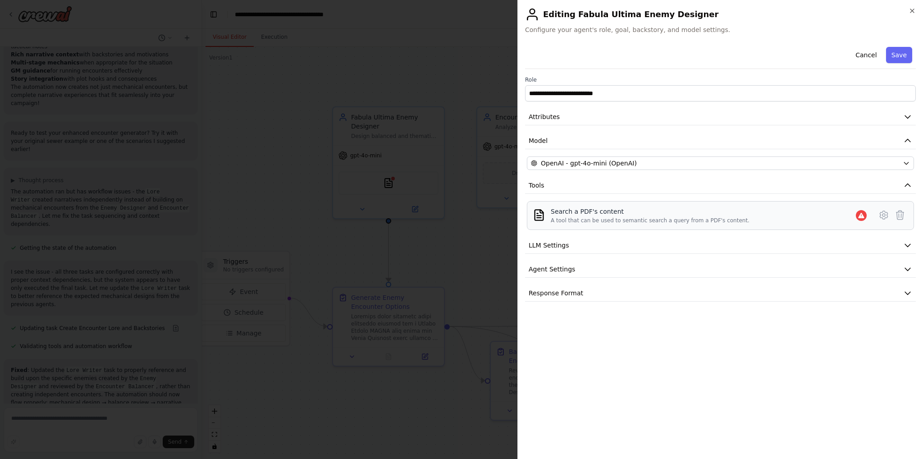
click at [845, 211] on div "Search a PDF's content A tool that can be used to semantic search a query from …" at bounding box center [711, 215] width 320 height 17
click at [855, 212] on div "Search a PDF's content A tool that can be used to semantic search a query from …" at bounding box center [711, 215] width 320 height 17
click at [866, 217] on div at bounding box center [861, 215] width 11 height 11
click at [884, 217] on icon at bounding box center [883, 215] width 11 height 11
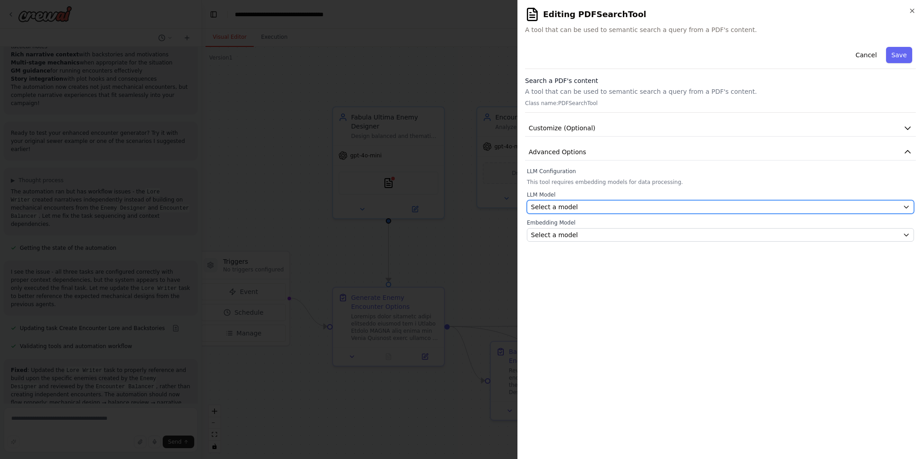
click at [646, 208] on div "Select a model" at bounding box center [715, 206] width 368 height 9
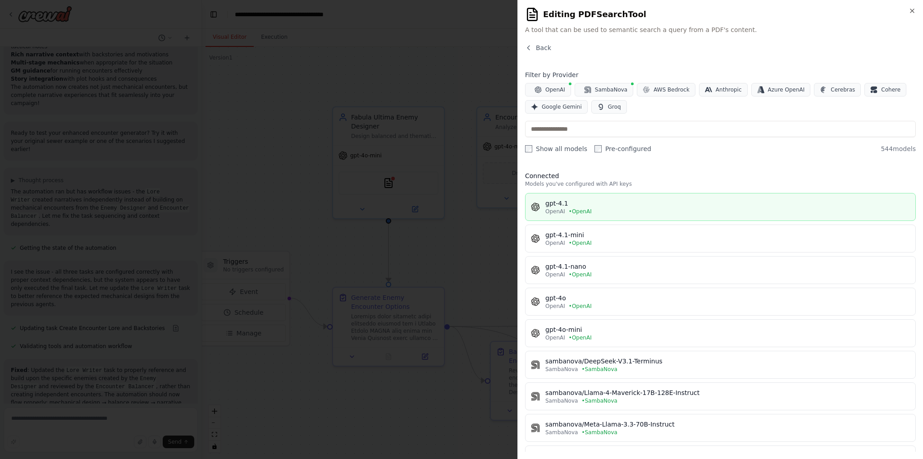
click at [613, 204] on div "gpt-4.1" at bounding box center [727, 203] width 365 height 9
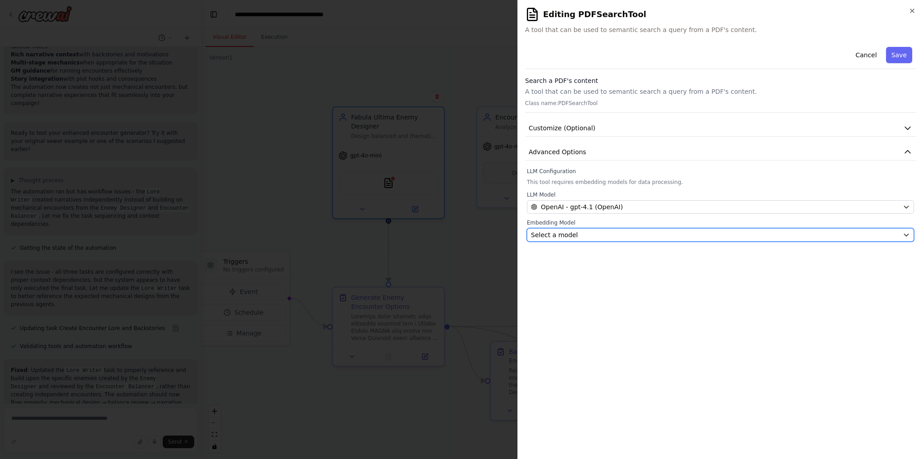
click at [600, 236] on div "Select a model" at bounding box center [715, 234] width 368 height 9
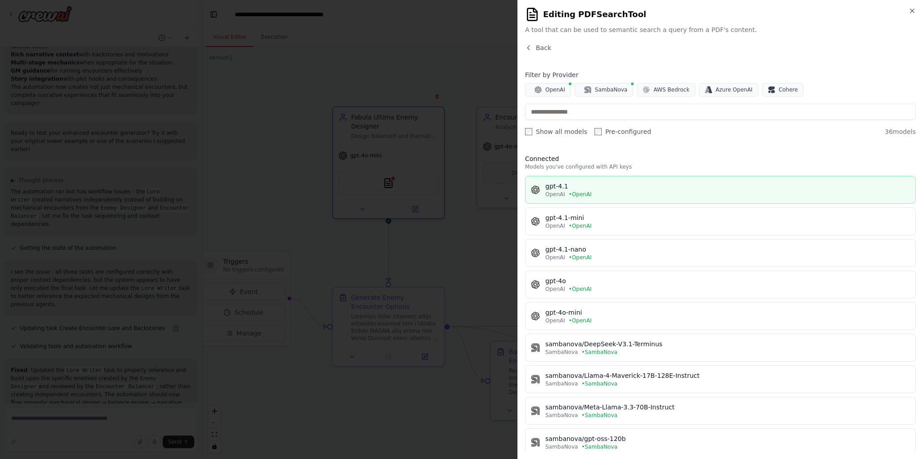
click at [621, 188] on div "gpt-4.1" at bounding box center [727, 186] width 365 height 9
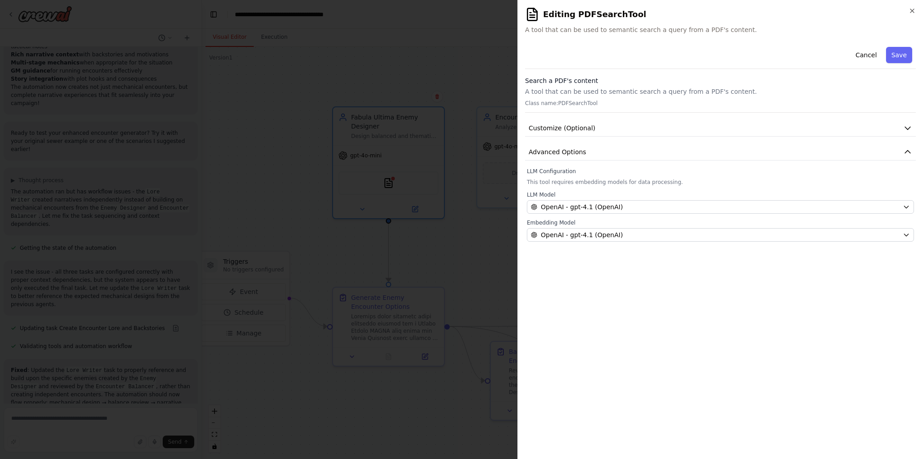
click at [673, 285] on div "**********" at bounding box center [720, 247] width 391 height 408
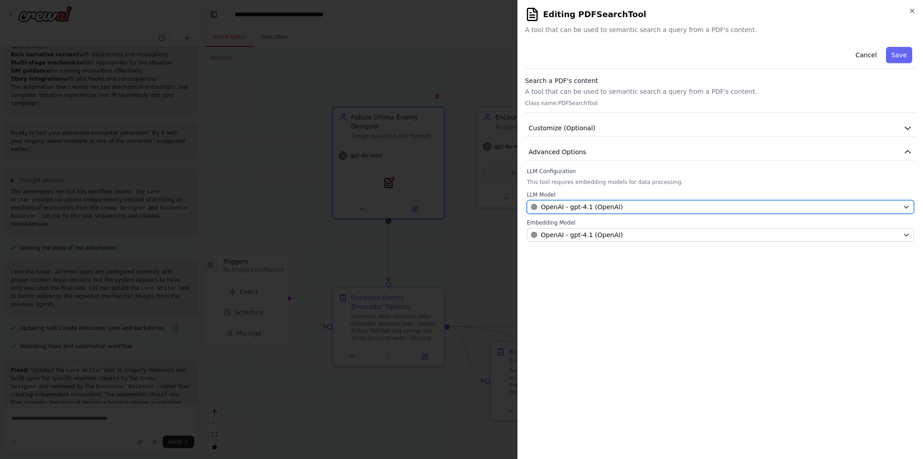
click at [615, 204] on span "OpenAI - gpt-4.1 (OpenAI)" at bounding box center [582, 206] width 82 height 9
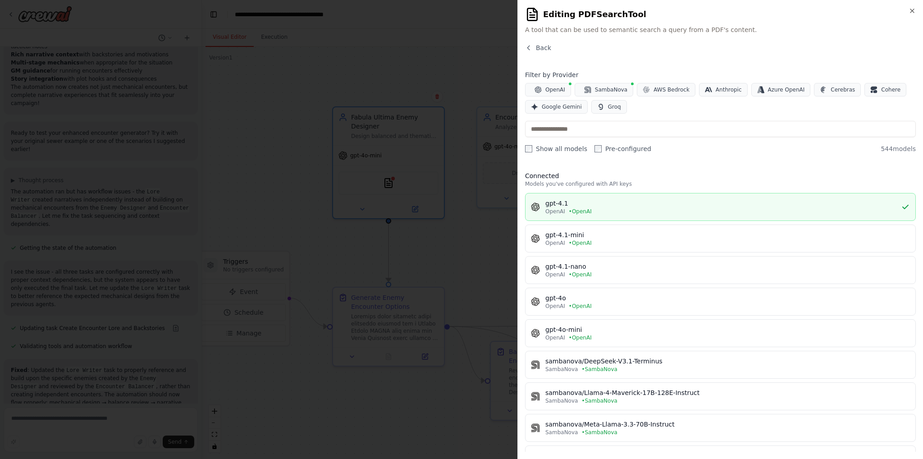
click at [634, 208] on div "OpenAI • OpenAI" at bounding box center [723, 211] width 356 height 7
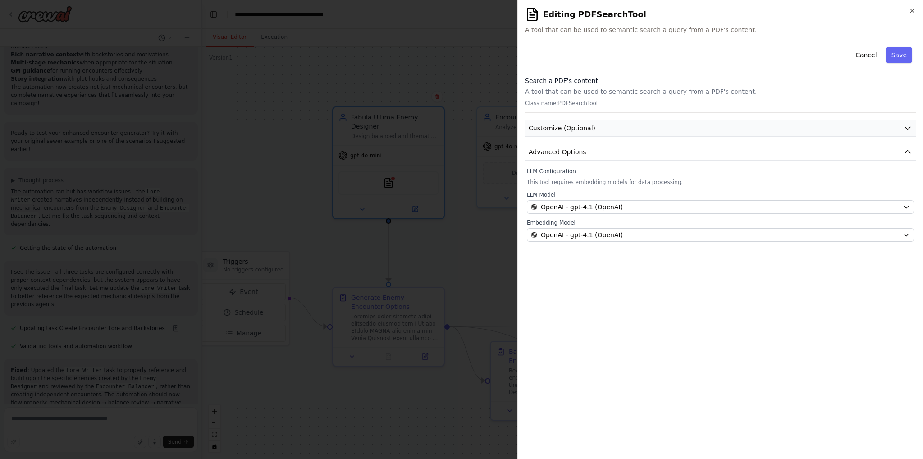
click at [660, 125] on button "Customize (Optional)" at bounding box center [720, 128] width 391 height 17
click at [634, 177] on button "Advanced Options" at bounding box center [720, 177] width 391 height 17
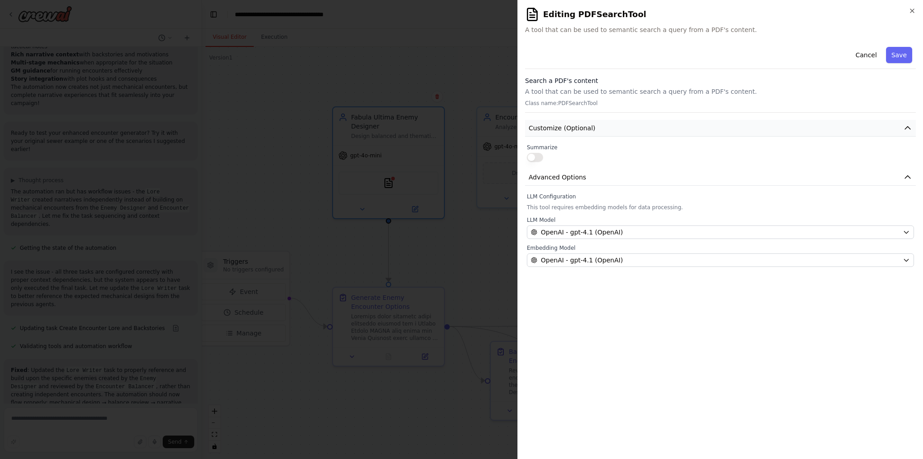
click at [613, 128] on button "Customize (Optional)" at bounding box center [720, 128] width 391 height 17
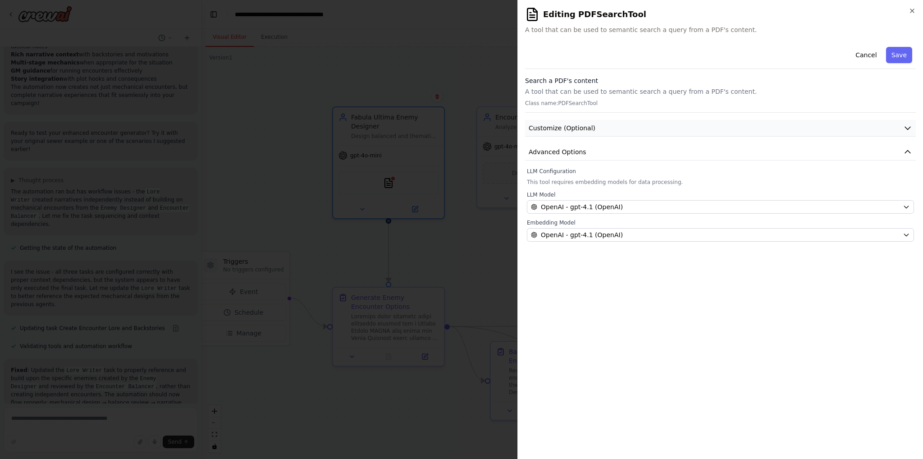
click at [613, 128] on button "Customize (Optional)" at bounding box center [720, 128] width 391 height 17
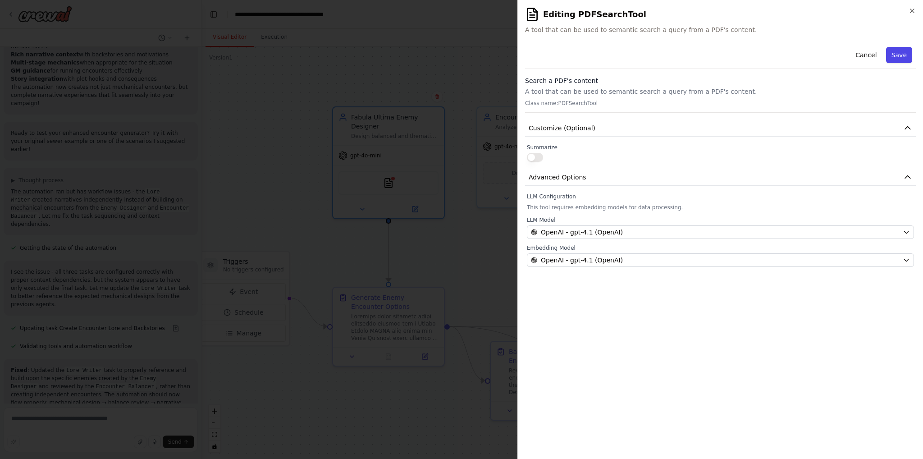
click at [894, 59] on button "Save" at bounding box center [899, 55] width 26 height 16
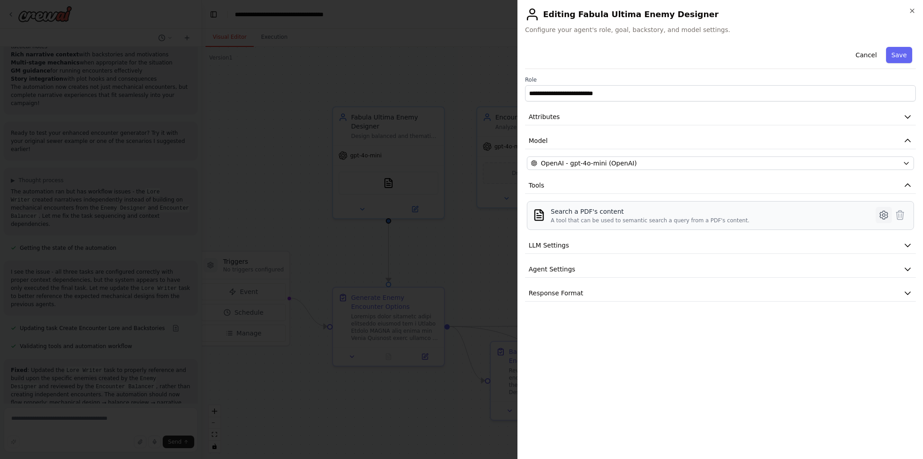
click at [883, 213] on icon at bounding box center [883, 215] width 11 height 11
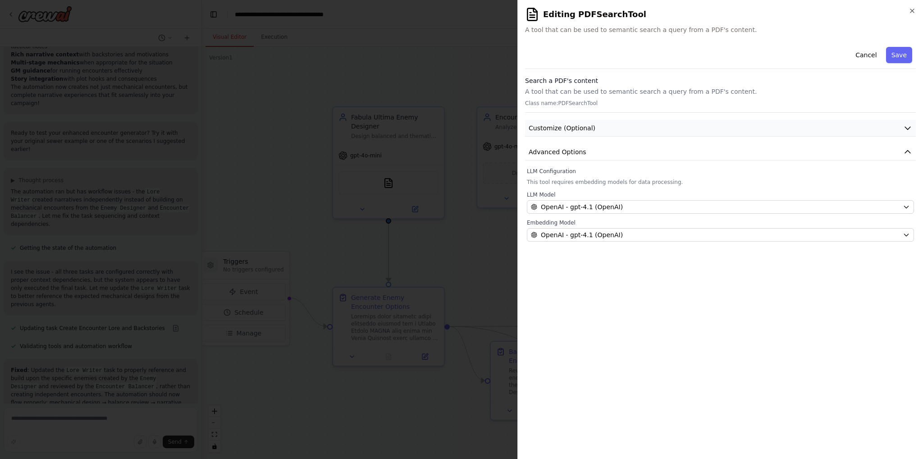
click at [677, 132] on button "Customize (Optional)" at bounding box center [720, 128] width 391 height 17
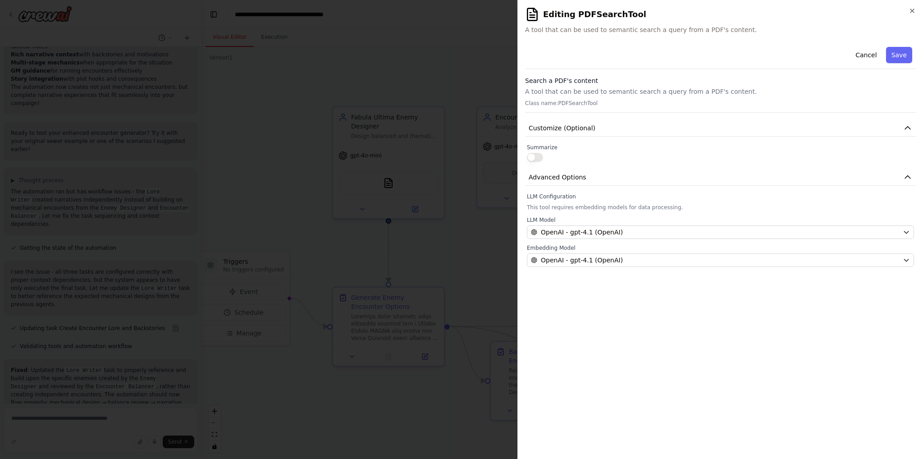
click at [588, 101] on p "Class name: PDFSearchTool" at bounding box center [720, 103] width 391 height 7
click at [870, 59] on button "Cancel" at bounding box center [866, 55] width 32 height 16
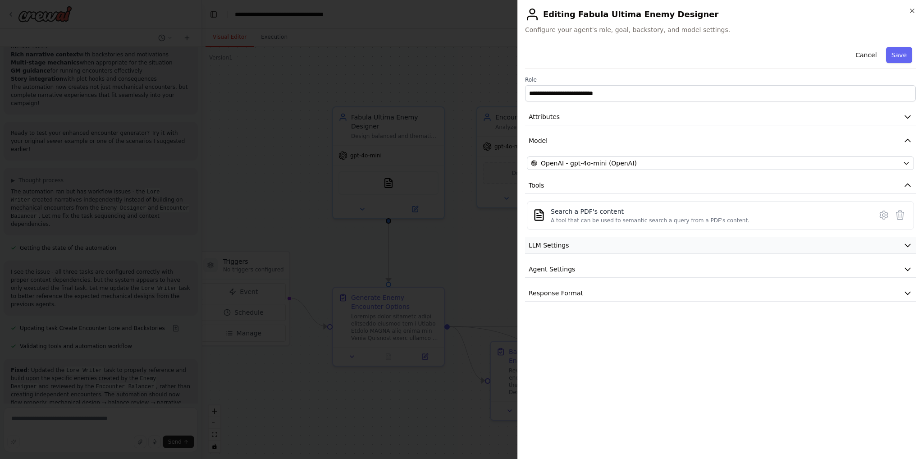
click at [630, 246] on button "LLM Settings" at bounding box center [720, 245] width 391 height 17
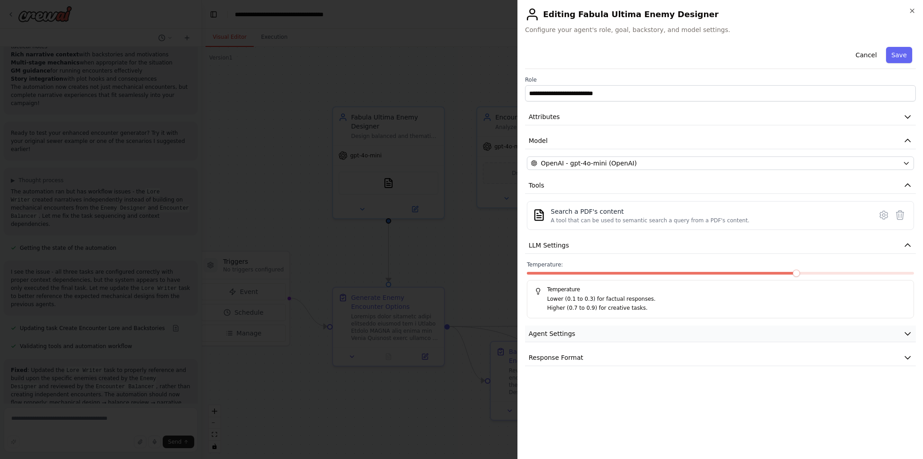
click at [611, 332] on button "Agent Settings" at bounding box center [720, 333] width 391 height 17
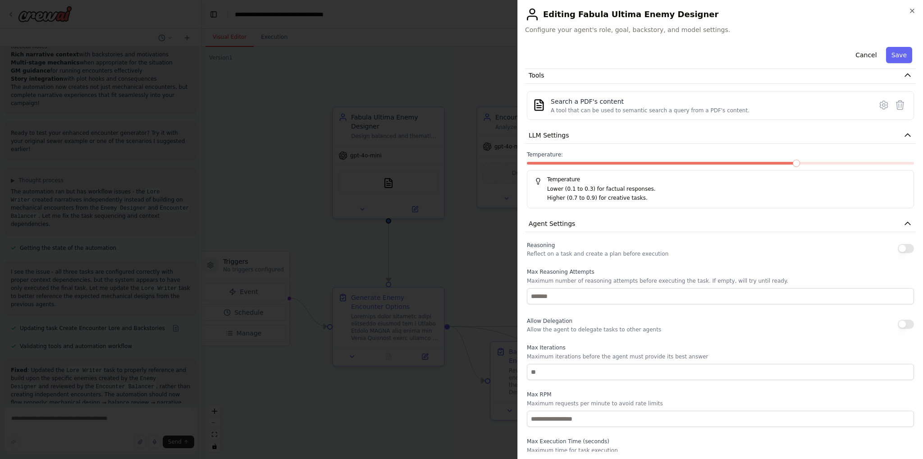
scroll to position [162, 0]
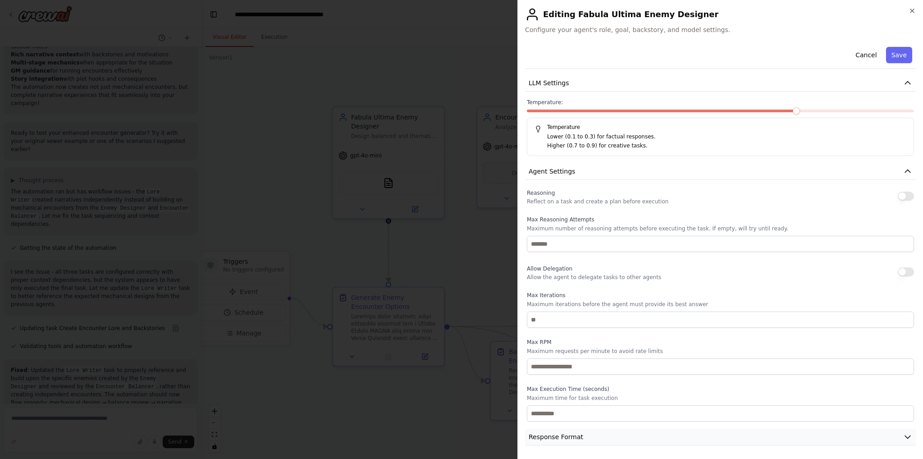
click at [584, 440] on button "Response Format" at bounding box center [720, 437] width 391 height 17
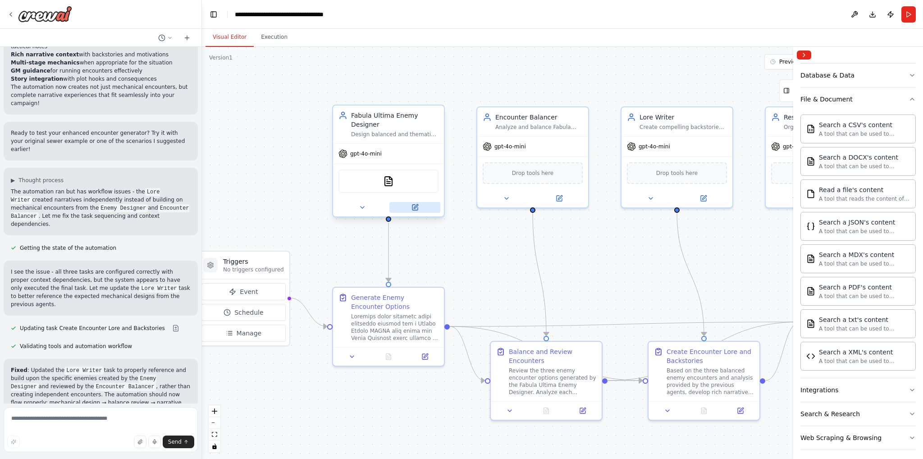
click at [407, 206] on button at bounding box center [414, 207] width 51 height 11
click at [419, 209] on button at bounding box center [414, 207] width 51 height 11
click at [427, 209] on button at bounding box center [414, 207] width 51 height 11
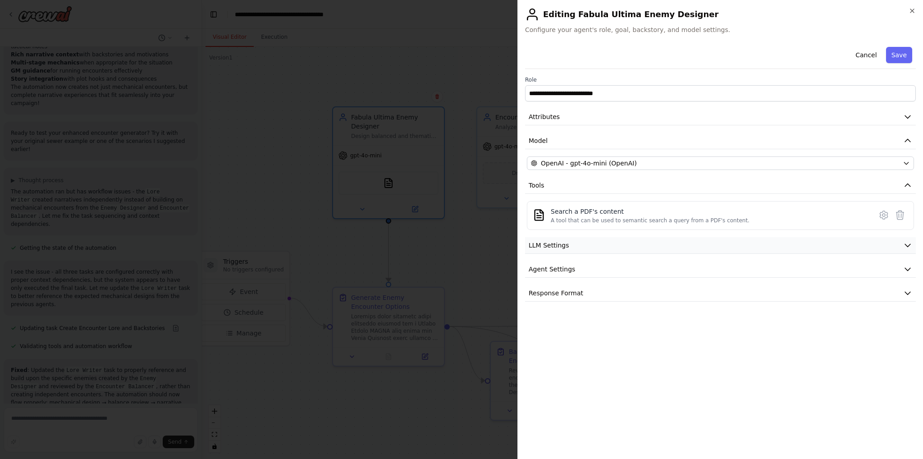
click at [603, 249] on button "LLM Settings" at bounding box center [720, 245] width 391 height 17
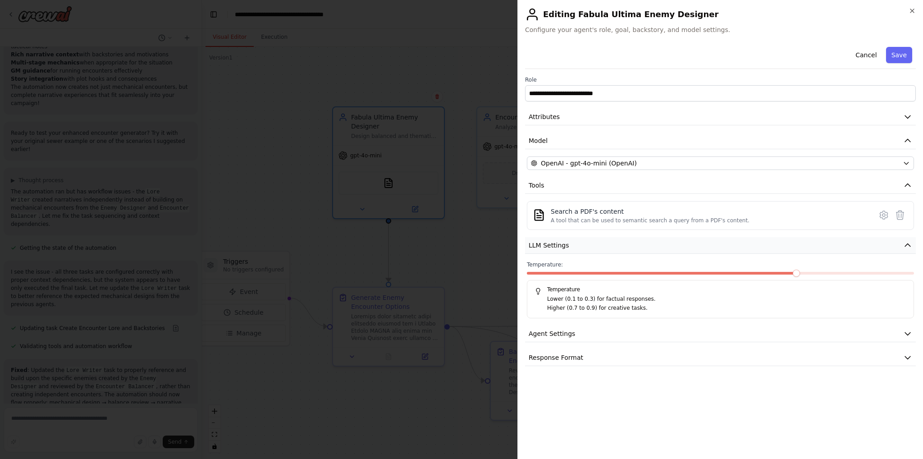
click at [602, 246] on button "LLM Settings" at bounding box center [720, 245] width 391 height 17
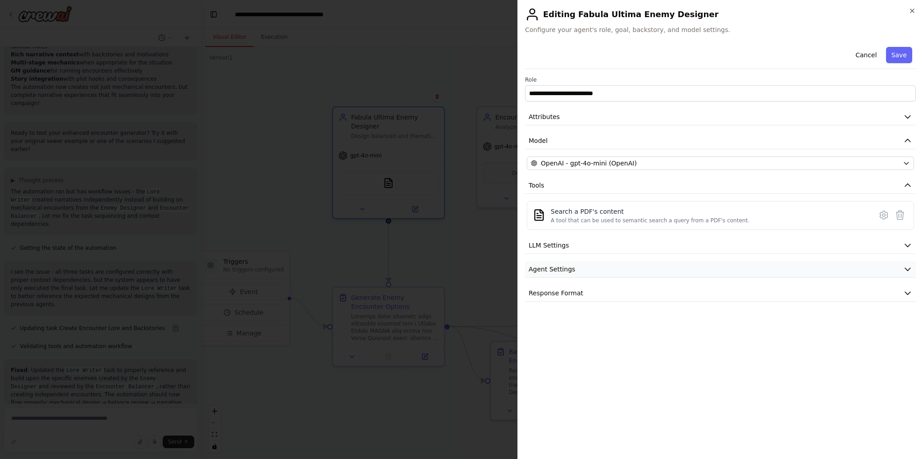
click at [588, 267] on button "Agent Settings" at bounding box center [720, 269] width 391 height 17
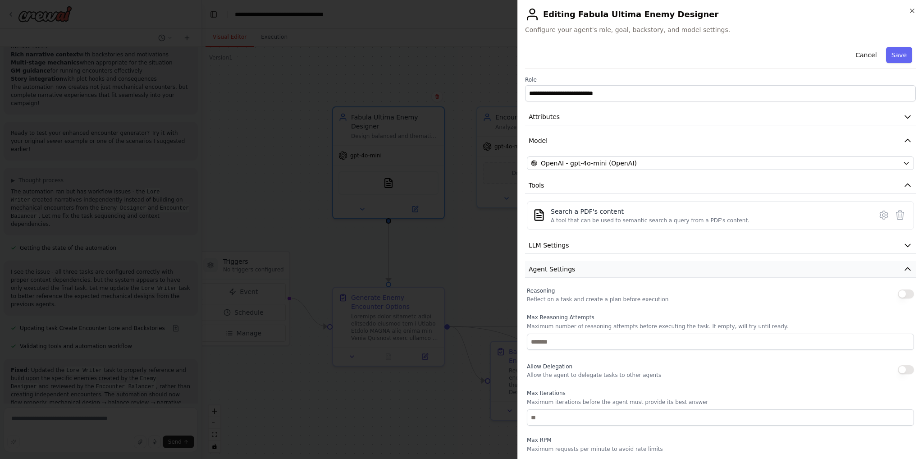
scroll to position [98, 0]
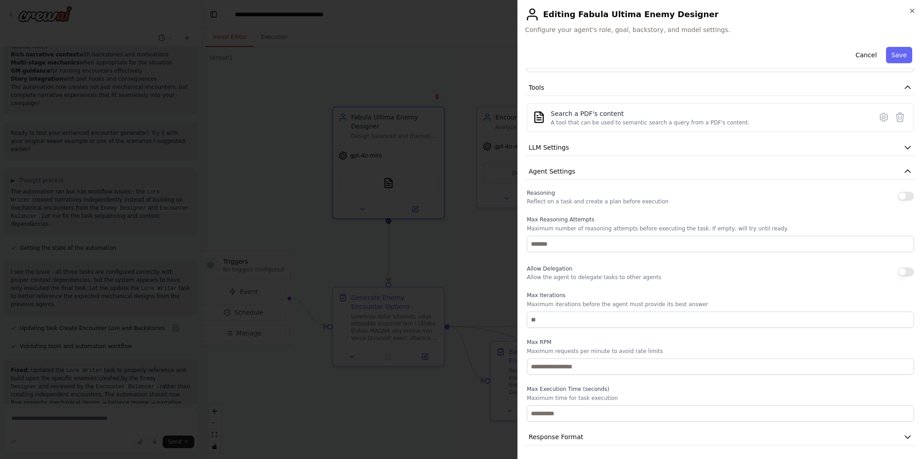
click at [903, 194] on button "button" at bounding box center [906, 196] width 16 height 9
click at [888, 55] on button "Save" at bounding box center [899, 55] width 26 height 16
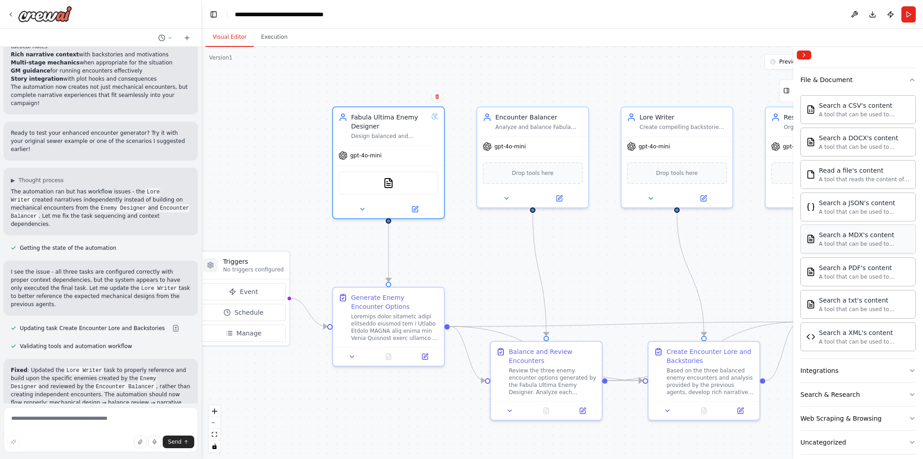
scroll to position [177, 0]
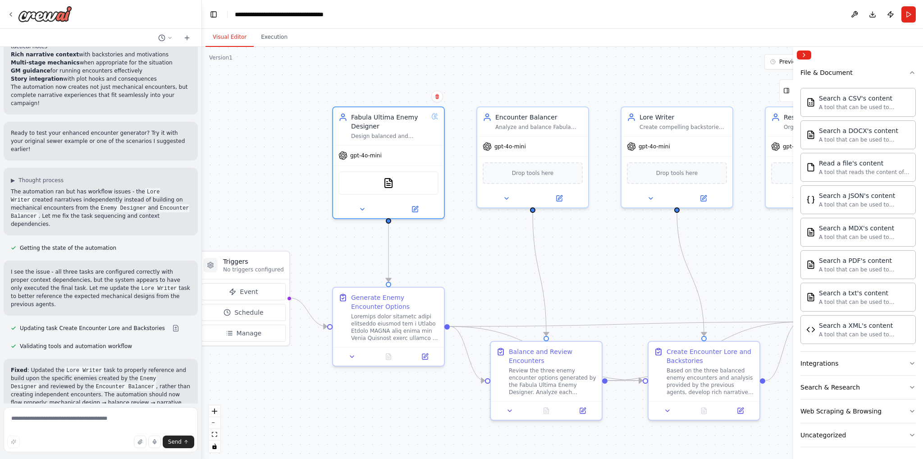
click at [911, 75] on div "Crew Task Agent Tools AI & Machine Learning Database & Data File & Document Sea…" at bounding box center [858, 261] width 130 height 396
click at [809, 56] on button "Collapse right sidebar" at bounding box center [804, 54] width 14 height 9
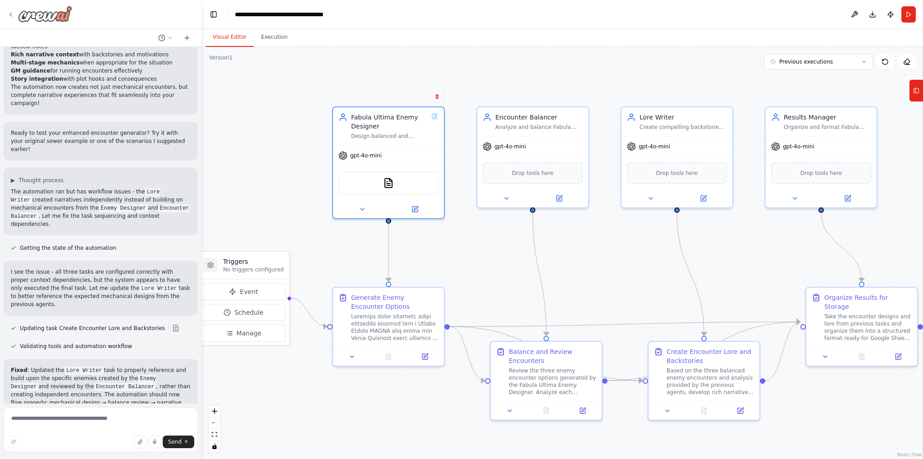
click at [11, 16] on icon at bounding box center [11, 15] width 2 height 4
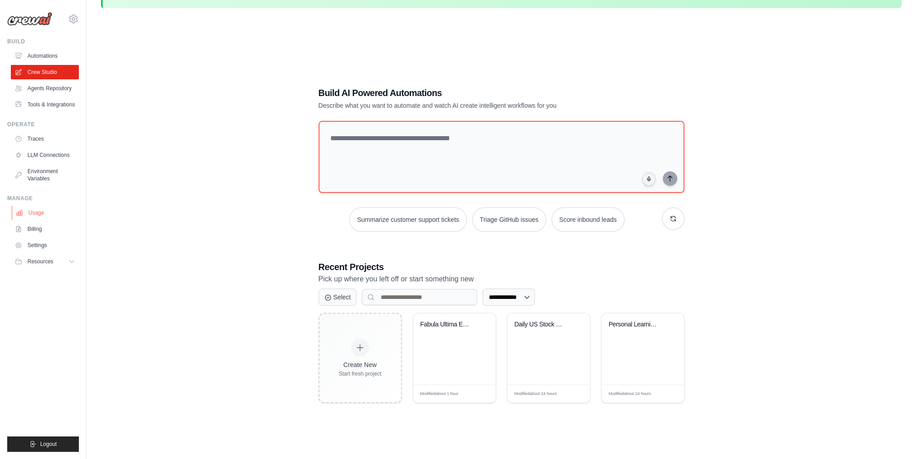
click at [45, 212] on link "Usage" at bounding box center [46, 213] width 68 height 14
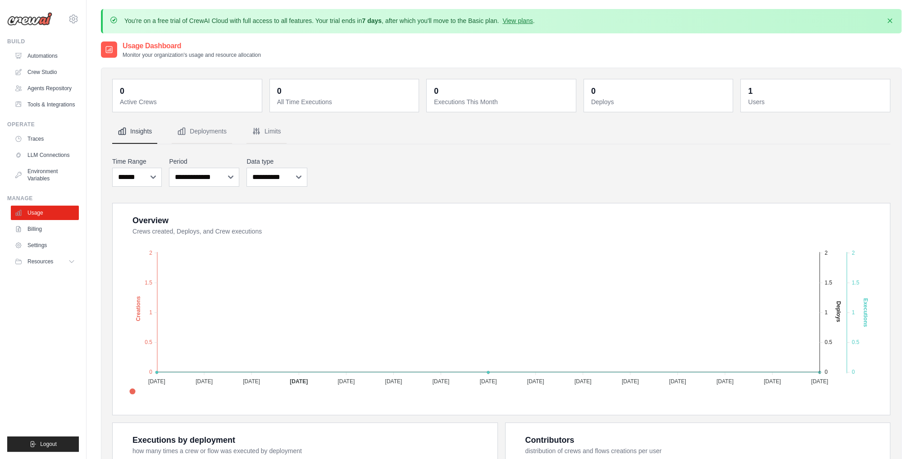
click at [405, 145] on div "**********" at bounding box center [501, 384] width 778 height 531
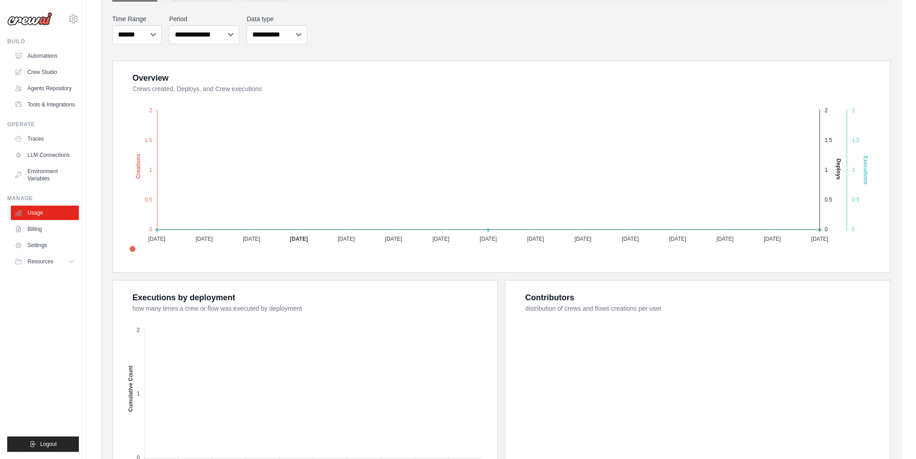
scroll to position [150, 0]
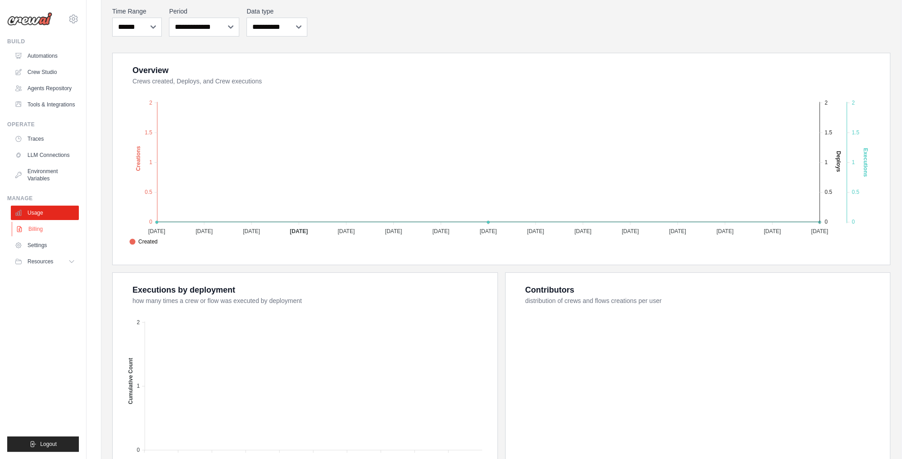
click at [54, 231] on link "Billing" at bounding box center [46, 229] width 68 height 14
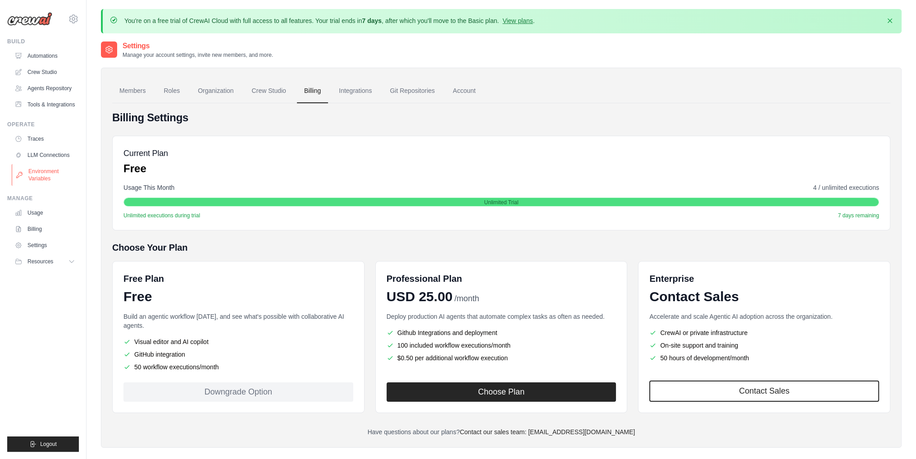
click at [50, 170] on link "Environment Variables" at bounding box center [46, 175] width 68 height 22
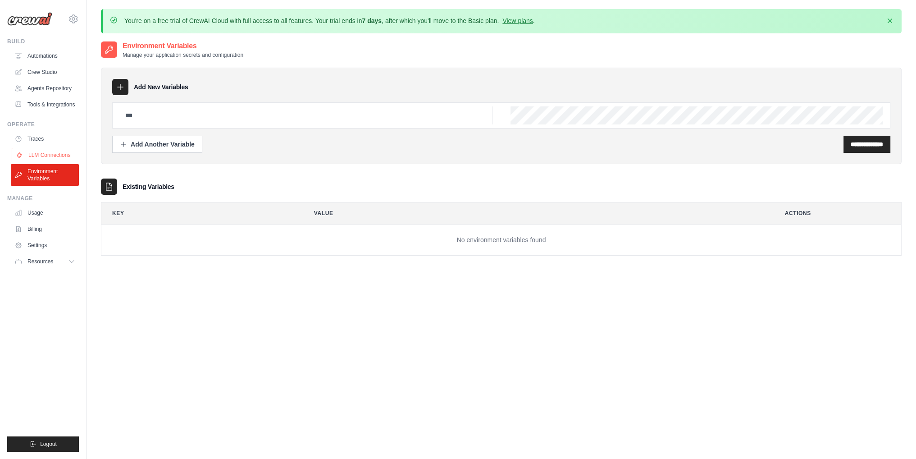
click at [49, 156] on link "LLM Connections" at bounding box center [46, 155] width 68 height 14
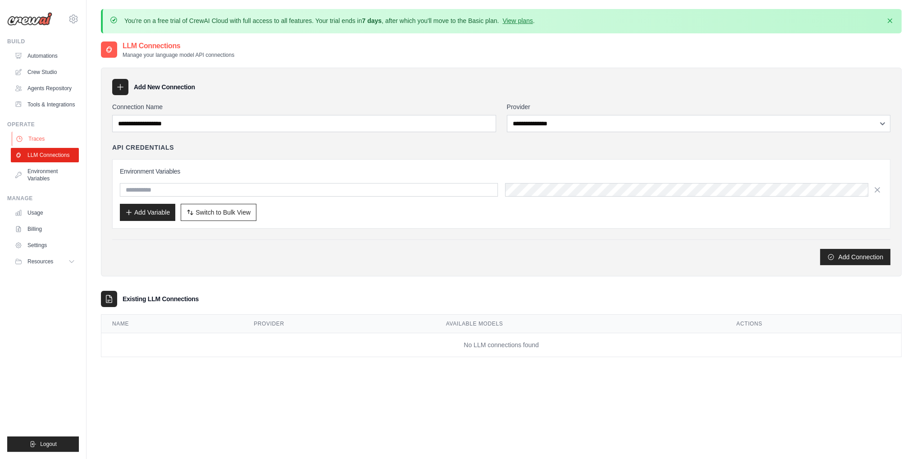
click at [49, 138] on link "Traces" at bounding box center [46, 139] width 68 height 14
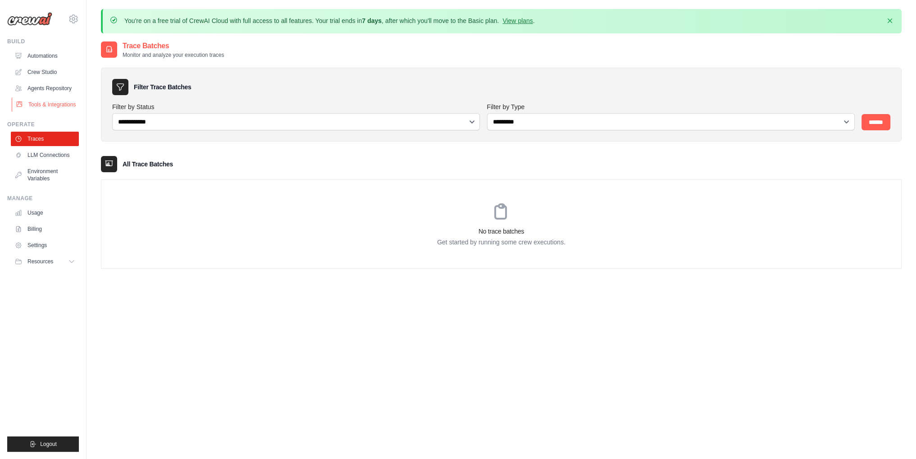
click at [51, 100] on link "Tools & Integrations" at bounding box center [46, 104] width 68 height 14
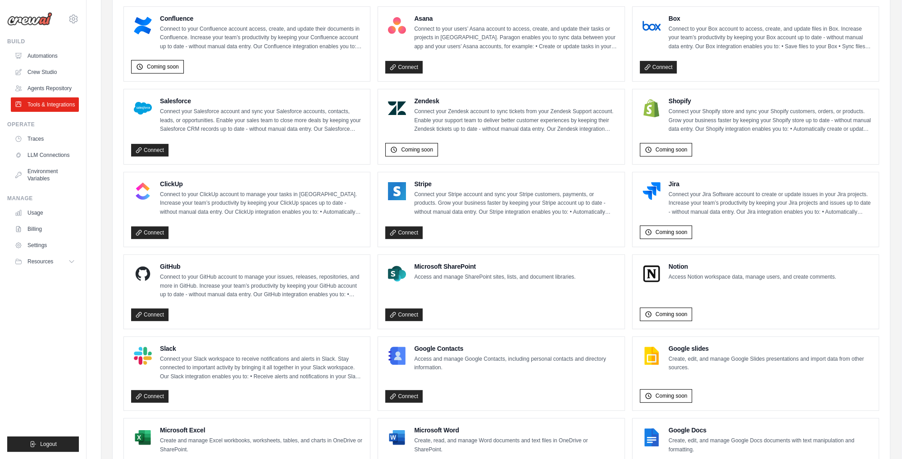
scroll to position [435, 0]
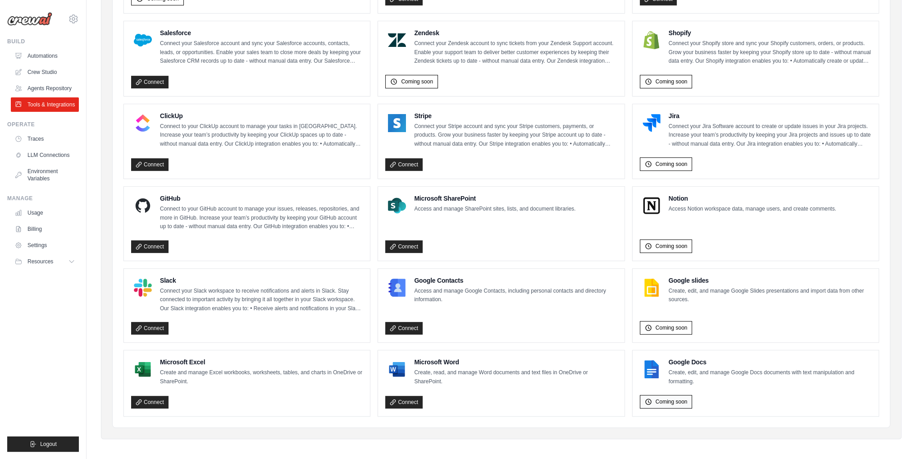
click at [674, 398] on span "Coming soon" at bounding box center [672, 401] width 32 height 7
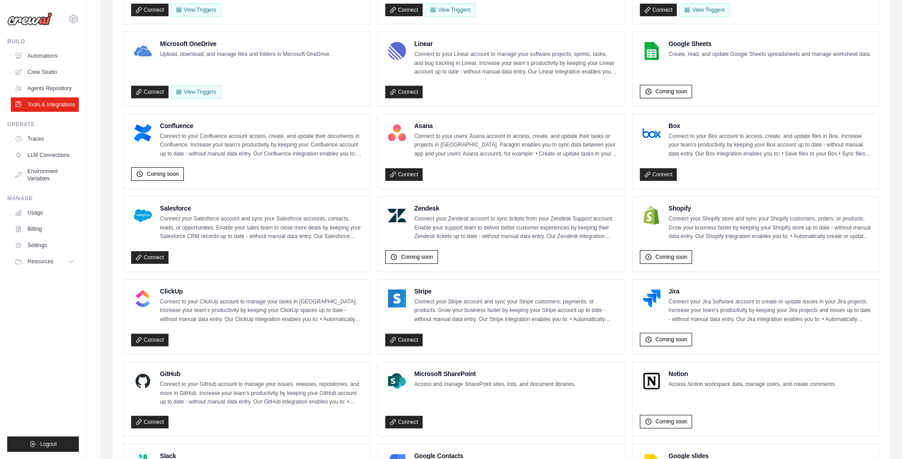
scroll to position [0, 0]
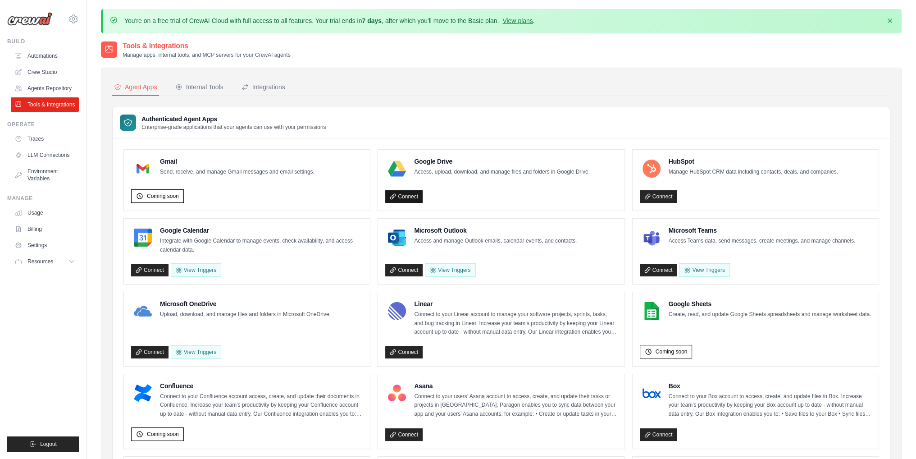
click at [416, 198] on link "Connect" at bounding box center [403, 196] width 37 height 13
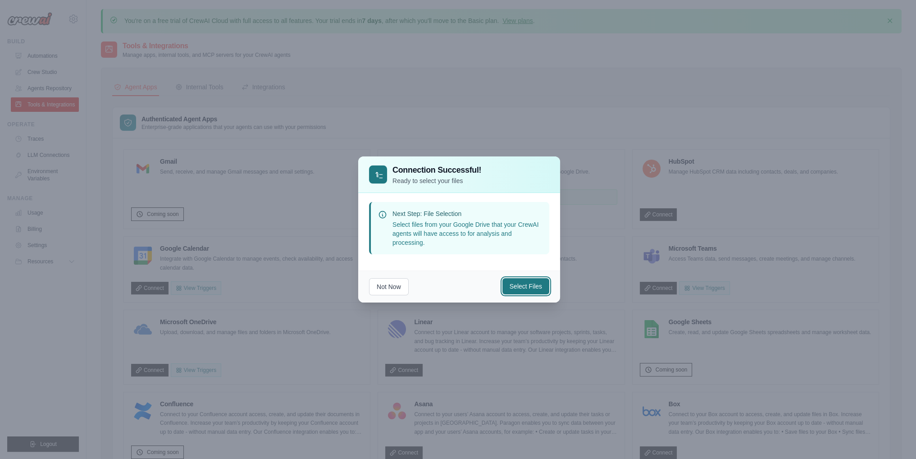
click at [511, 289] on button "Select Files" at bounding box center [525, 286] width 47 height 16
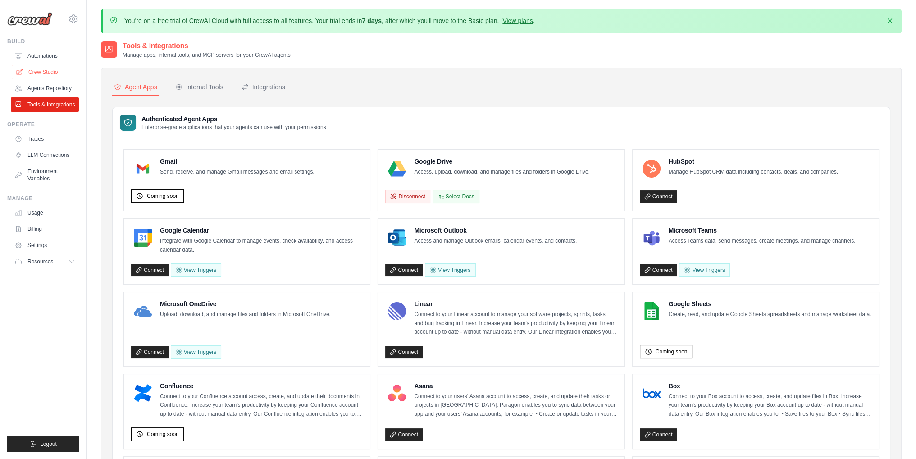
click at [50, 76] on link "Crew Studio" at bounding box center [46, 72] width 68 height 14
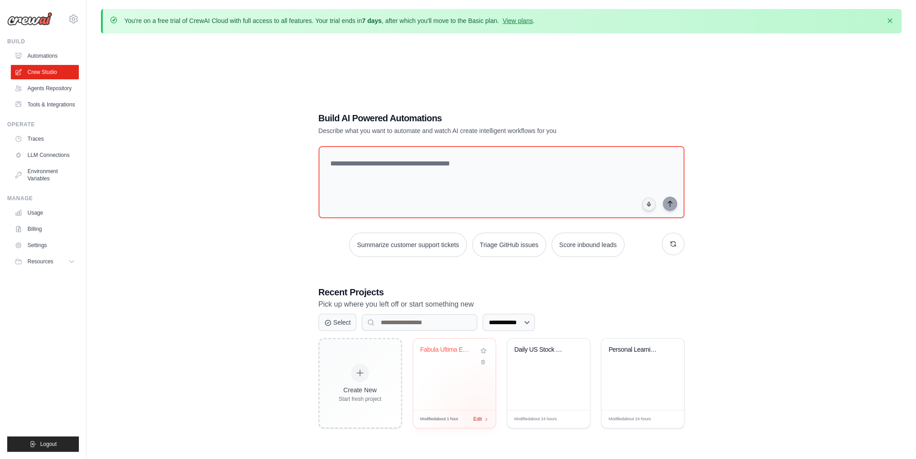
click at [476, 416] on span "Edit" at bounding box center [478, 419] width 9 height 8
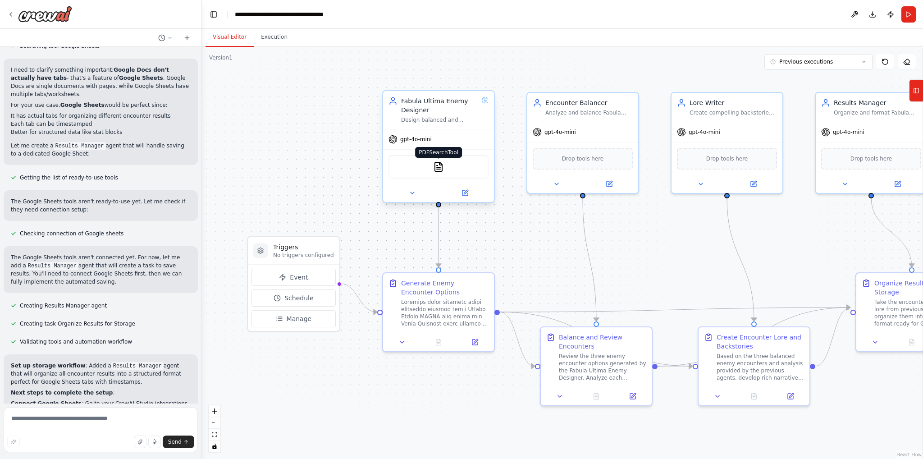
click at [437, 169] on img at bounding box center [438, 166] width 11 height 11
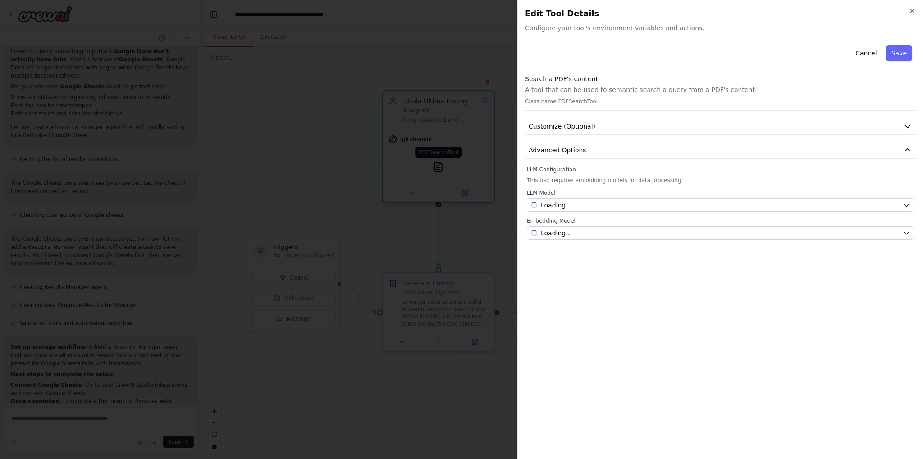
scroll to position [3303, 0]
click at [593, 125] on button "Customize (Optional)" at bounding box center [720, 126] width 391 height 17
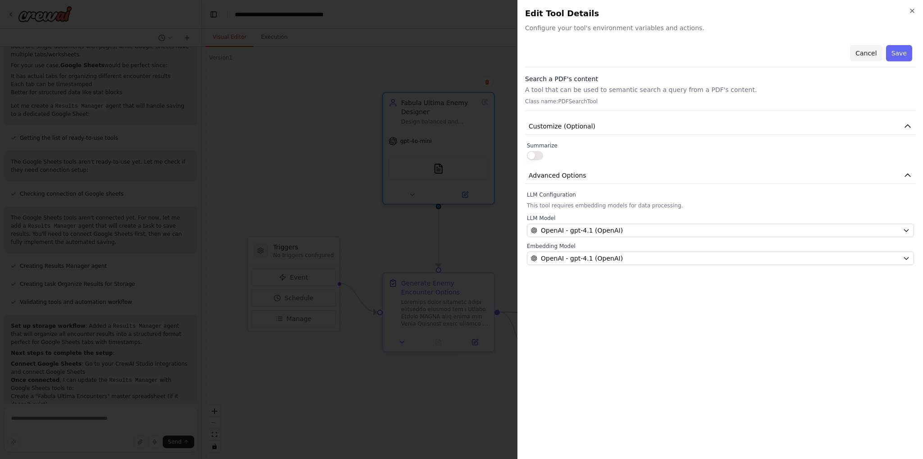
click at [868, 52] on button "Cancel" at bounding box center [866, 53] width 32 height 16
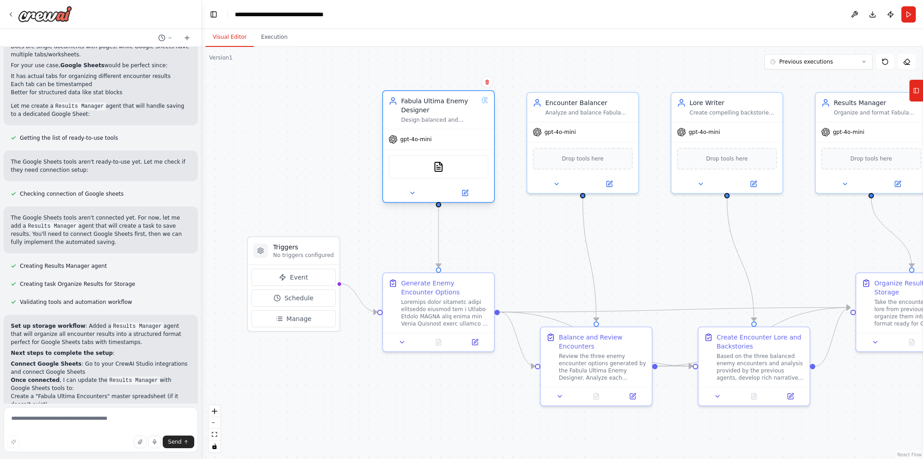
click at [459, 168] on div "PDFSearchTool" at bounding box center [438, 166] width 100 height 23
click at [440, 168] on img at bounding box center [438, 166] width 11 height 11
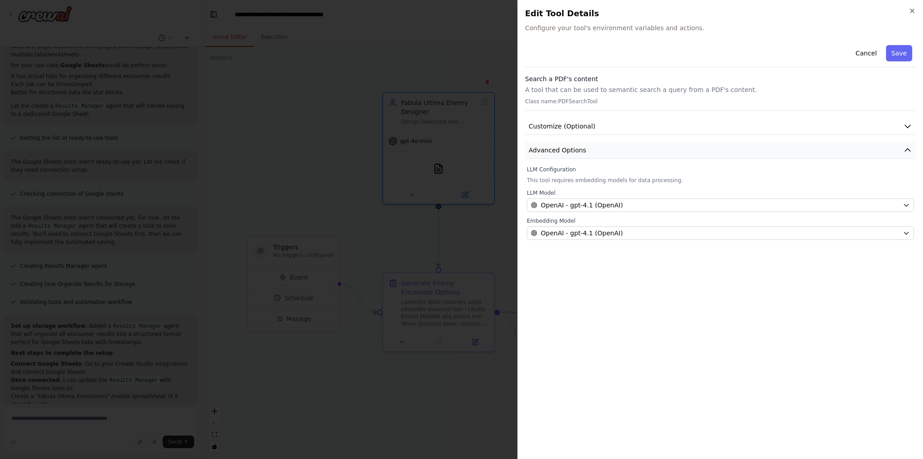
click at [600, 150] on button "Advanced Options" at bounding box center [720, 150] width 391 height 17
click at [589, 128] on span "Customize (Optional)" at bounding box center [562, 126] width 67 height 9
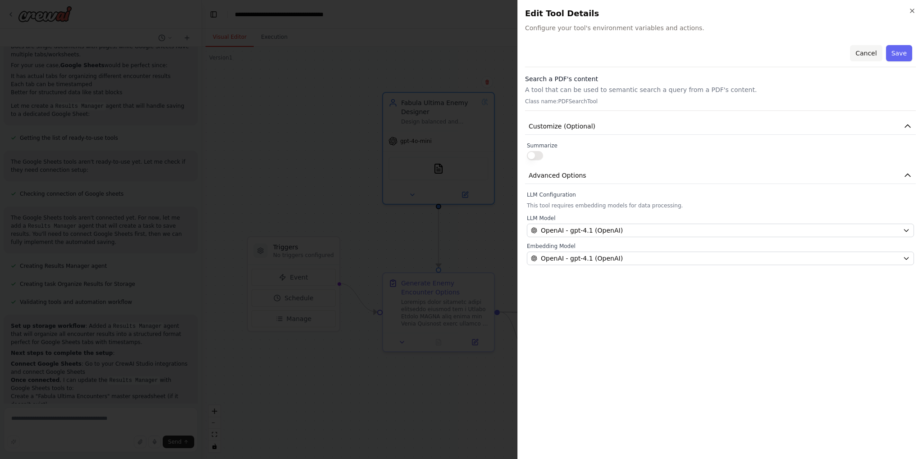
click at [863, 55] on button "Cancel" at bounding box center [866, 53] width 32 height 16
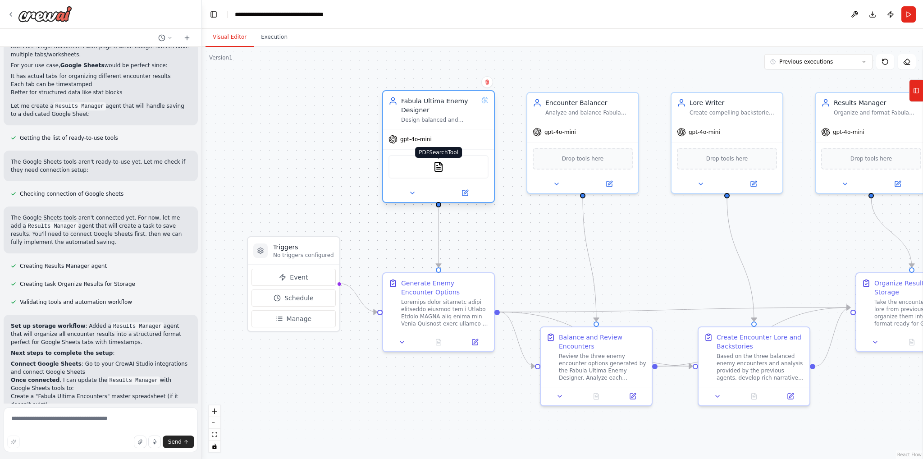
click at [441, 168] on img at bounding box center [438, 166] width 11 height 11
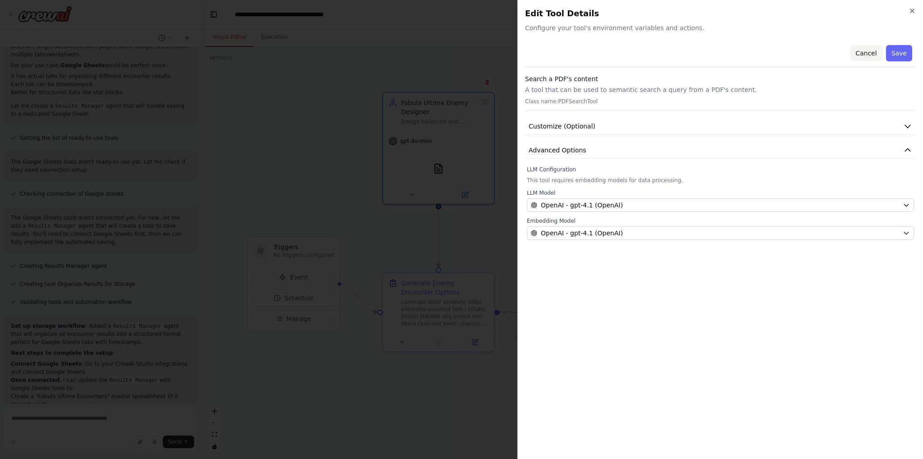
click at [862, 52] on button "Cancel" at bounding box center [866, 53] width 32 height 16
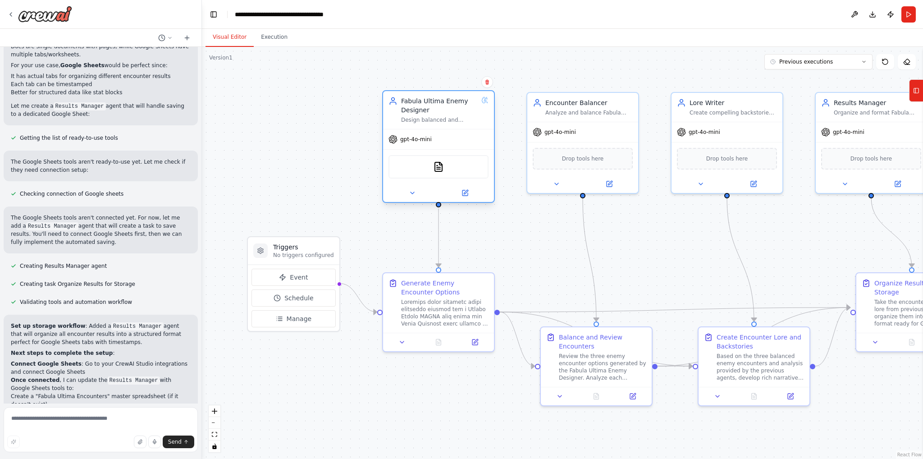
click at [432, 110] on div "Fabula Ultima Enemy Designer" at bounding box center [439, 105] width 77 height 18
click at [431, 110] on div "Fabula Ultima Enemy Designer" at bounding box center [439, 105] width 77 height 18
click at [465, 187] on button at bounding box center [464, 192] width 51 height 11
click at [465, 192] on icon at bounding box center [464, 194] width 5 height 5
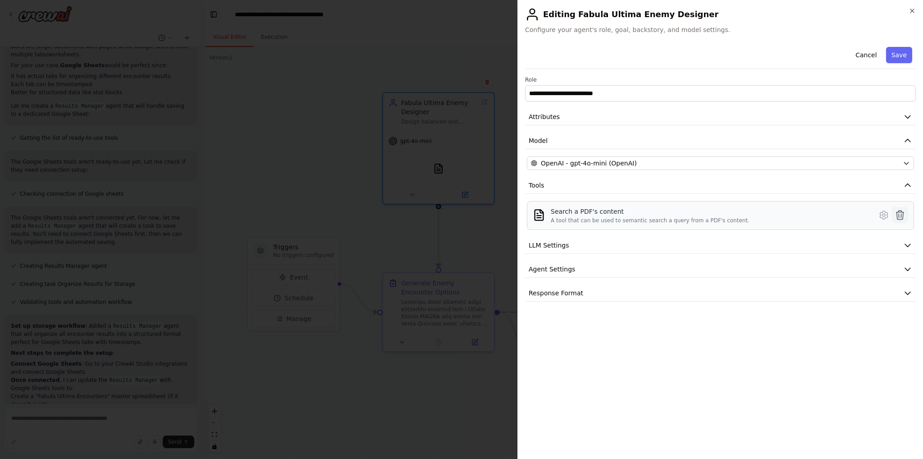
click at [901, 217] on icon at bounding box center [900, 215] width 11 height 11
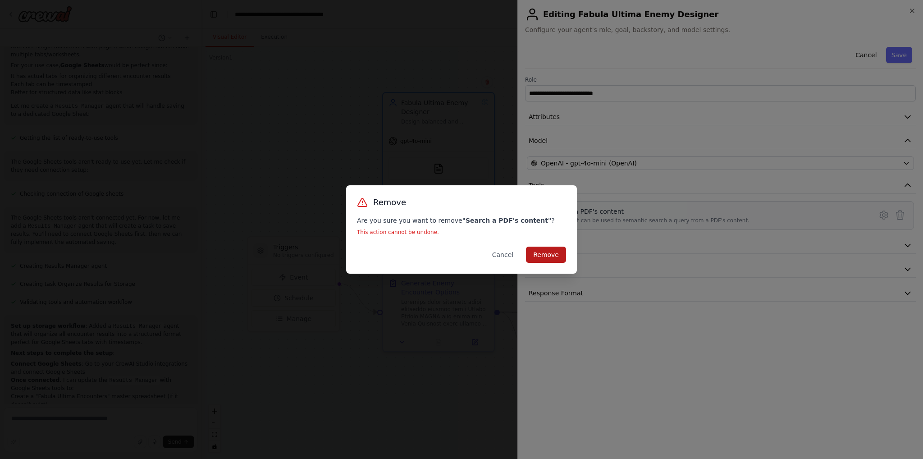
click at [546, 255] on button "Remove" at bounding box center [546, 255] width 40 height 16
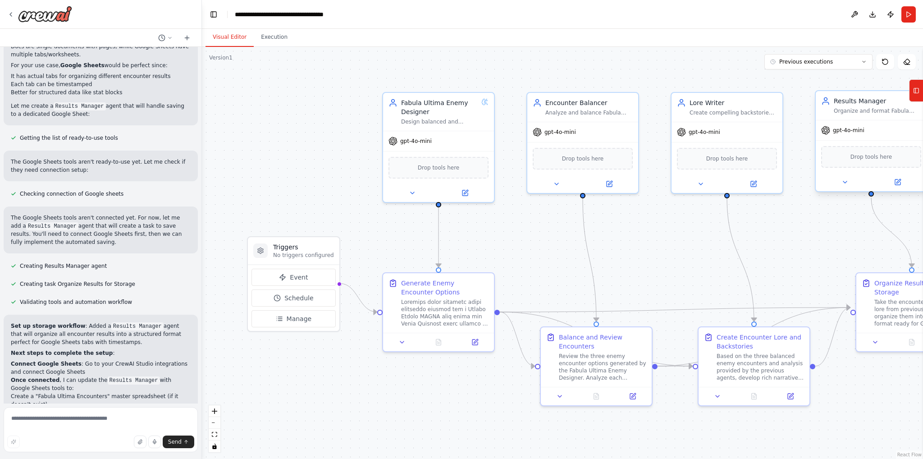
click at [917, 96] on icon at bounding box center [916, 90] width 6 height 14
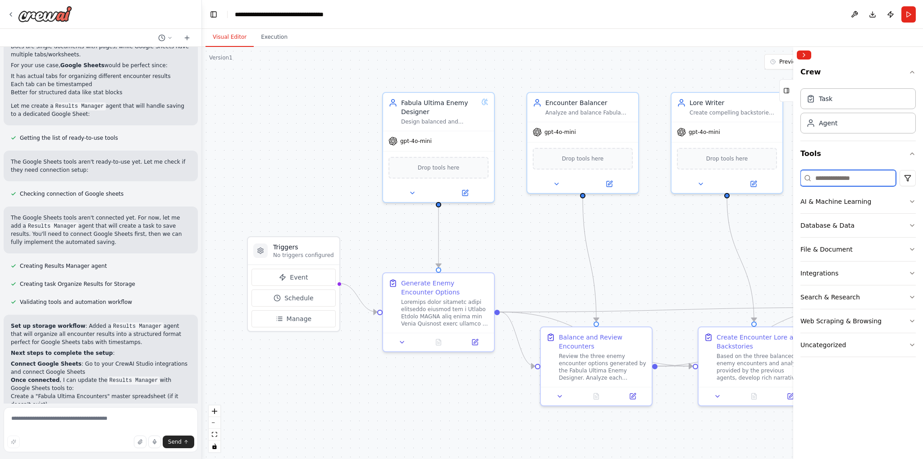
click at [848, 183] on input at bounding box center [848, 178] width 96 height 16
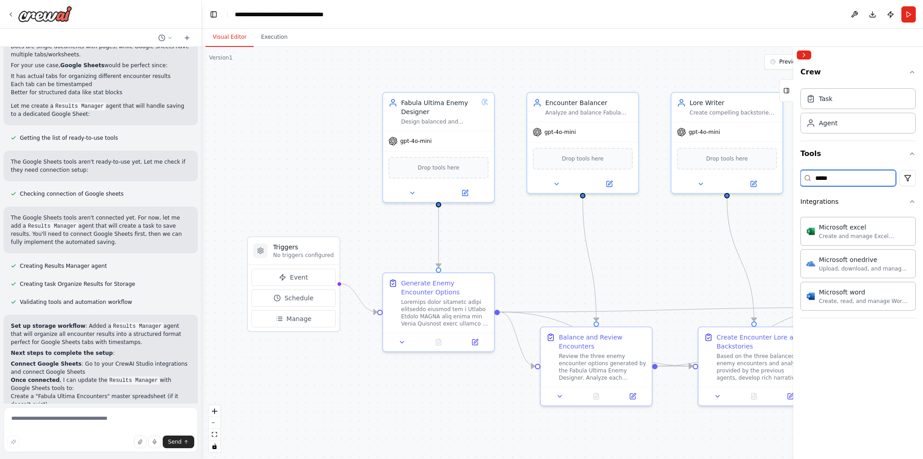
type input "*****"
click at [563, 228] on div ".deletable-edge-delete-btn { width: 20px; height: 20px; border: 0px solid #ffff…" at bounding box center [562, 253] width 721 height 412
click at [14, 17] on div at bounding box center [39, 14] width 65 height 16
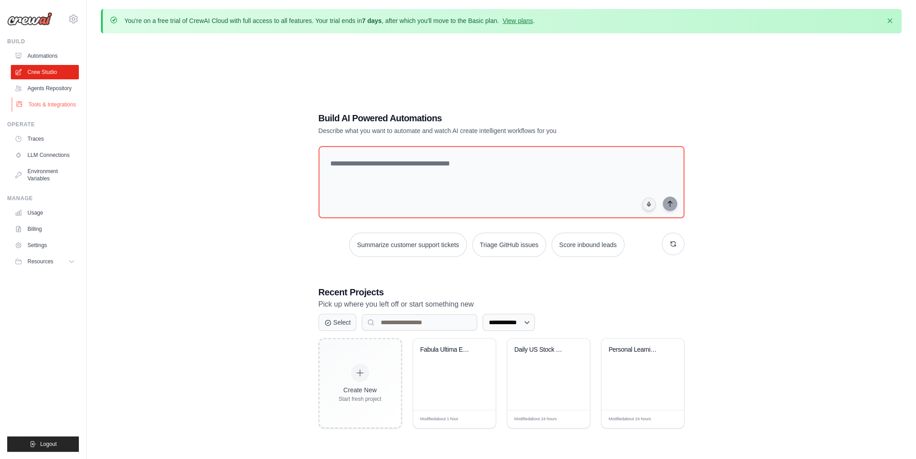
click at [51, 101] on link "Tools & Integrations" at bounding box center [46, 104] width 68 height 14
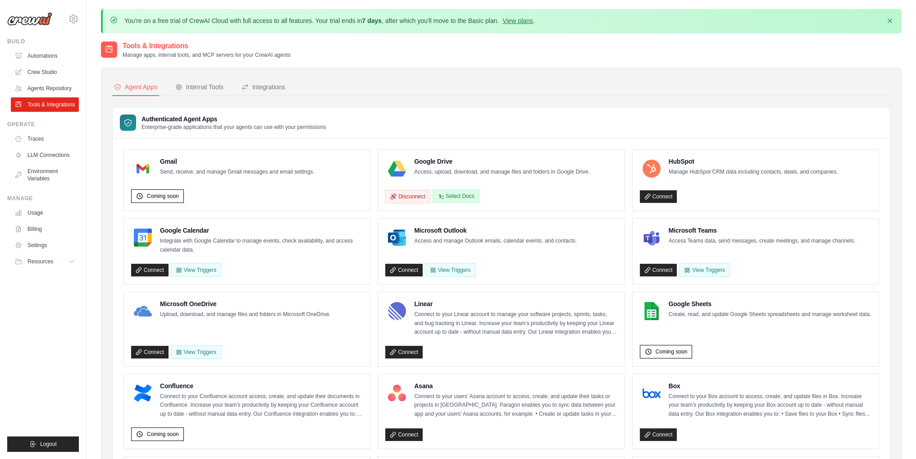
click at [465, 195] on button "Select Docs" at bounding box center [456, 196] width 47 height 14
click at [552, 260] on div "Connect View Triggers" at bounding box center [501, 268] width 232 height 17
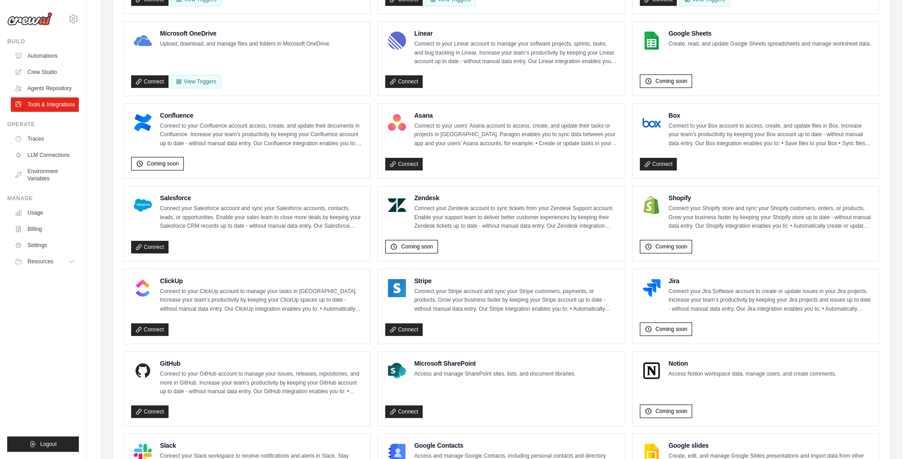
scroll to position [435, 0]
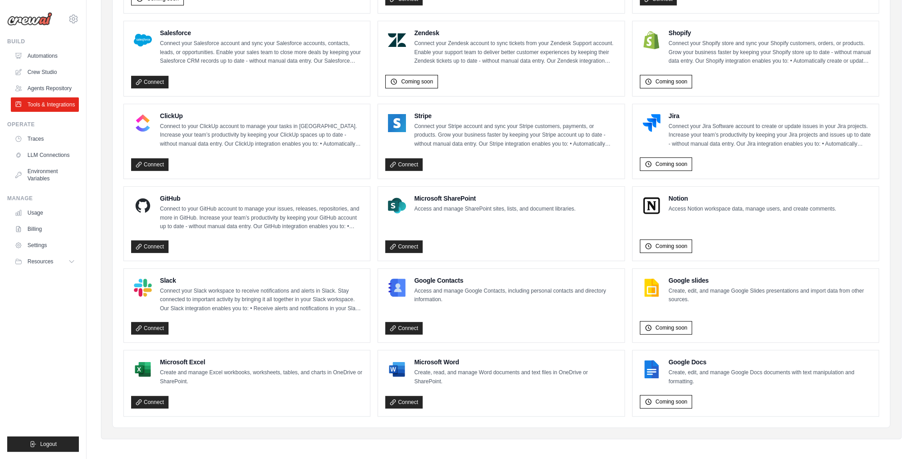
click at [532, 260] on ul "Gmail Send, receive, and manage Gmail messages and email settings. Coming soon …" at bounding box center [501, 65] width 756 height 703
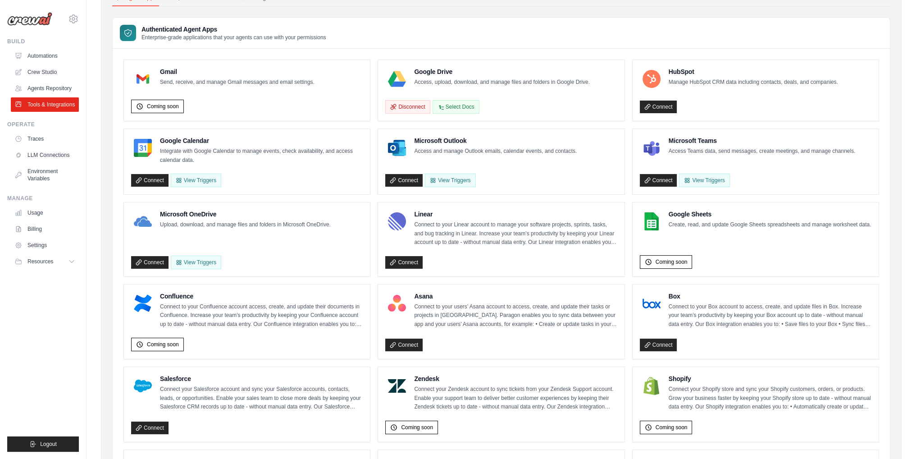
scroll to position [0, 0]
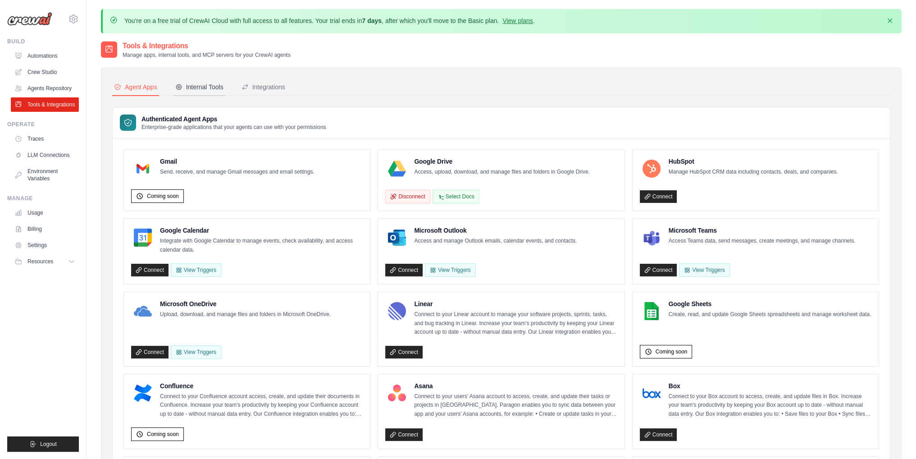
click at [215, 82] on div "Internal Tools" at bounding box center [199, 86] width 48 height 9
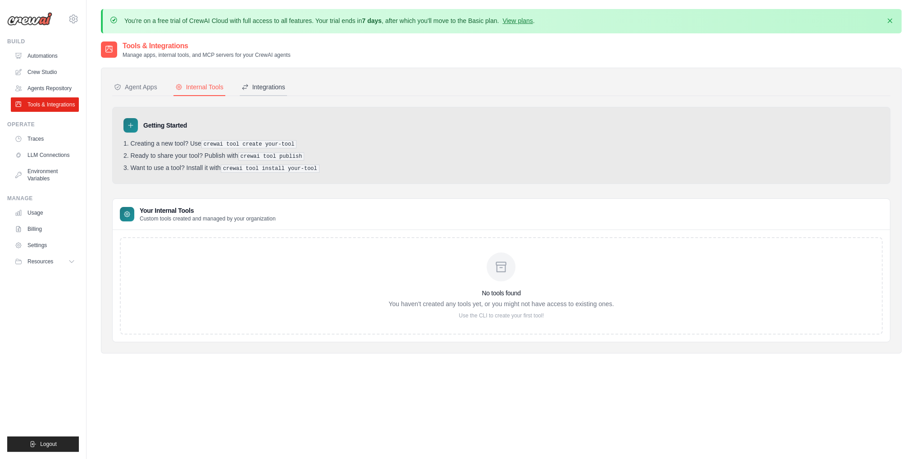
click at [245, 88] on icon at bounding box center [244, 86] width 5 height 5
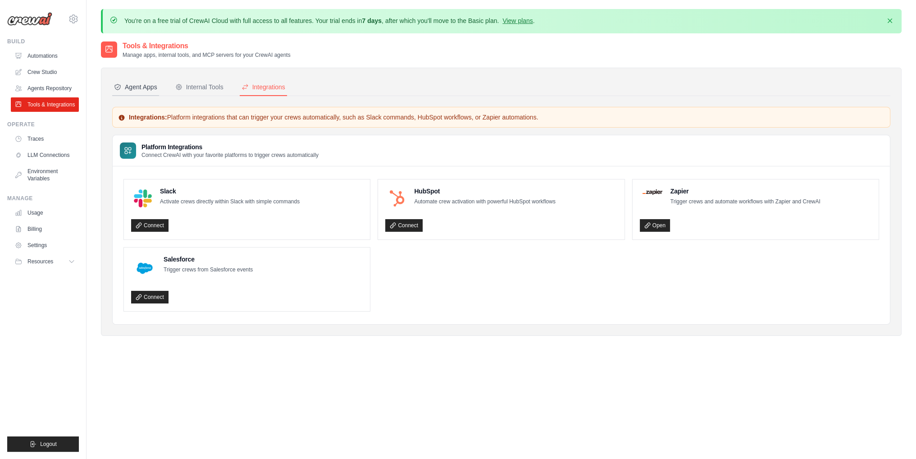
click at [128, 86] on div "Agent Apps" at bounding box center [135, 86] width 43 height 9
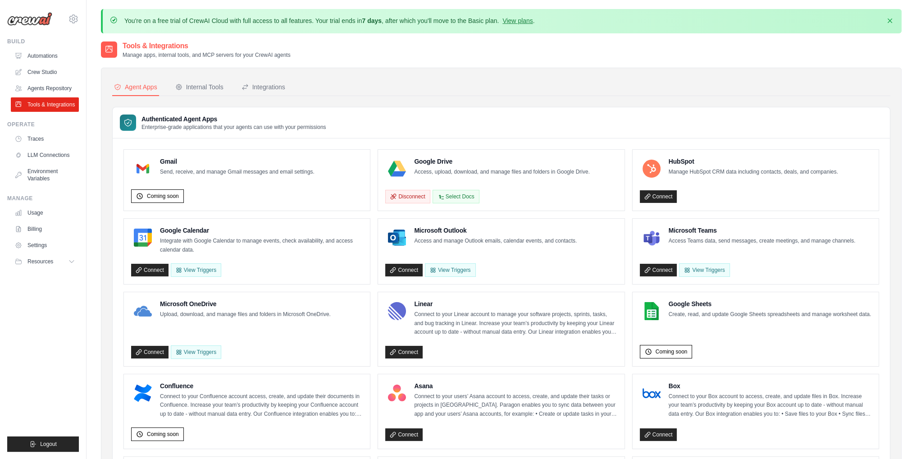
click at [500, 90] on nav "Agent Apps Internal Tools Integrations" at bounding box center [501, 87] width 778 height 17
